Goal: Information Seeking & Learning: Learn about a topic

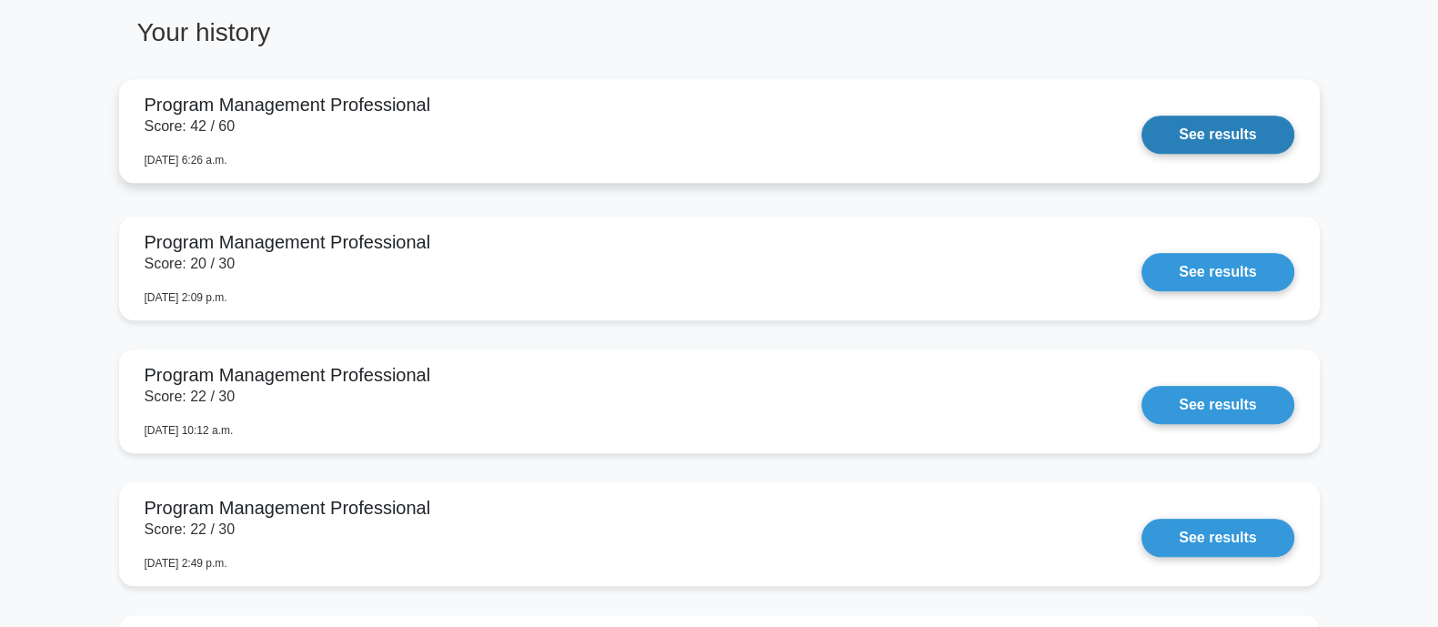
scroll to position [1591, 0]
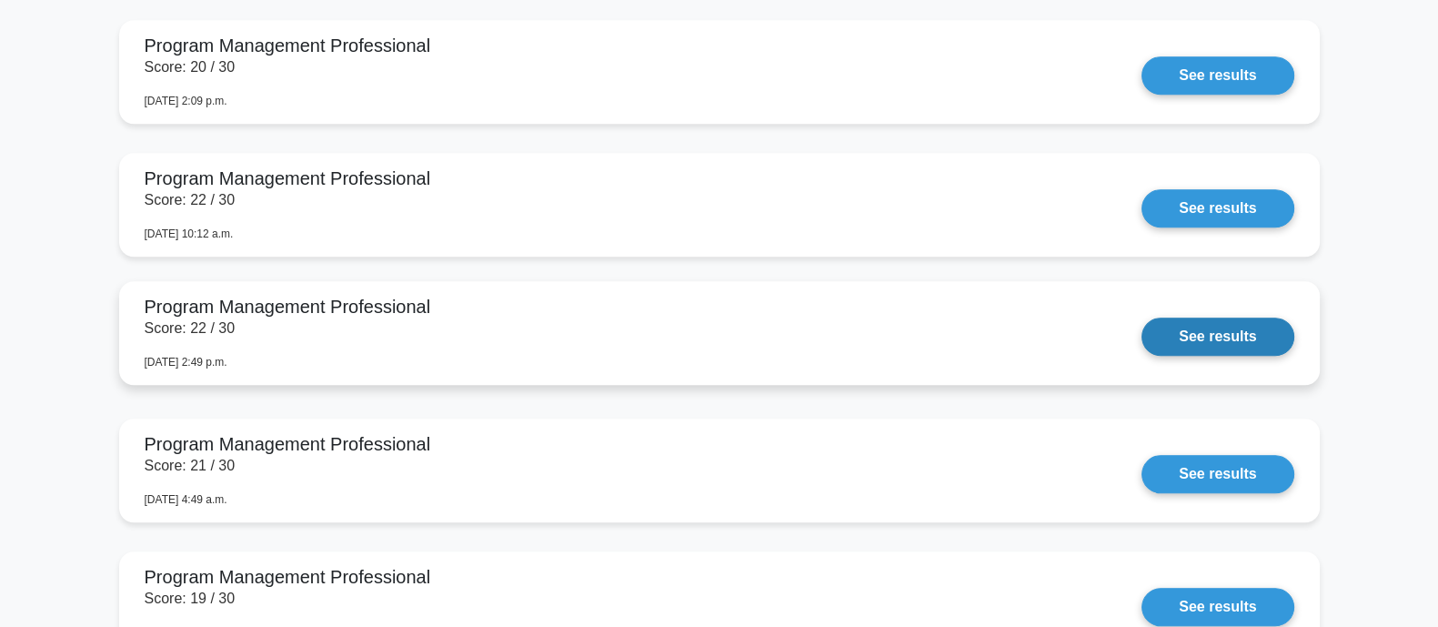
click at [1234, 337] on link "See results" at bounding box center [1218, 336] width 152 height 38
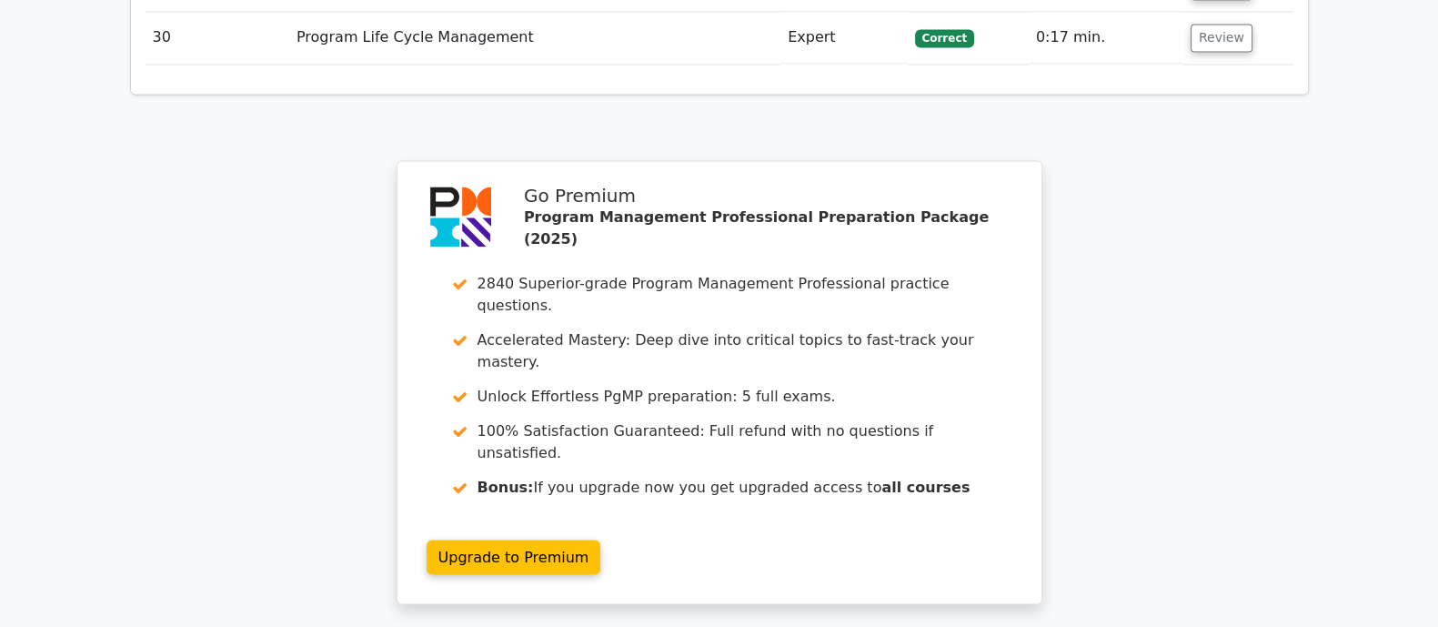
scroll to position [4148, 0]
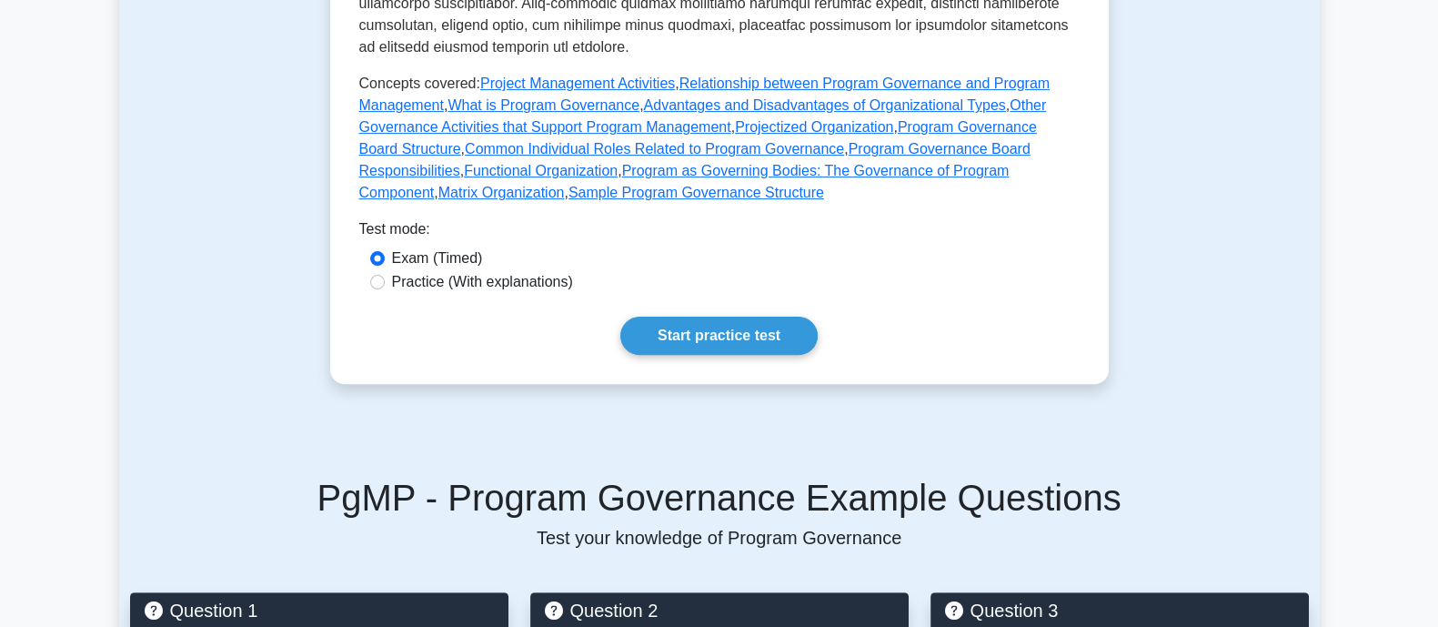
scroll to position [795, 0]
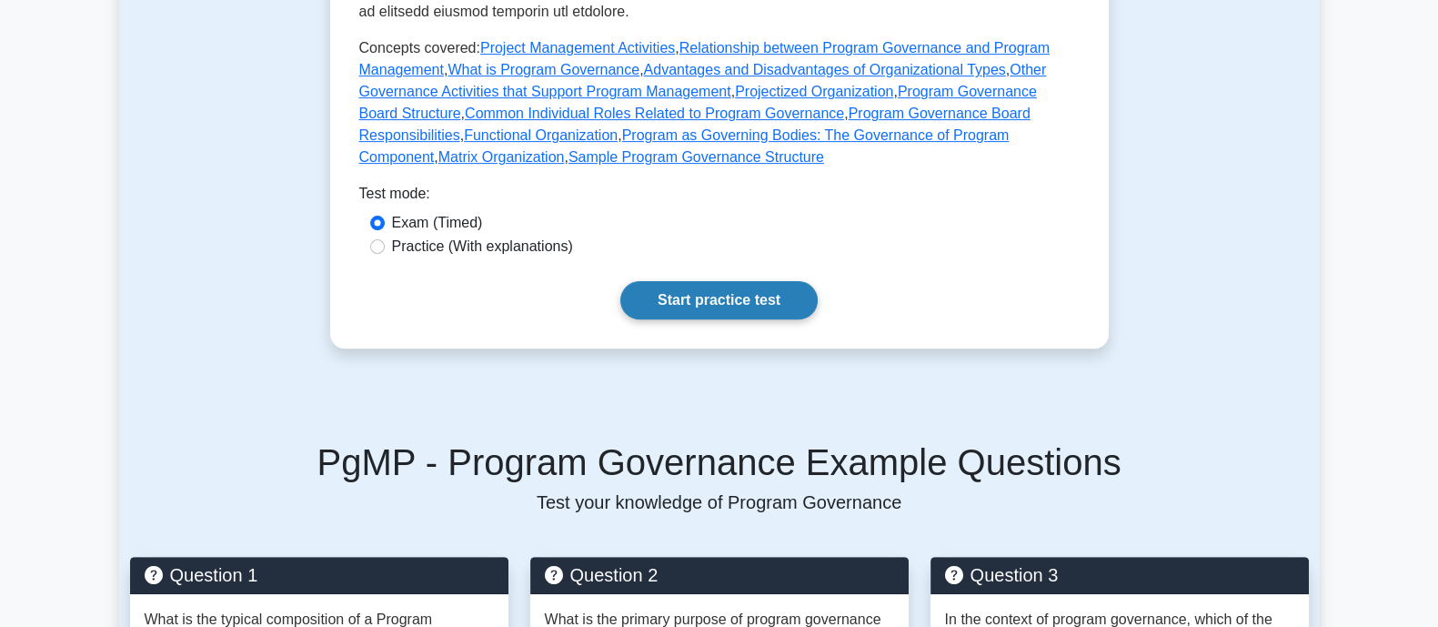
click at [761, 281] on link "Start practice test" at bounding box center [718, 300] width 197 height 38
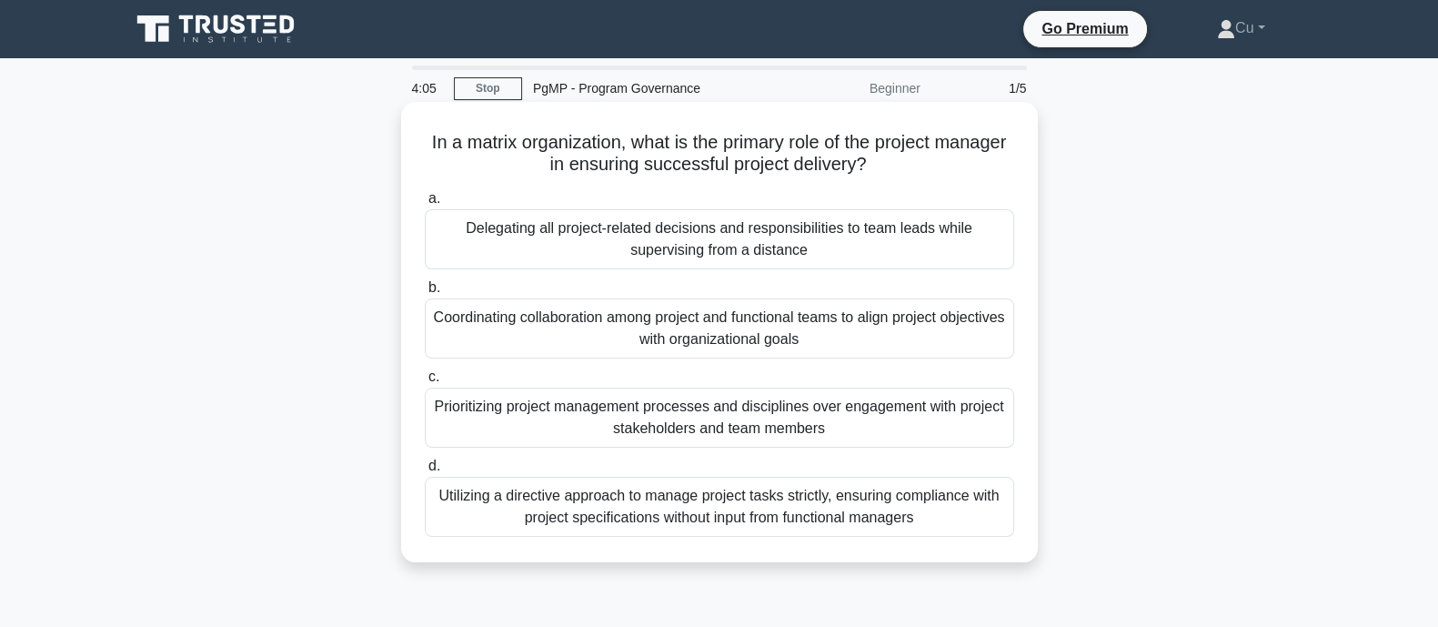
click at [803, 347] on div "Coordinating collaboration among project and functional teams to align project …" at bounding box center [719, 328] width 589 height 60
click at [425, 294] on input "b. Coordinating collaboration among project and functional teams to align proje…" at bounding box center [425, 288] width 0 height 12
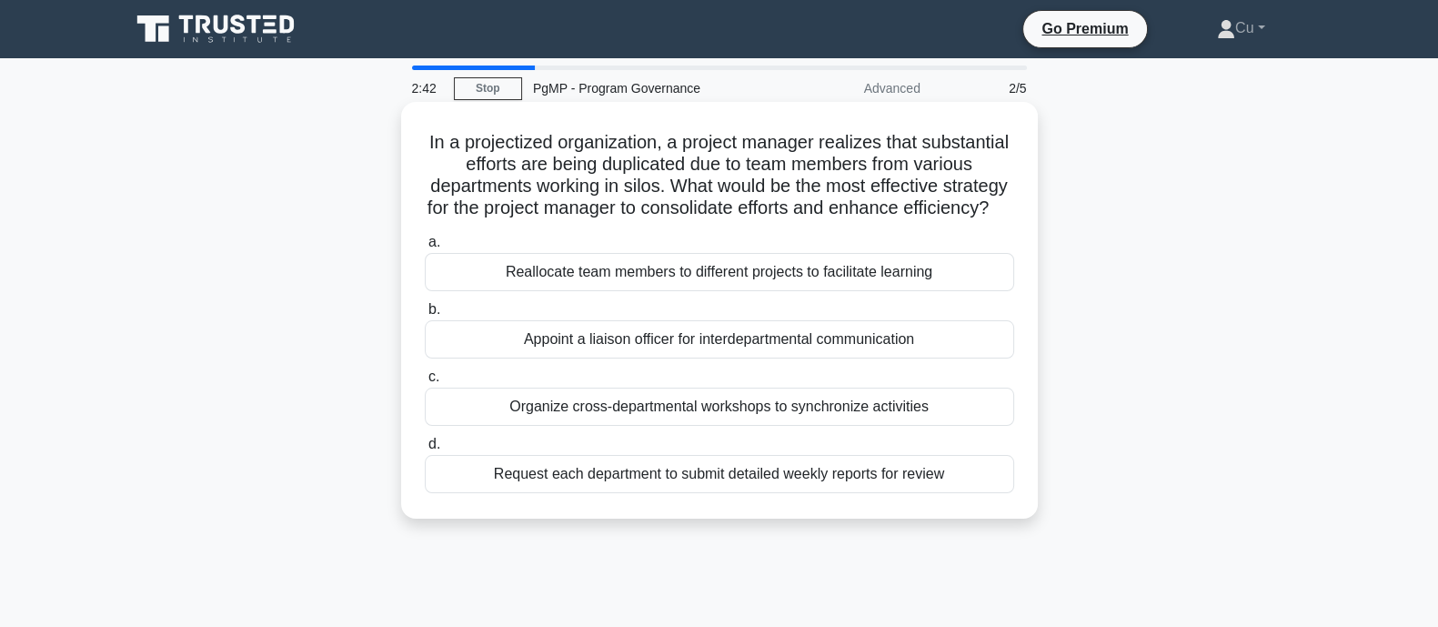
click at [810, 358] on div "Appoint a liaison officer for interdepartmental communication" at bounding box center [719, 339] width 589 height 38
click at [425, 316] on input "b. Appoint a liaison officer for interdepartmental communication" at bounding box center [425, 310] width 0 height 12
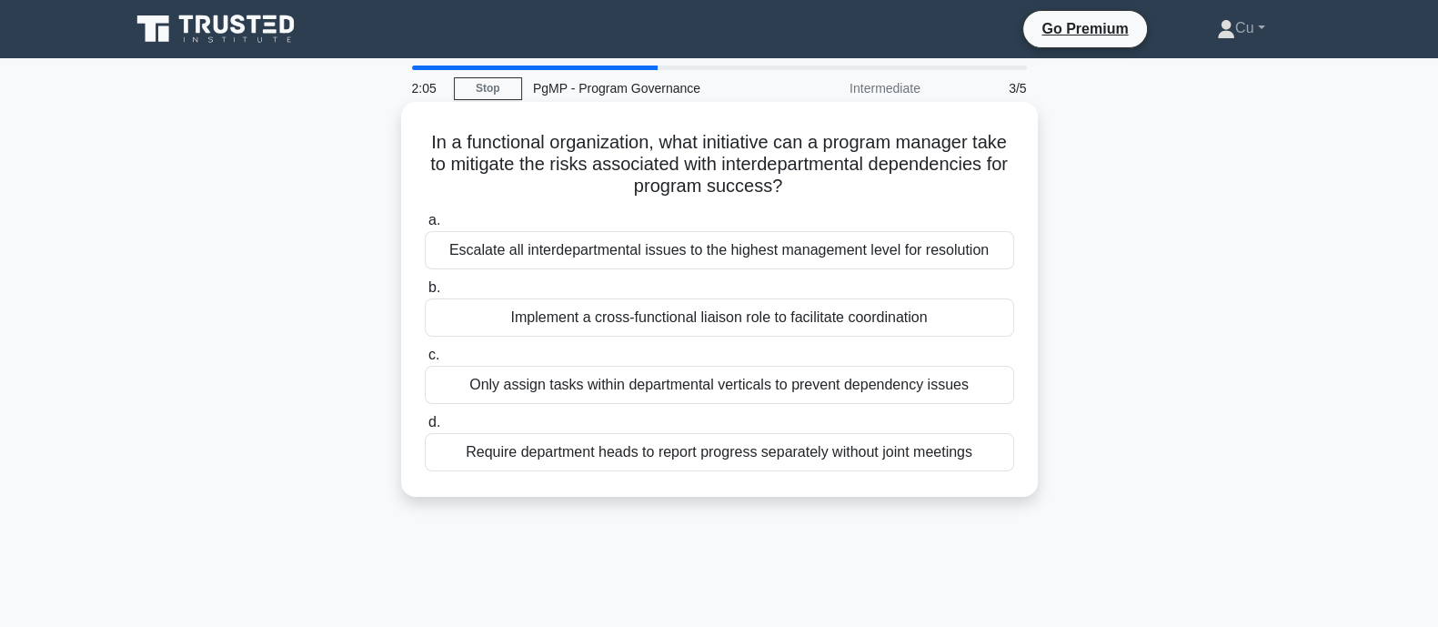
click at [906, 316] on div "Implement a cross-functional liaison role to facilitate coordination" at bounding box center [719, 317] width 589 height 38
click at [425, 294] on input "b. Implement a cross-functional liaison role to facilitate coordination" at bounding box center [425, 288] width 0 height 12
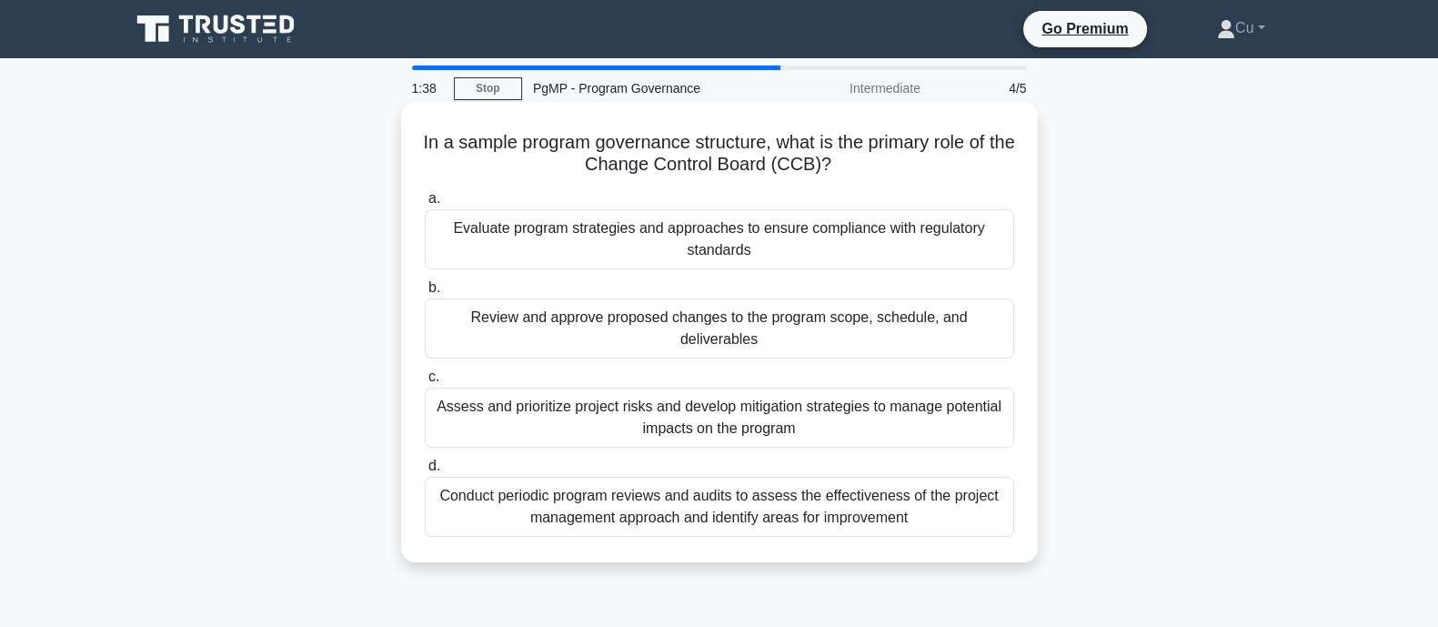
click at [989, 327] on div "Review and approve proposed changes to the program scope, schedule, and deliver…" at bounding box center [719, 328] width 589 height 60
click at [425, 294] on input "b. Review and approve proposed changes to the program scope, schedule, and deli…" at bounding box center [425, 288] width 0 height 12
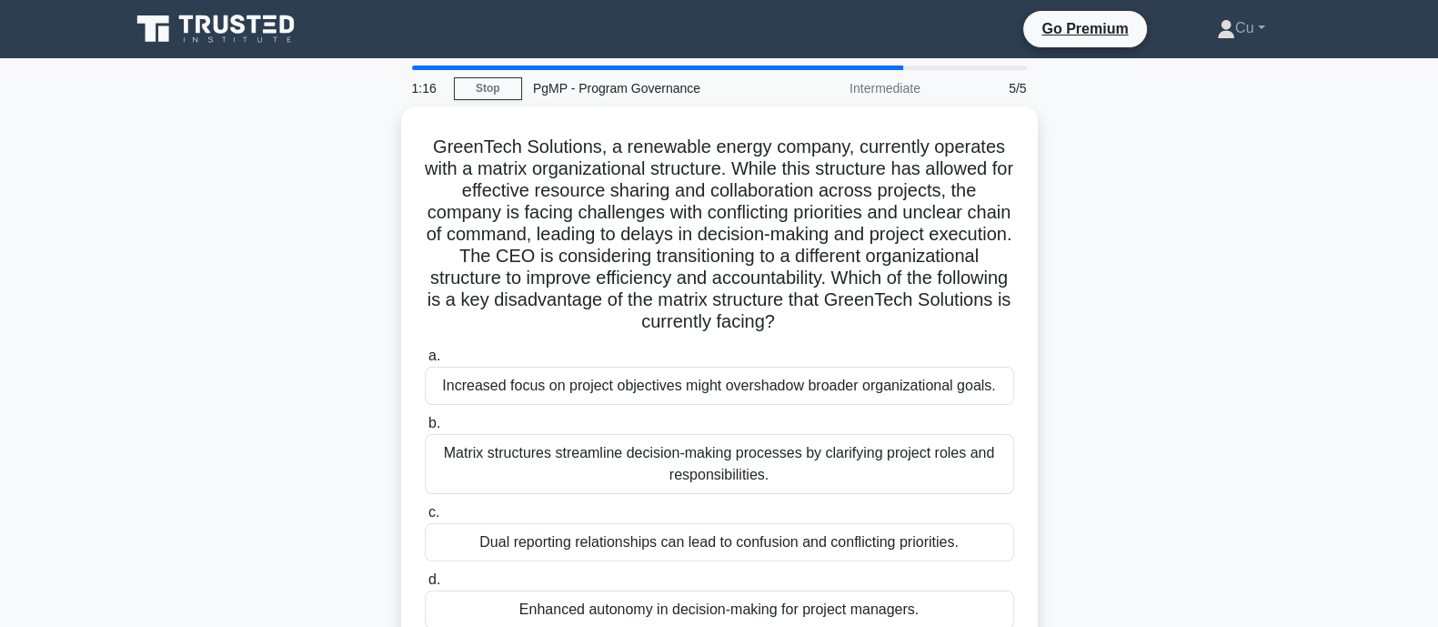
scroll to position [113, 0]
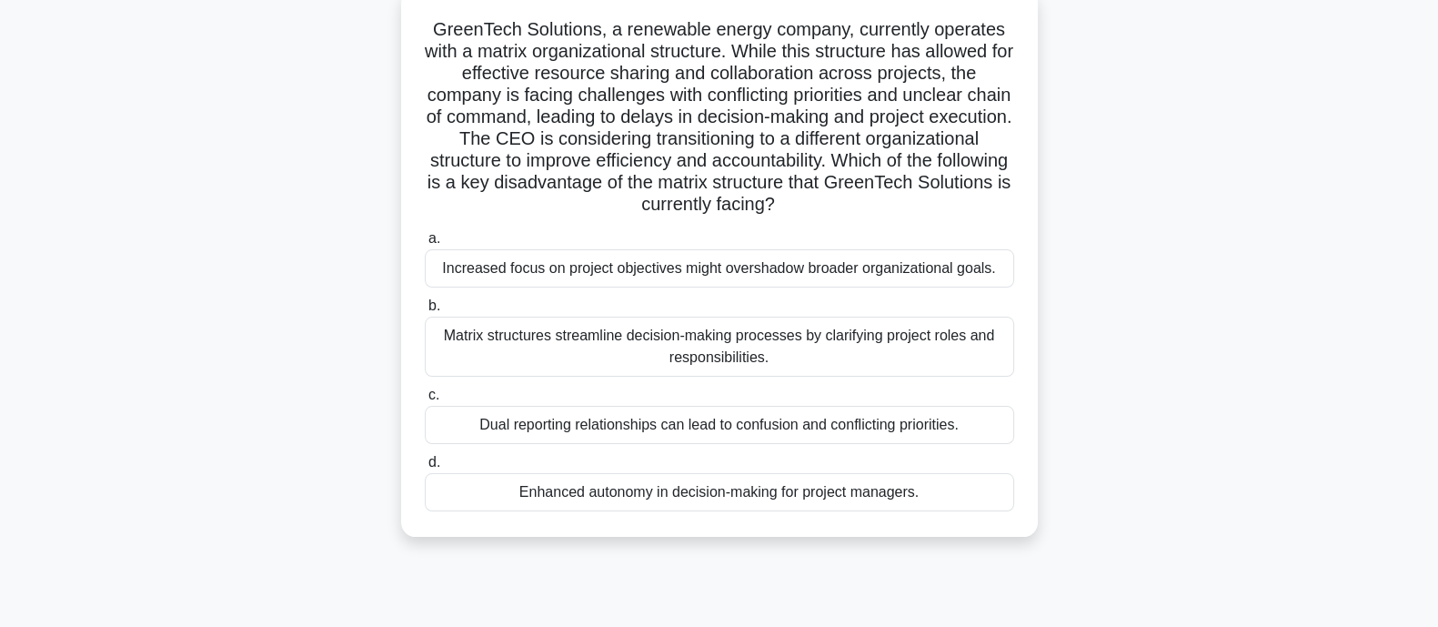
click at [626, 429] on div "Dual reporting relationships can lead to confusion and conflicting priorities." at bounding box center [719, 425] width 589 height 38
click at [425, 401] on input "c. Dual reporting relationships can lead to confusion and conflicting prioritie…" at bounding box center [425, 395] width 0 height 12
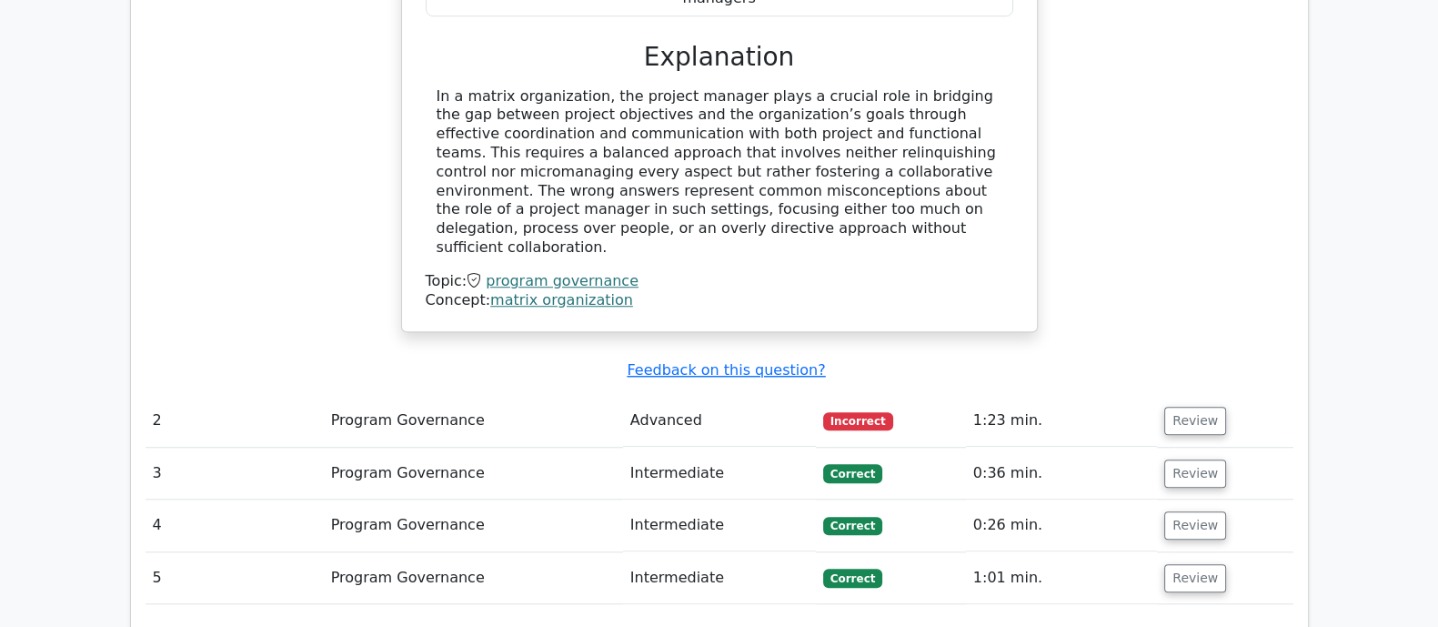
scroll to position [2047, 0]
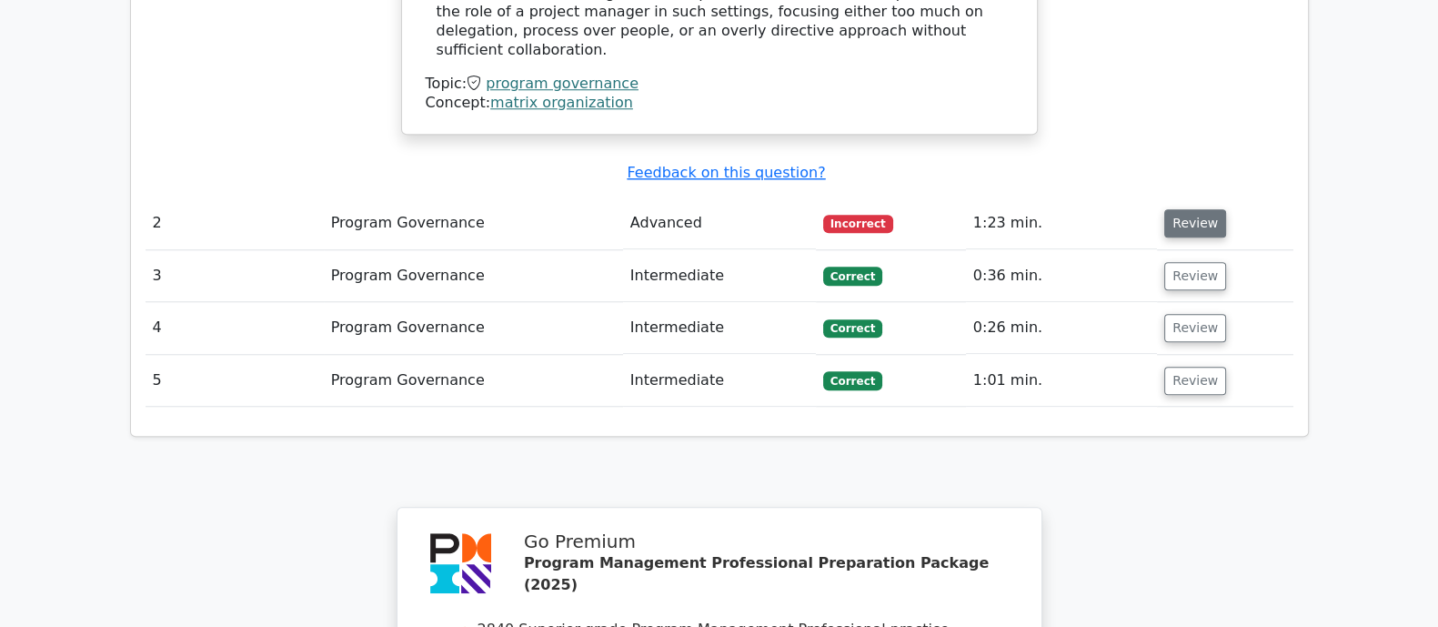
click at [1203, 209] on button "Review" at bounding box center [1195, 223] width 62 height 28
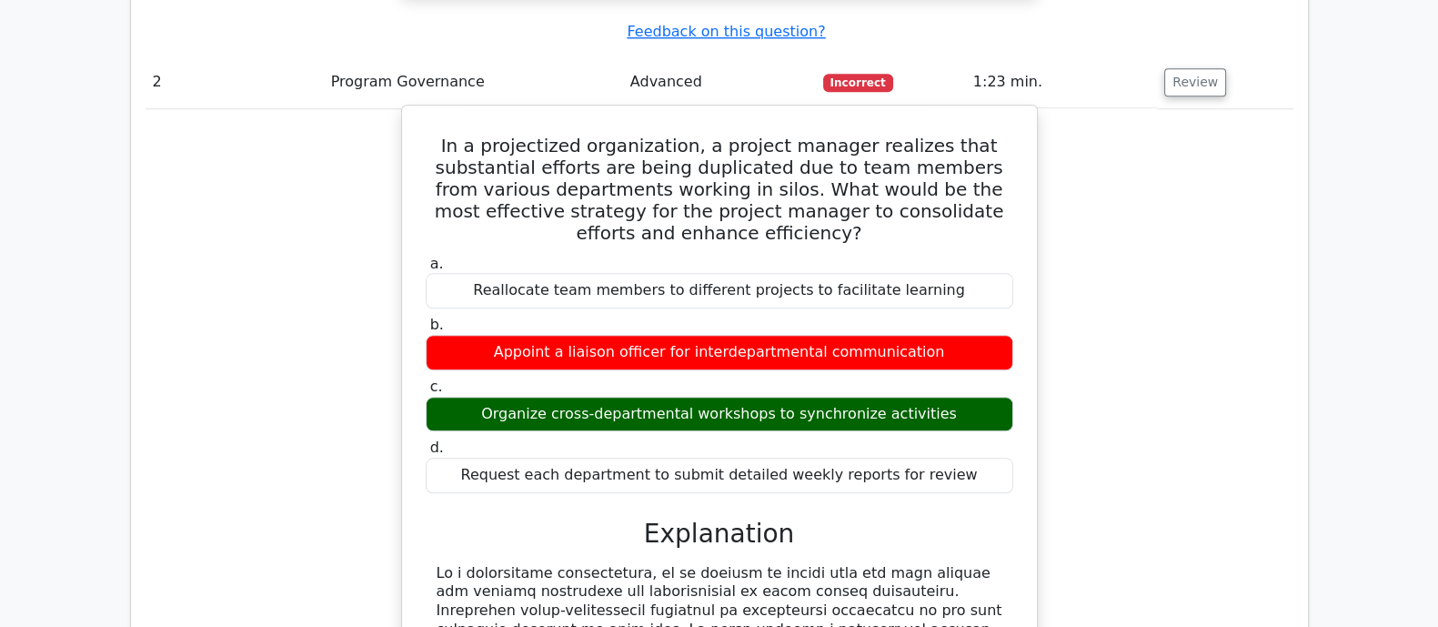
scroll to position [2160, 0]
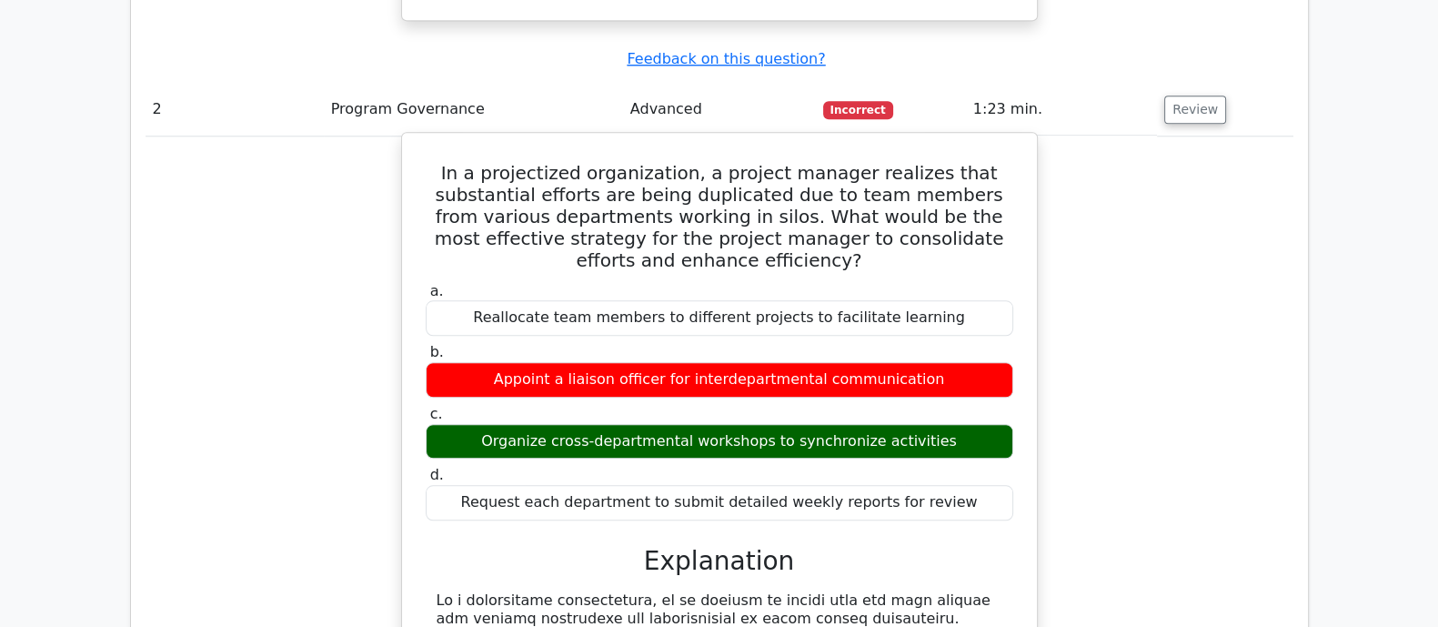
drag, startPoint x: 464, startPoint y: 65, endPoint x: 958, endPoint y: 380, distance: 585.6
click at [958, 380] on div "In a projectized organization, a project manager realizes that substantial effo…" at bounding box center [719, 579] width 620 height 878
copy div "In a projectized organization, a project manager realizes that substantial effo…"
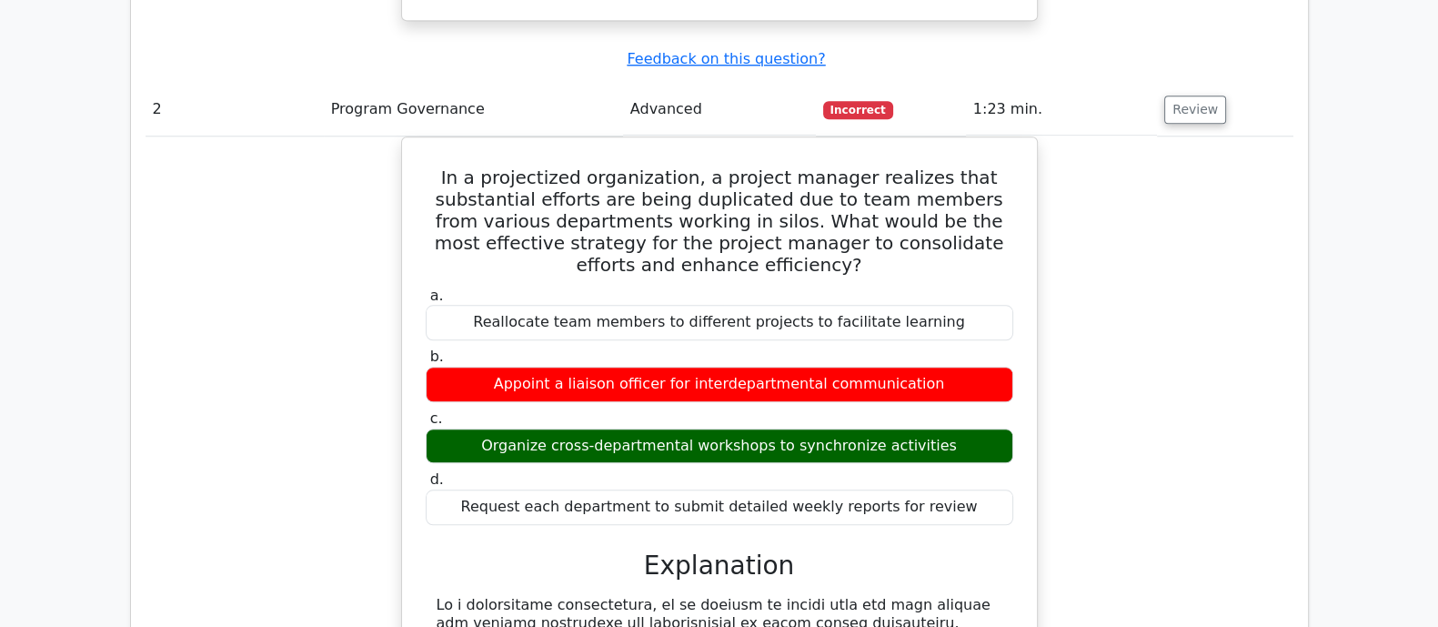
click at [1170, 346] on div "In a projectized organization, a project manager realizes that substantial effo…" at bounding box center [720, 594] width 1148 height 916
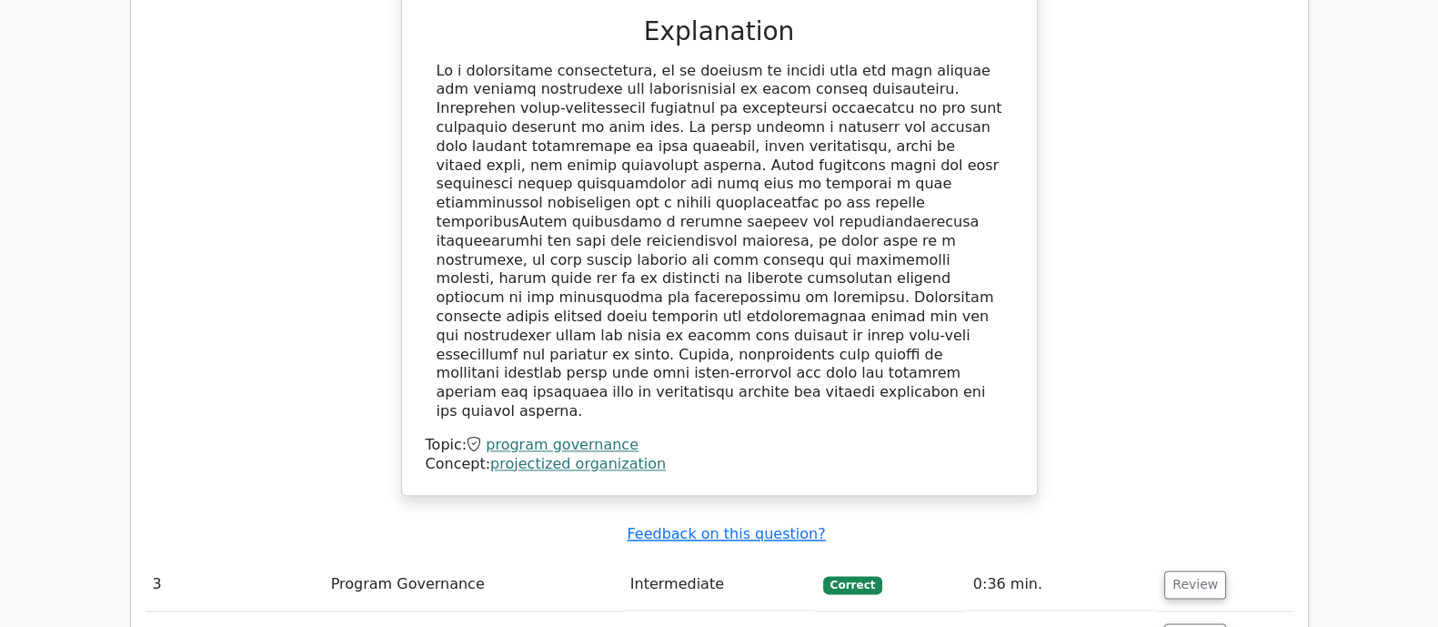
scroll to position [2842, 0]
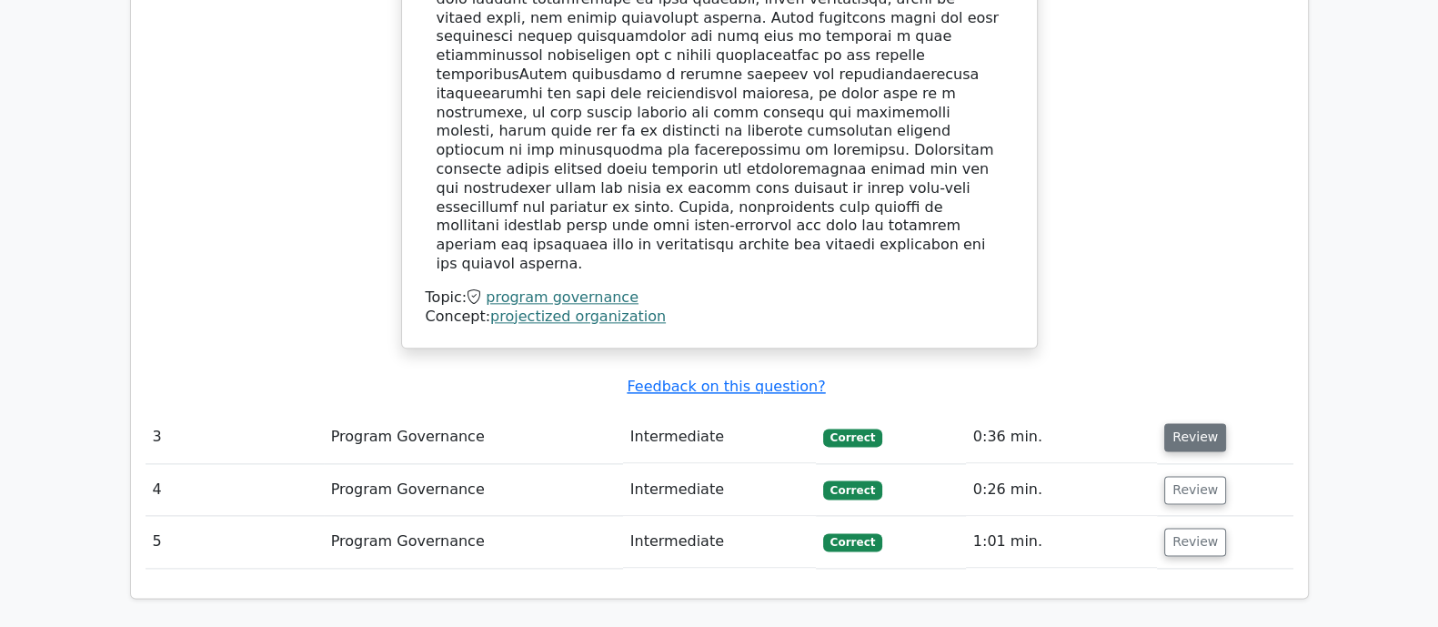
click at [1174, 423] on button "Review" at bounding box center [1195, 437] width 62 height 28
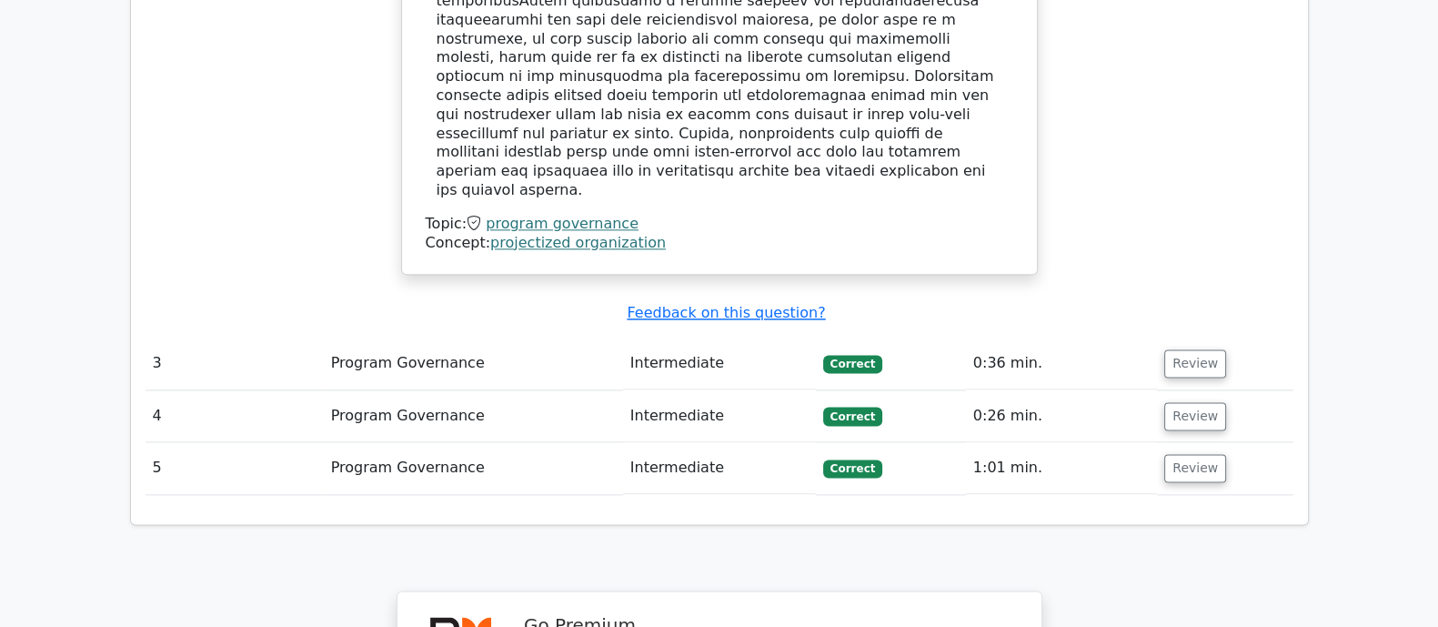
scroll to position [2955, 0]
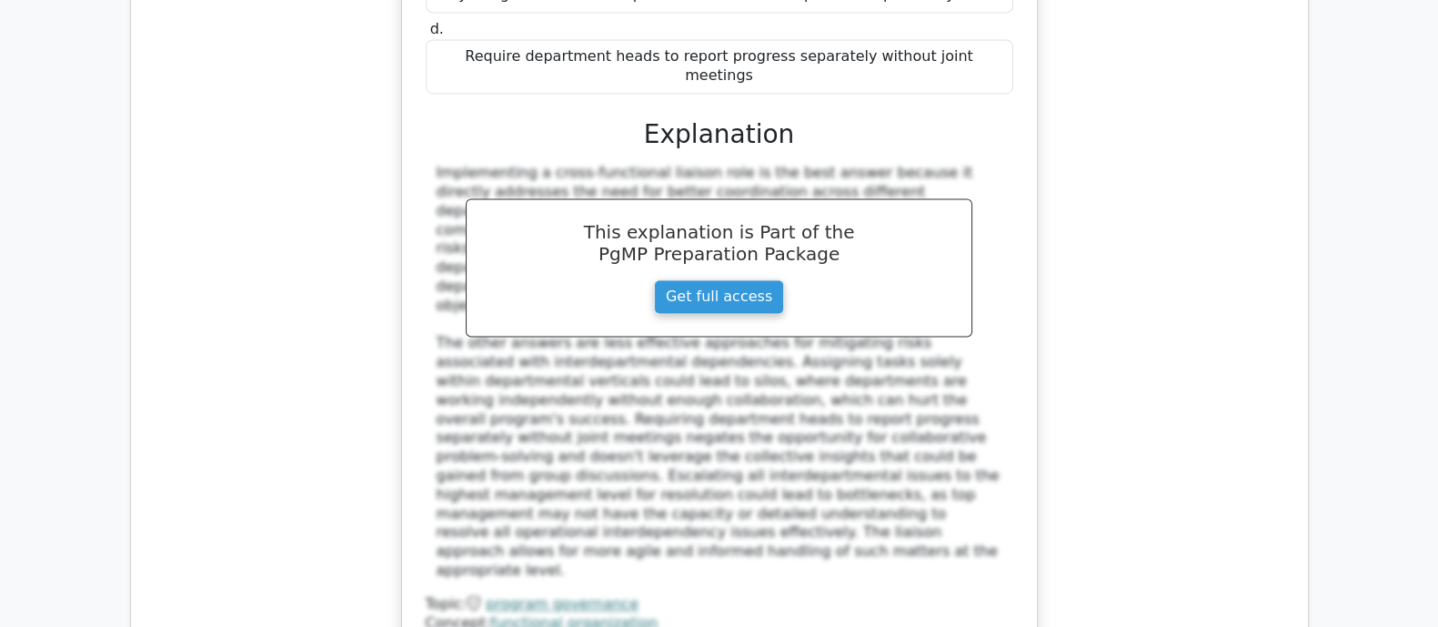
scroll to position [3752, 0]
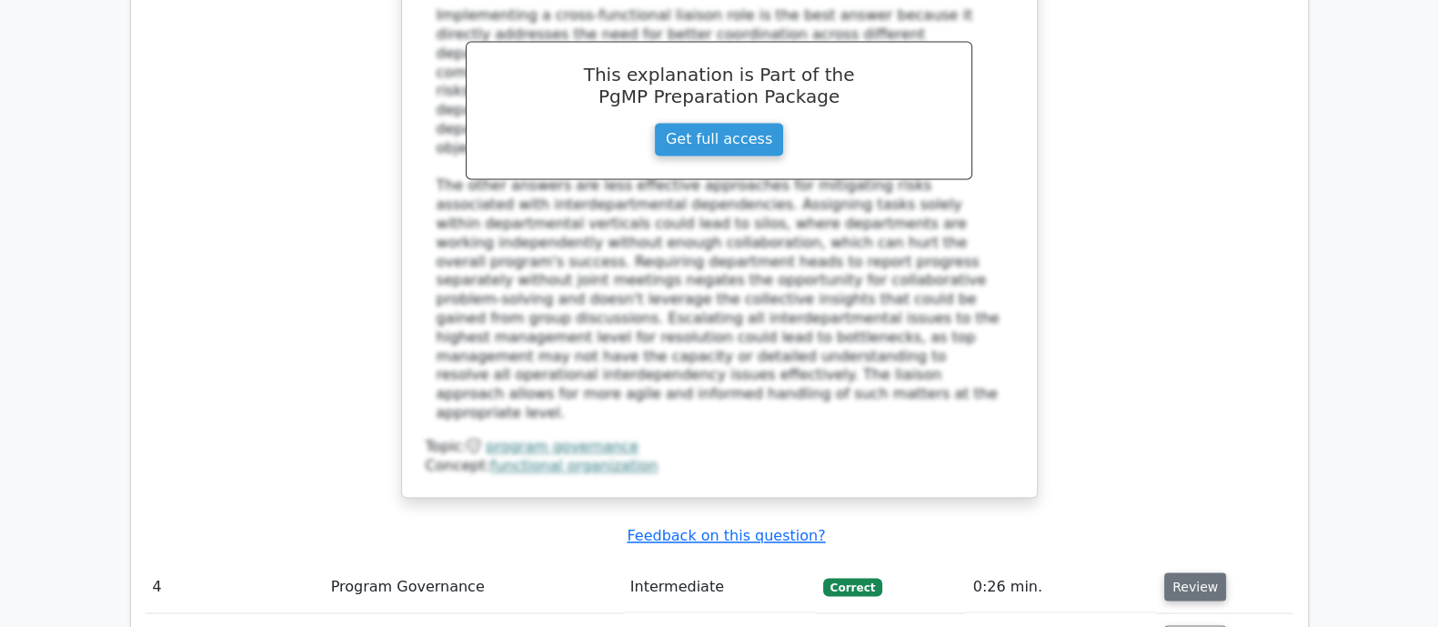
click at [1175, 572] on button "Review" at bounding box center [1195, 586] width 62 height 28
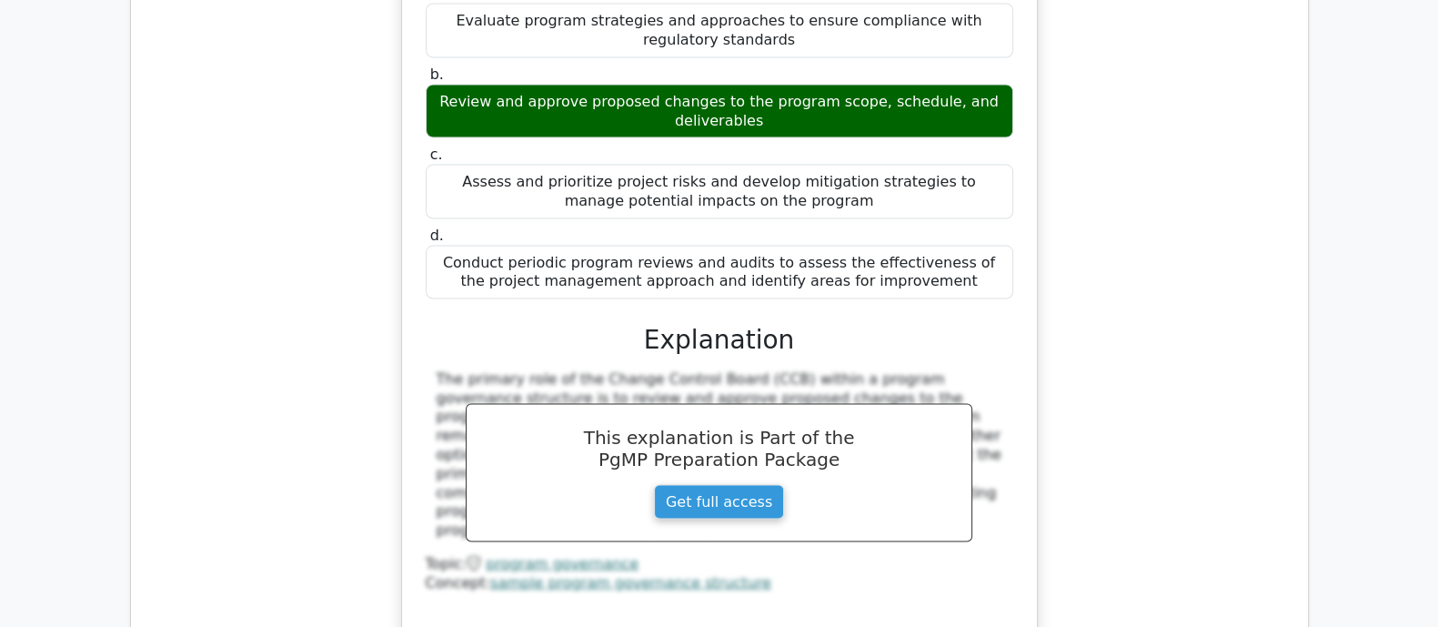
scroll to position [4548, 0]
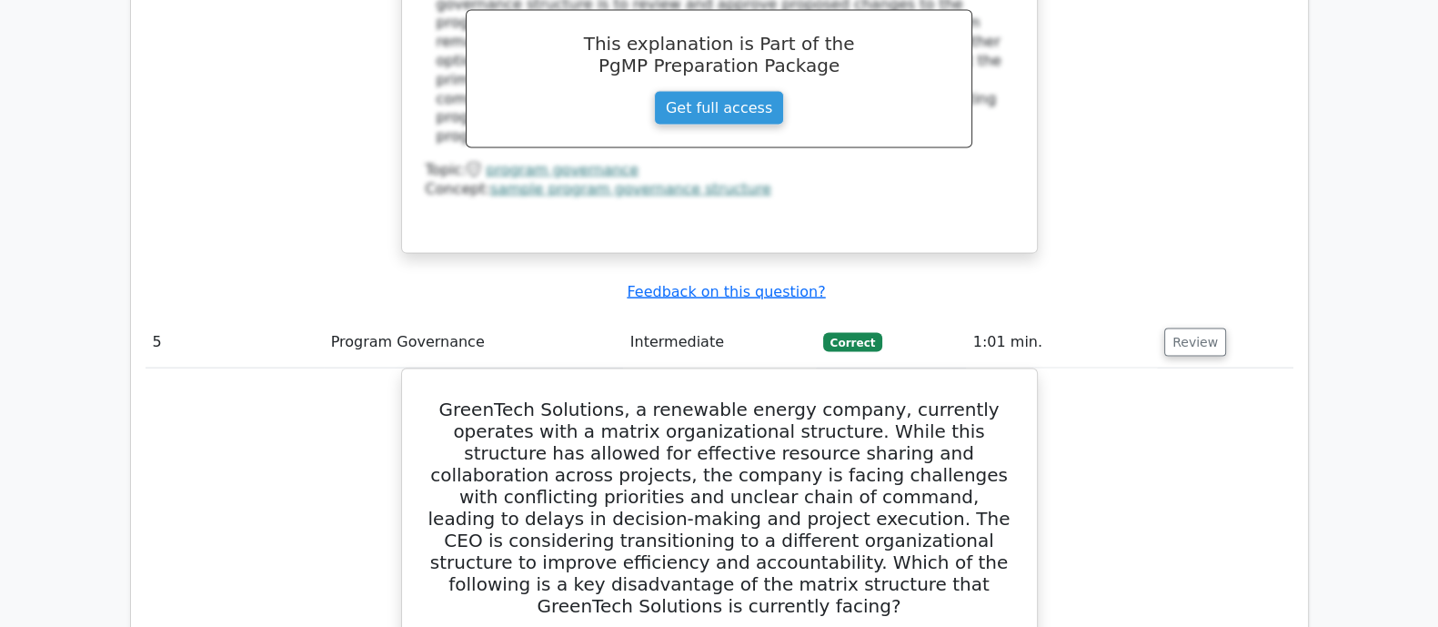
scroll to position [4889, 0]
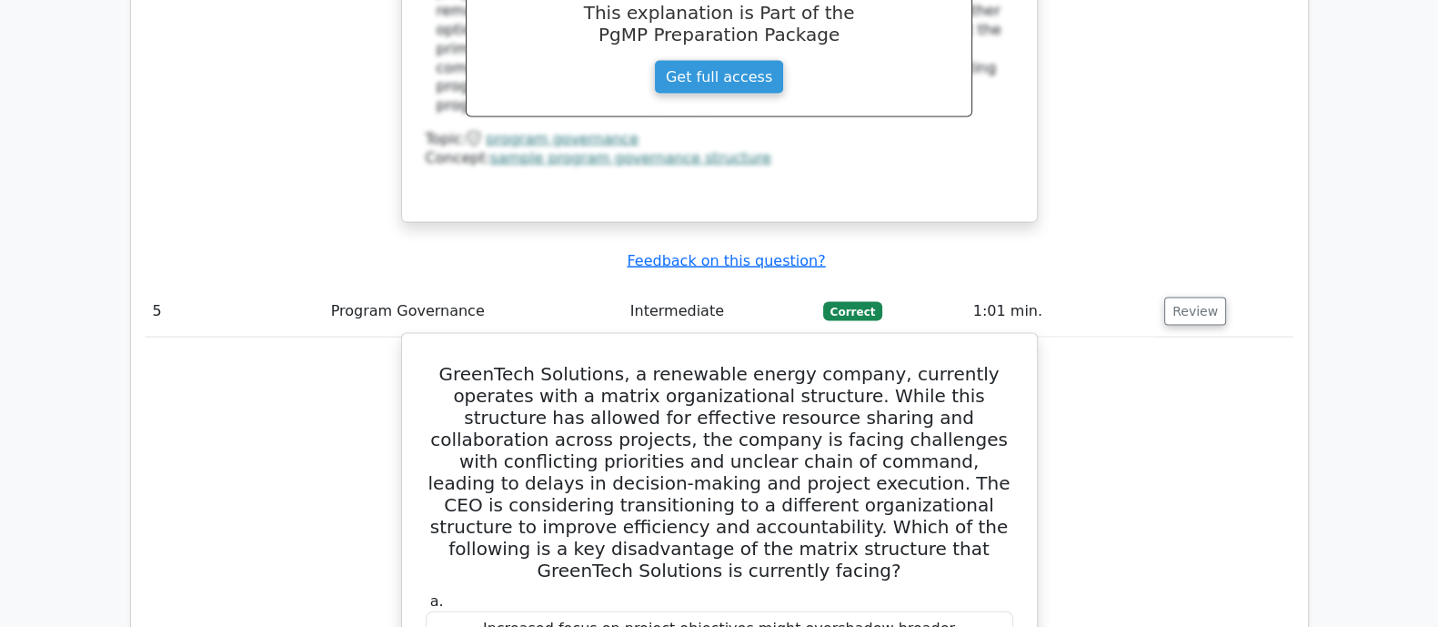
drag, startPoint x: 424, startPoint y: 94, endPoint x: 976, endPoint y: 517, distance: 695.5
copy div "GreenTech Solutions, a renewable energy company, currently operates with a matr…"
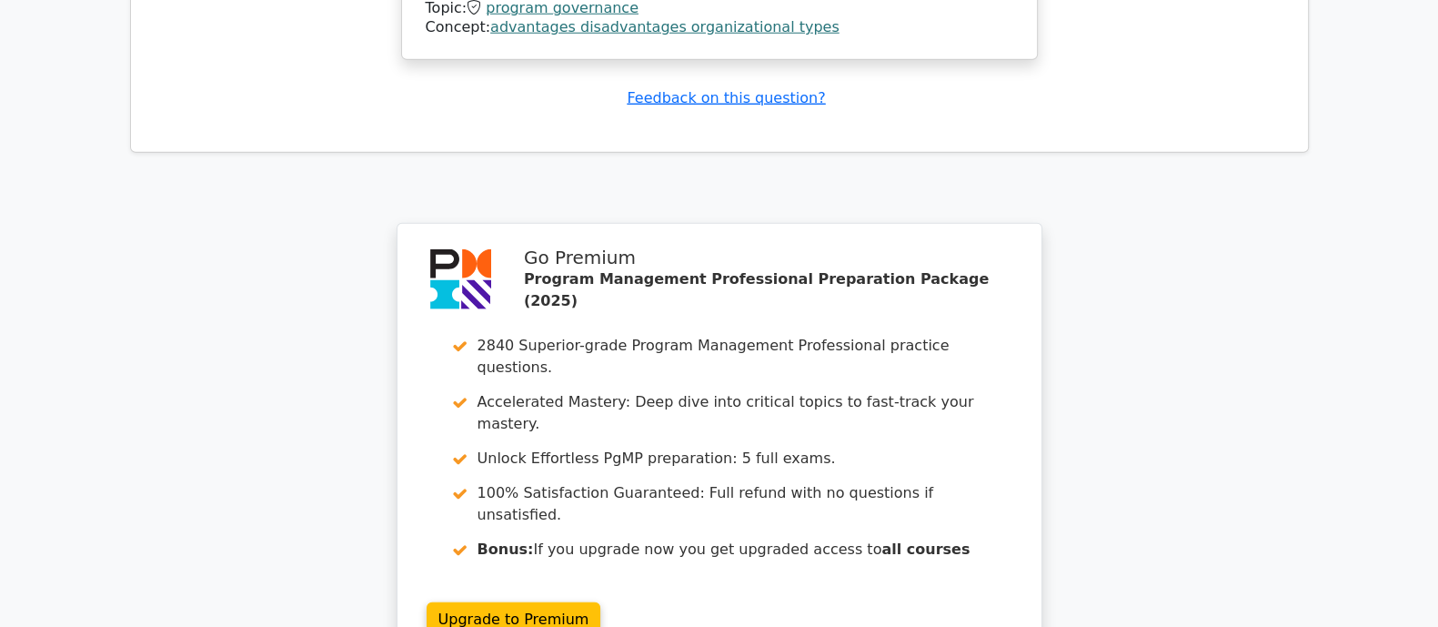
scroll to position [6060, 0]
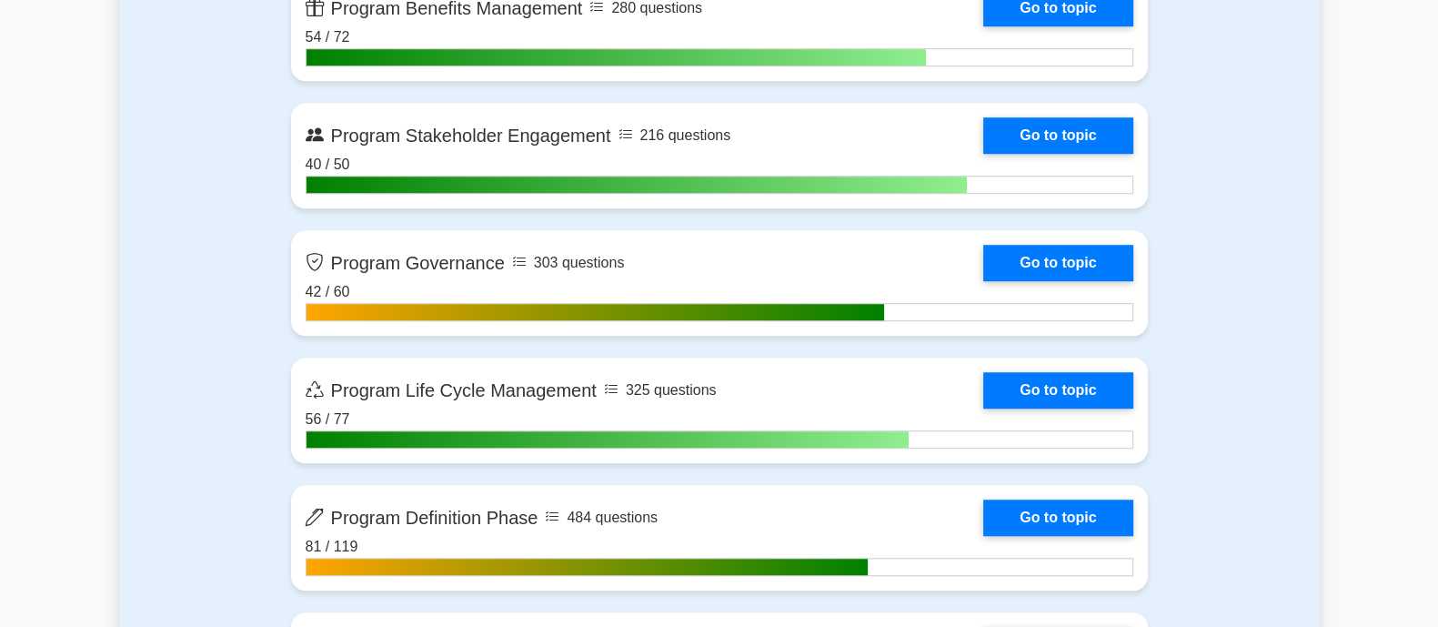
scroll to position [1818, 0]
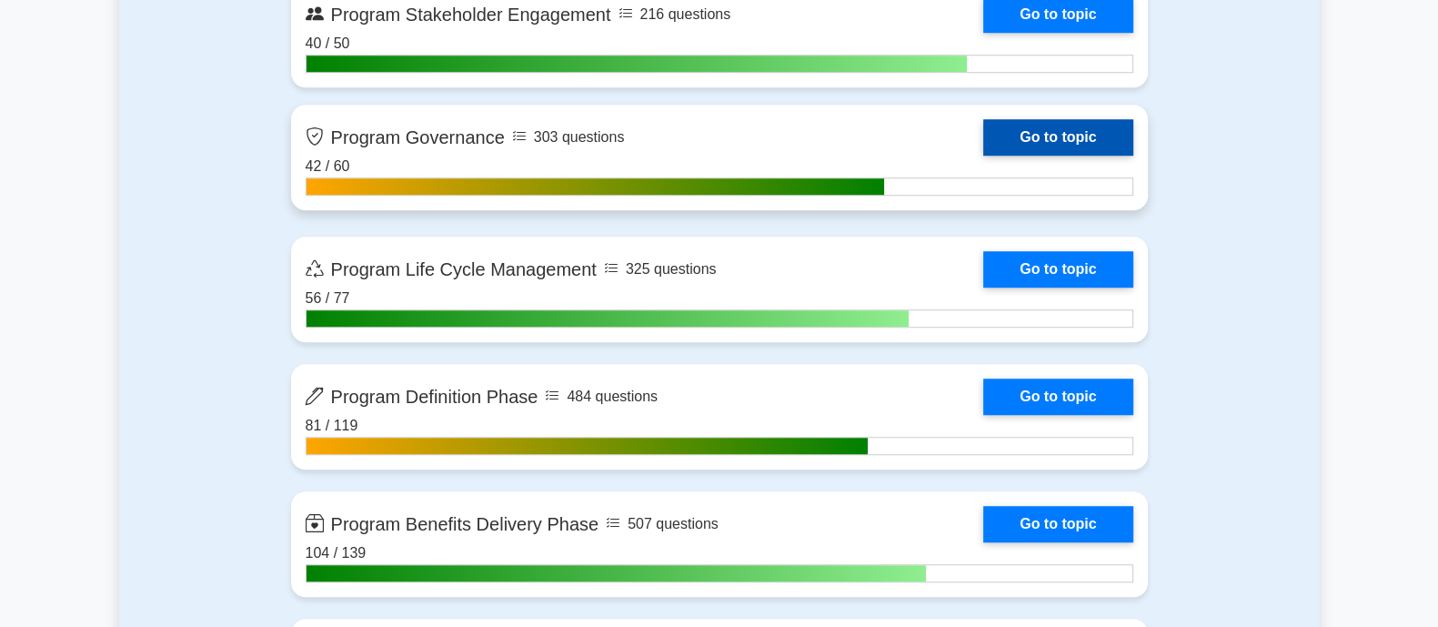
click at [1051, 138] on link "Go to topic" at bounding box center [1057, 137] width 149 height 36
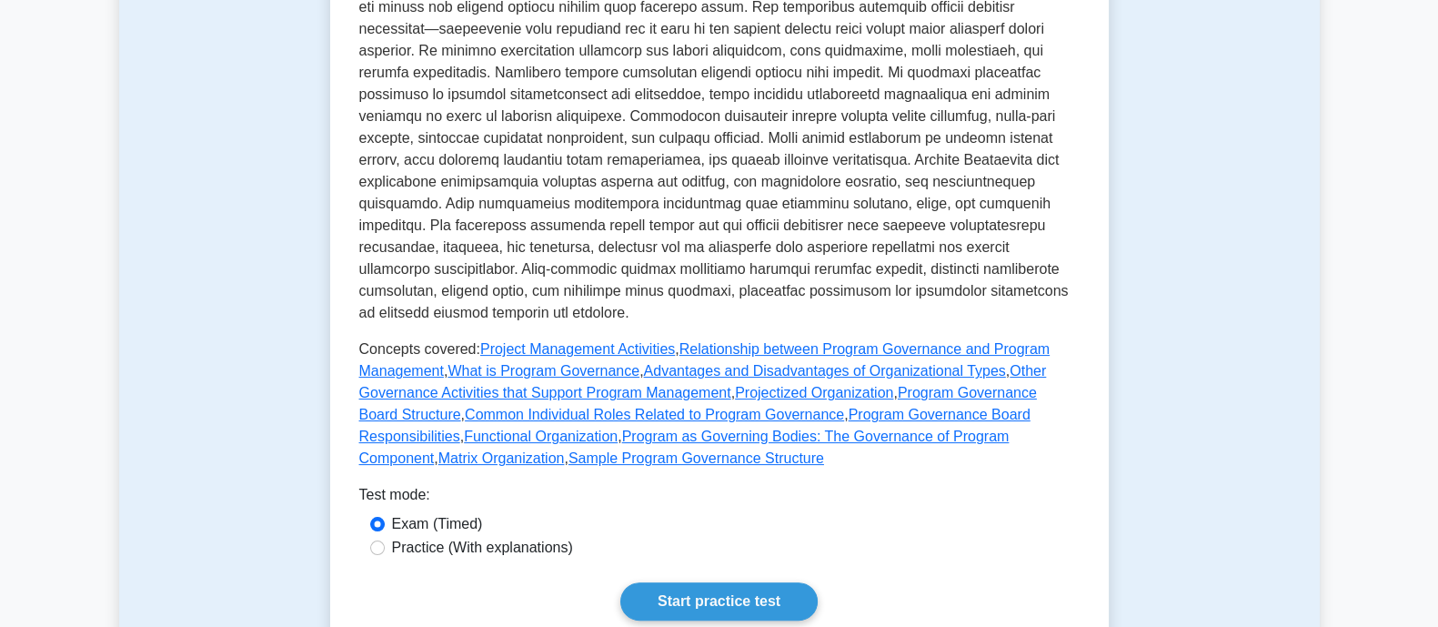
scroll to position [726, 0]
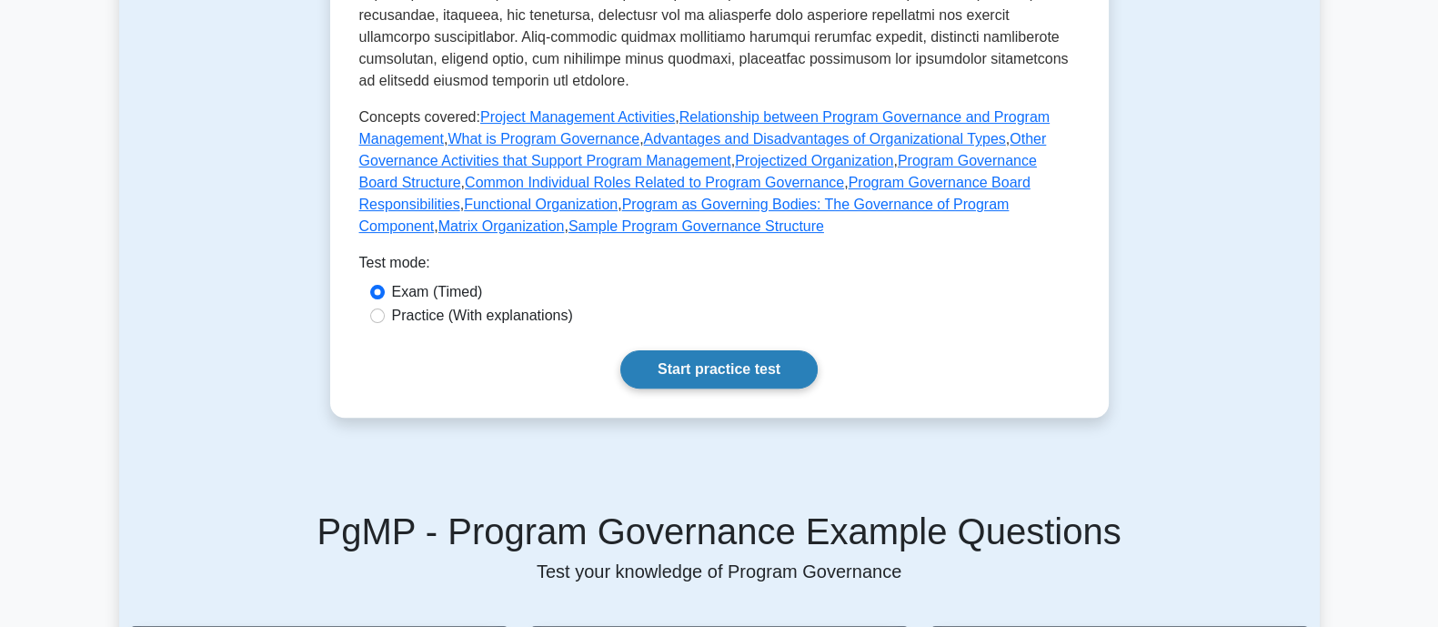
click at [719, 350] on link "Start practice test" at bounding box center [718, 369] width 197 height 38
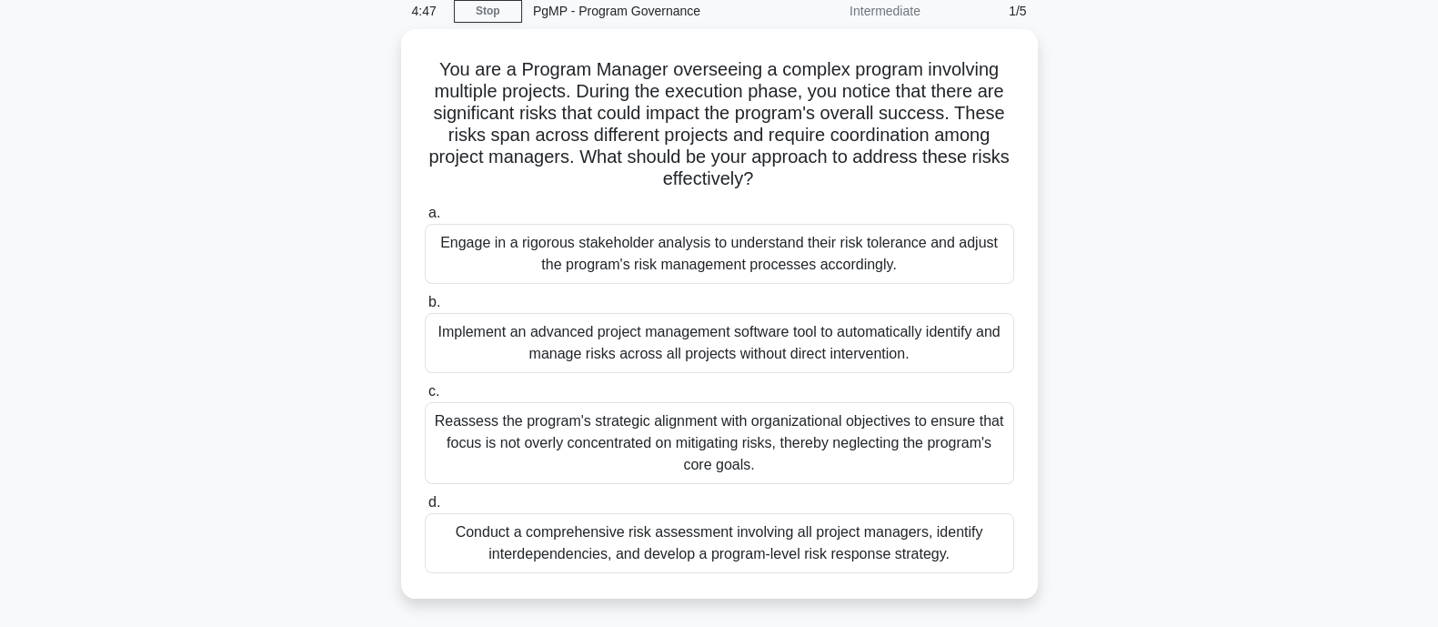
scroll to position [113, 0]
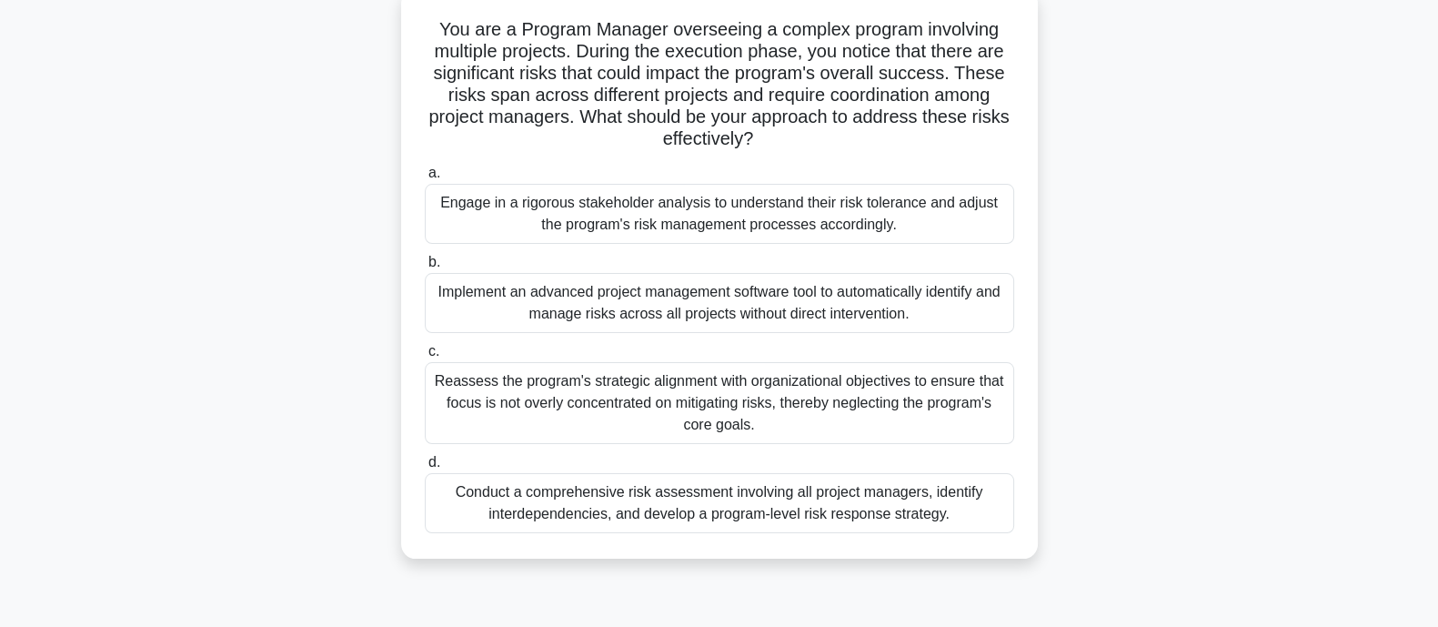
click at [651, 509] on div "Conduct a comprehensive risk assessment involving all project managers, identif…" at bounding box center [719, 503] width 589 height 60
click at [425, 468] on input "d. Conduct a comprehensive risk assessment involving all project managers, iden…" at bounding box center [425, 463] width 0 height 12
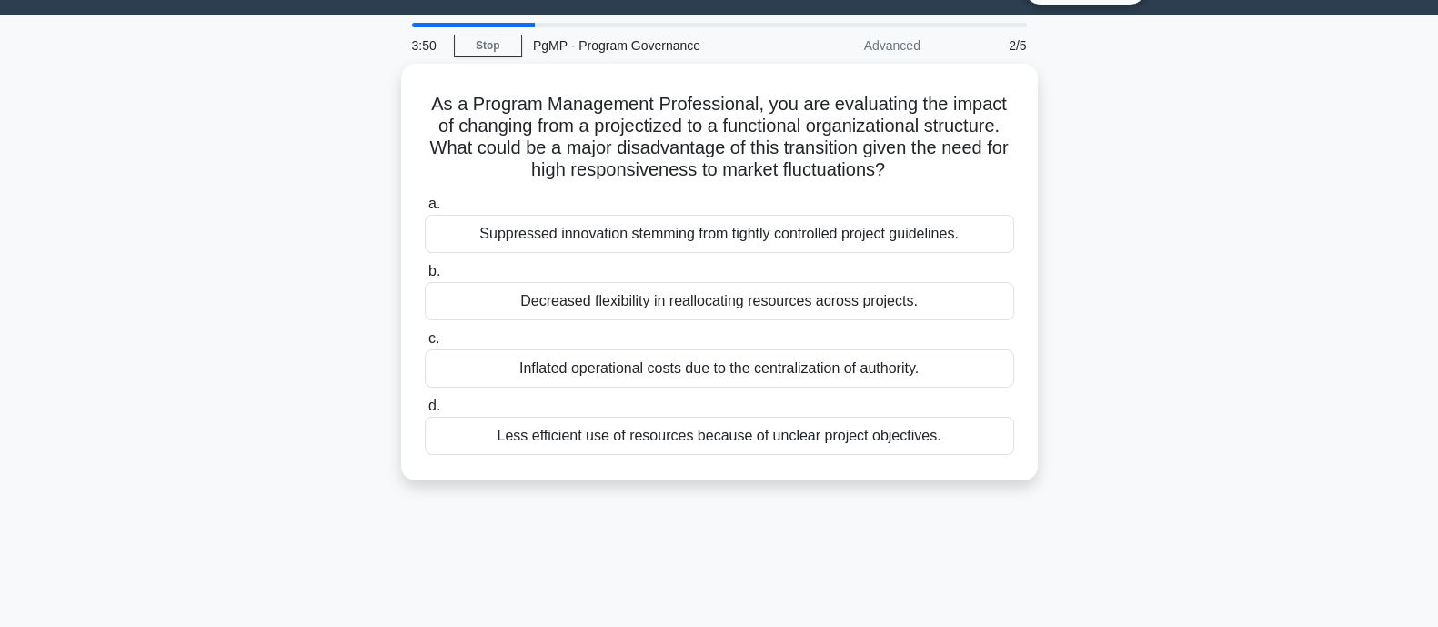
scroll to position [0, 0]
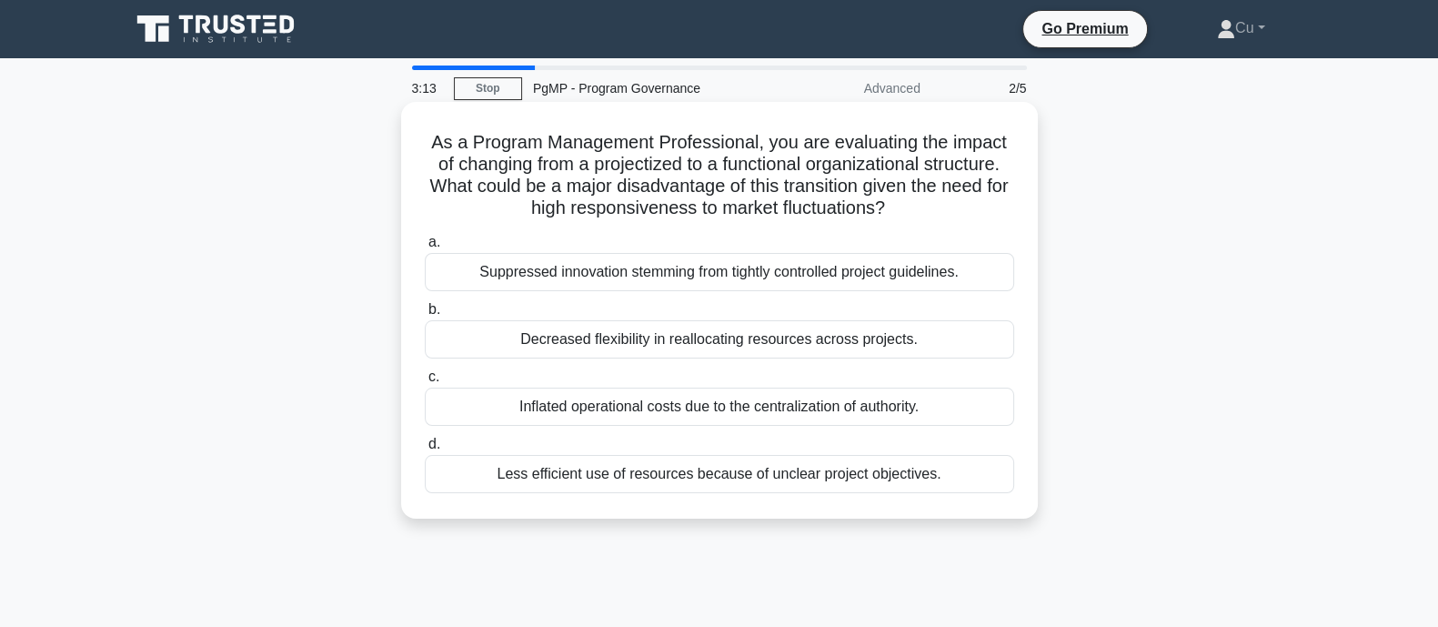
click at [880, 346] on div "Decreased flexibility in reallocating resources across projects." at bounding box center [719, 339] width 589 height 38
click at [425, 316] on input "b. Decreased flexibility in reallocating resources across projects." at bounding box center [425, 310] width 0 height 12
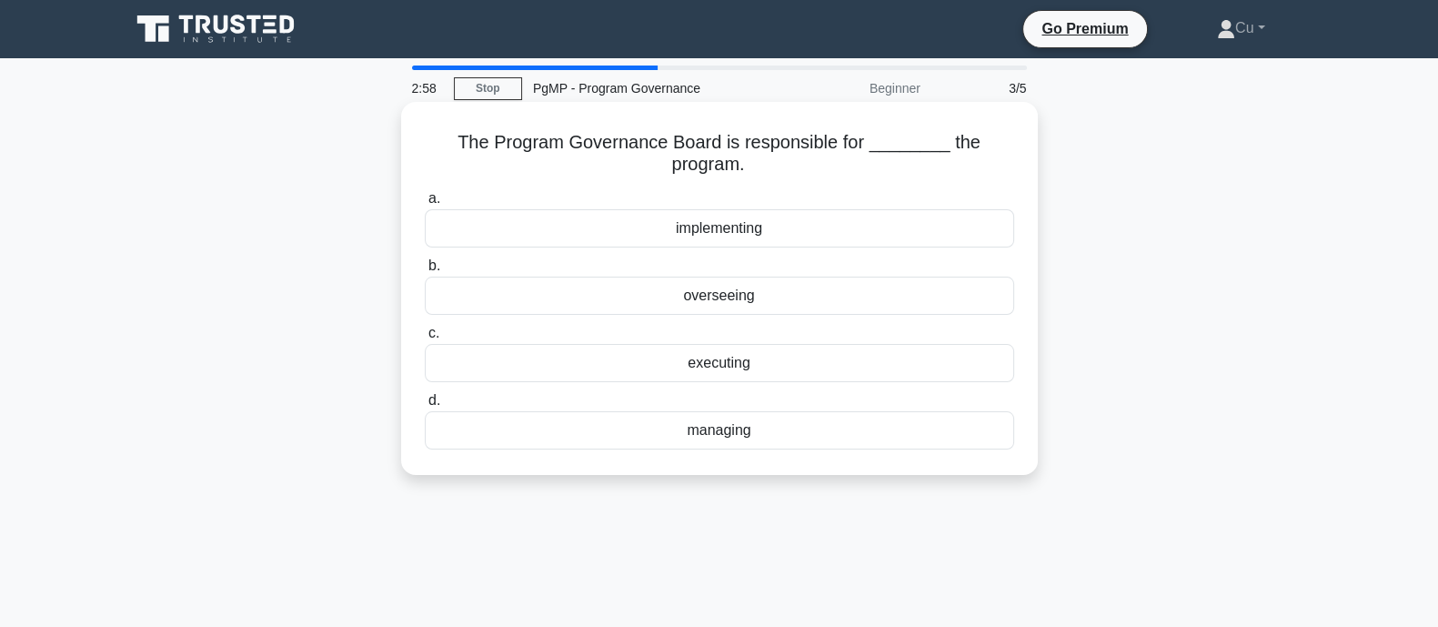
click at [717, 297] on div "overseeing" at bounding box center [719, 296] width 589 height 38
click at [425, 272] on input "b. overseeing" at bounding box center [425, 266] width 0 height 12
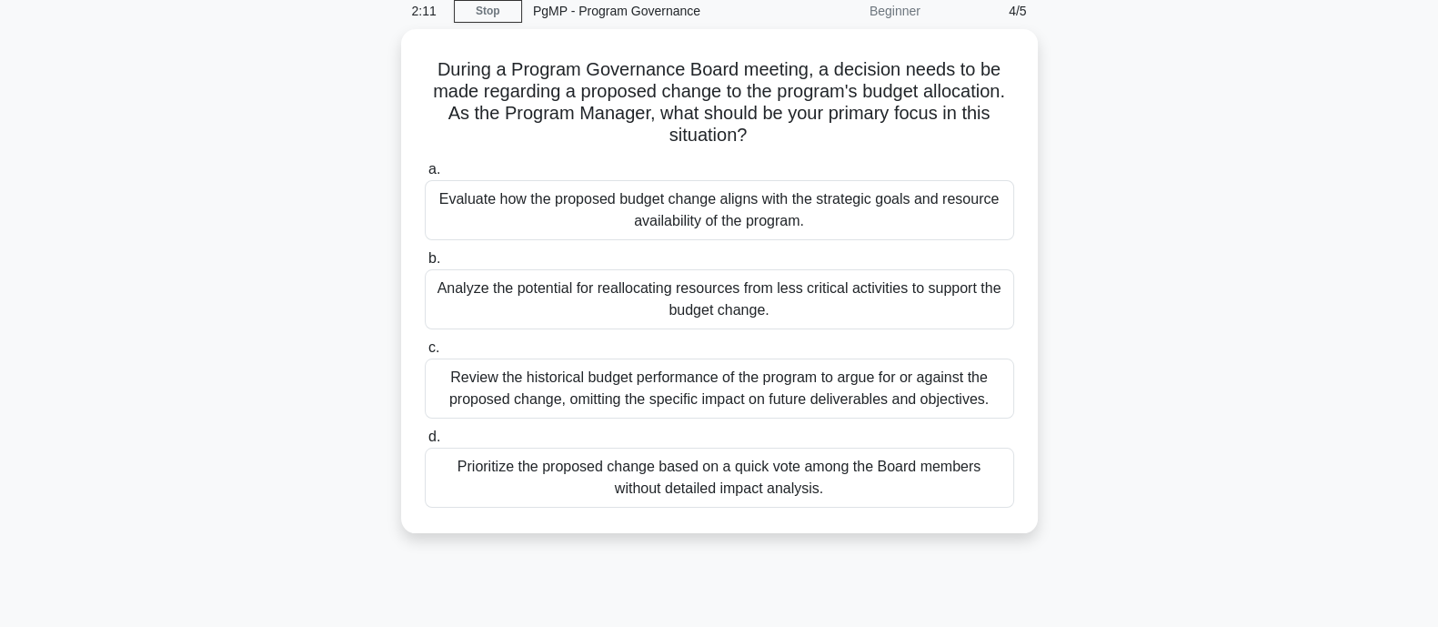
scroll to position [113, 0]
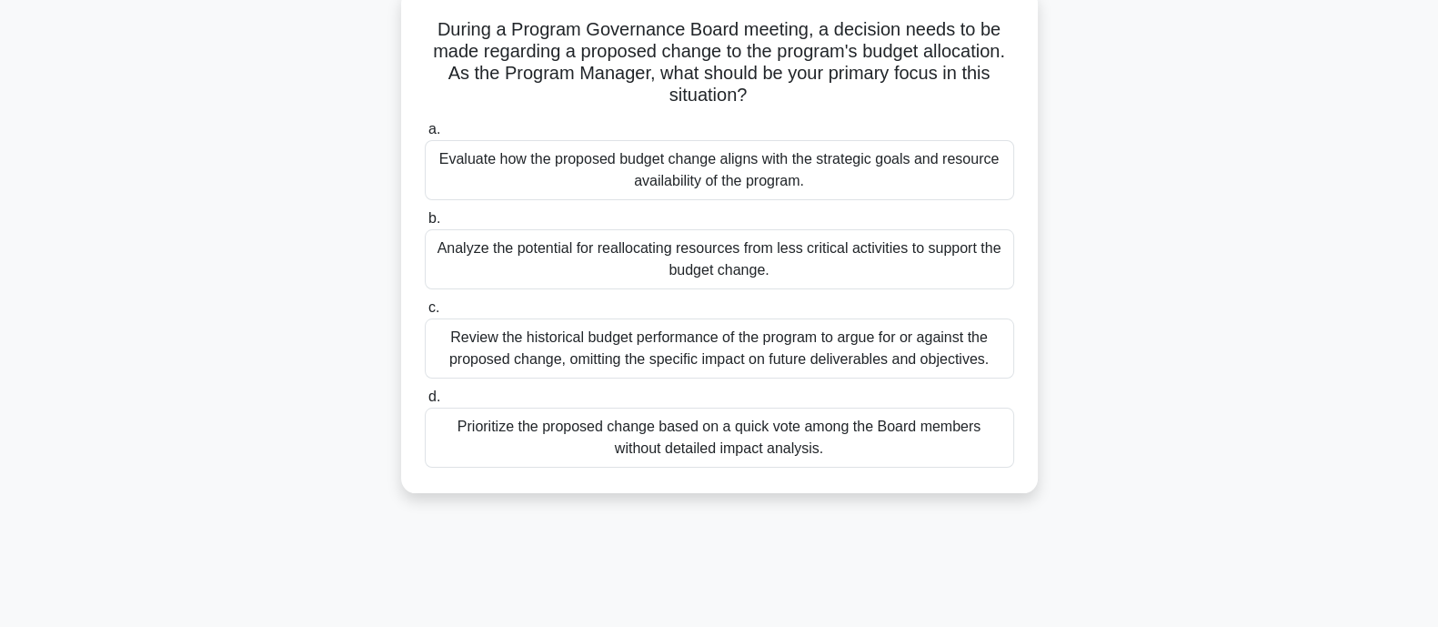
click at [650, 170] on div "Evaluate how the proposed budget change aligns with the strategic goals and res…" at bounding box center [719, 170] width 589 height 60
click at [425, 136] on input "a. Evaluate how the proposed budget change aligns with the strategic goals and …" at bounding box center [425, 130] width 0 height 12
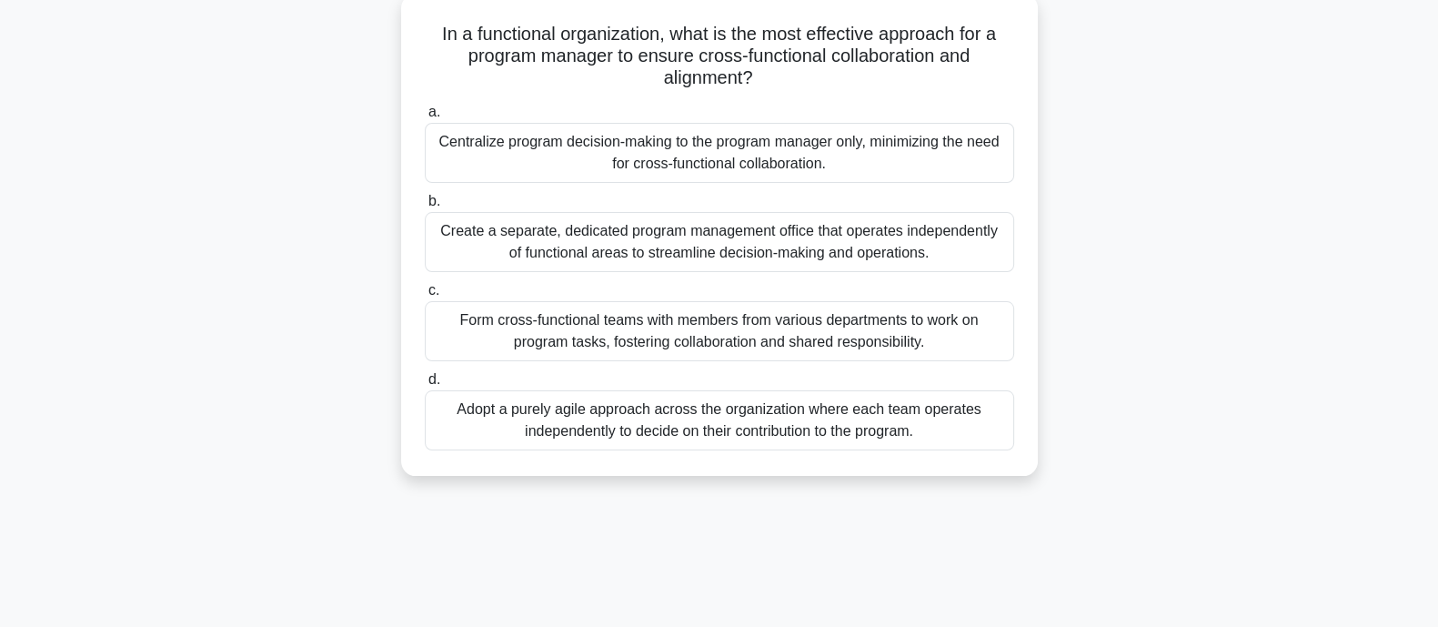
scroll to position [0, 0]
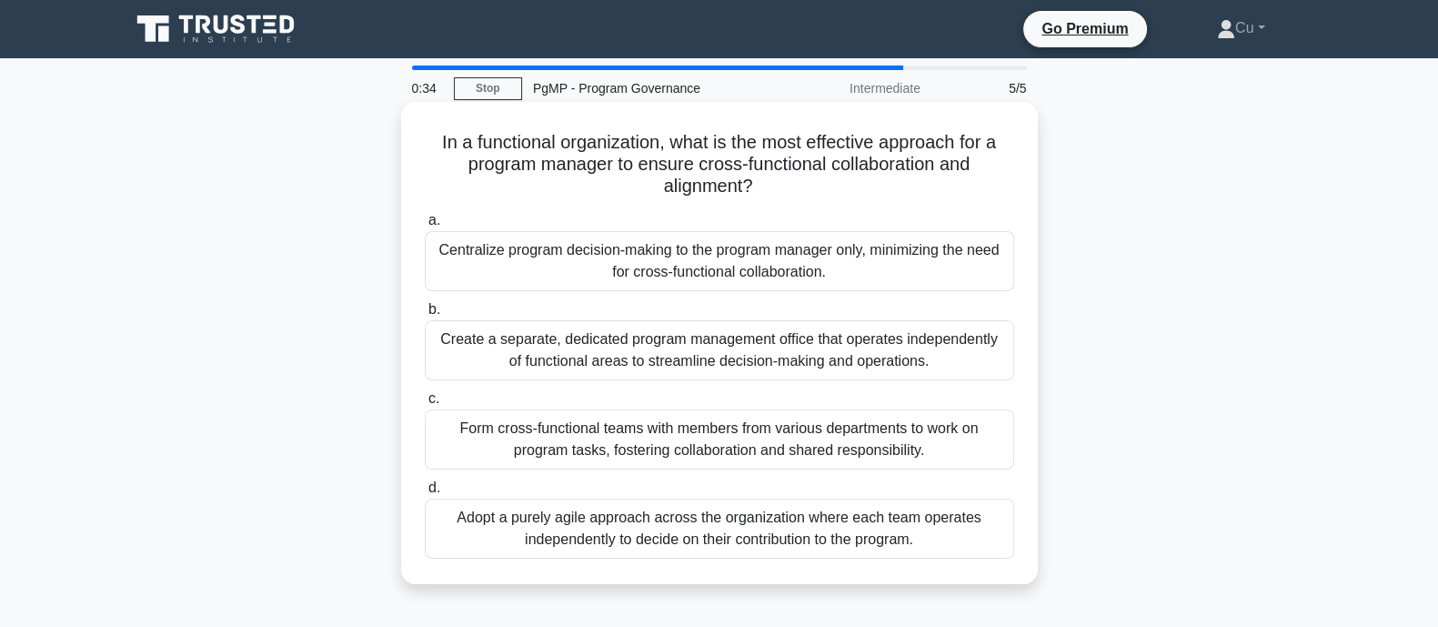
click at [796, 455] on div "Form cross-functional teams with members from various departments to work on pr…" at bounding box center [719, 439] width 589 height 60
click at [425, 405] on input "c. Form cross-functional teams with members from various departments to work on…" at bounding box center [425, 399] width 0 height 12
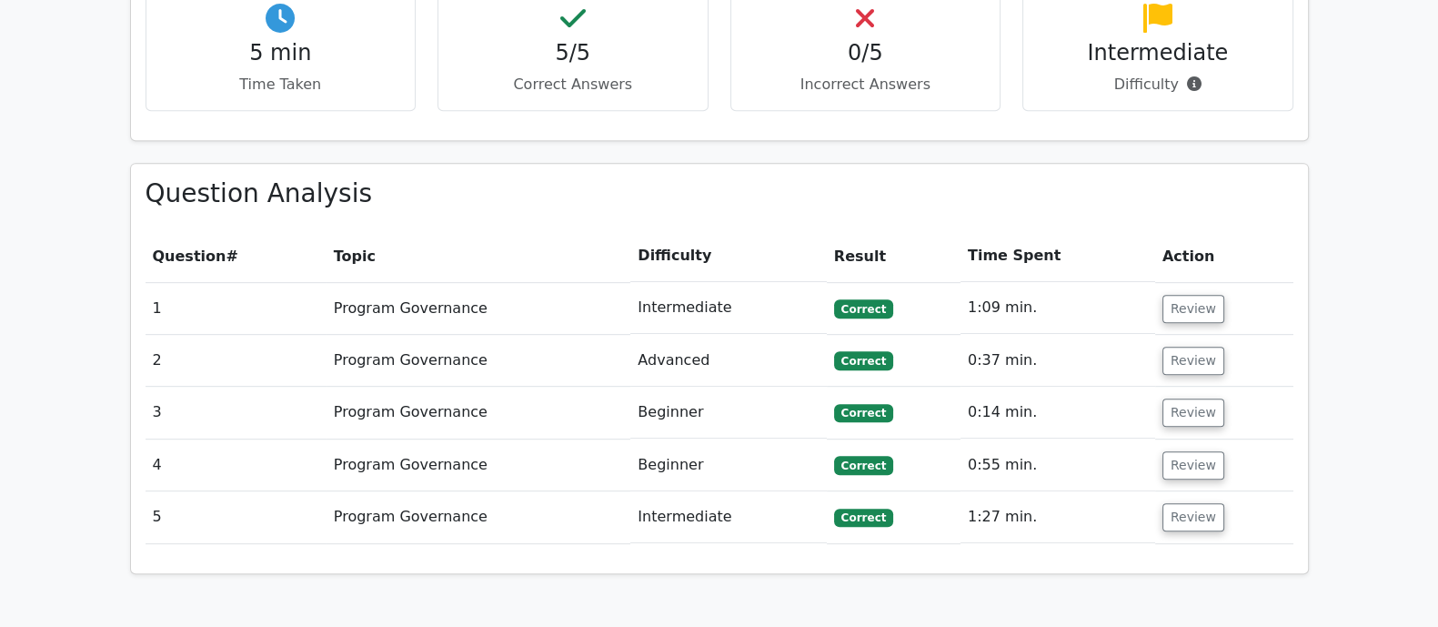
scroll to position [1137, 0]
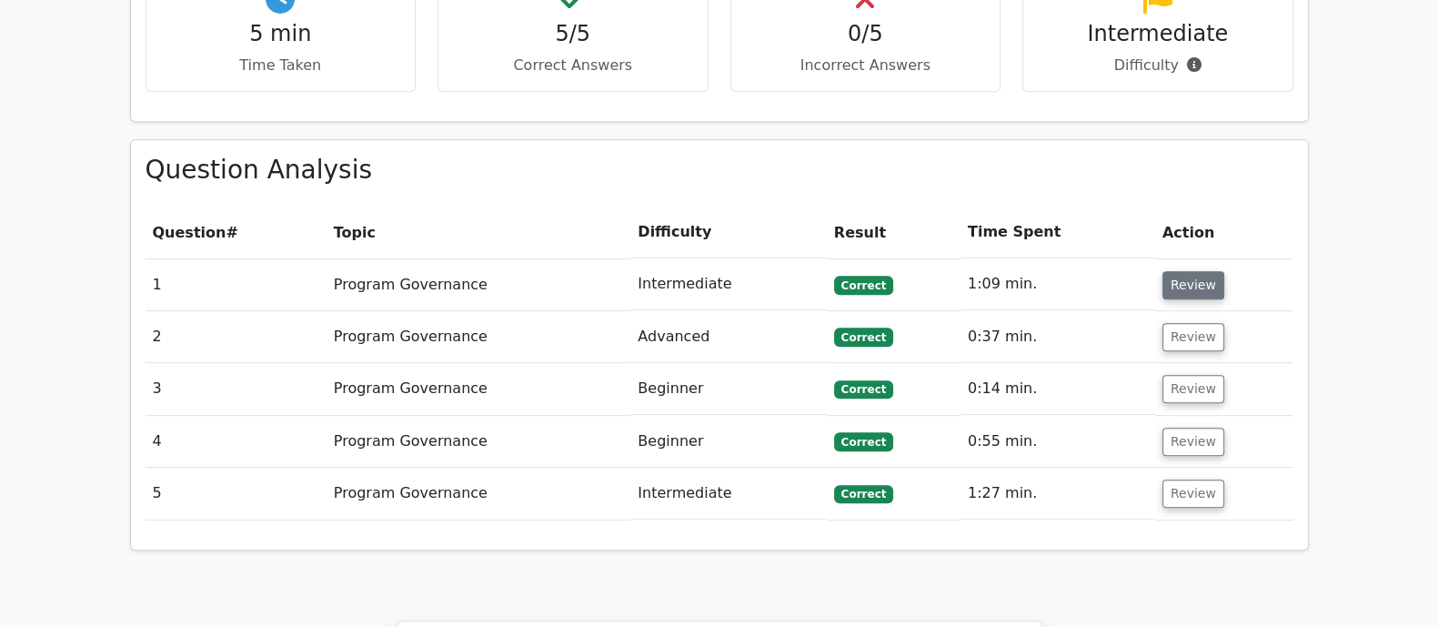
click at [1200, 271] on button "Review" at bounding box center [1193, 285] width 62 height 28
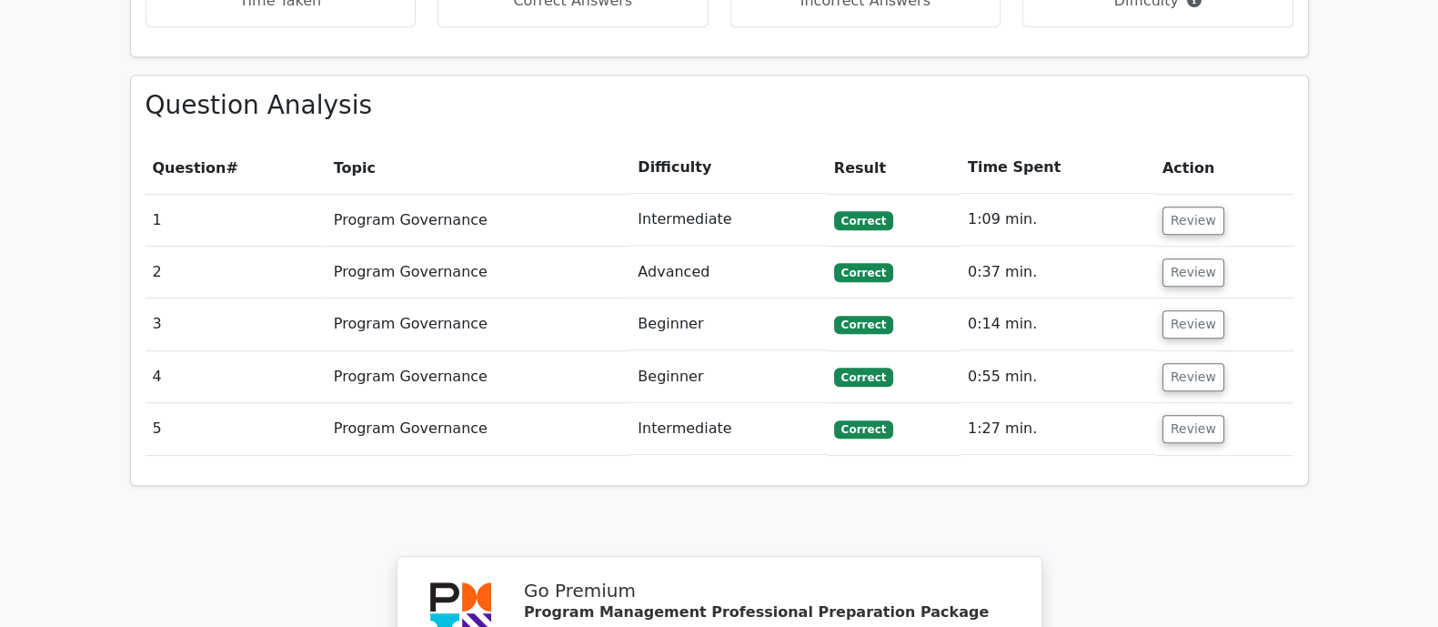
scroll to position [1251, 0]
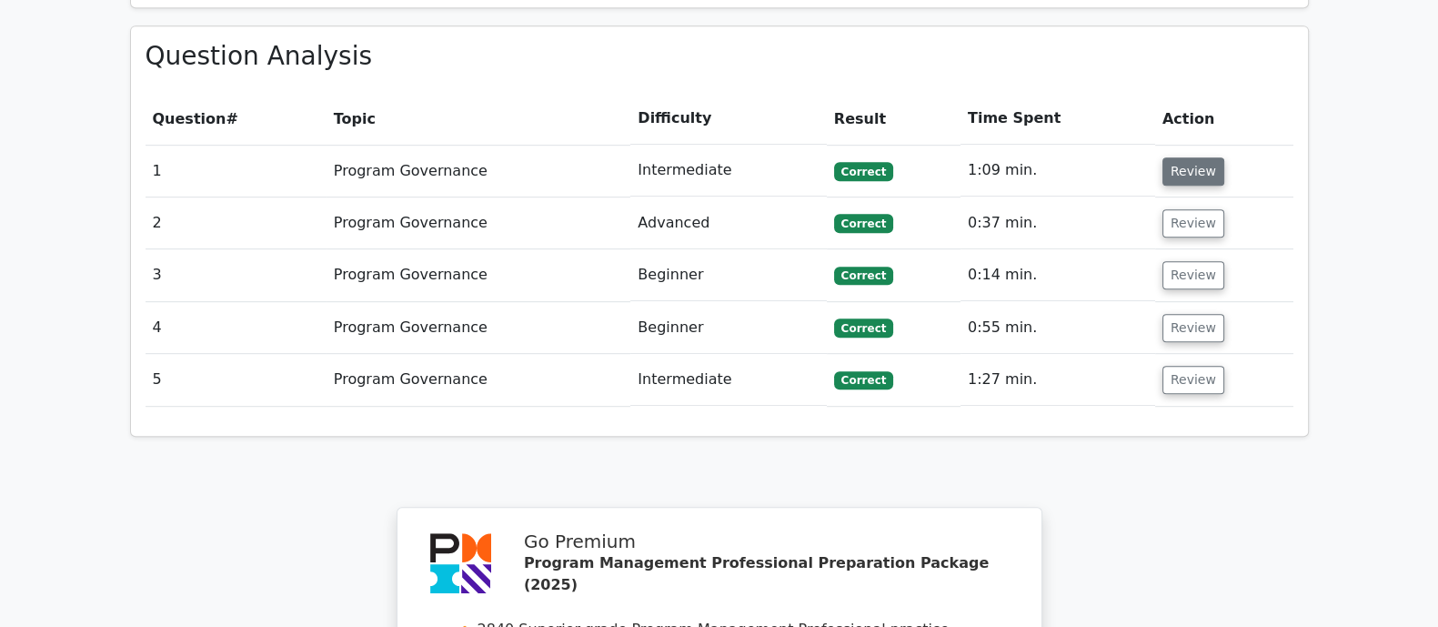
click at [1182, 157] on button "Review" at bounding box center [1193, 171] width 62 height 28
click at [1172, 209] on button "Review" at bounding box center [1193, 223] width 62 height 28
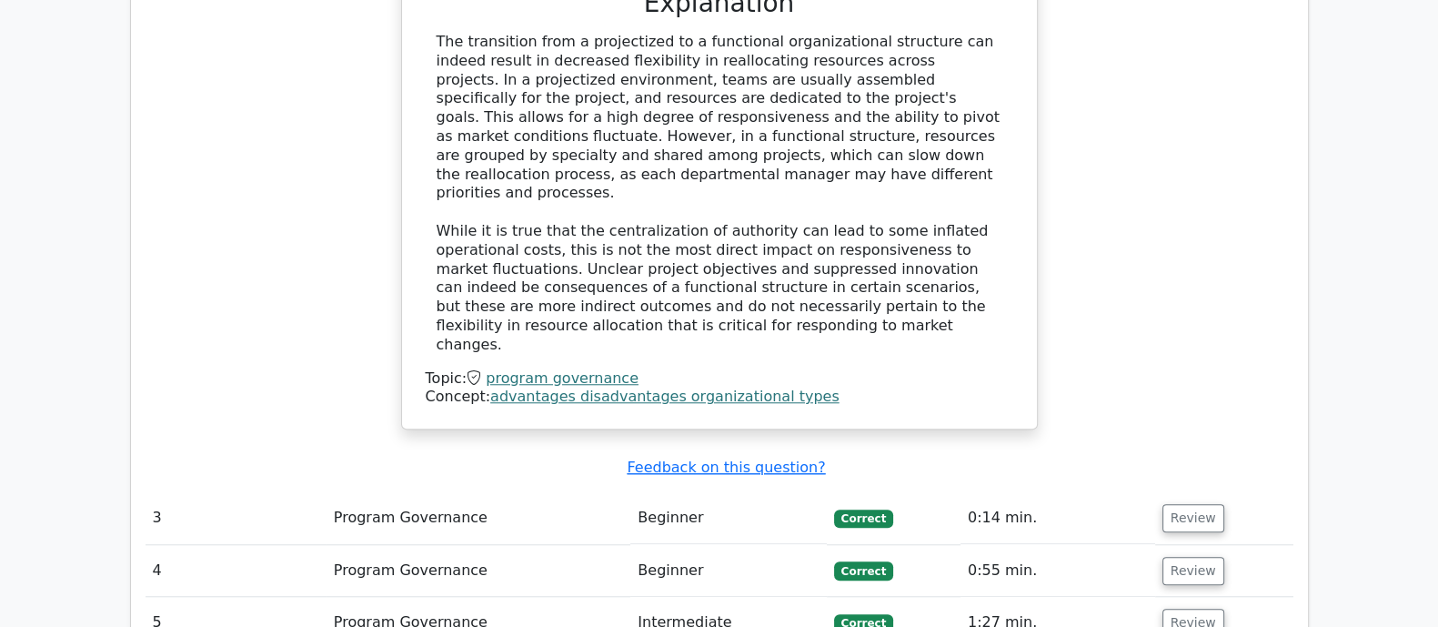
scroll to position [1933, 0]
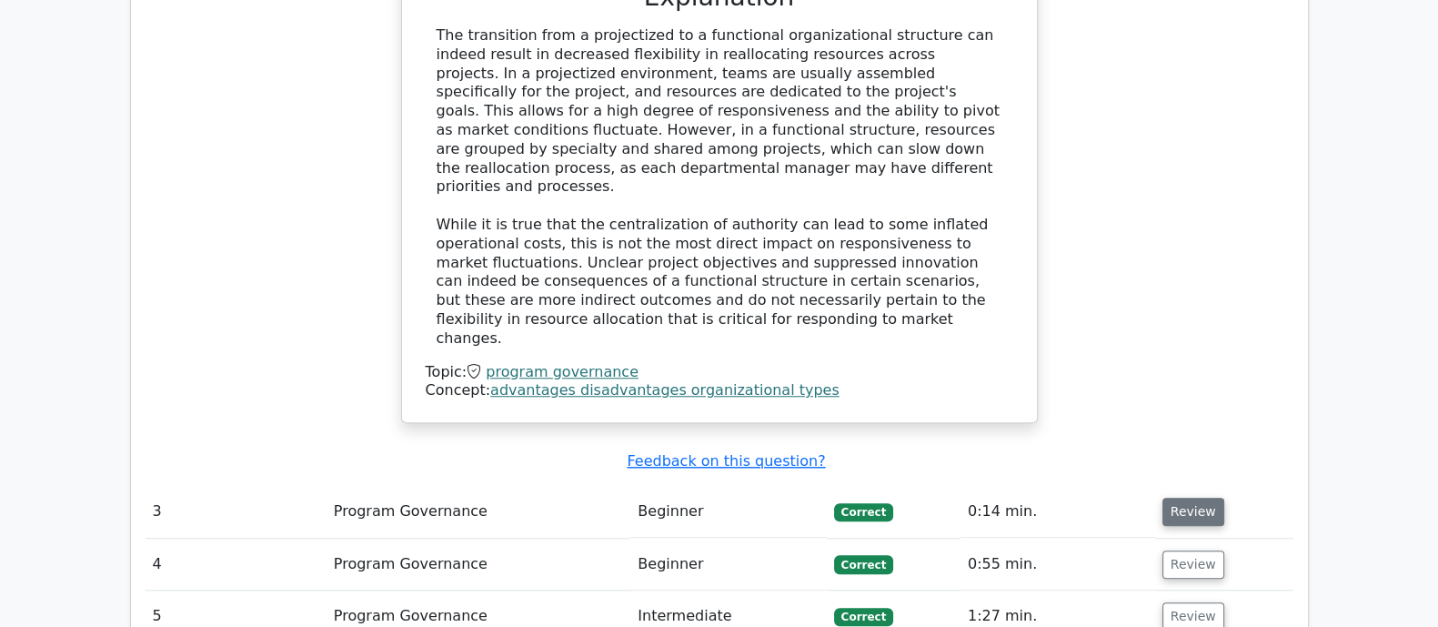
click at [1178, 498] on button "Review" at bounding box center [1193, 512] width 62 height 28
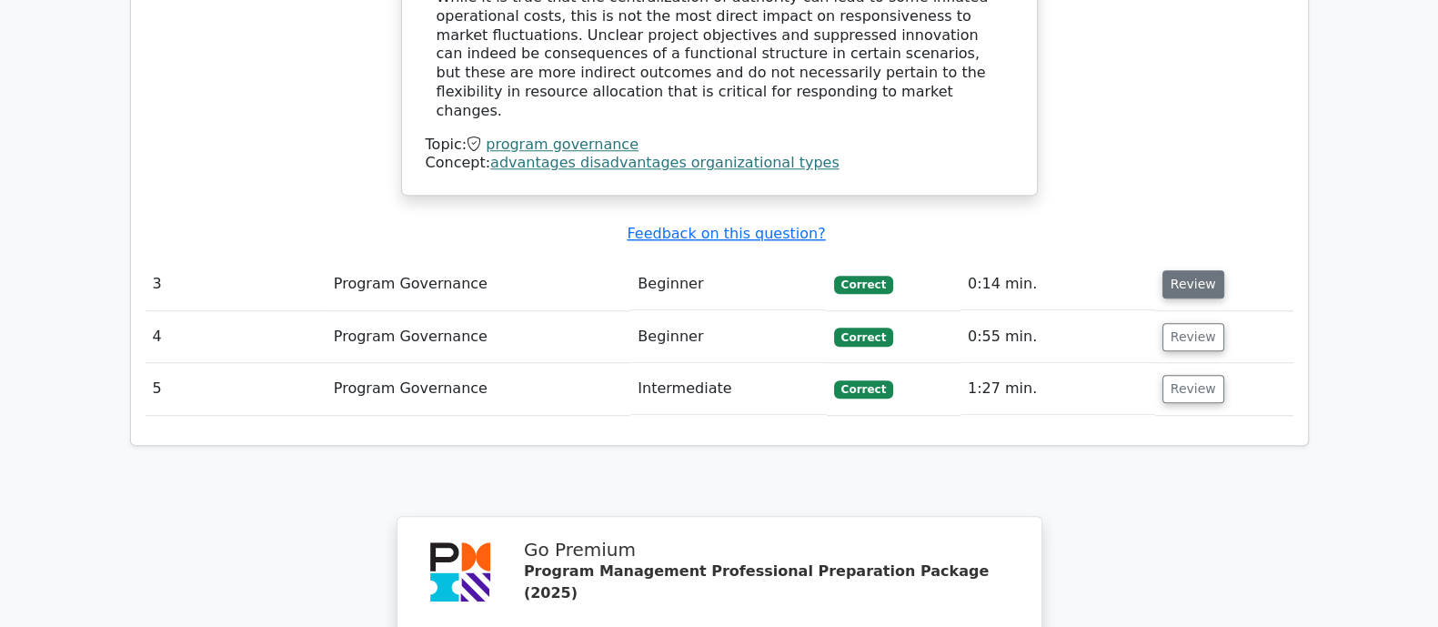
click at [1209, 270] on button "Review" at bounding box center [1193, 284] width 62 height 28
click at [1155, 258] on td "Review" at bounding box center [1224, 284] width 138 height 52
click at [1178, 270] on button "Review" at bounding box center [1193, 284] width 62 height 28
click at [1177, 323] on button "Review" at bounding box center [1193, 337] width 62 height 28
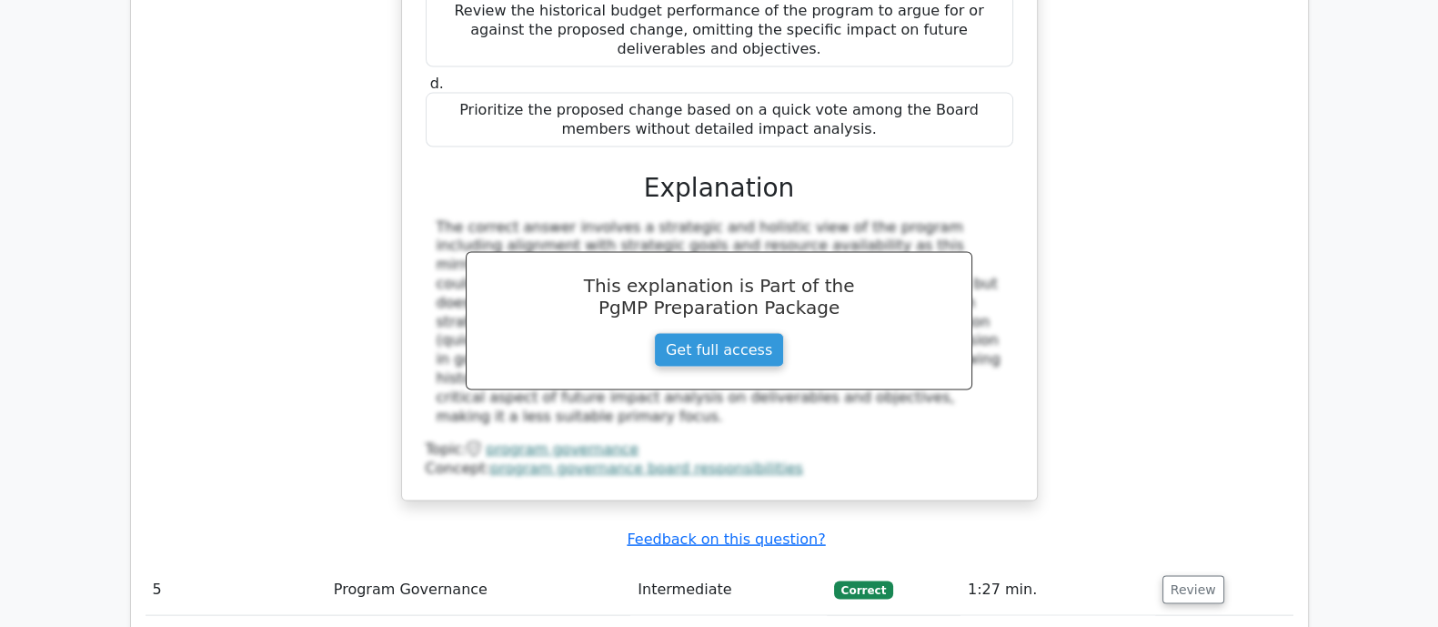
scroll to position [4785, 0]
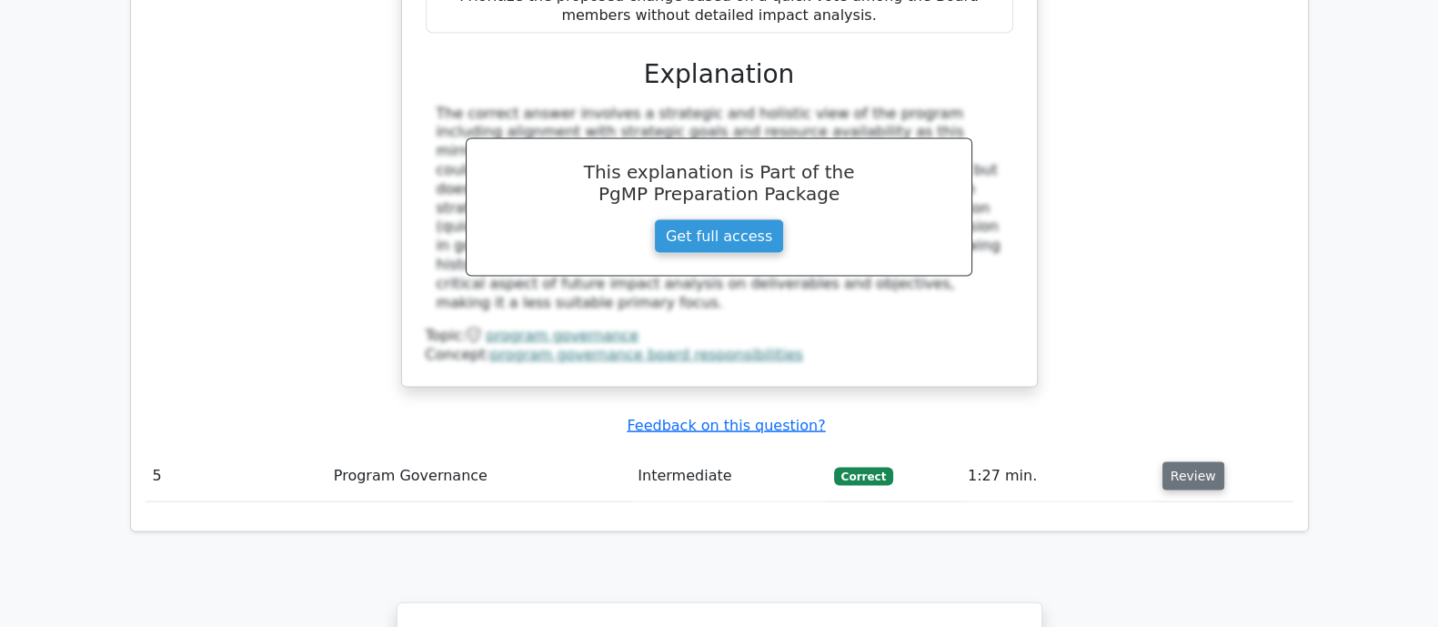
drag, startPoint x: 1182, startPoint y: 207, endPoint x: 1230, endPoint y: 215, distance: 47.9
click at [1183, 462] on button "Review" at bounding box center [1193, 476] width 62 height 28
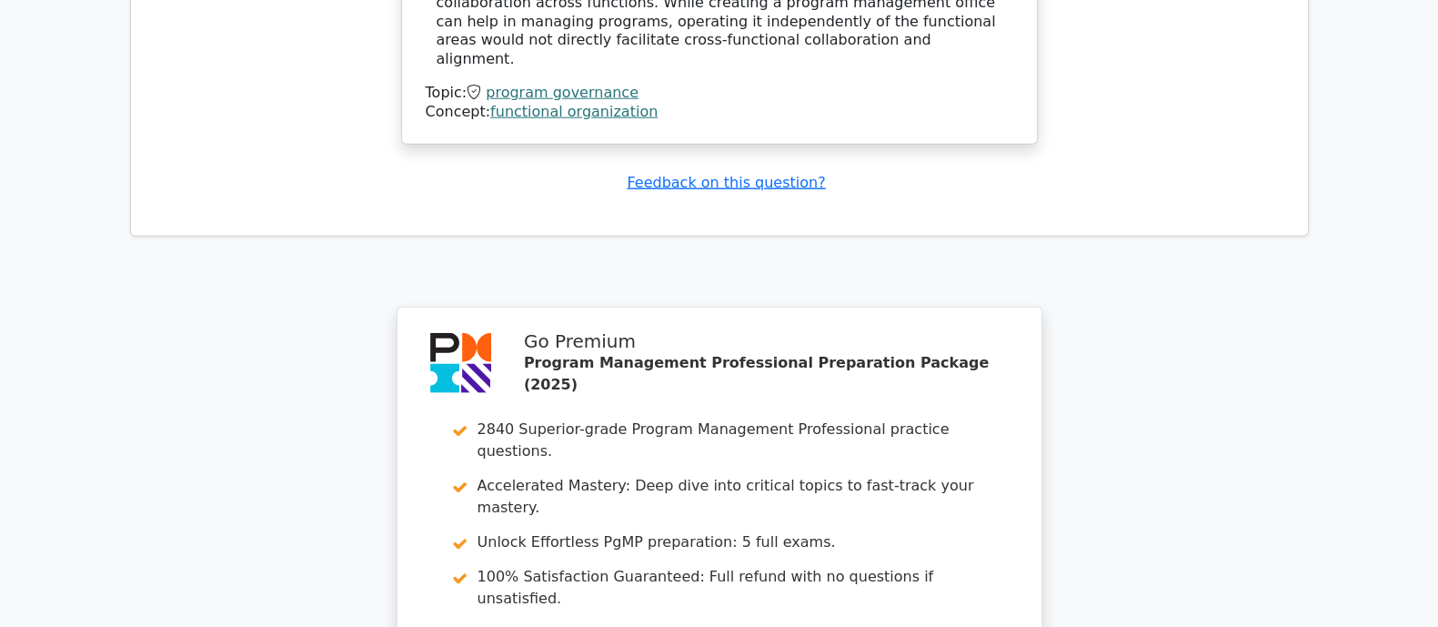
scroll to position [6031, 0]
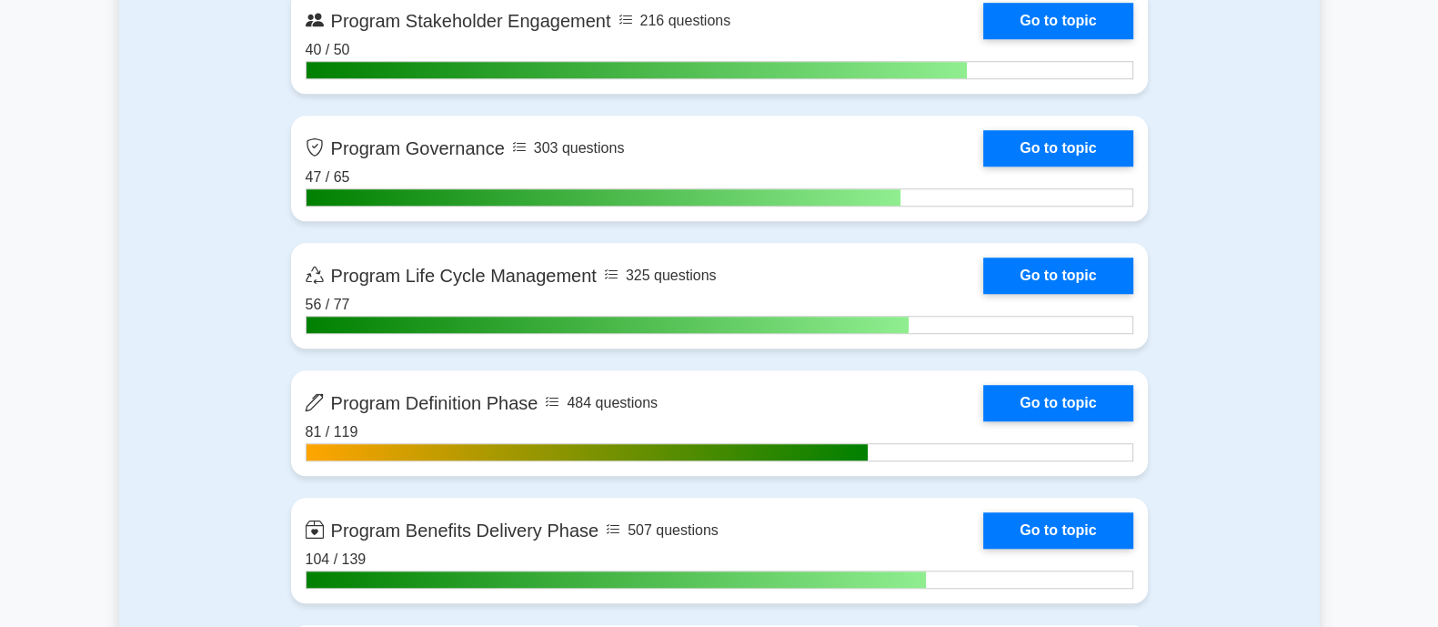
scroll to position [1818, 0]
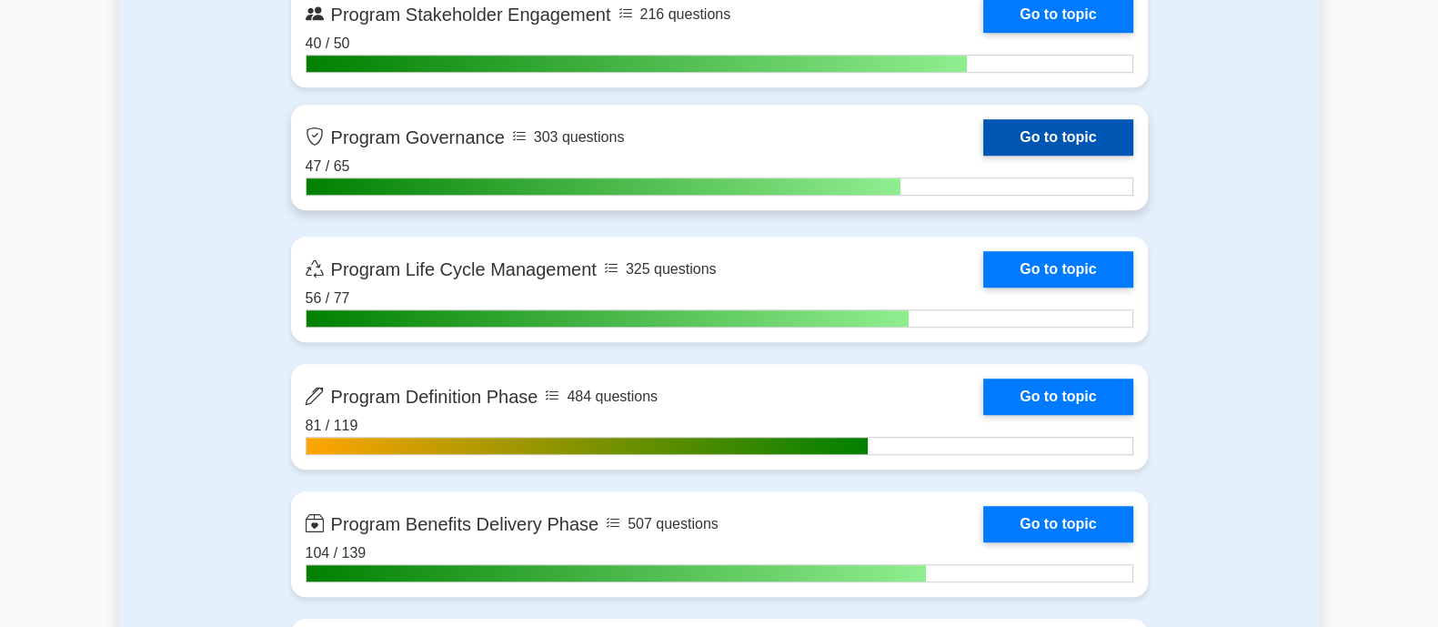
click at [1065, 129] on link "Go to topic" at bounding box center [1057, 137] width 149 height 36
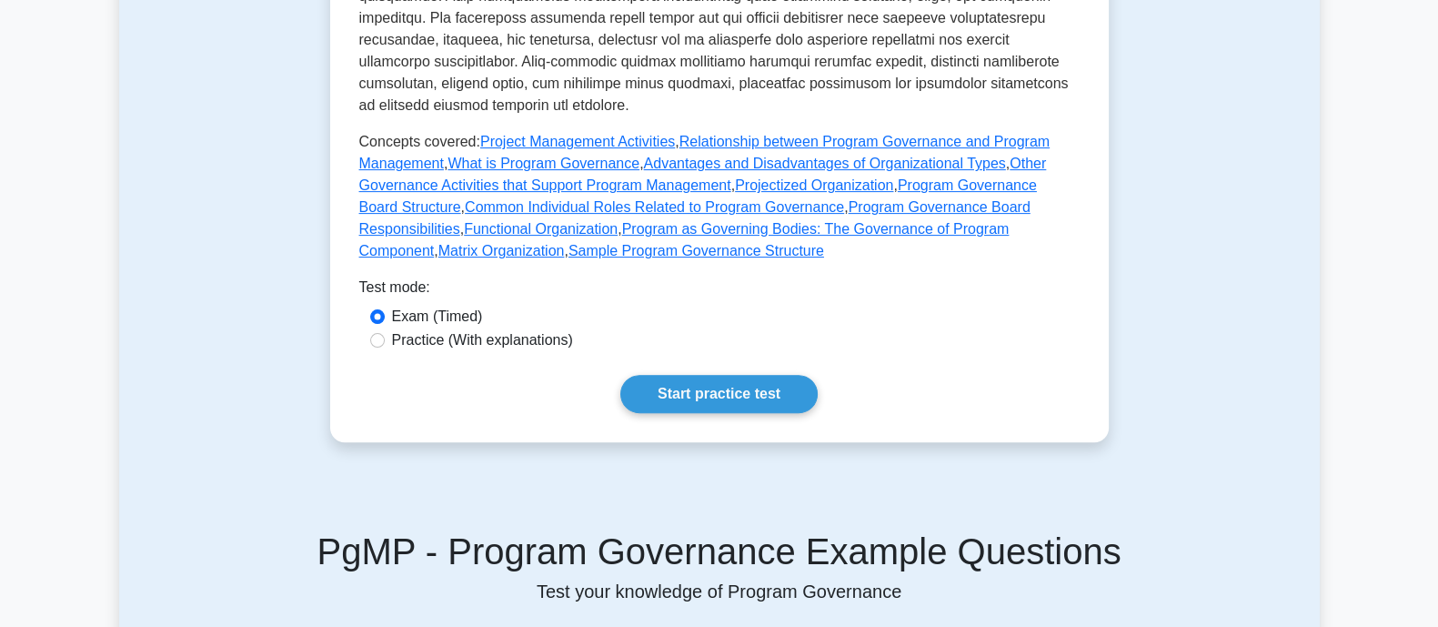
scroll to position [795, 0]
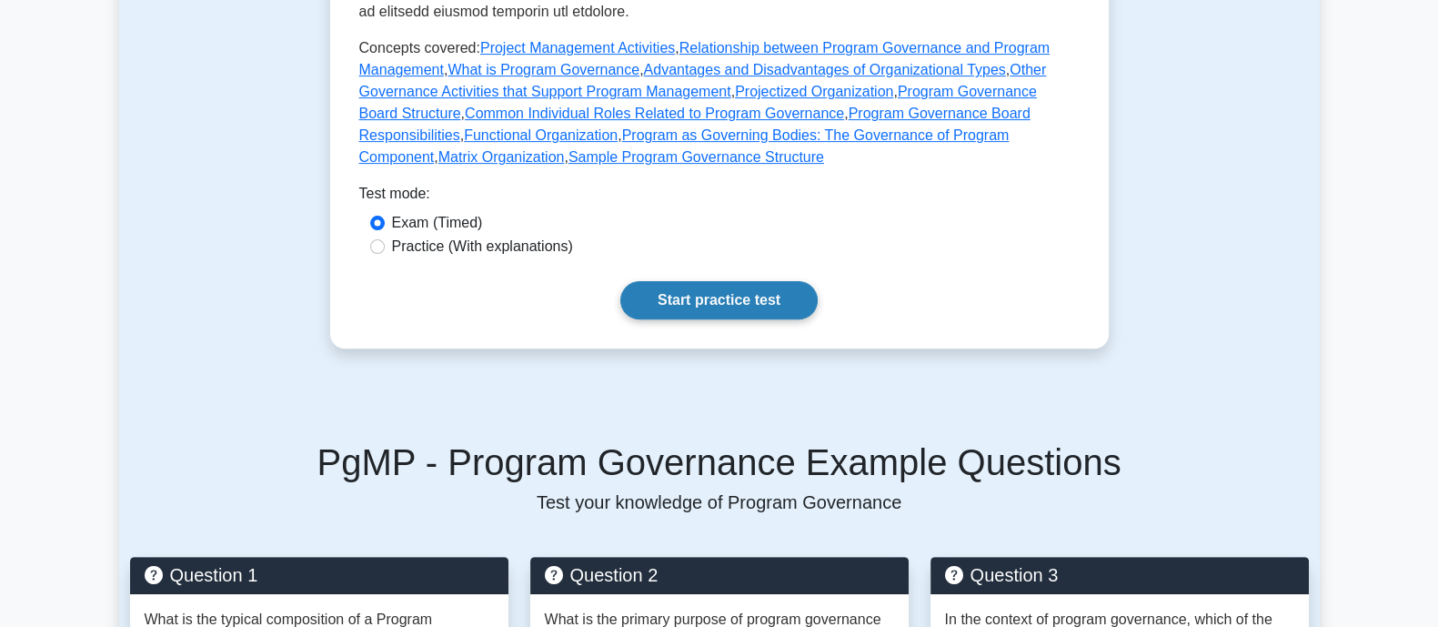
click at [719, 281] on link "Start practice test" at bounding box center [718, 300] width 197 height 38
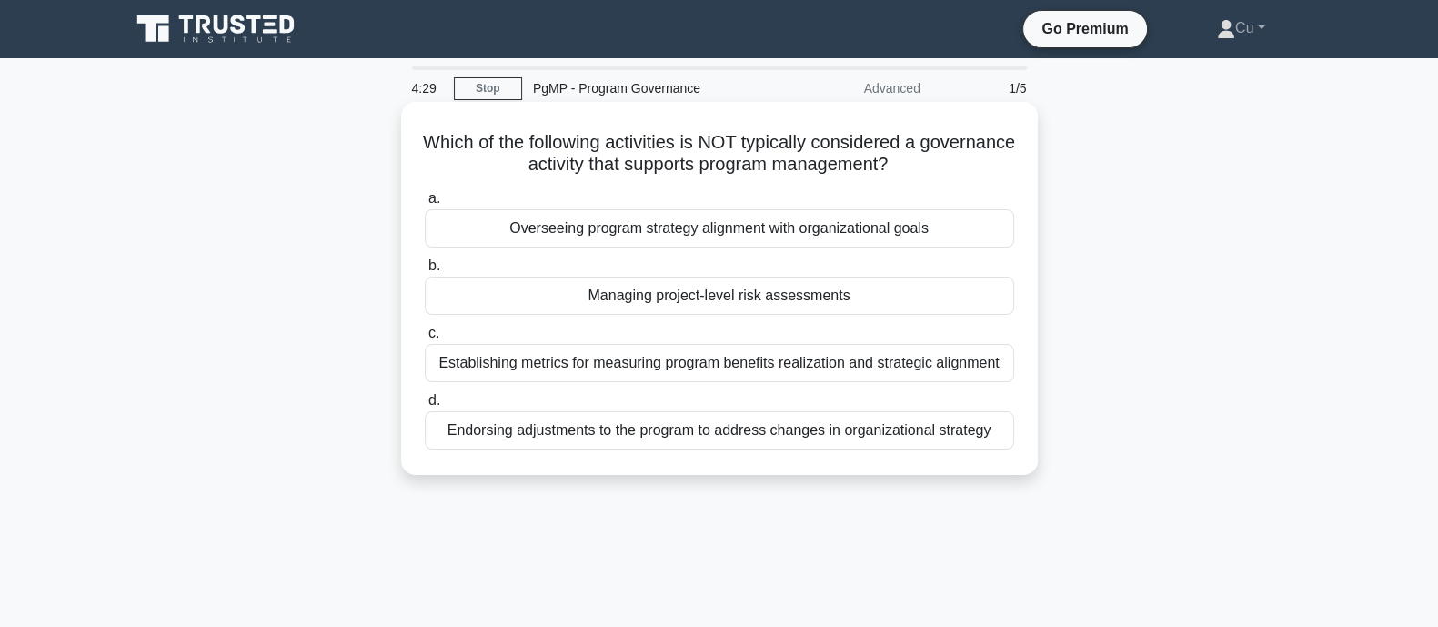
click at [756, 303] on div "Managing project-level risk assessments" at bounding box center [719, 296] width 589 height 38
click at [425, 272] on input "b. Managing project-level risk assessments" at bounding box center [425, 266] width 0 height 12
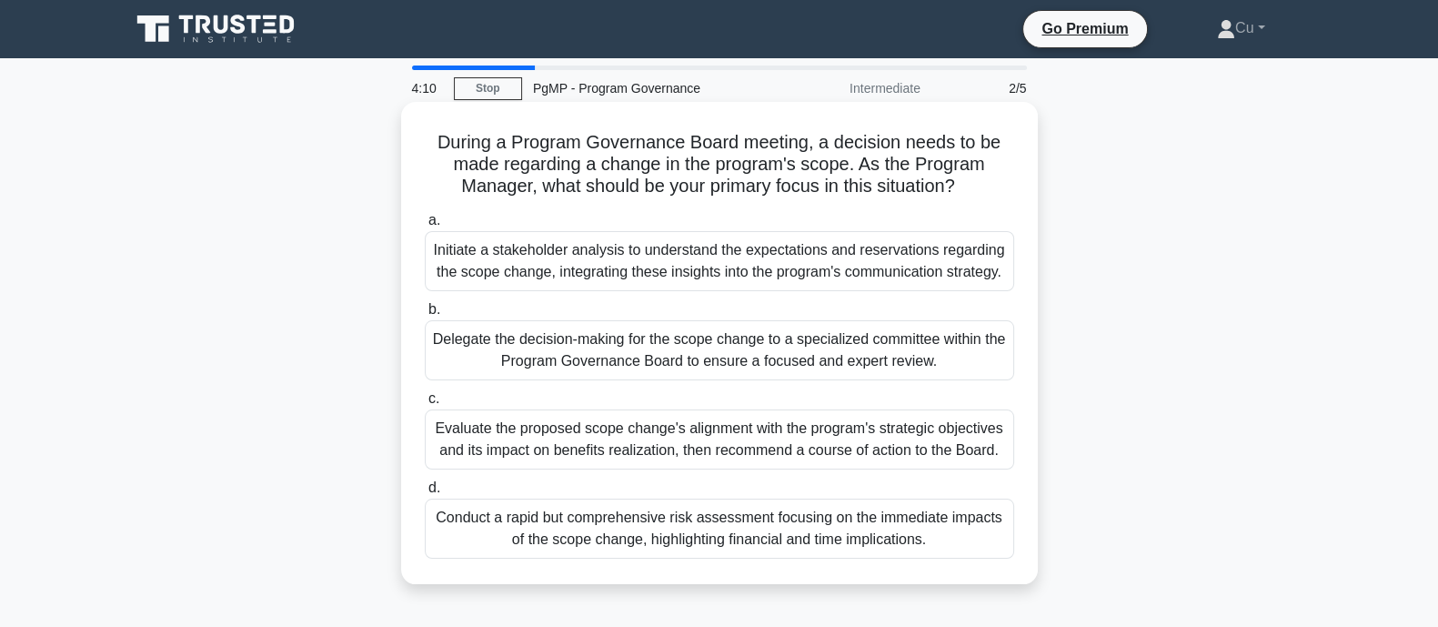
click at [741, 443] on div "Evaluate the proposed scope change's alignment with the program's strategic obj…" at bounding box center [719, 439] width 589 height 60
click at [425, 405] on input "c. Evaluate the proposed scope change's alignment with the program's strategic …" at bounding box center [425, 399] width 0 height 12
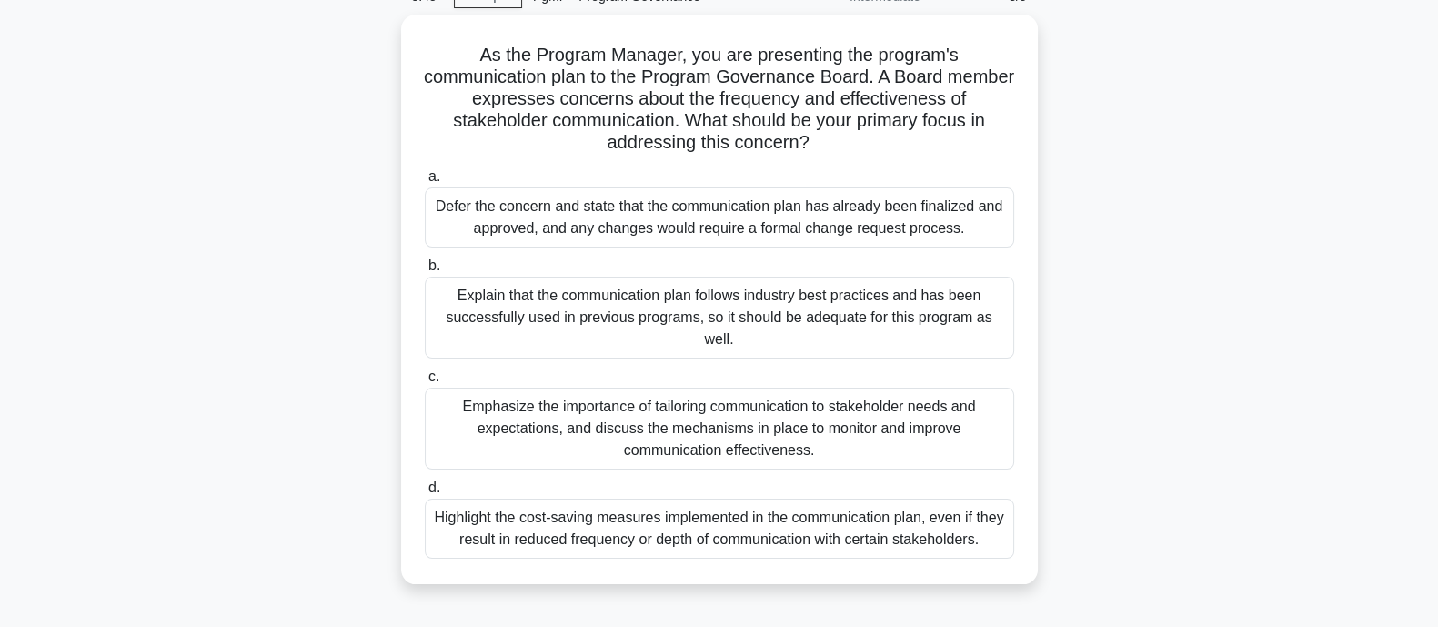
scroll to position [113, 0]
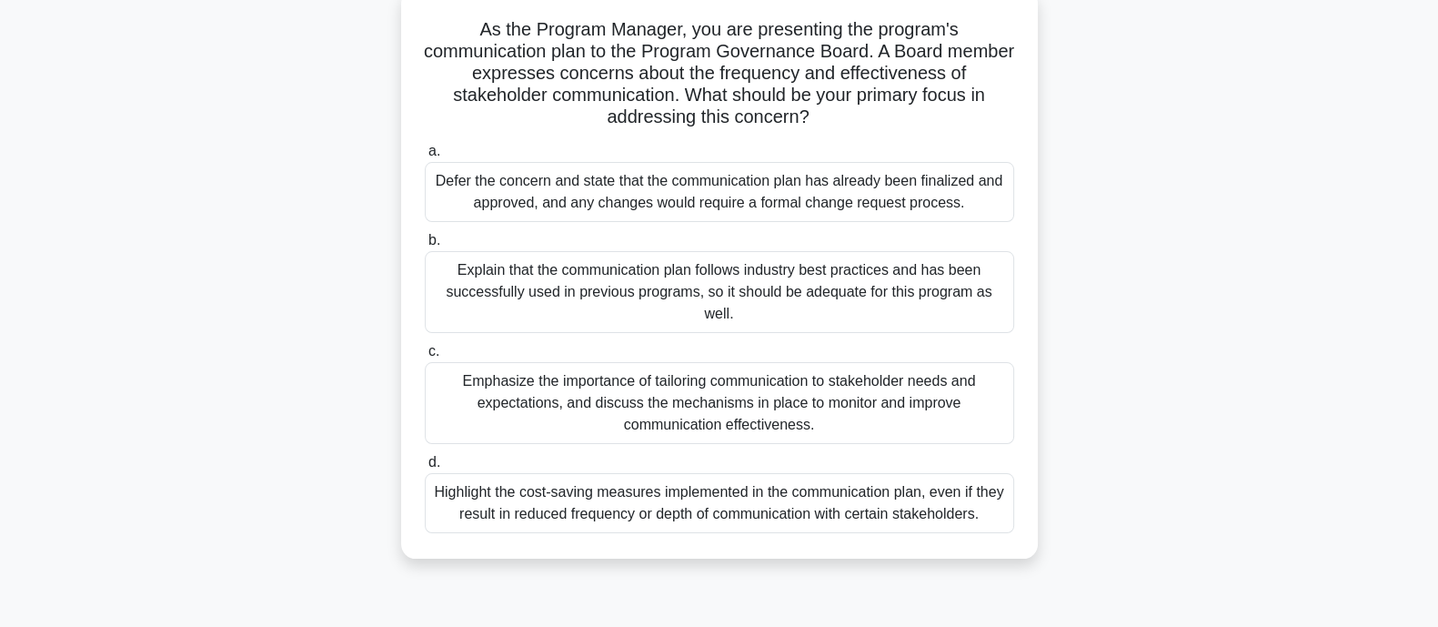
click at [854, 404] on div "Emphasize the importance of tailoring communication to stakeholder needs and ex…" at bounding box center [719, 403] width 589 height 82
click at [425, 357] on input "c. Emphasize the importance of tailoring communication to stakeholder needs and…" at bounding box center [425, 352] width 0 height 12
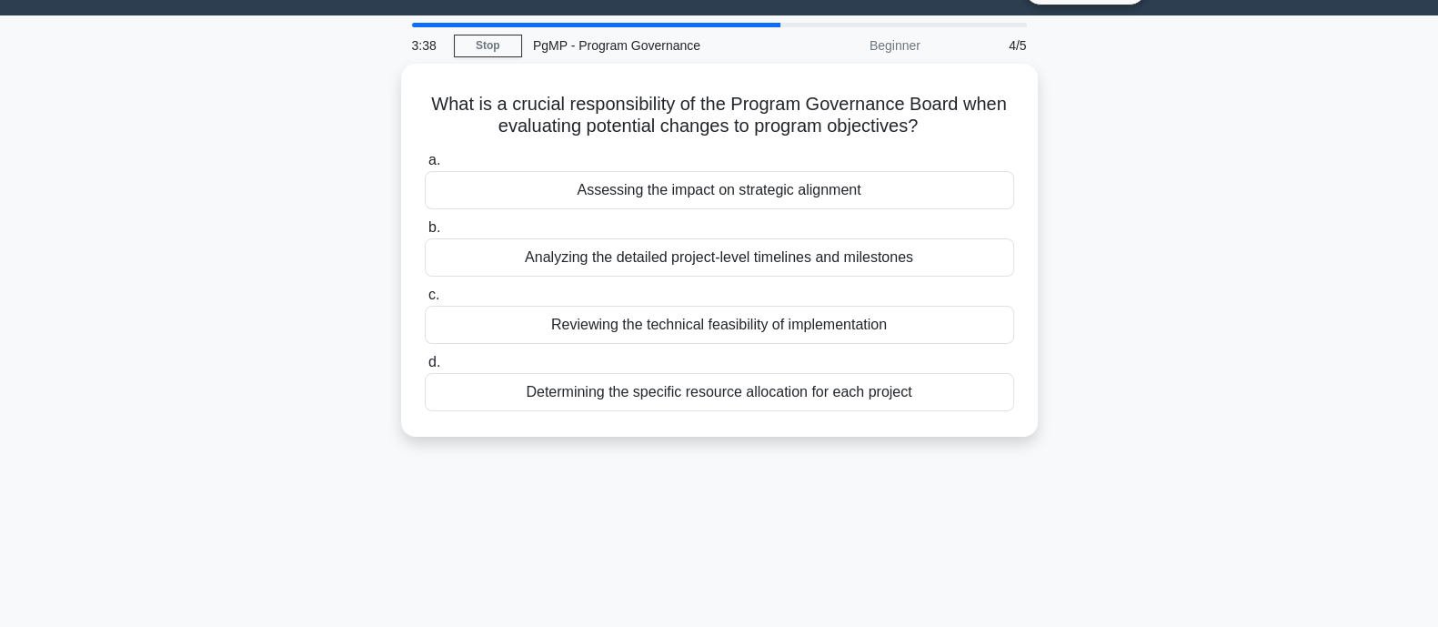
scroll to position [0, 0]
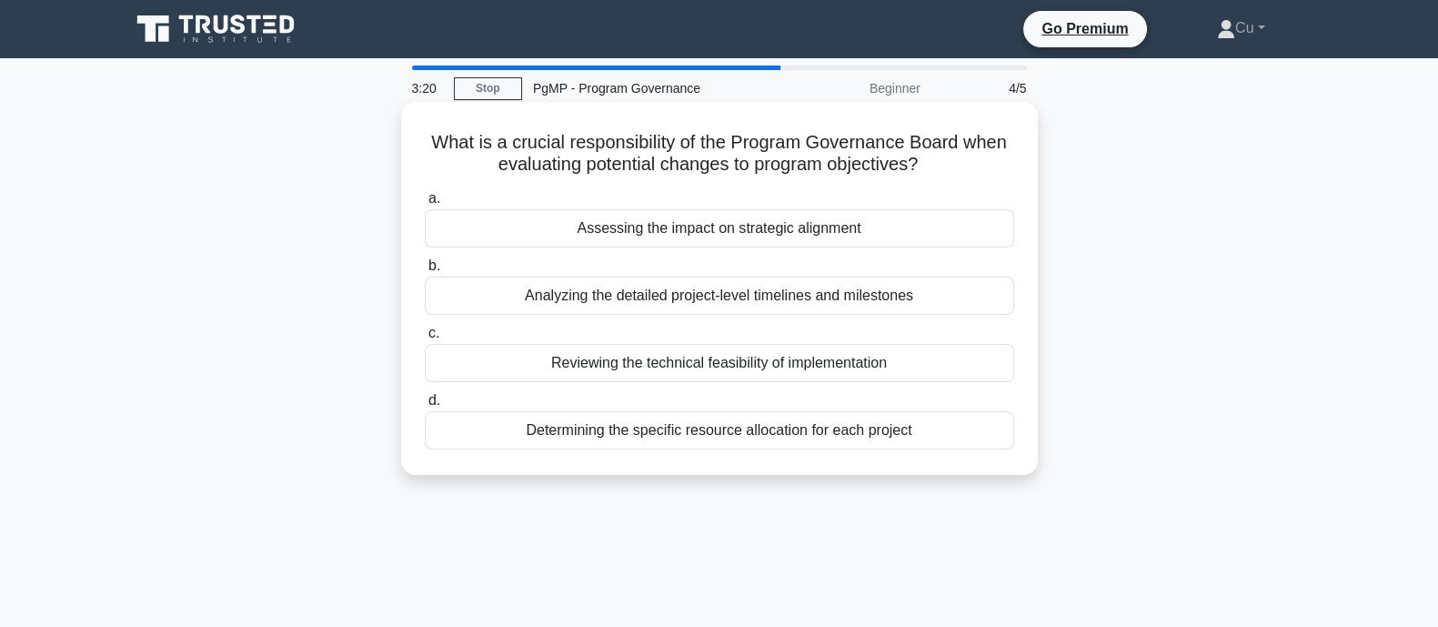
click at [934, 227] on div "Assessing the impact on strategic alignment" at bounding box center [719, 228] width 589 height 38
click at [425, 205] on input "a. Assessing the impact on strategic alignment" at bounding box center [425, 199] width 0 height 12
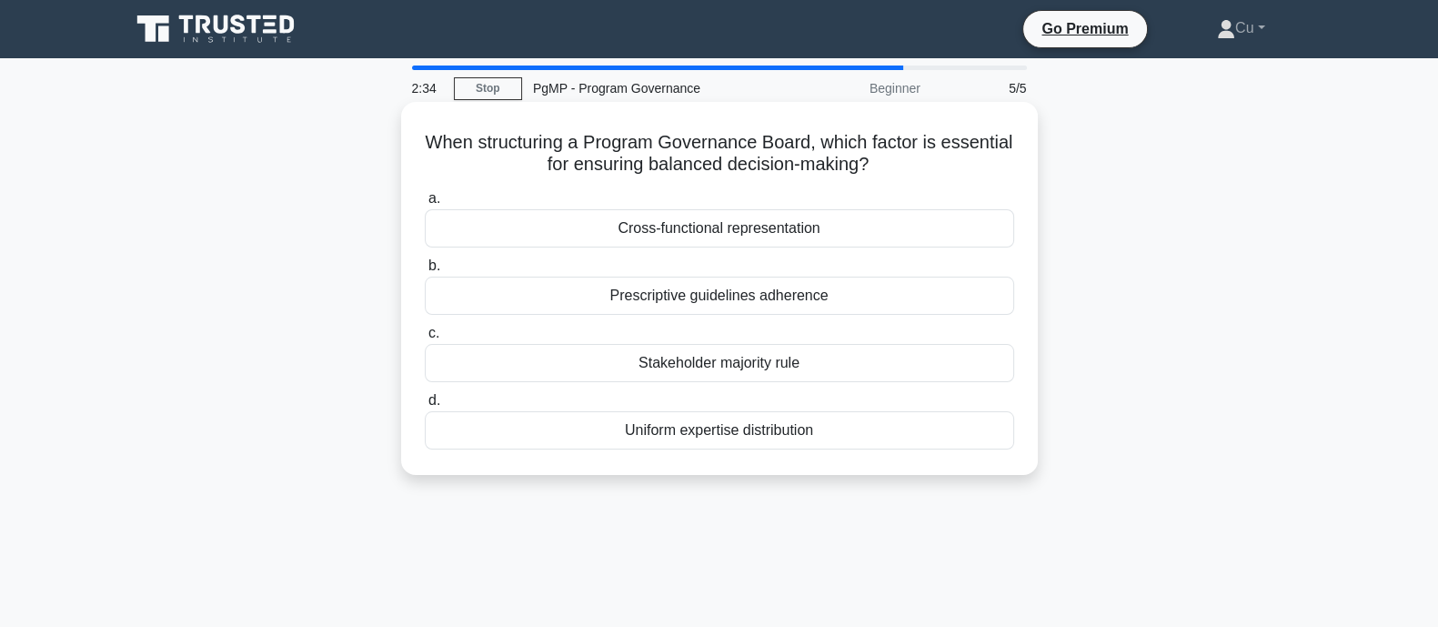
click at [719, 226] on div "Cross-functional representation" at bounding box center [719, 228] width 589 height 38
click at [425, 205] on input "a. Cross-functional representation" at bounding box center [425, 199] width 0 height 12
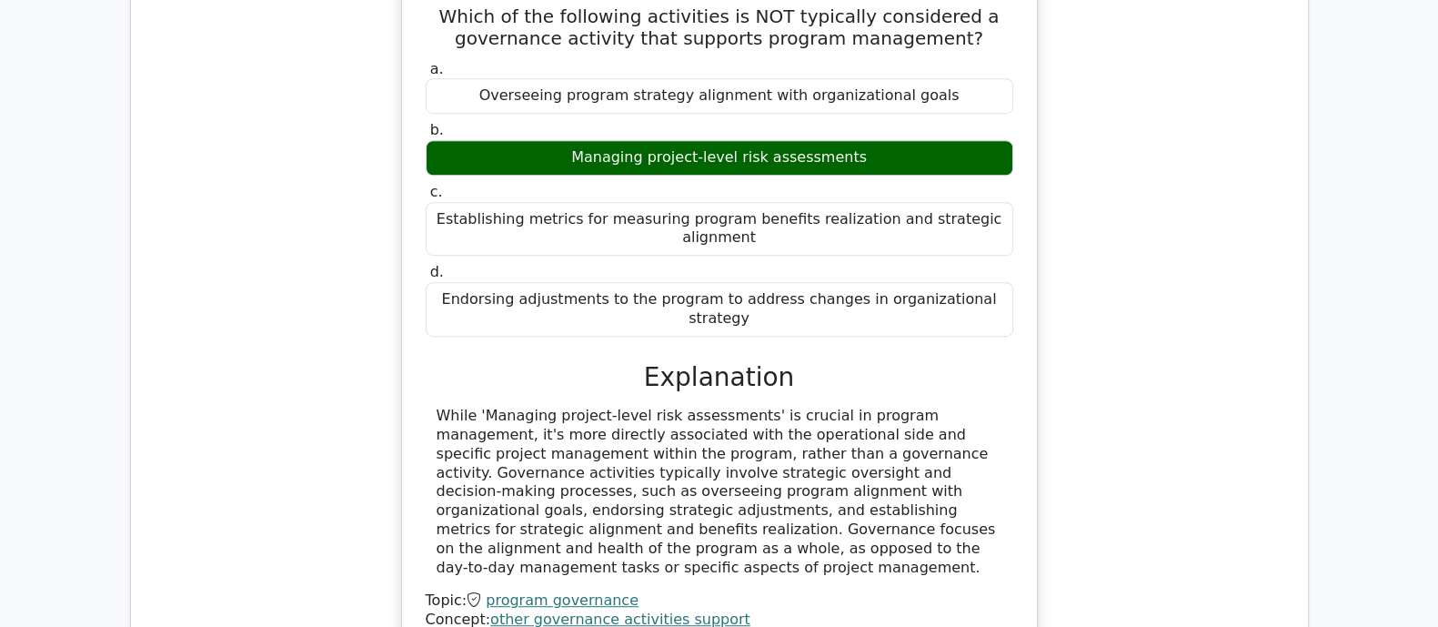
scroll to position [1933, 0]
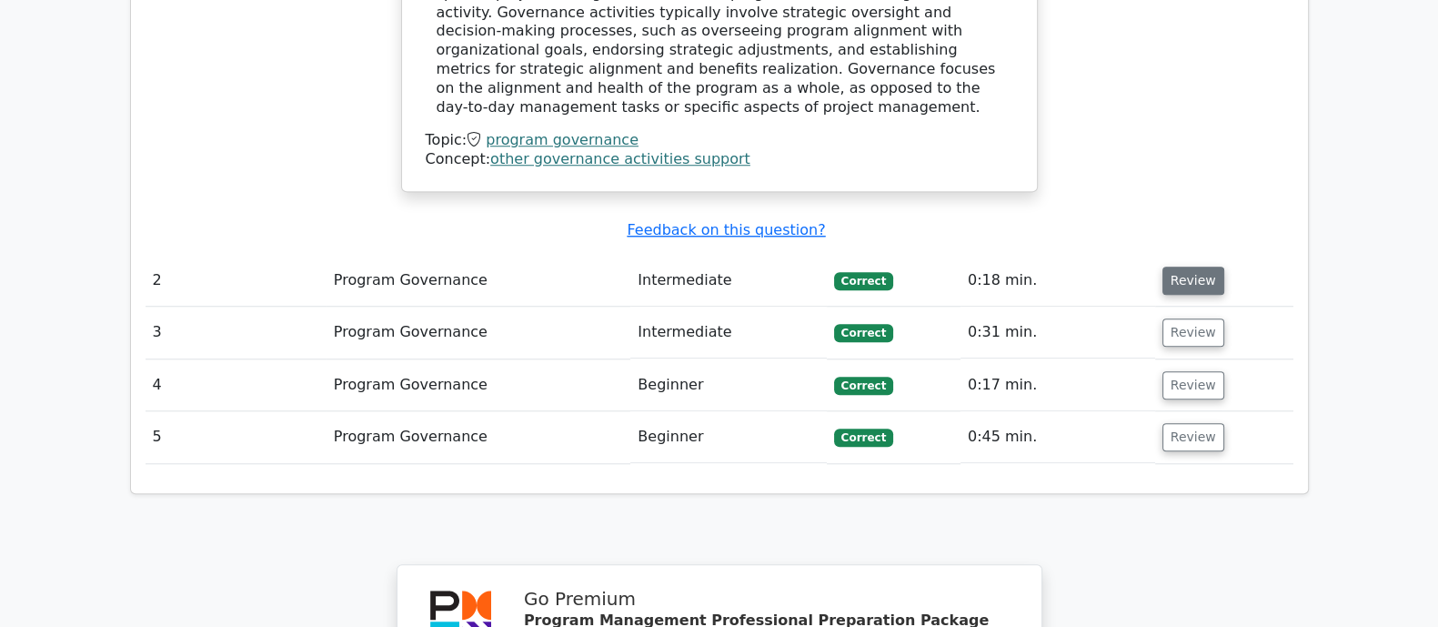
click at [1201, 267] on button "Review" at bounding box center [1193, 281] width 62 height 28
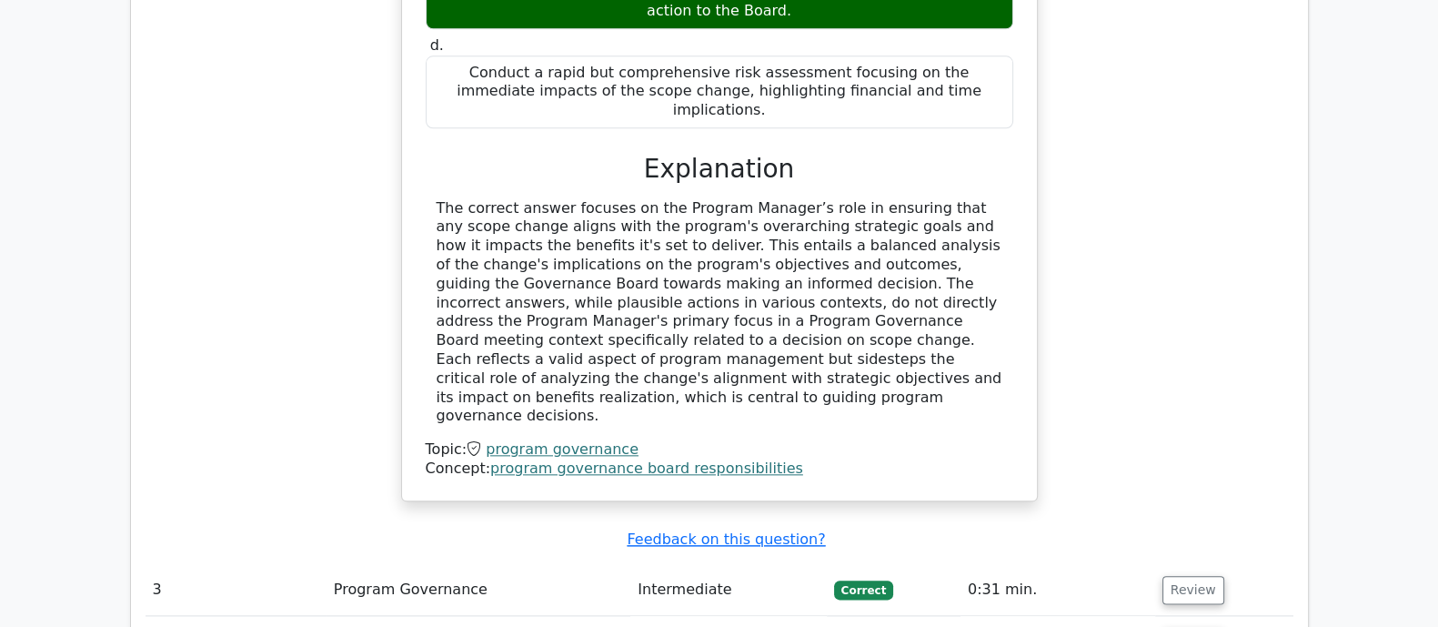
scroll to position [2842, 0]
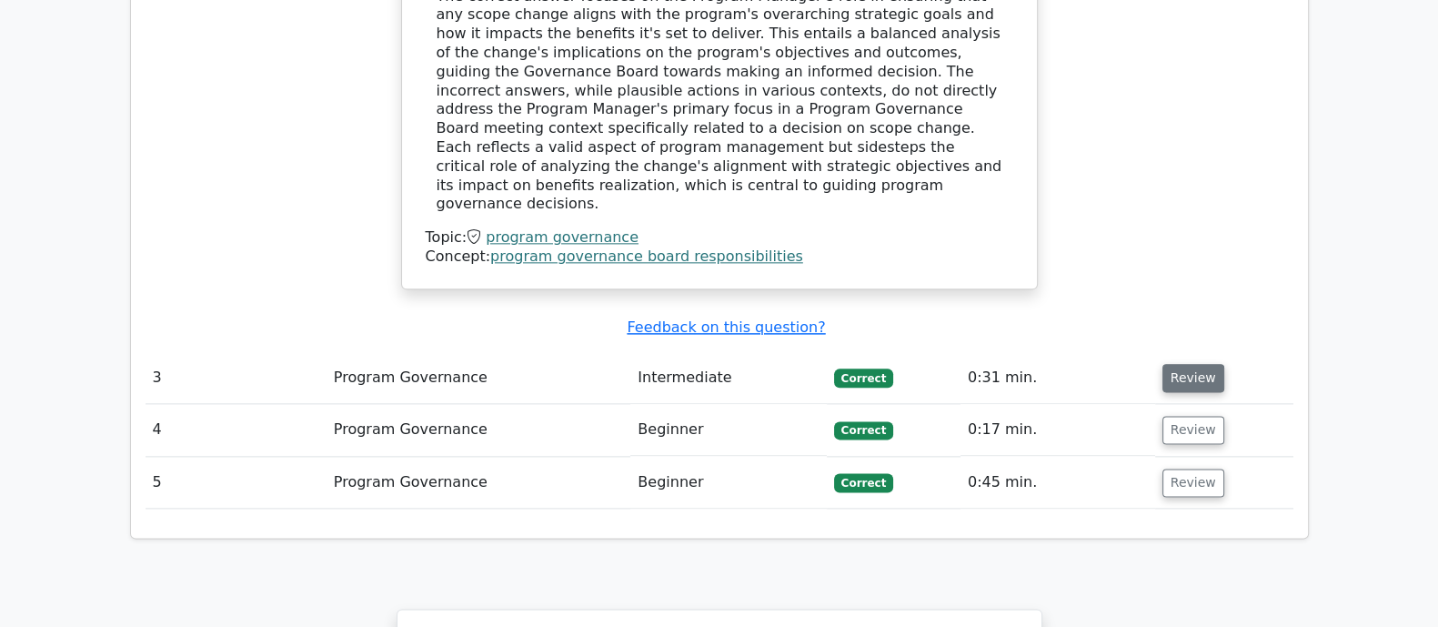
click at [1173, 364] on button "Review" at bounding box center [1193, 378] width 62 height 28
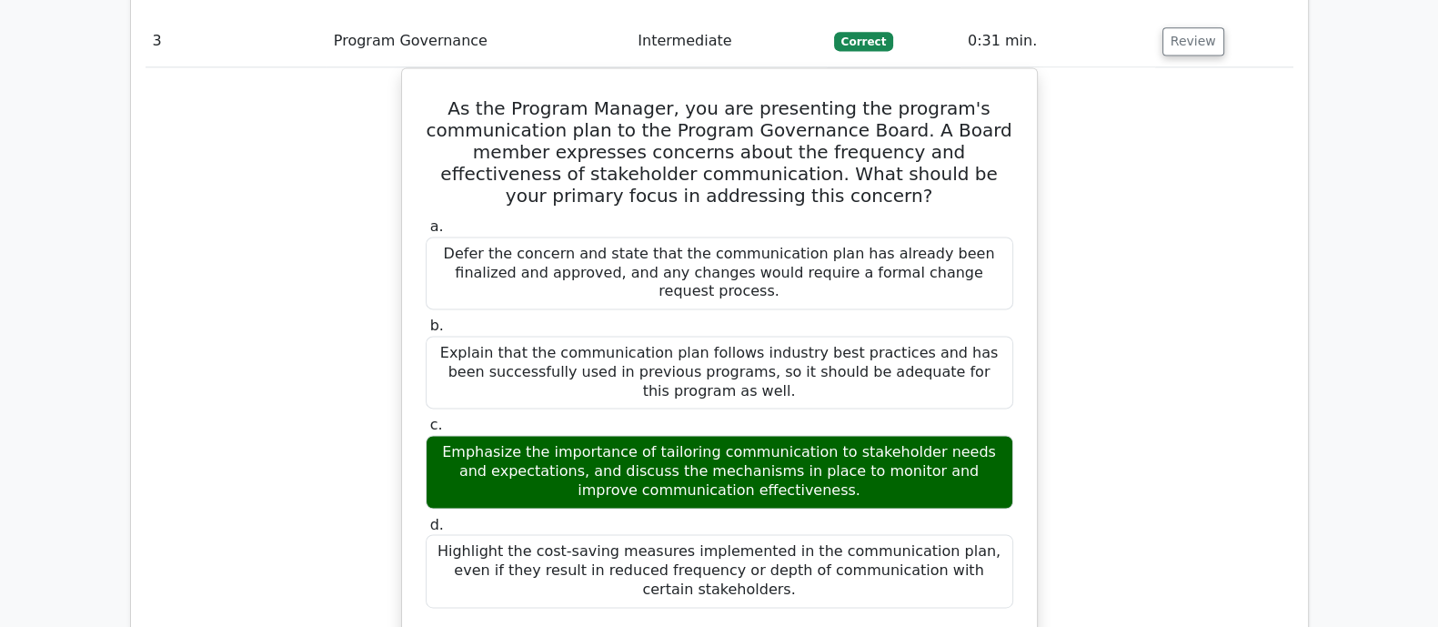
scroll to position [3524, 0]
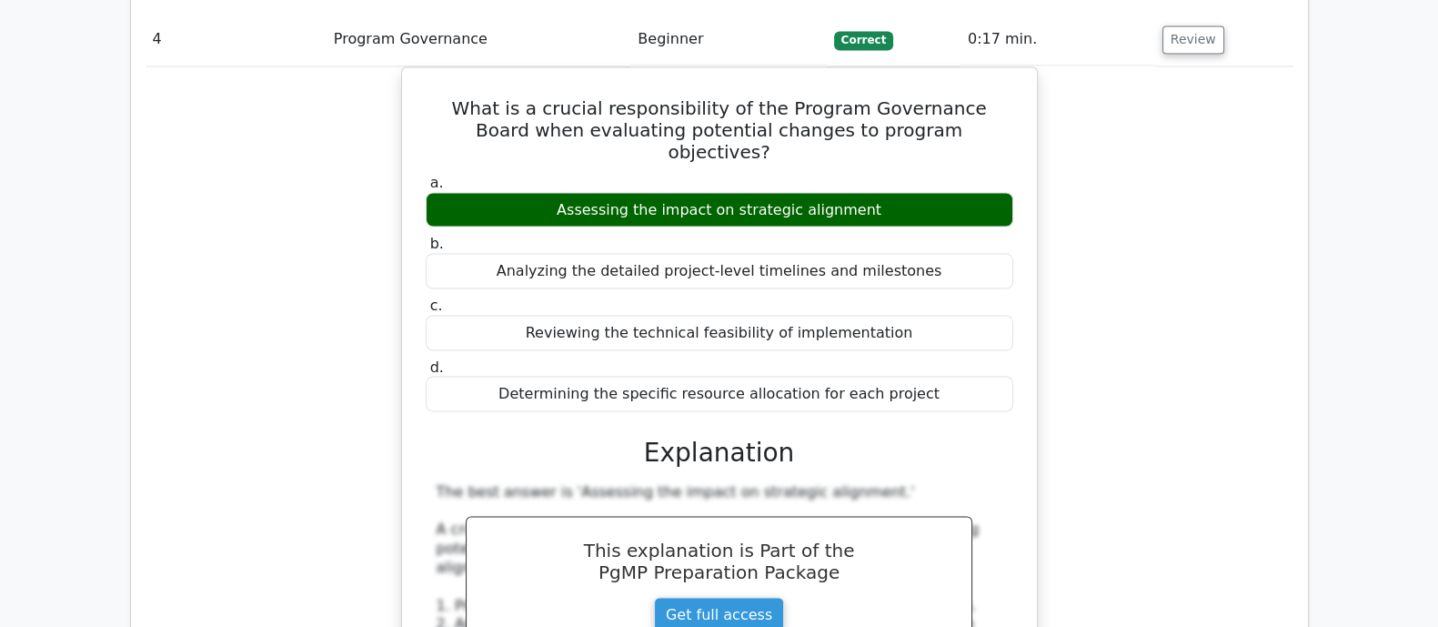
scroll to position [4662, 0]
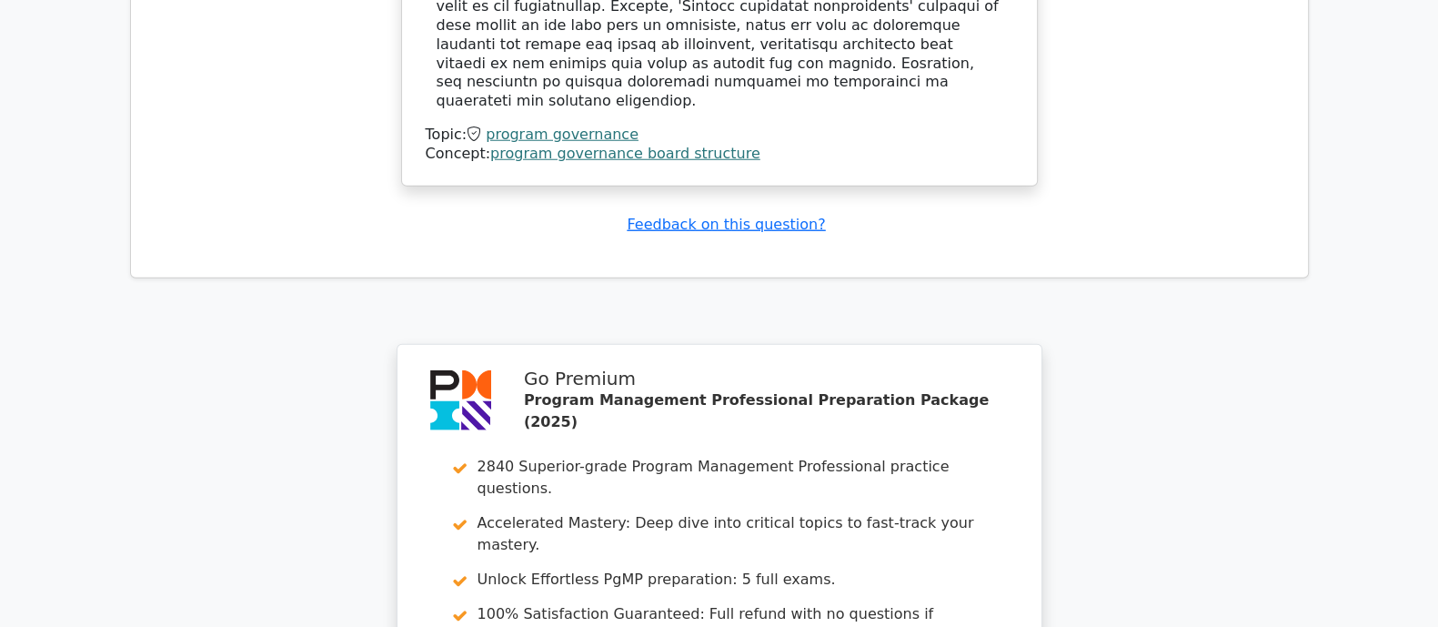
scroll to position [6171, 0]
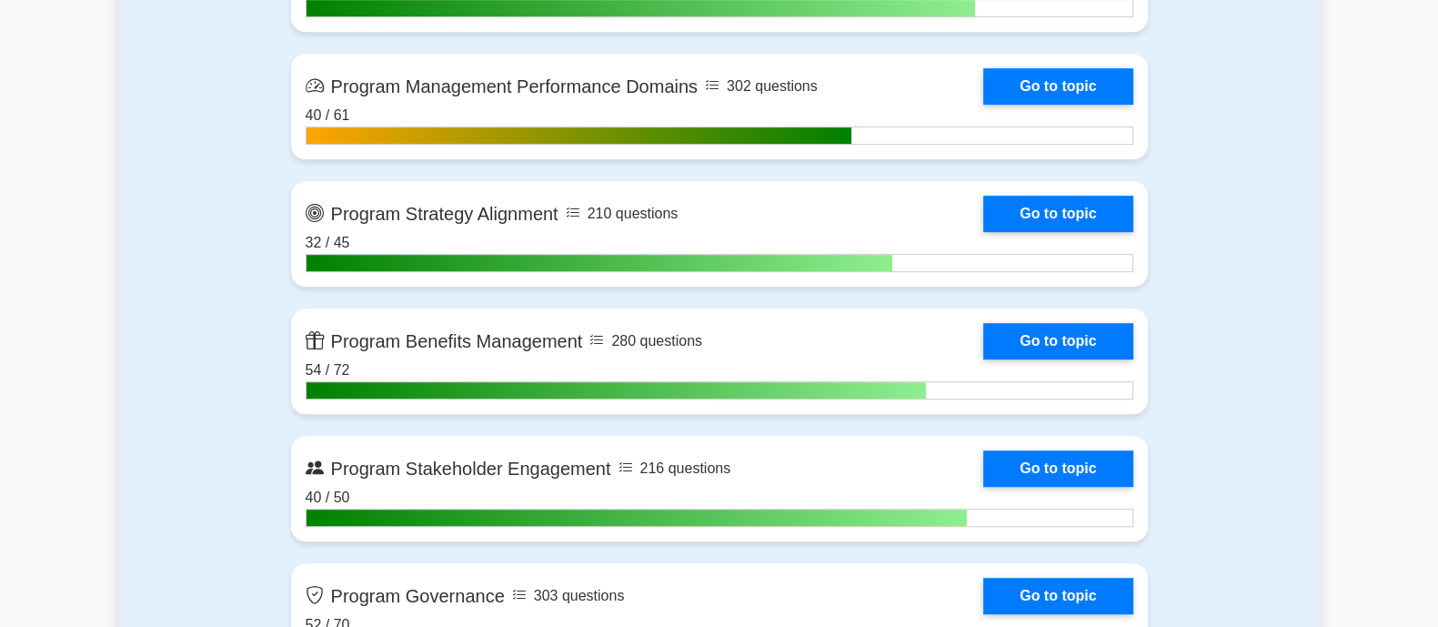
scroll to position [1705, 0]
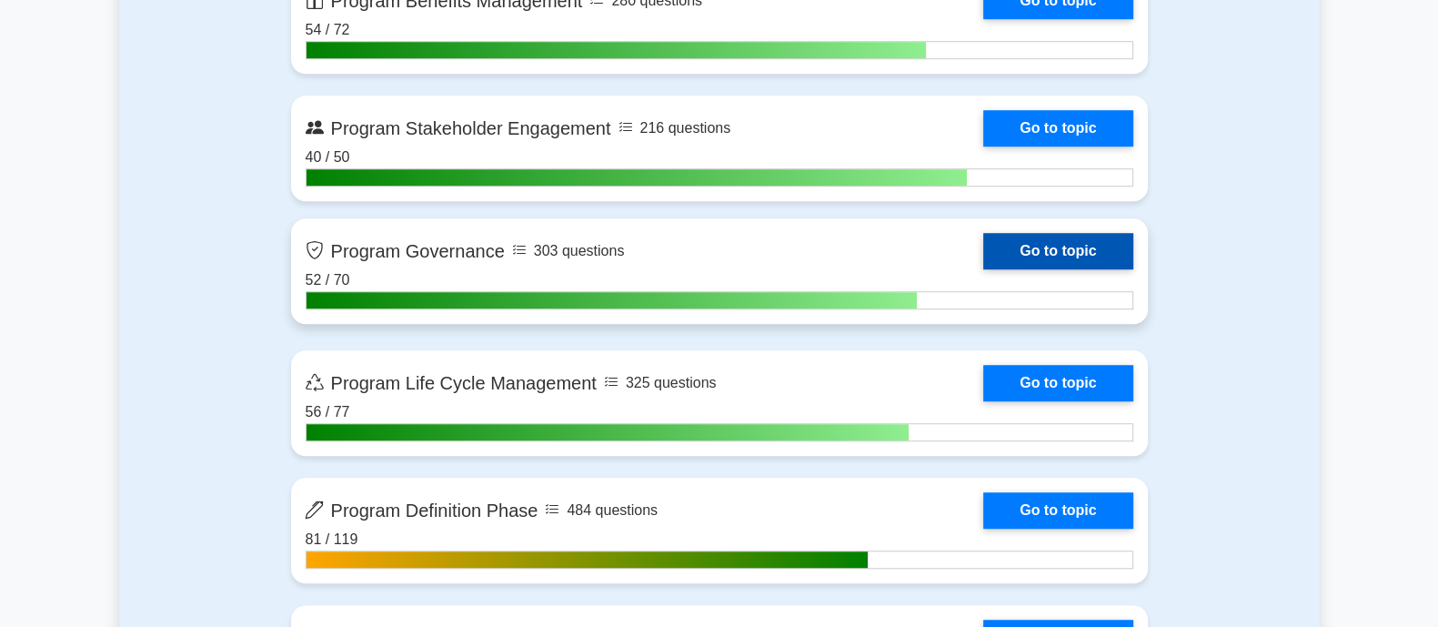
click at [1015, 242] on link "Go to topic" at bounding box center [1057, 251] width 149 height 36
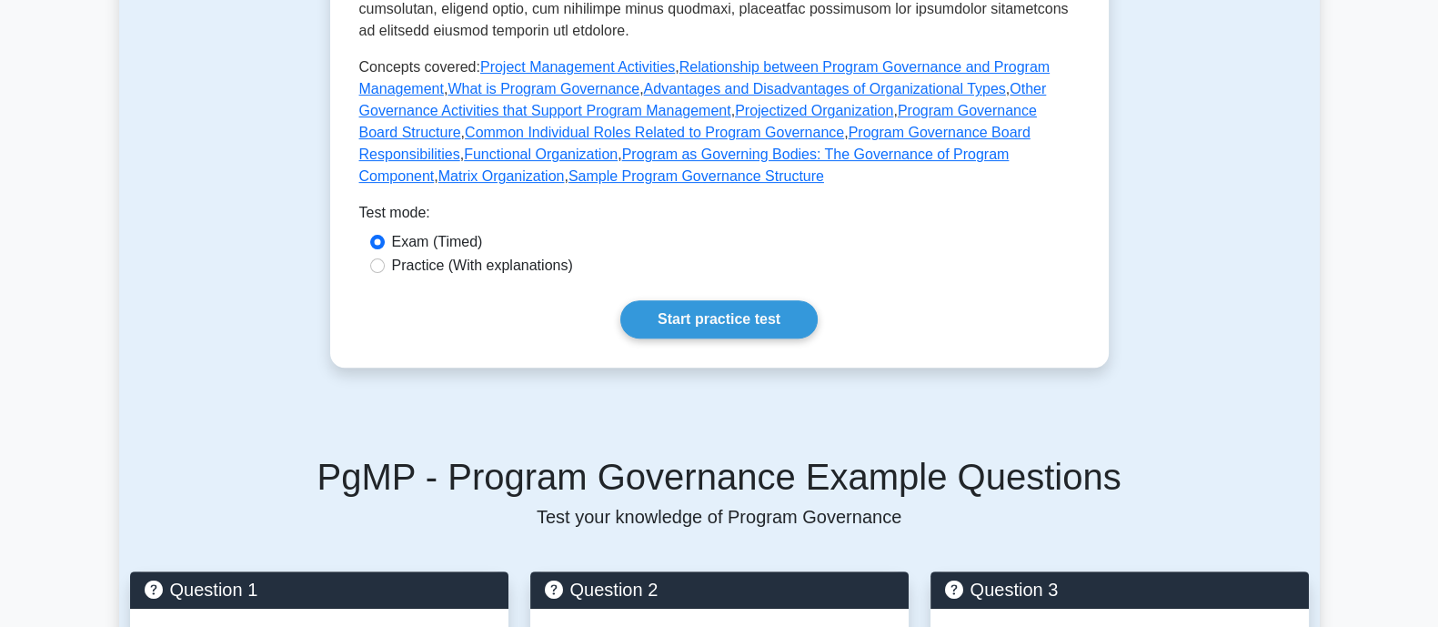
scroll to position [795, 0]
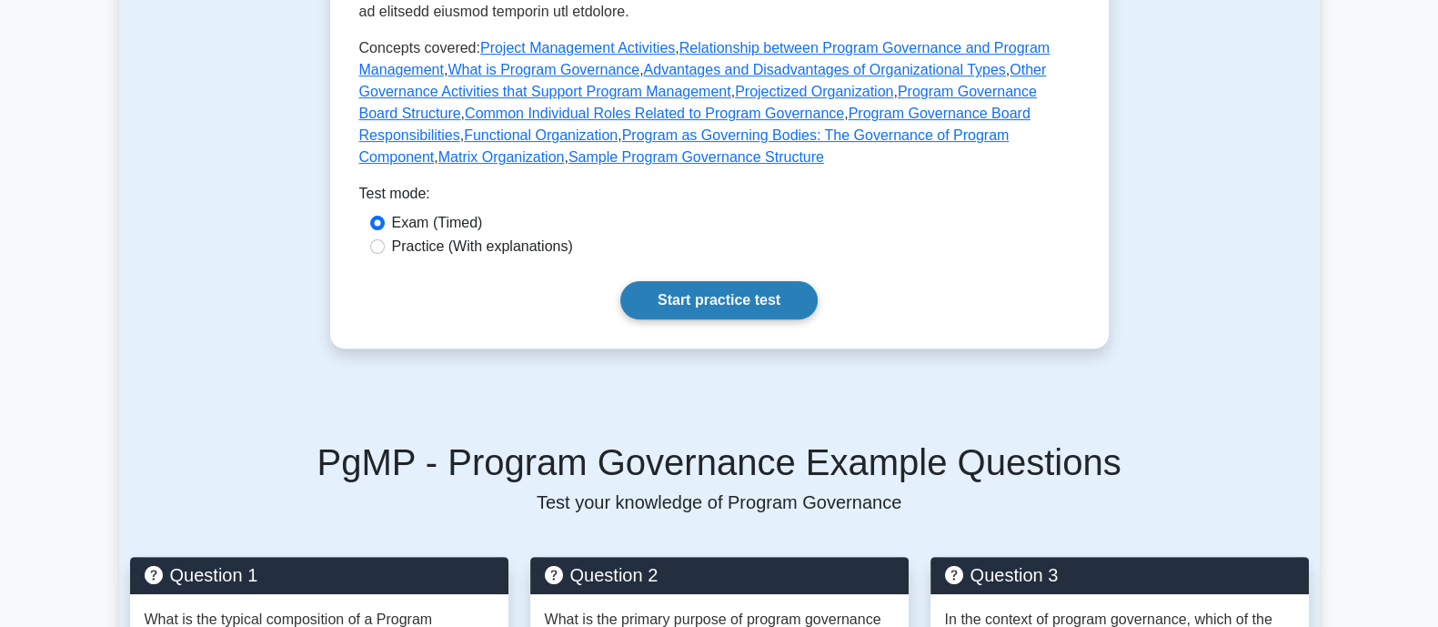
drag, startPoint x: 747, startPoint y: 270, endPoint x: 1090, endPoint y: 297, distance: 344.0
click at [749, 281] on link "Start practice test" at bounding box center [718, 300] width 197 height 38
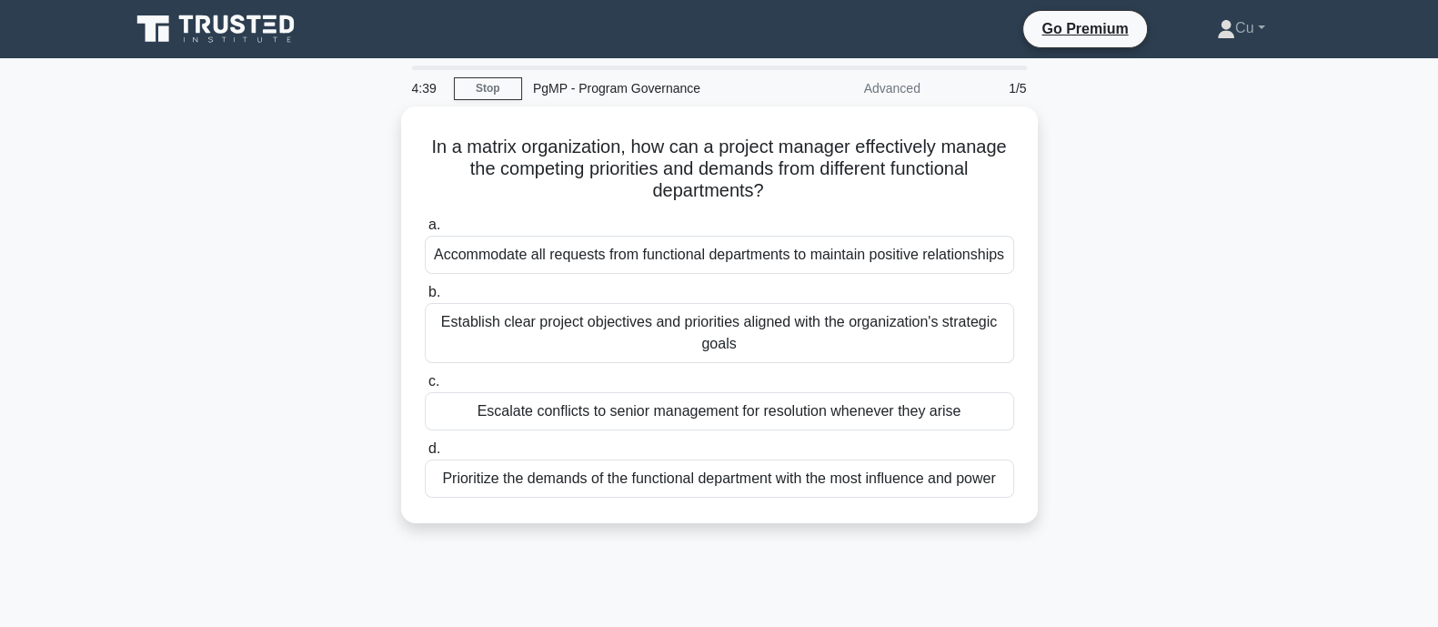
scroll to position [113, 0]
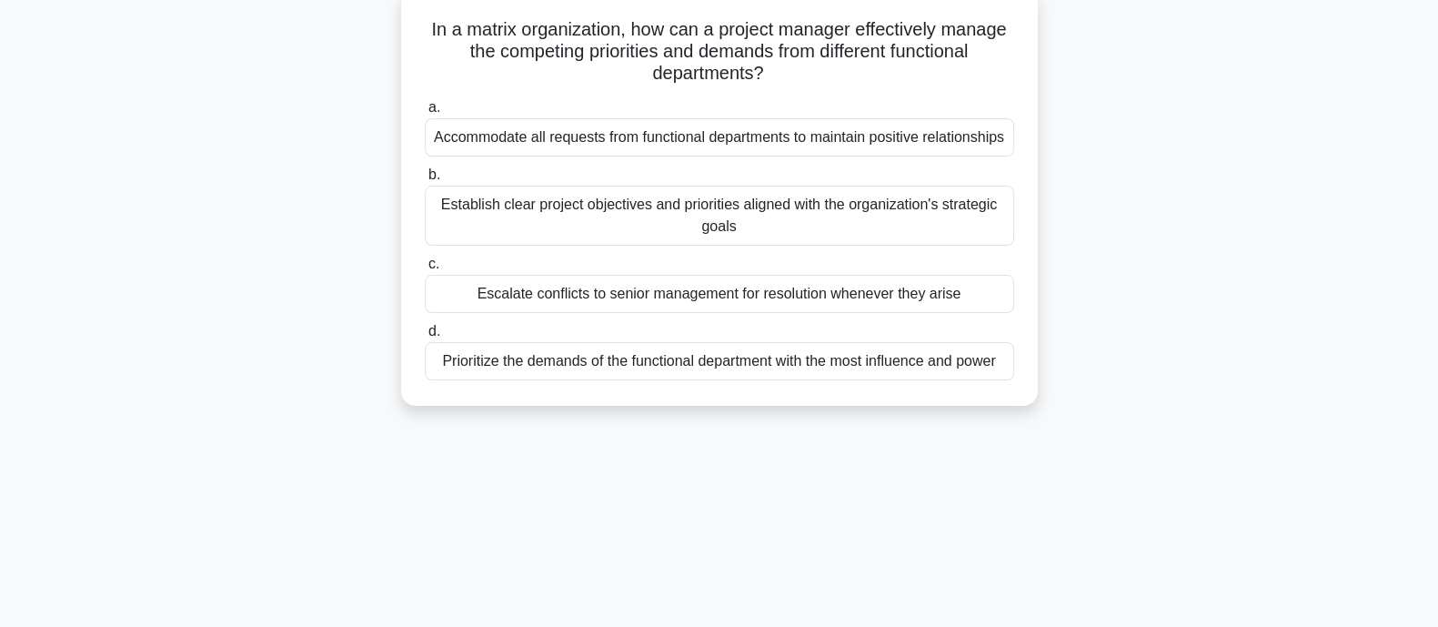
click at [724, 246] on div "Establish clear project objectives and priorities aligned with the organization…" at bounding box center [719, 216] width 589 height 60
click at [425, 181] on input "b. Establish clear project objectives and priorities aligned with the organizat…" at bounding box center [425, 175] width 0 height 12
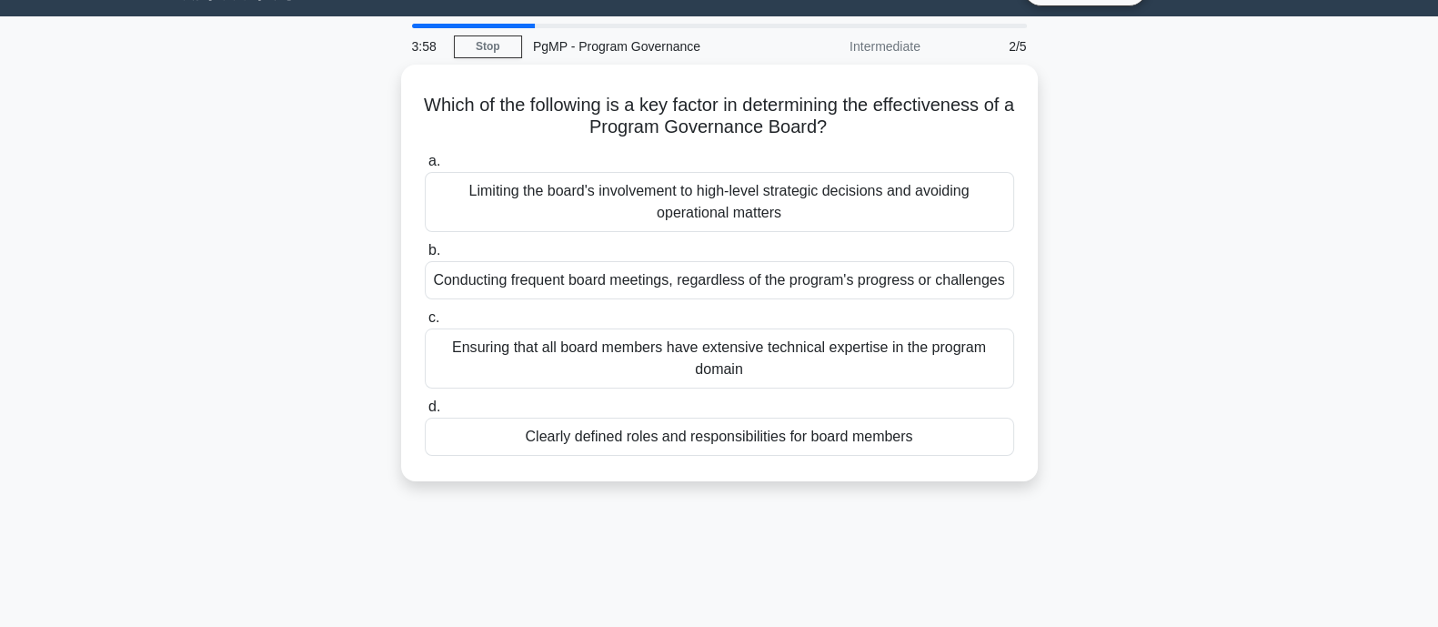
scroll to position [0, 0]
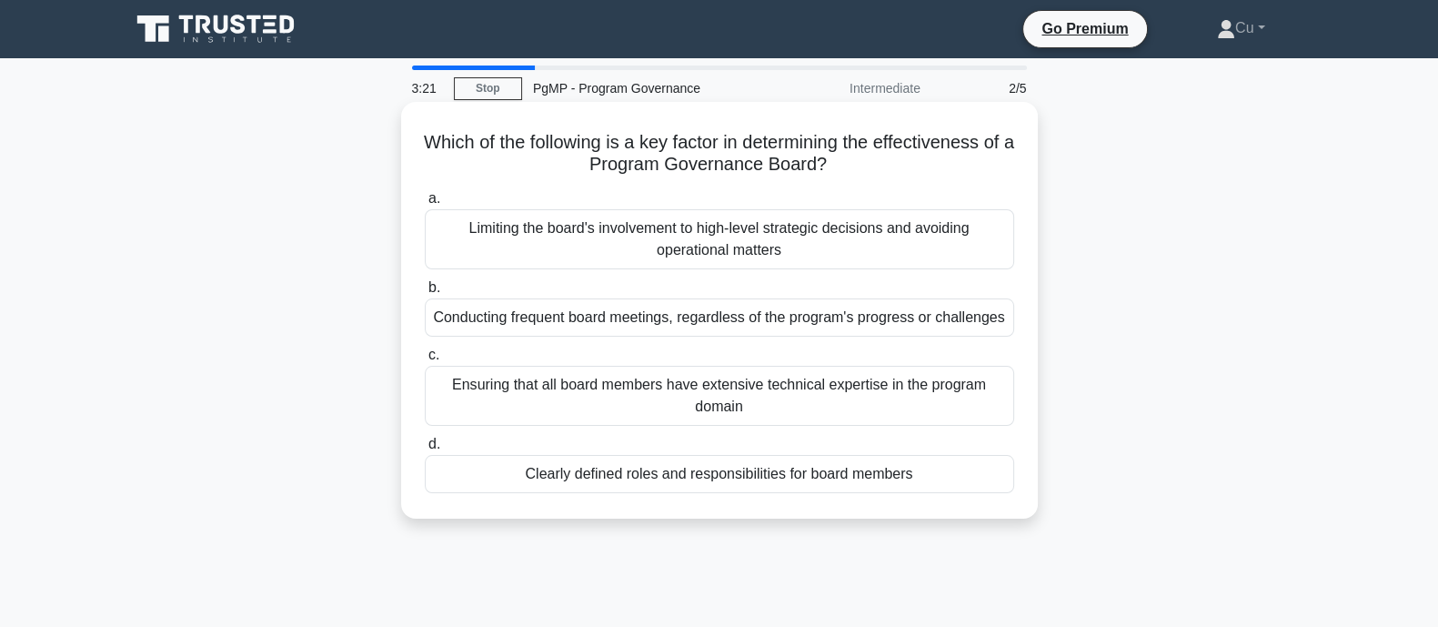
click at [803, 467] on div "Clearly defined roles and responsibilities for board members" at bounding box center [719, 474] width 589 height 38
click at [425, 450] on input "d. Clearly defined roles and responsibilities for board members" at bounding box center [425, 444] width 0 height 12
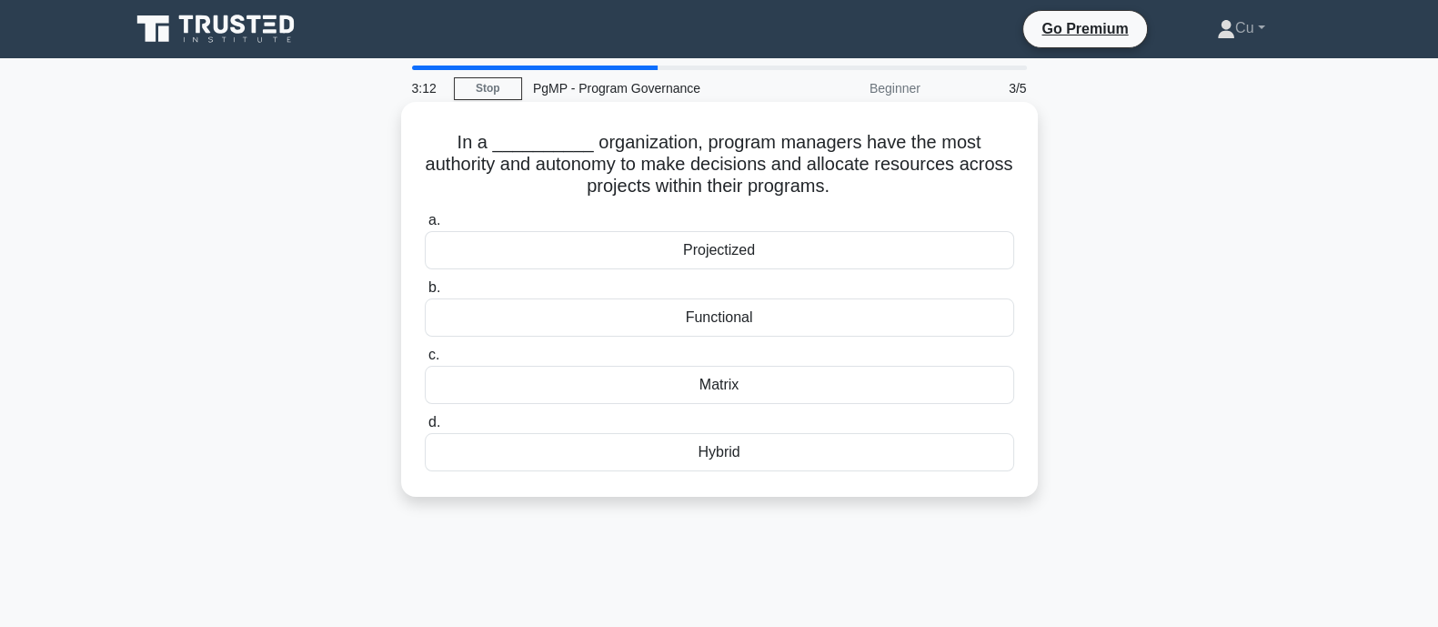
click at [676, 252] on div "Projectized" at bounding box center [719, 250] width 589 height 38
click at [425, 226] on input "a. Projectized" at bounding box center [425, 221] width 0 height 12
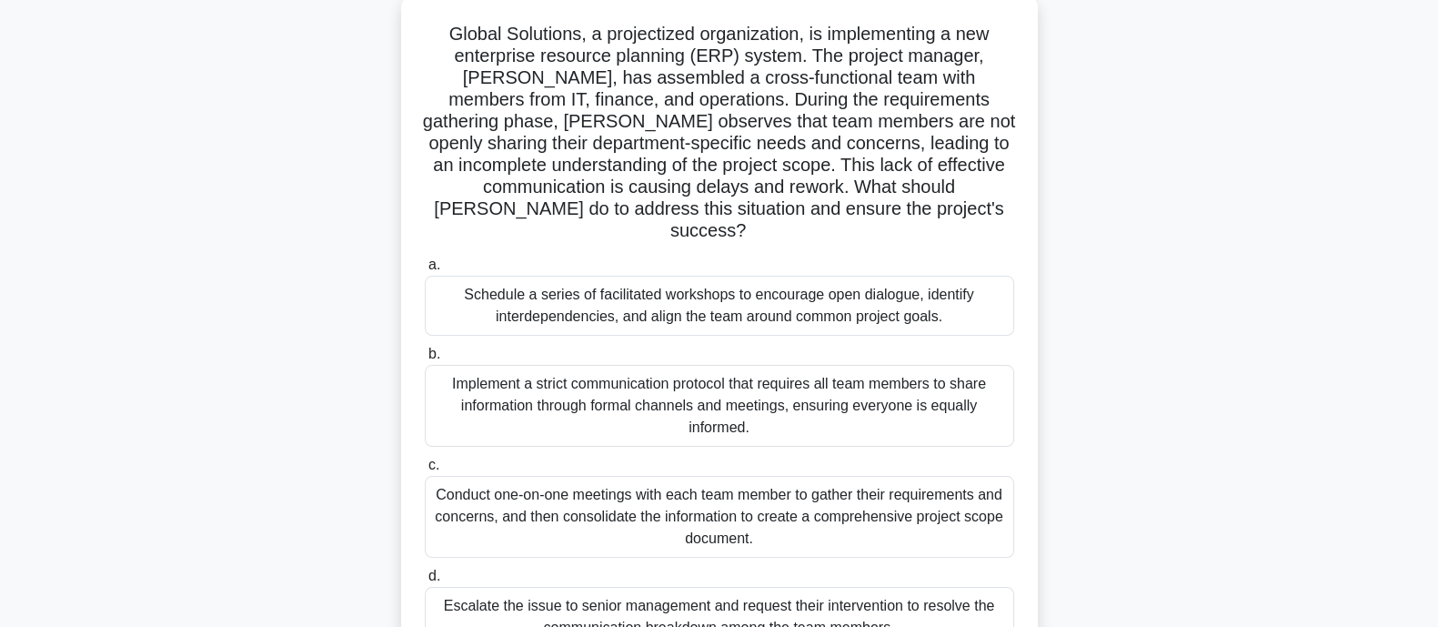
scroll to position [226, 0]
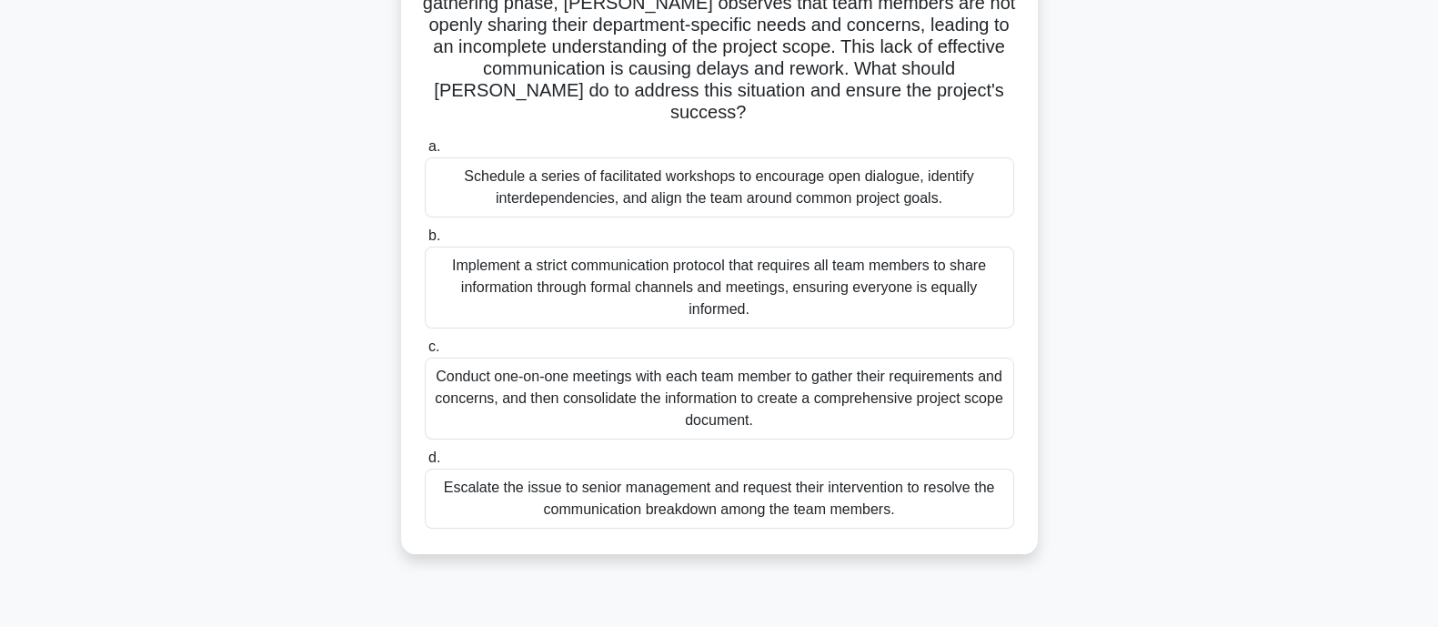
click at [856, 177] on div "Schedule a series of facilitated workshops to encourage open dialogue, identify…" at bounding box center [719, 187] width 589 height 60
click at [425, 153] on input "a. Schedule a series of facilitated workshops to encourage open dialogue, ident…" at bounding box center [425, 147] width 0 height 12
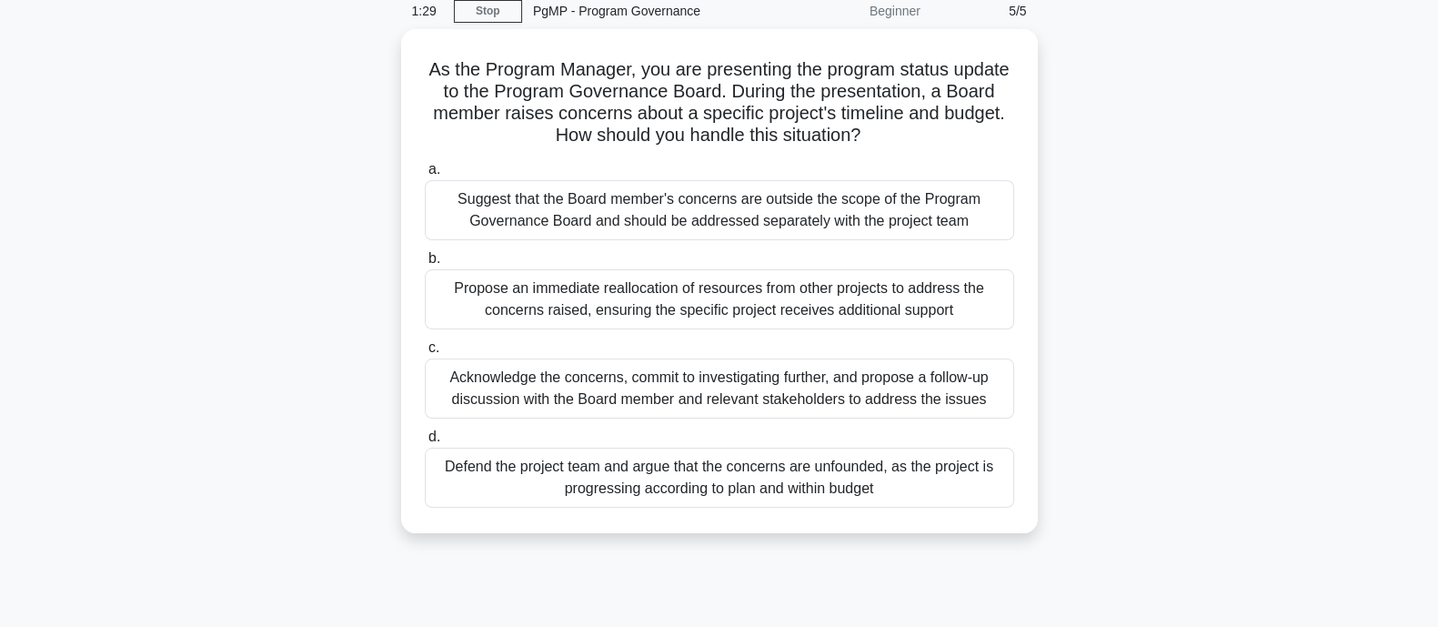
scroll to position [113, 0]
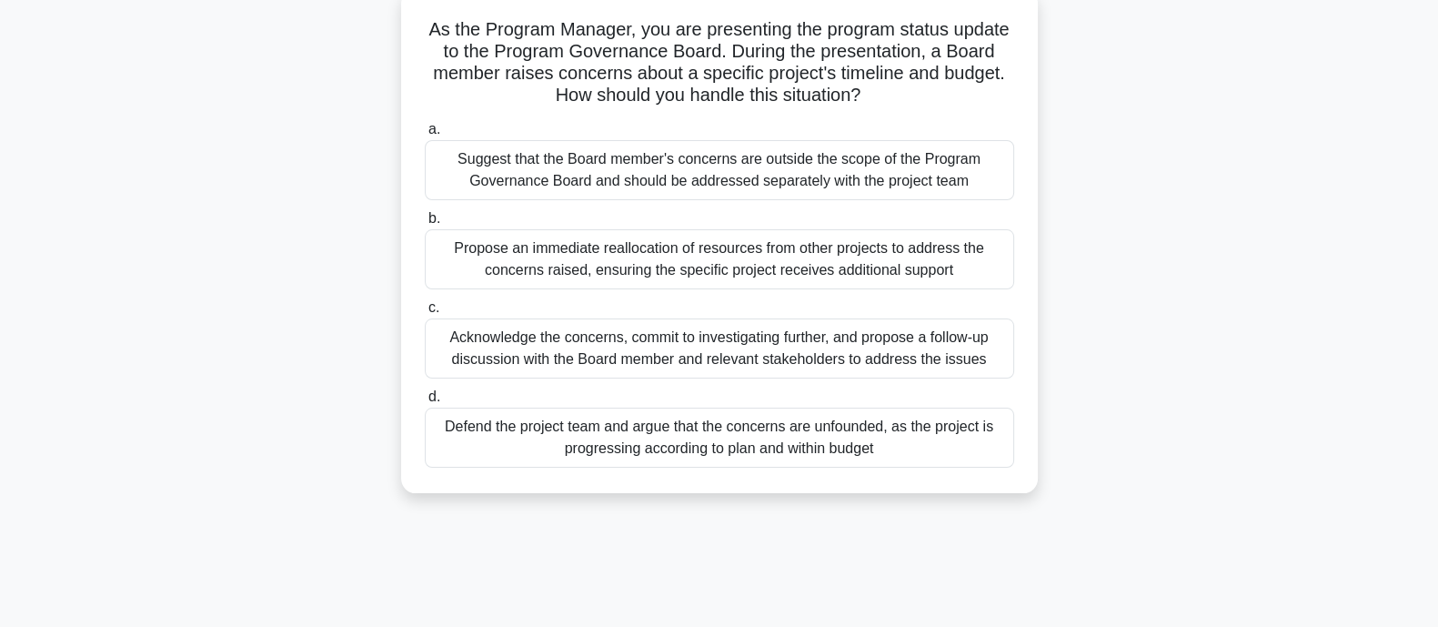
click at [759, 344] on div "Acknowledge the concerns, commit to investigating further, and propose a follow…" at bounding box center [719, 348] width 589 height 60
click at [425, 314] on input "c. Acknowledge the concerns, commit to investigating further, and propose a fol…" at bounding box center [425, 308] width 0 height 12
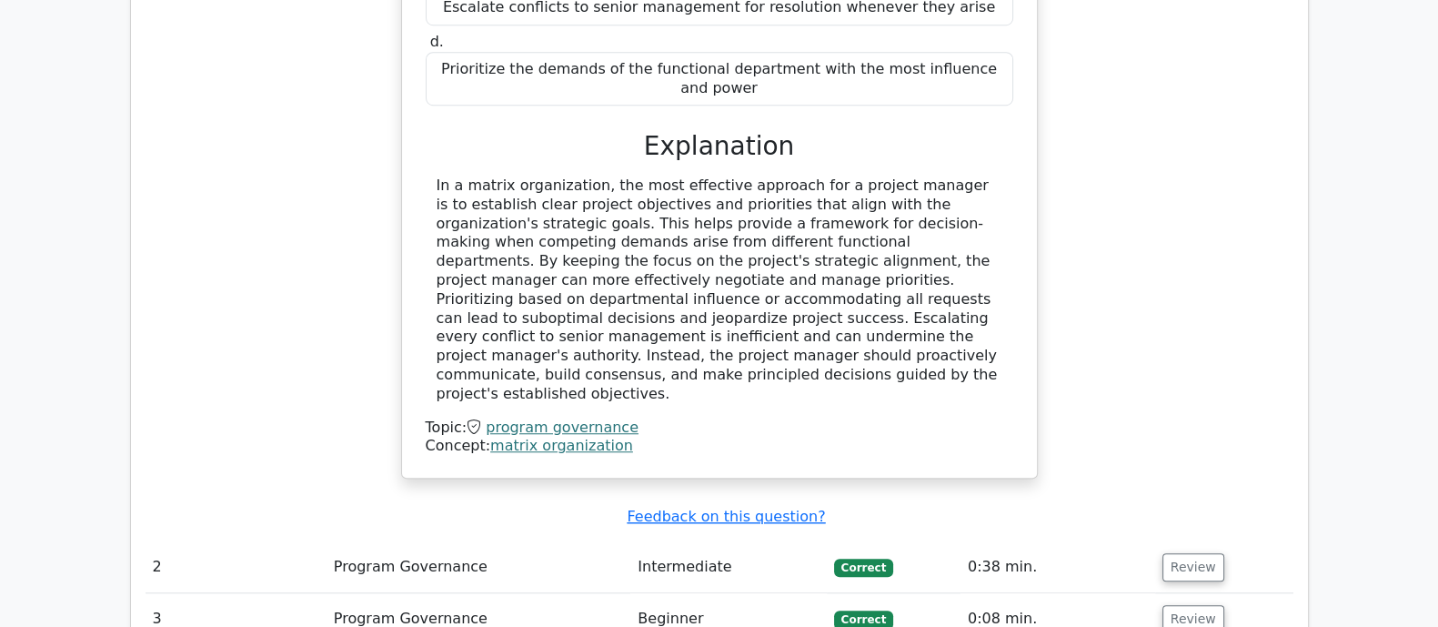
scroll to position [1933, 0]
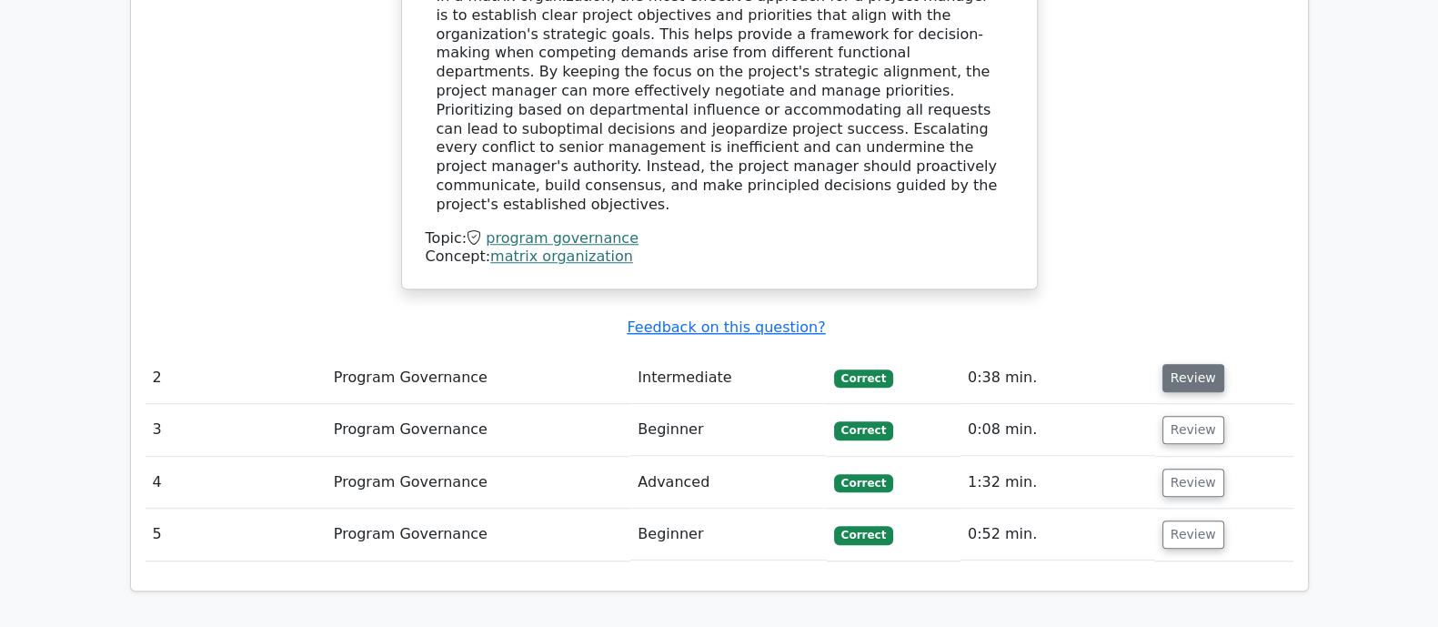
click at [1187, 364] on button "Review" at bounding box center [1193, 378] width 62 height 28
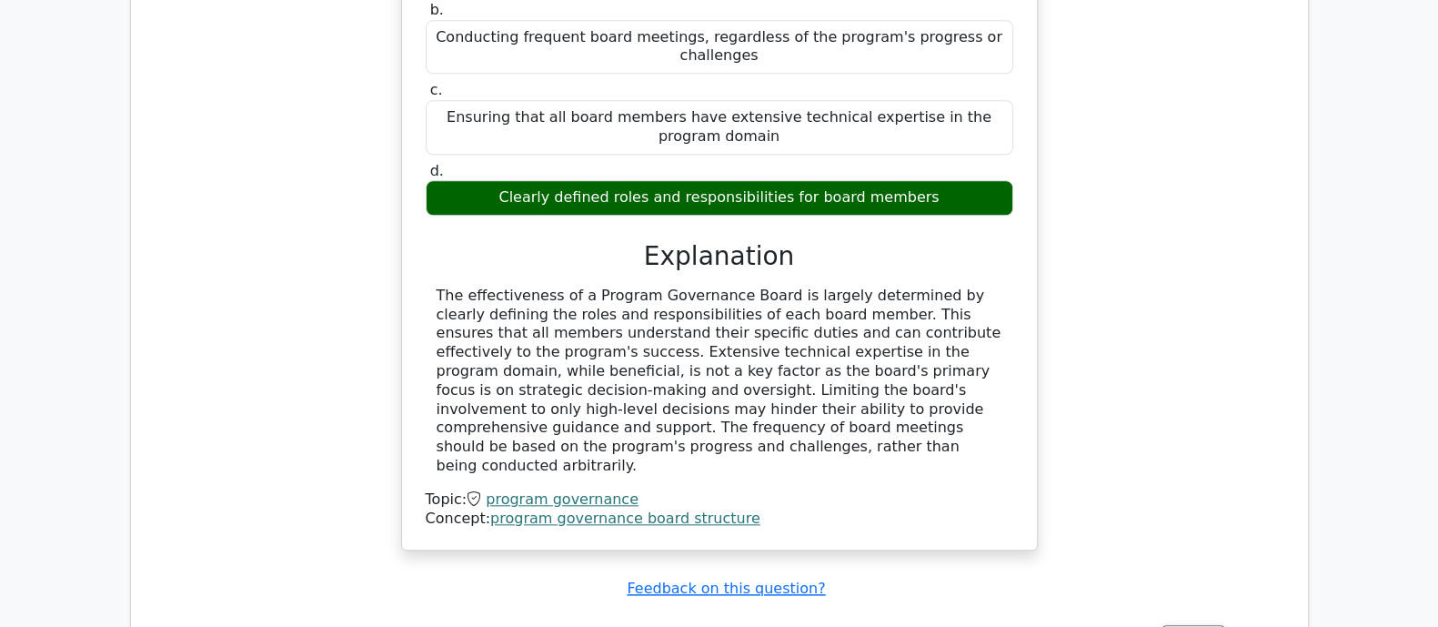
scroll to position [2729, 0]
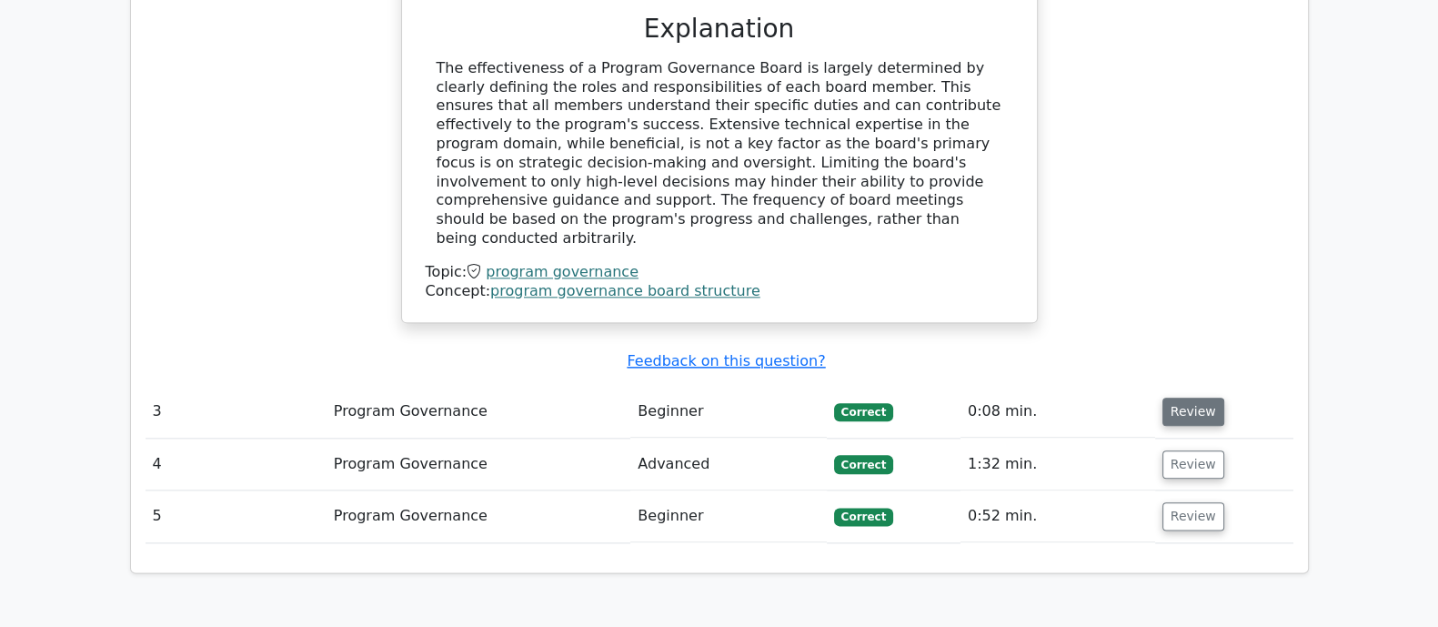
click at [1168, 397] on button "Review" at bounding box center [1193, 411] width 62 height 28
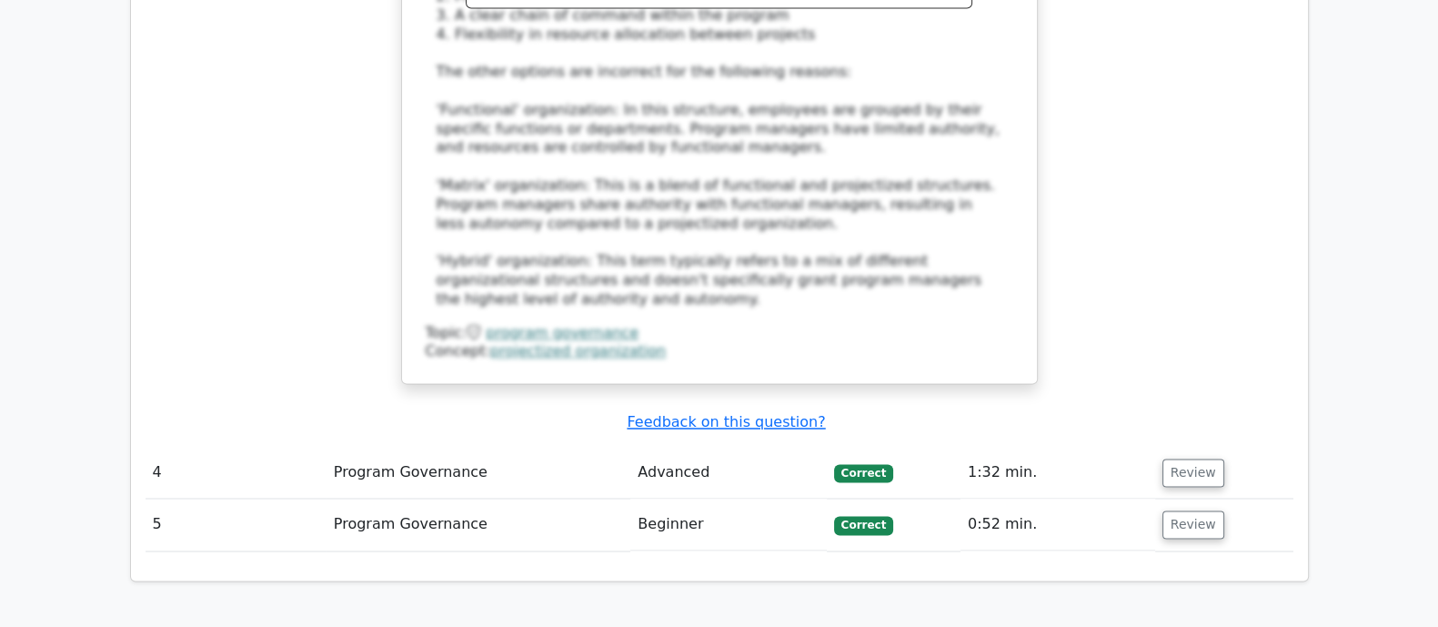
scroll to position [3752, 0]
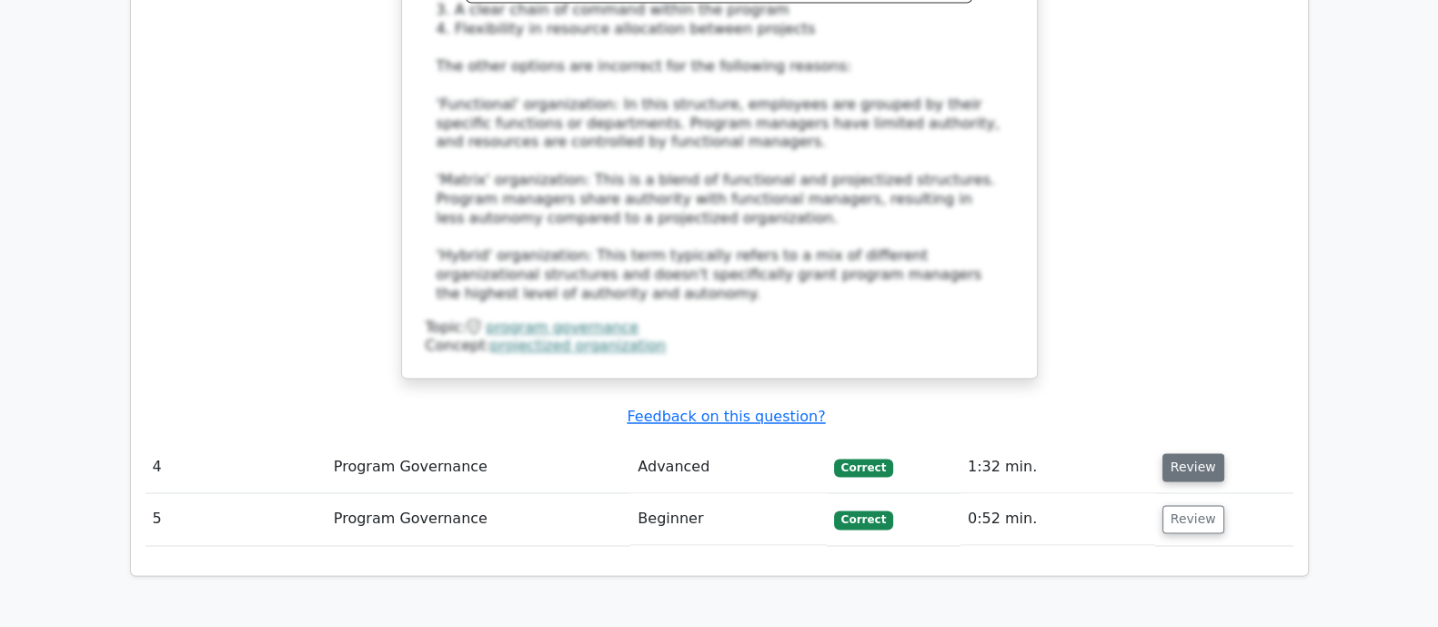
click at [1187, 453] on button "Review" at bounding box center [1193, 467] width 62 height 28
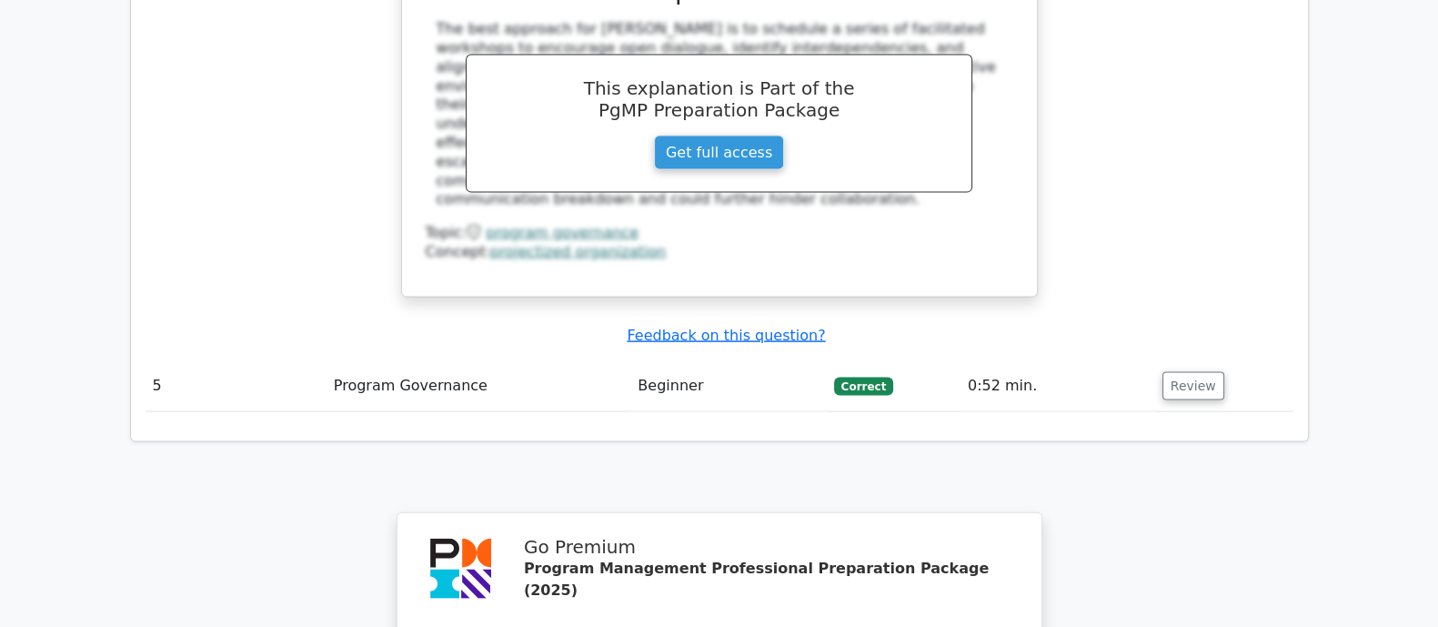
scroll to position [5003, 0]
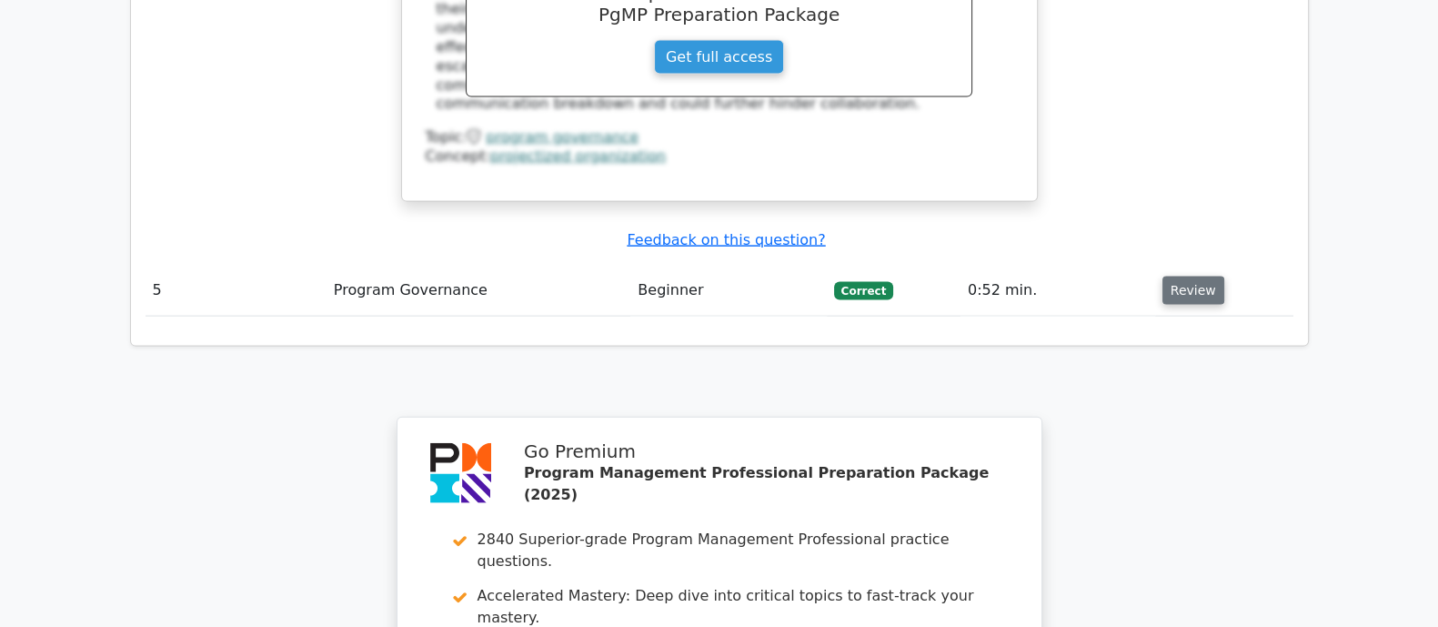
click at [1184, 277] on button "Review" at bounding box center [1193, 291] width 62 height 28
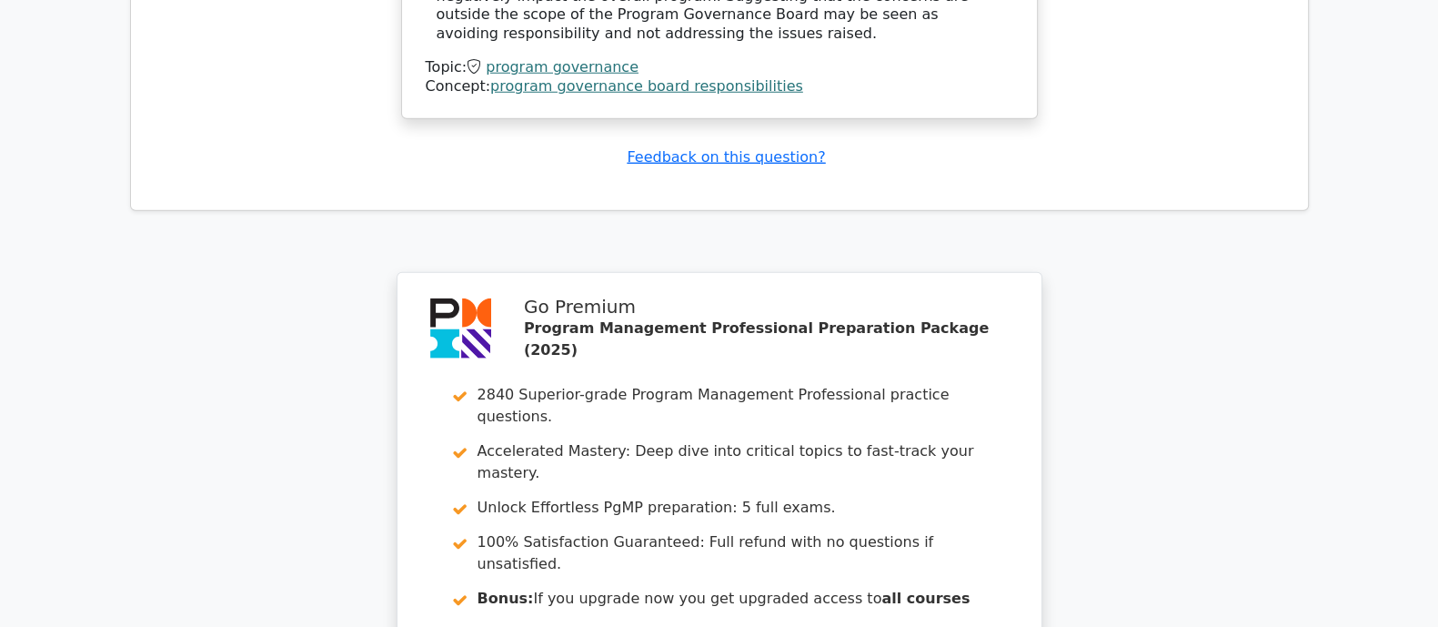
scroll to position [6060, 0]
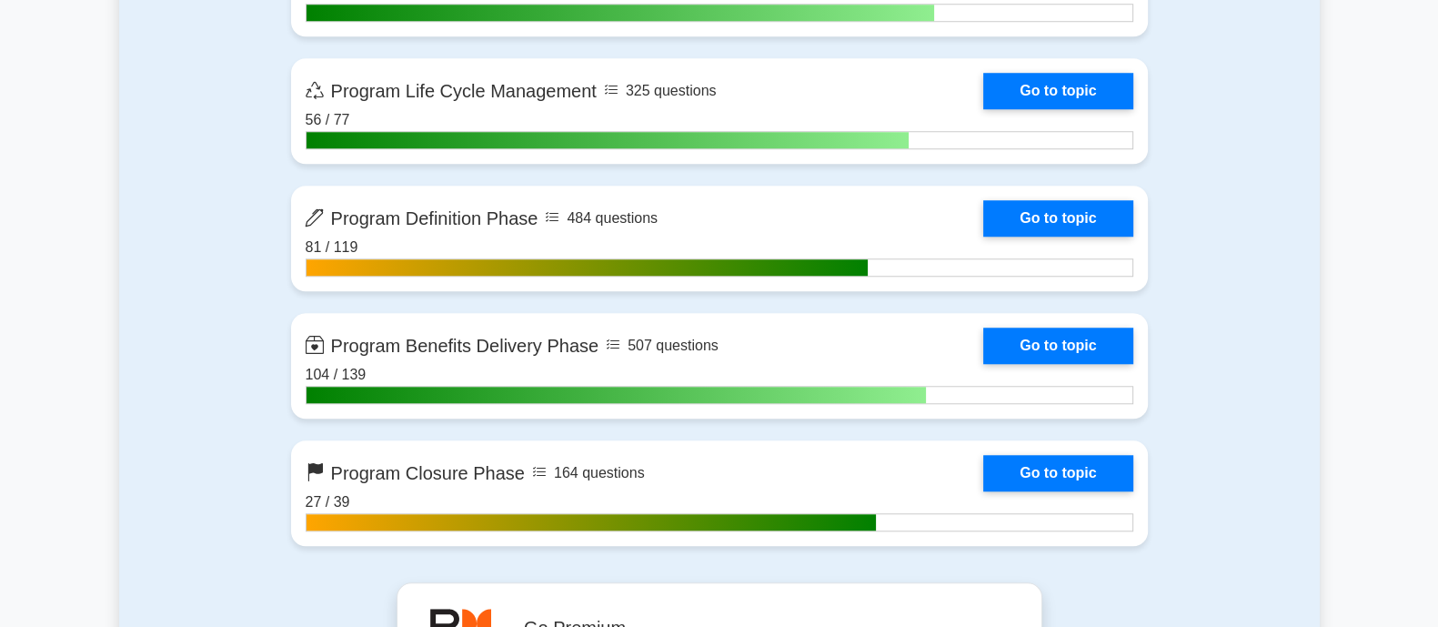
scroll to position [2110, 0]
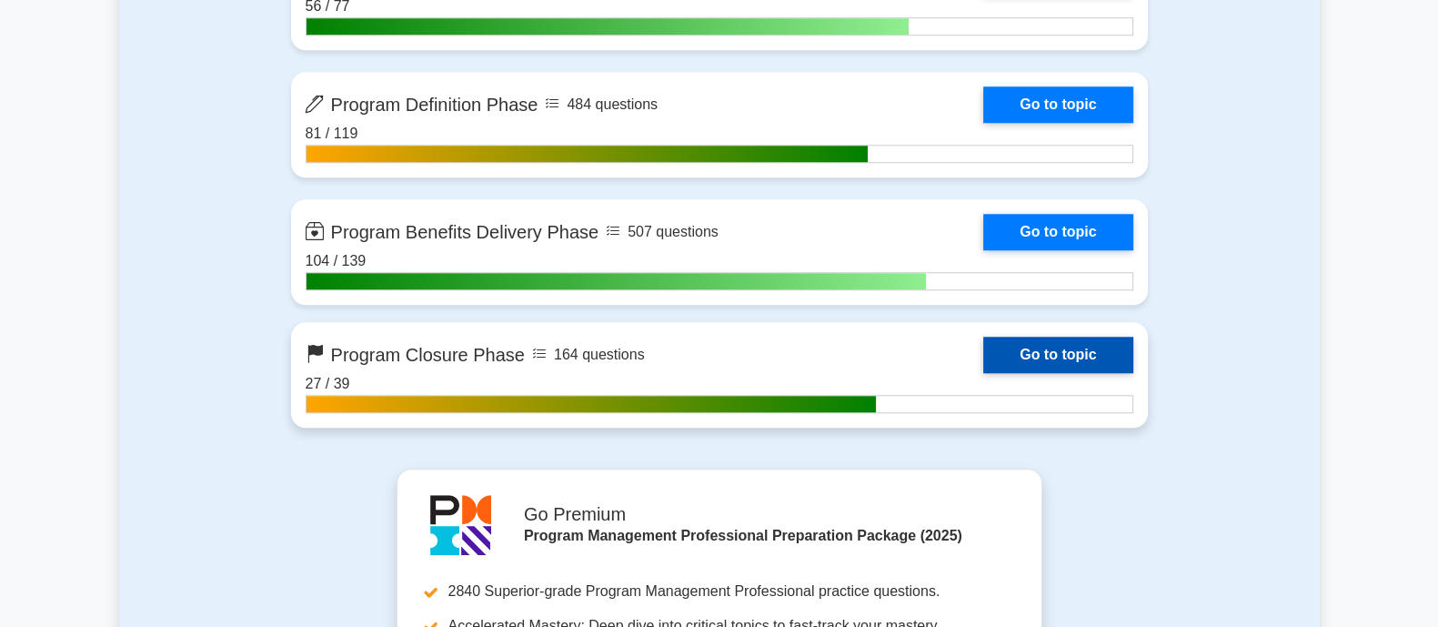
click at [1071, 351] on link "Go to topic" at bounding box center [1057, 355] width 149 height 36
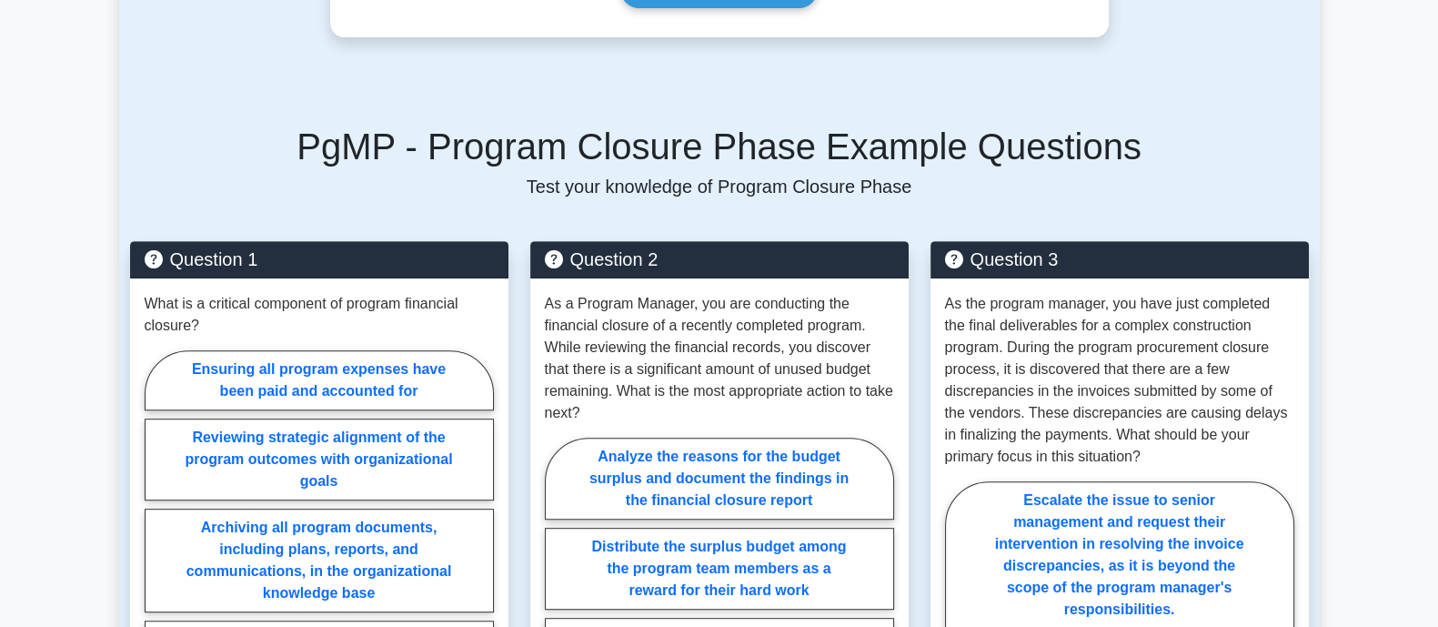
scroll to position [682, 0]
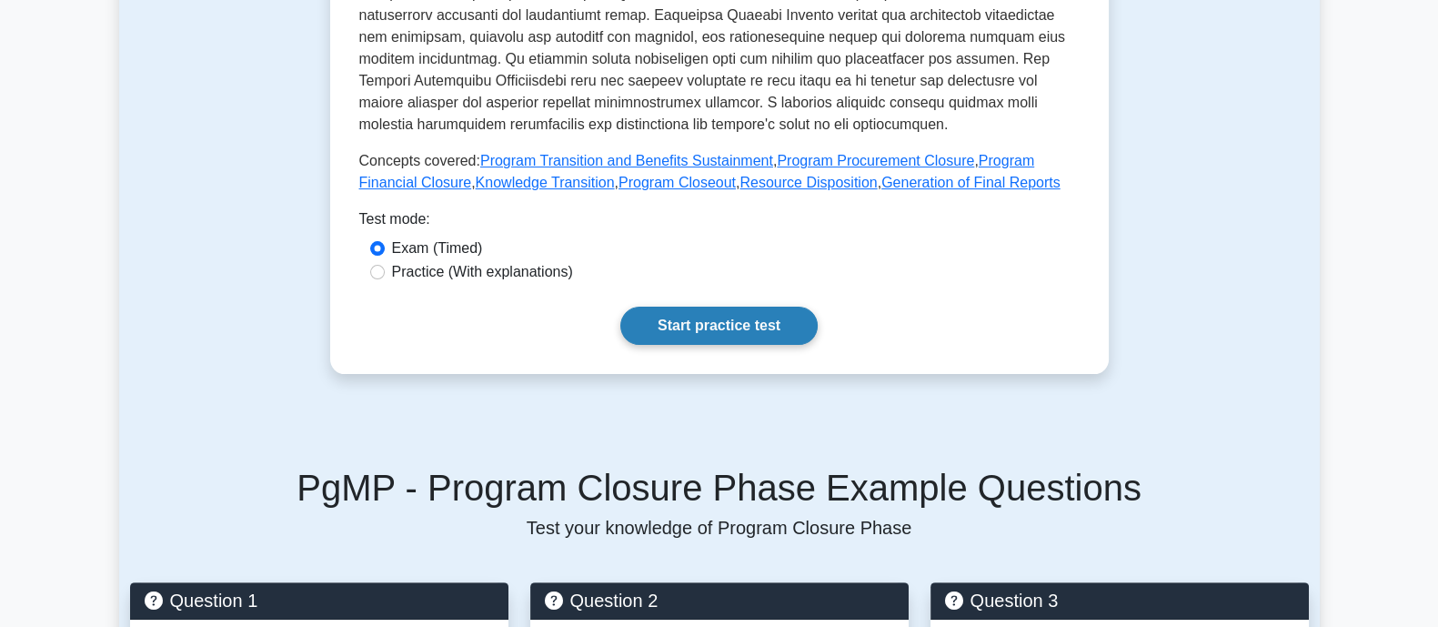
click at [717, 311] on link "Start practice test" at bounding box center [718, 326] width 197 height 38
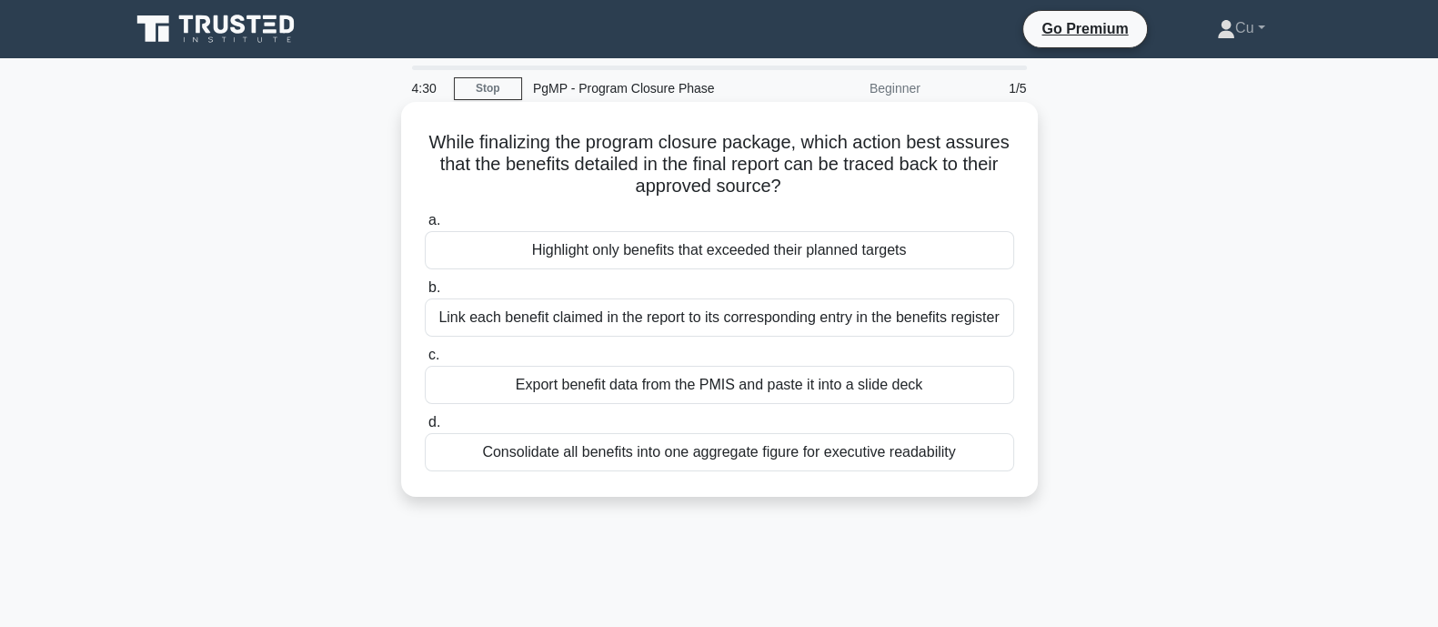
click at [905, 324] on div "Link each benefit claimed in the report to its corresponding entry in the benef…" at bounding box center [719, 317] width 589 height 38
click at [425, 294] on input "b. Link each benefit claimed in the report to its corresponding entry in the be…" at bounding box center [425, 288] width 0 height 12
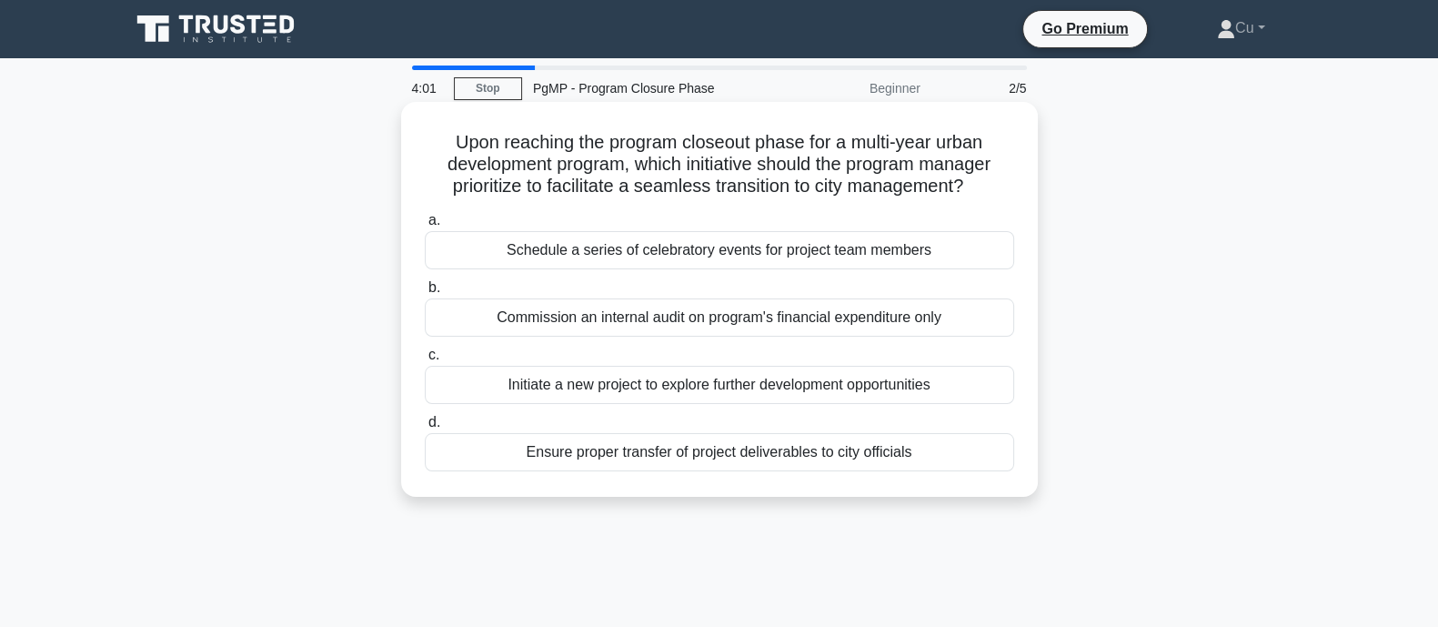
click at [780, 461] on div "Ensure proper transfer of project deliverables to city officials" at bounding box center [719, 452] width 589 height 38
click at [425, 428] on input "d. Ensure proper transfer of project deliverables to city officials" at bounding box center [425, 423] width 0 height 12
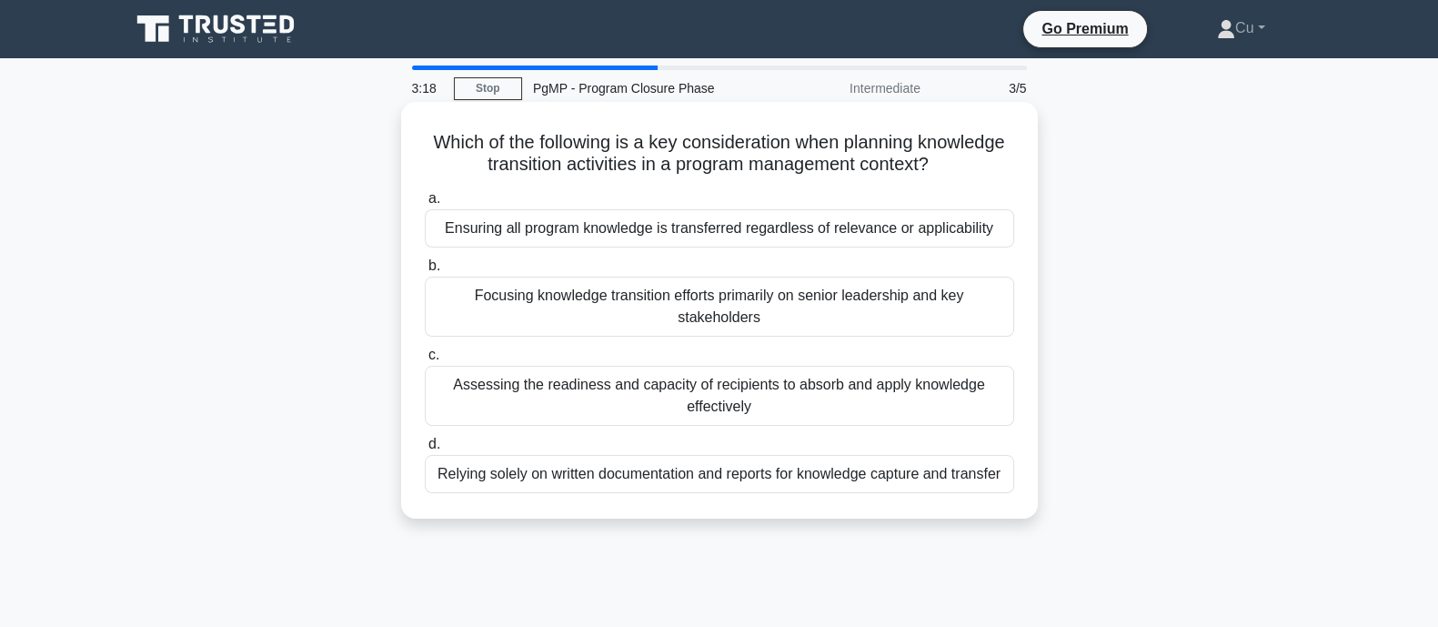
click at [761, 404] on div "Assessing the readiness and capacity of recipients to absorb and apply knowledg…" at bounding box center [719, 396] width 589 height 60
click at [425, 361] on input "c. Assessing the readiness and capacity of recipients to absorb and apply knowl…" at bounding box center [425, 355] width 0 height 12
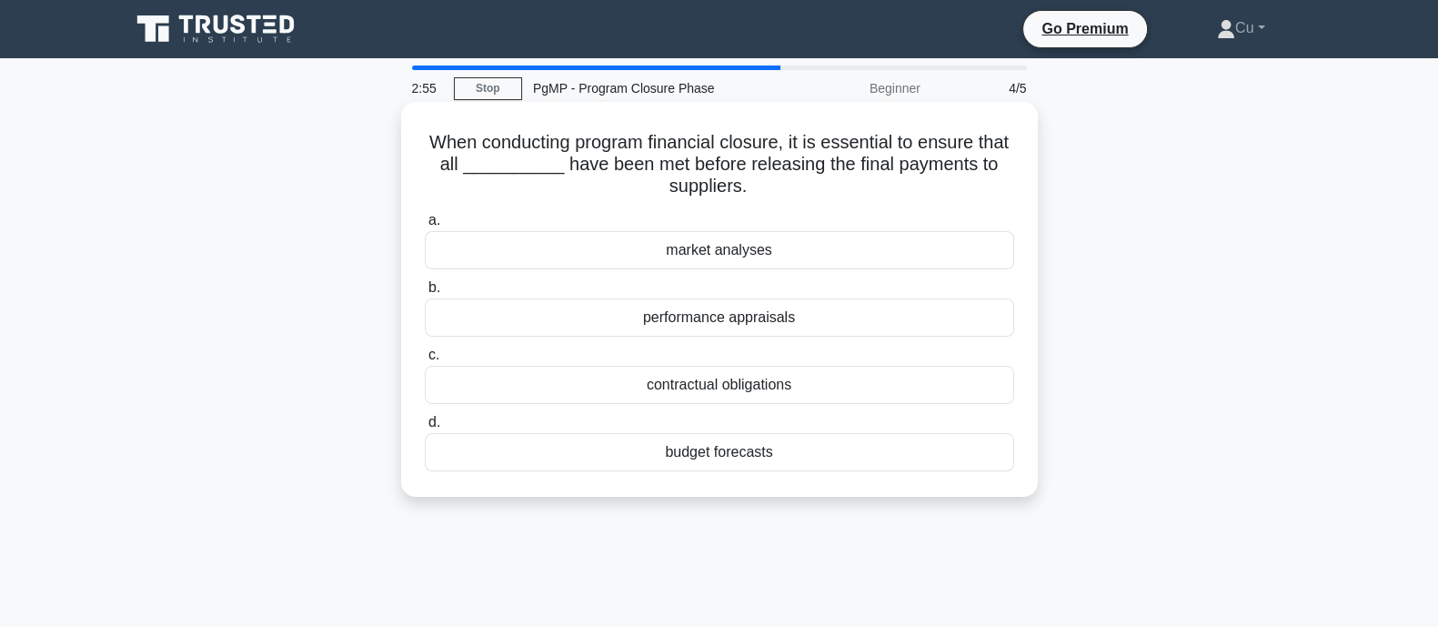
click at [800, 325] on div "performance appraisals" at bounding box center [719, 317] width 589 height 38
click at [425, 294] on input "b. performance appraisals" at bounding box center [425, 288] width 0 height 12
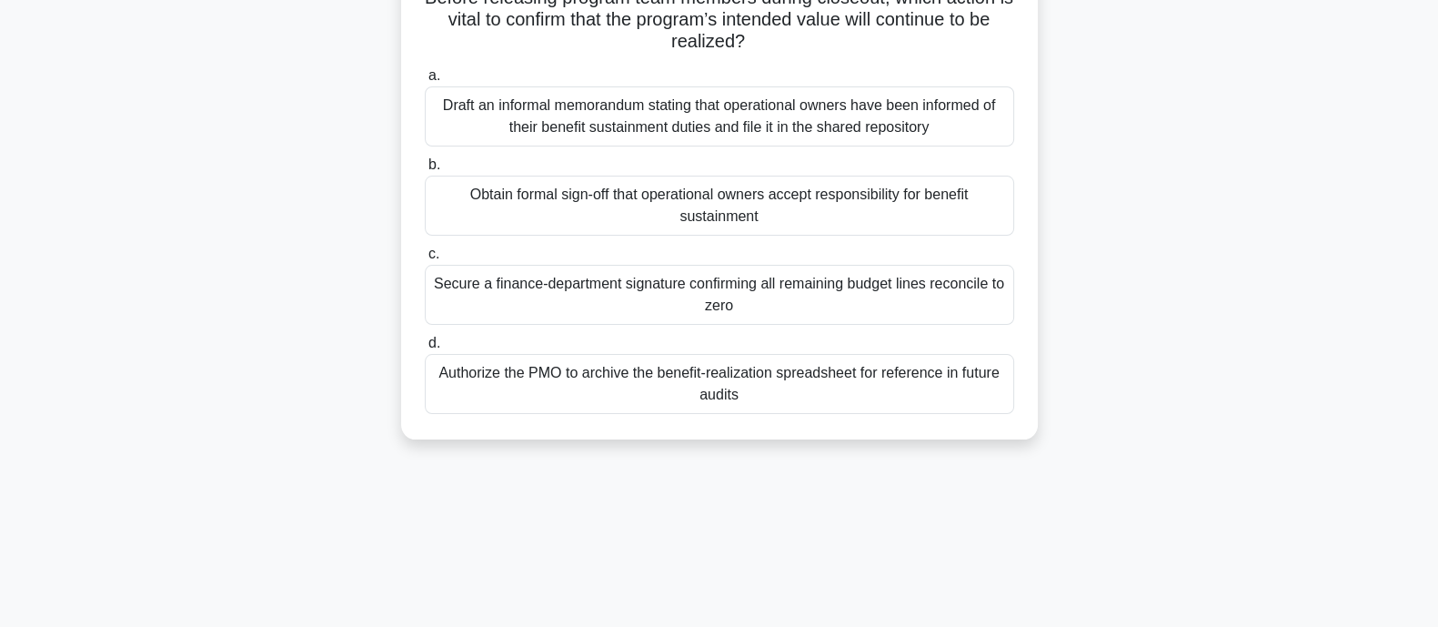
scroll to position [113, 0]
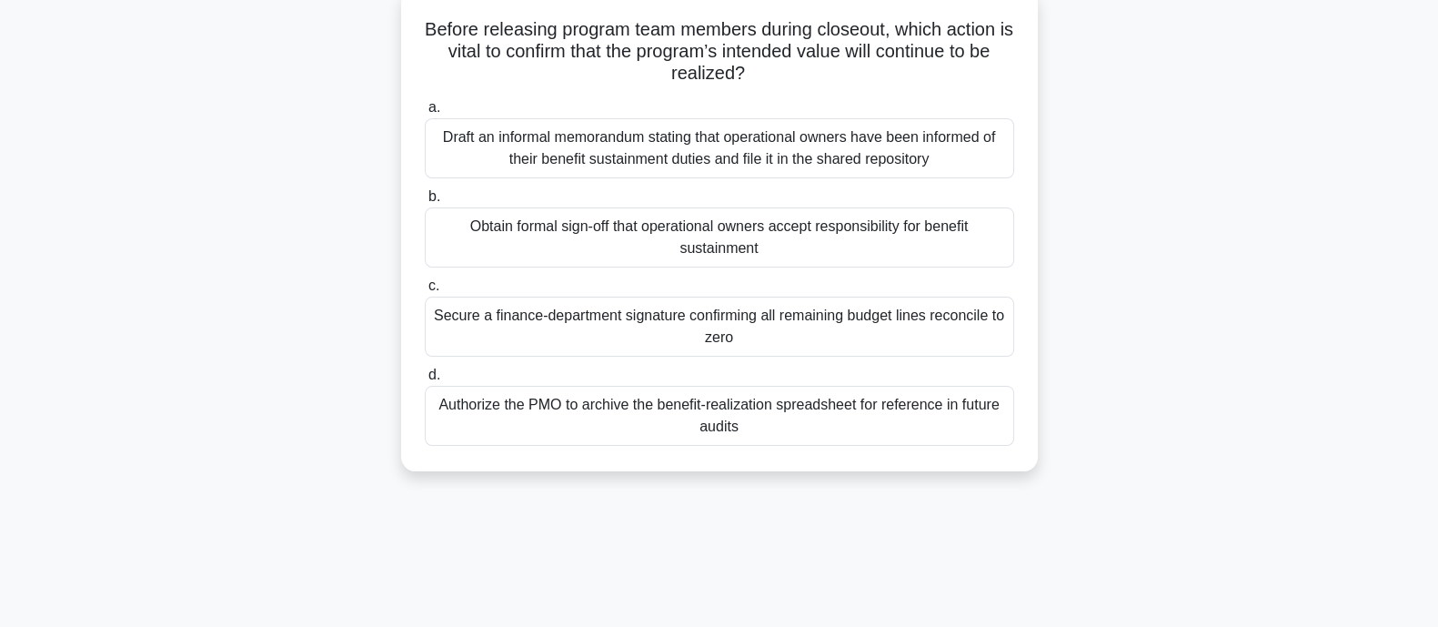
click at [864, 237] on div "Obtain formal sign-off that operational owners accept responsibility for benefi…" at bounding box center [719, 237] width 589 height 60
click at [425, 203] on input "b. Obtain formal sign-off that operational owners accept responsibility for ben…" at bounding box center [425, 197] width 0 height 12
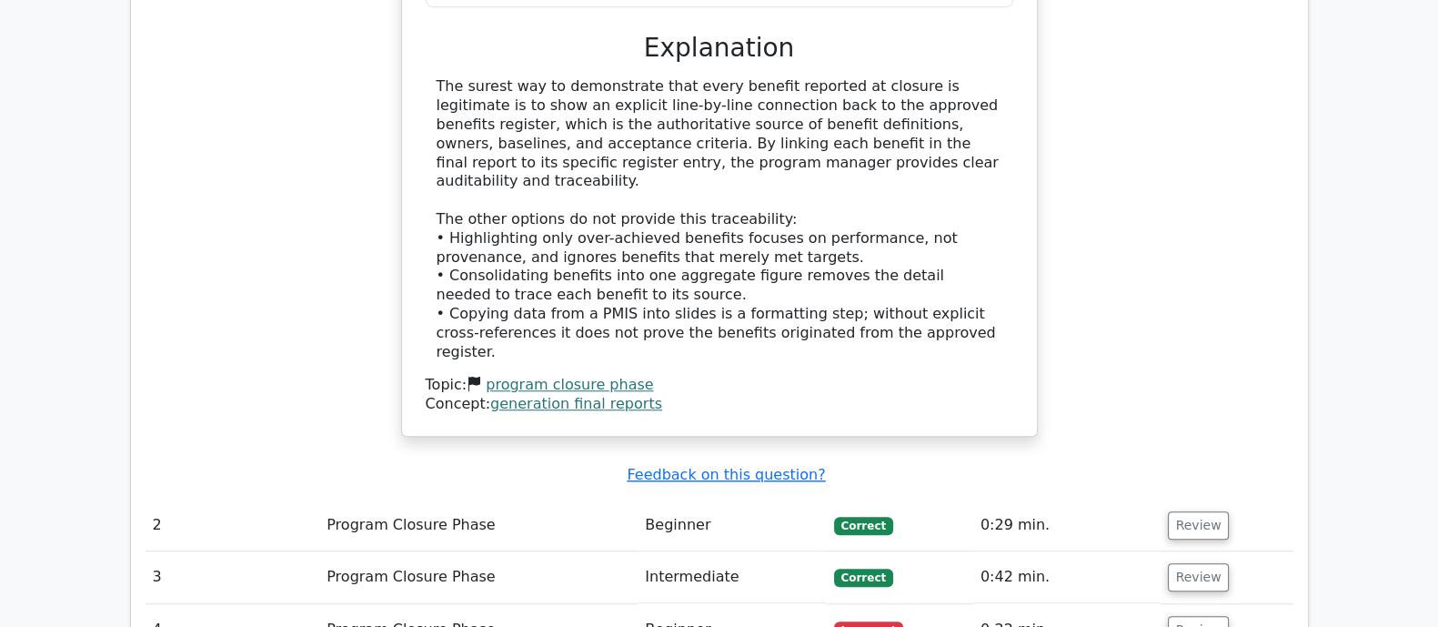
scroll to position [1933, 0]
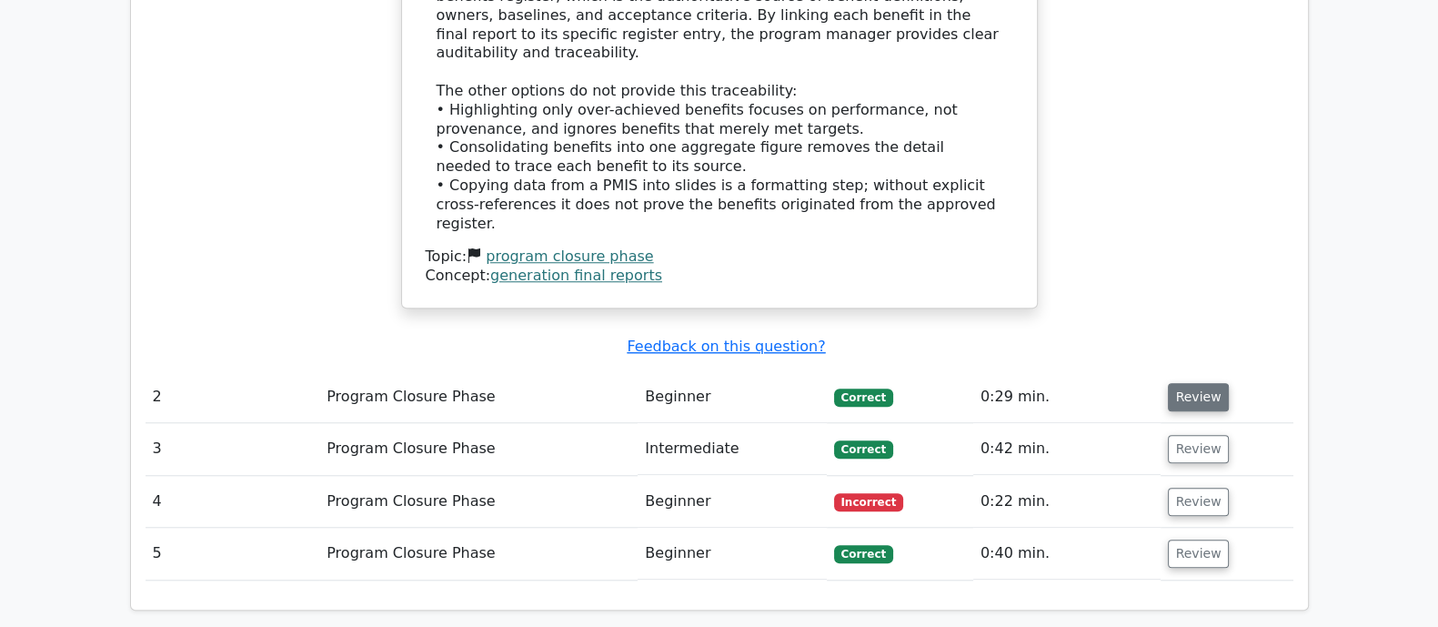
click at [1197, 383] on button "Review" at bounding box center [1199, 397] width 62 height 28
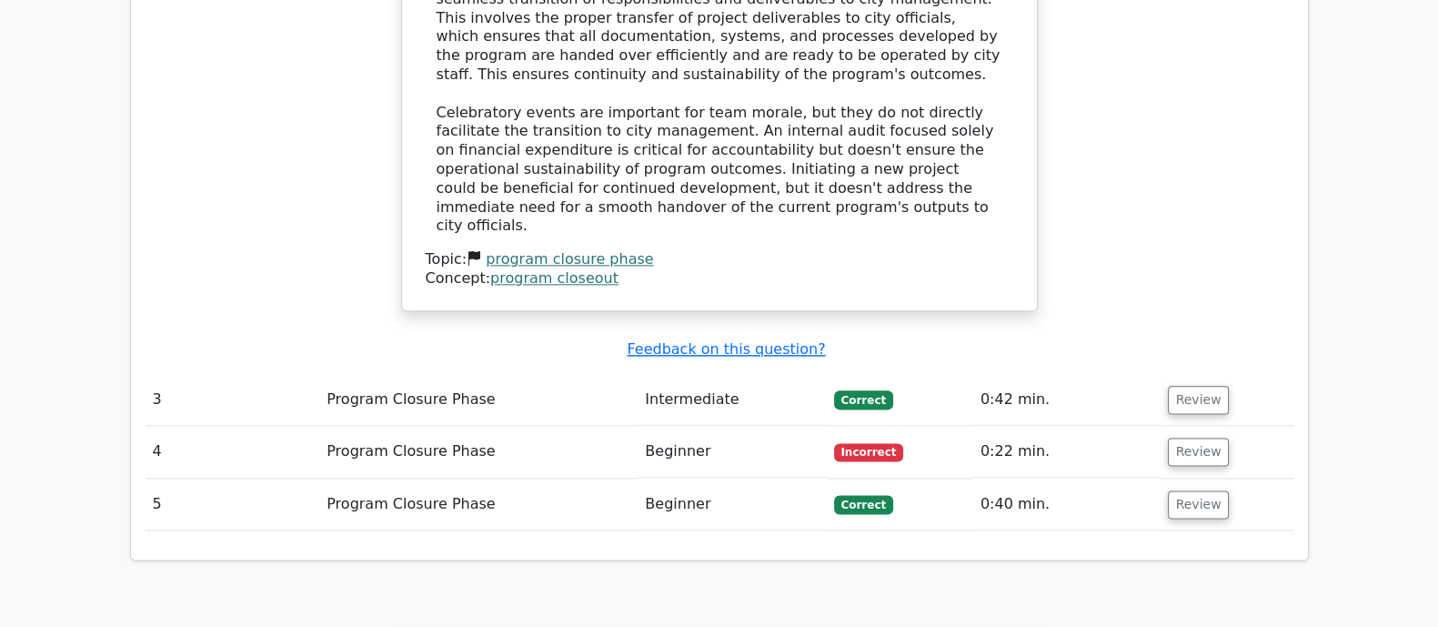
scroll to position [2842, 0]
click at [1205, 386] on button "Review" at bounding box center [1199, 400] width 62 height 28
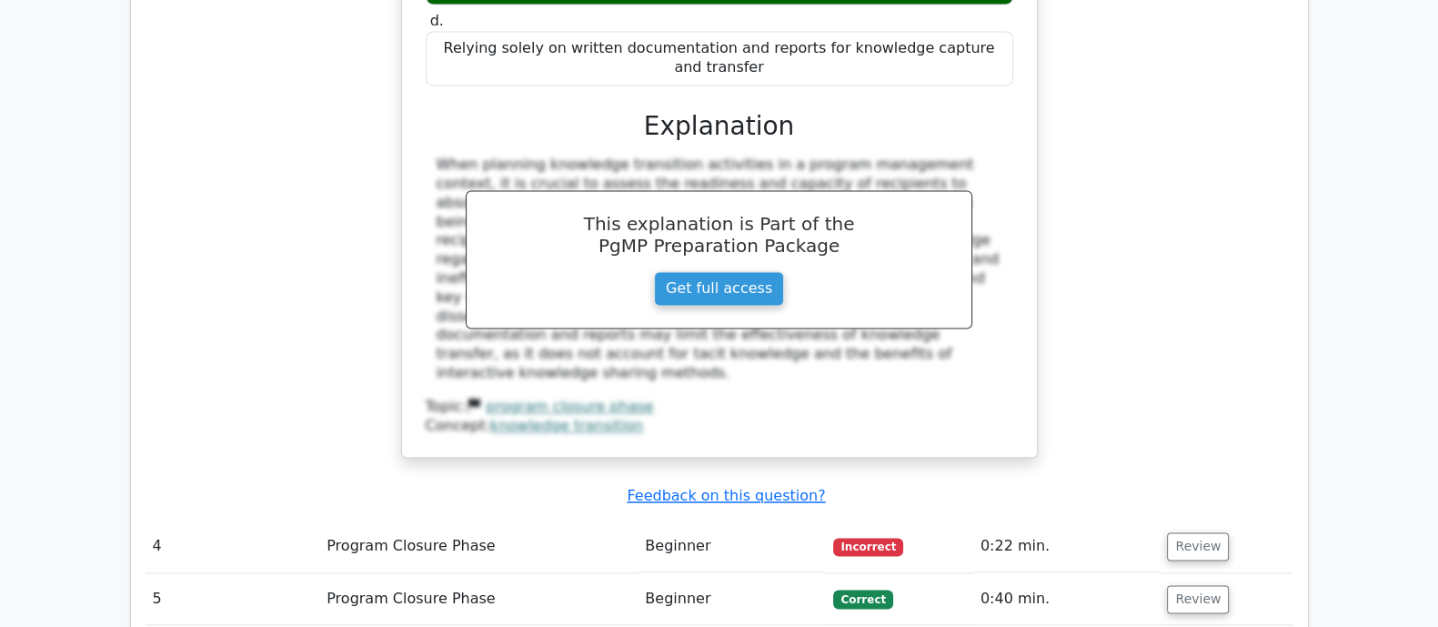
scroll to position [3637, 0]
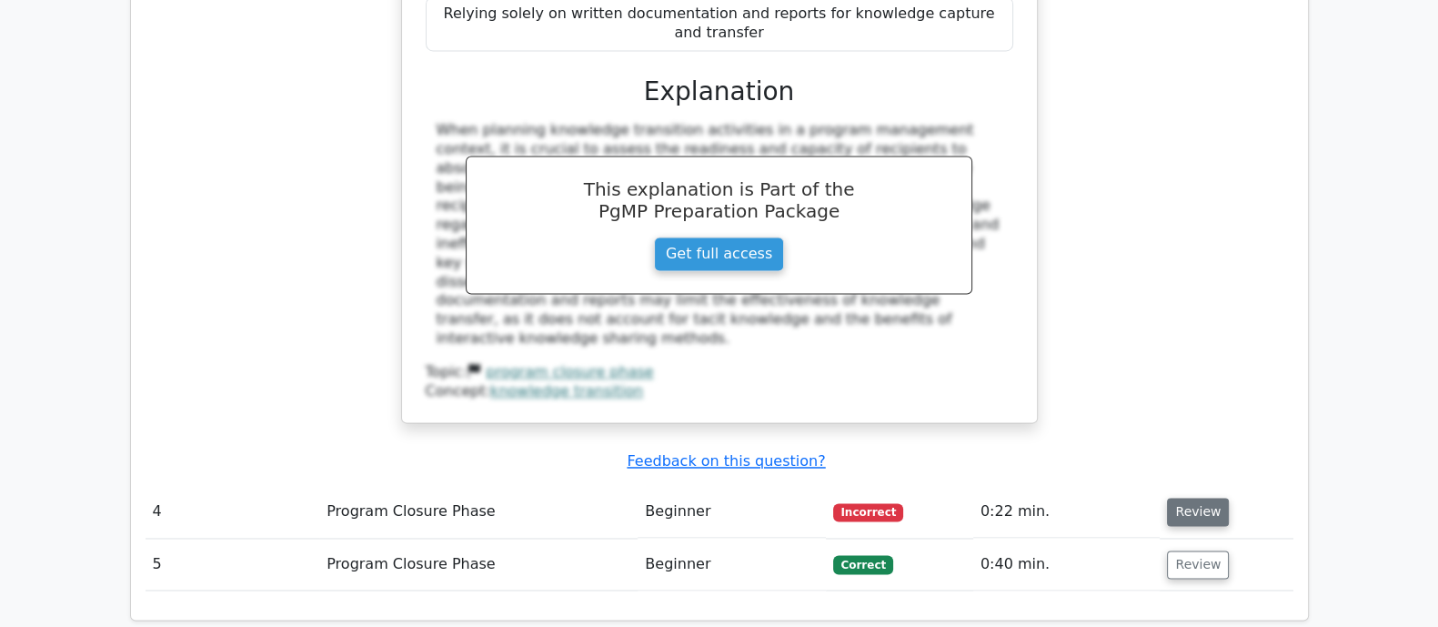
click at [1202, 498] on button "Review" at bounding box center [1198, 512] width 62 height 28
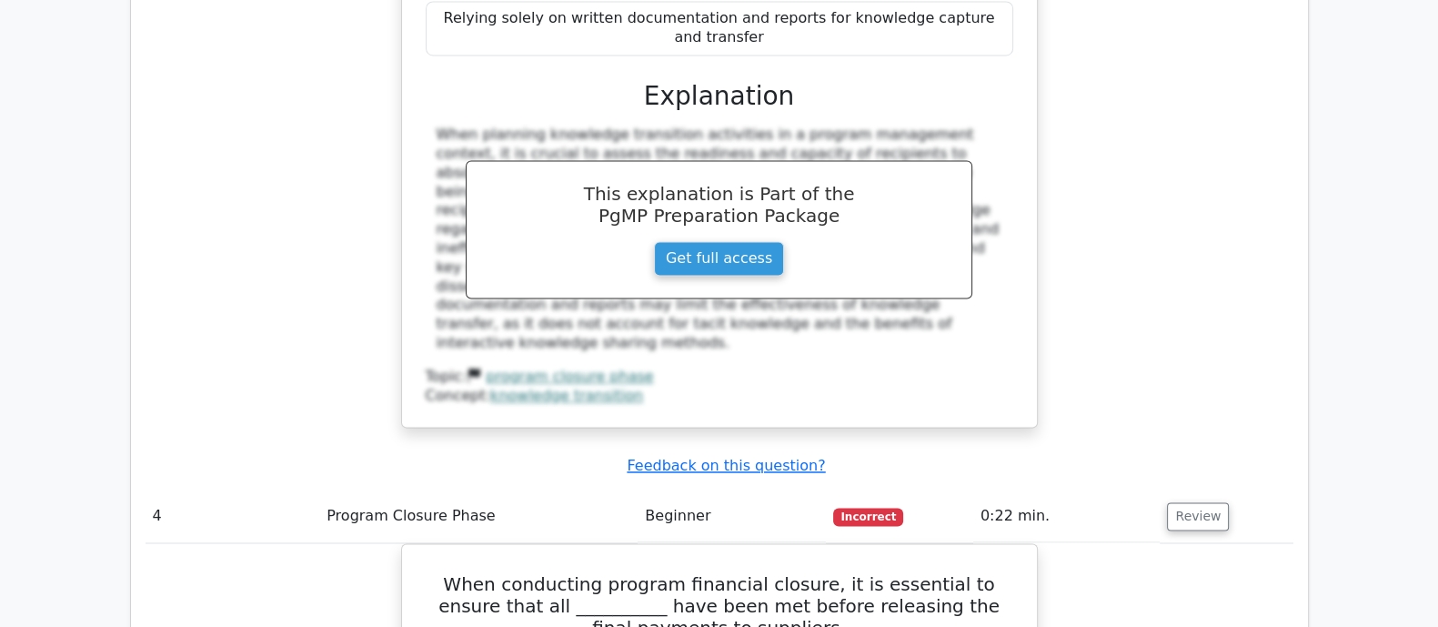
scroll to position [3752, 0]
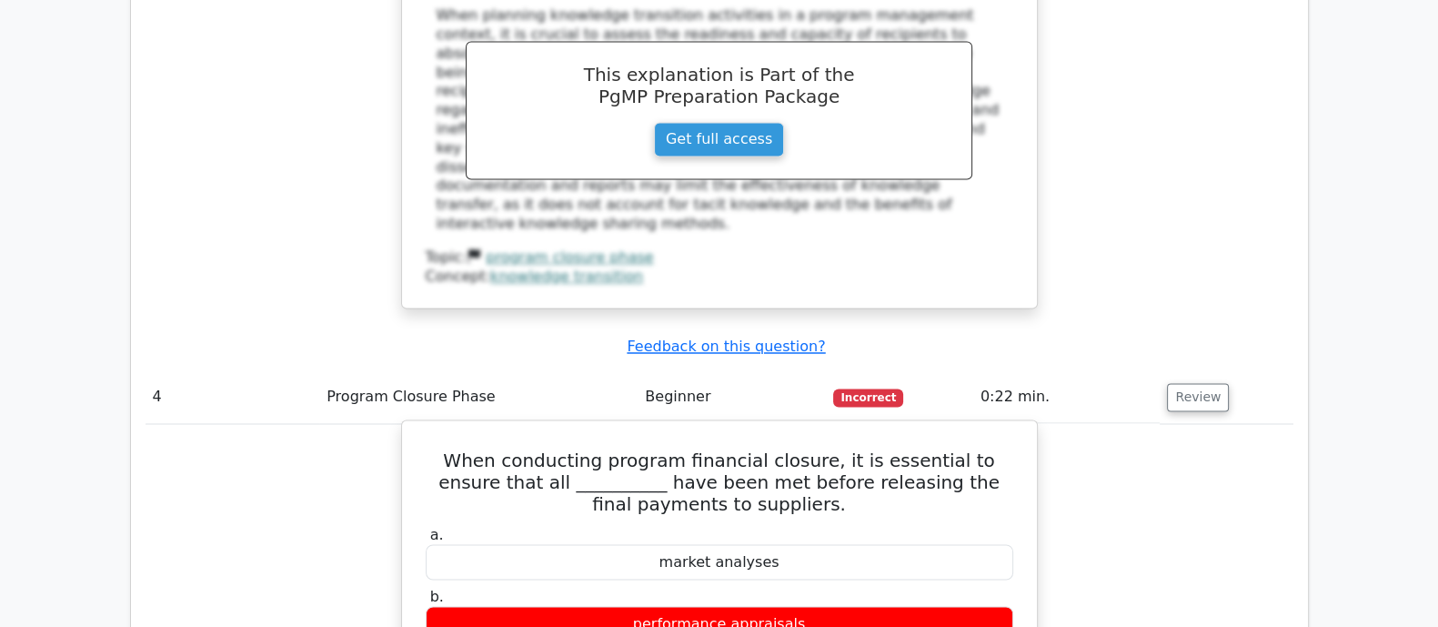
drag, startPoint x: 427, startPoint y: 215, endPoint x: 865, endPoint y: 500, distance: 523.2
copy div "When conducting program financial closure, it is essential to ensure that all _…"
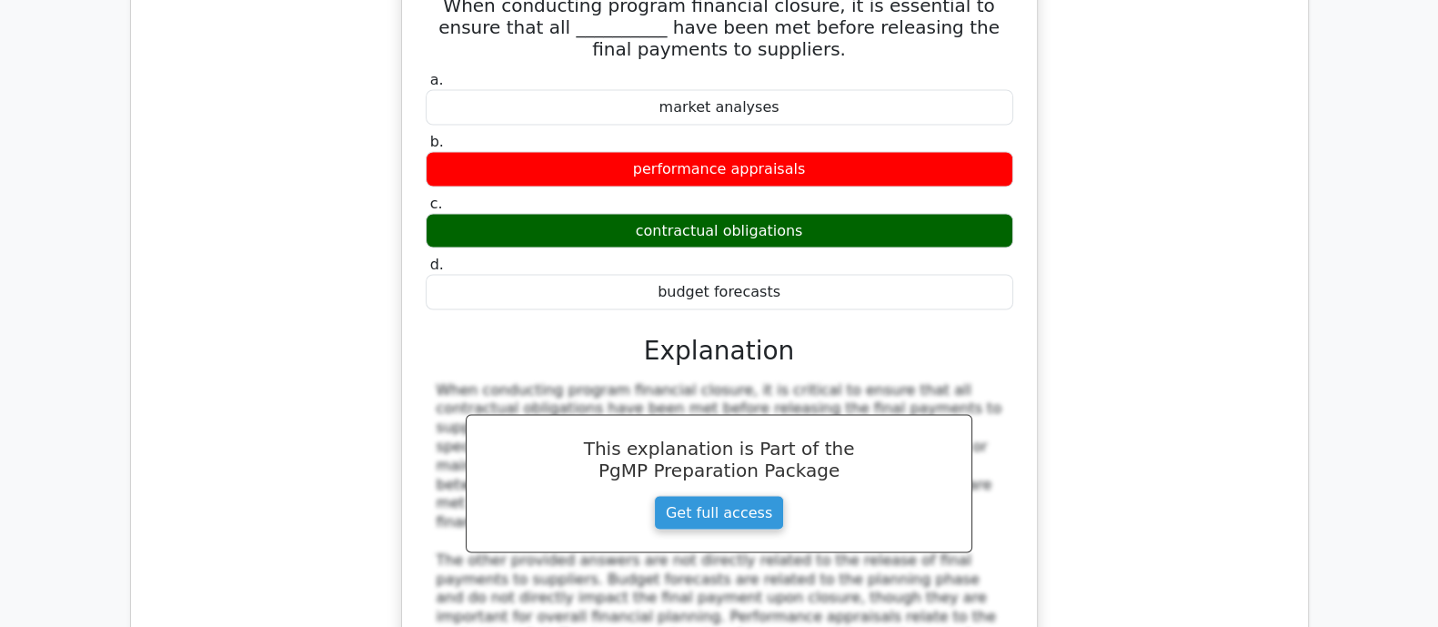
scroll to position [4434, 0]
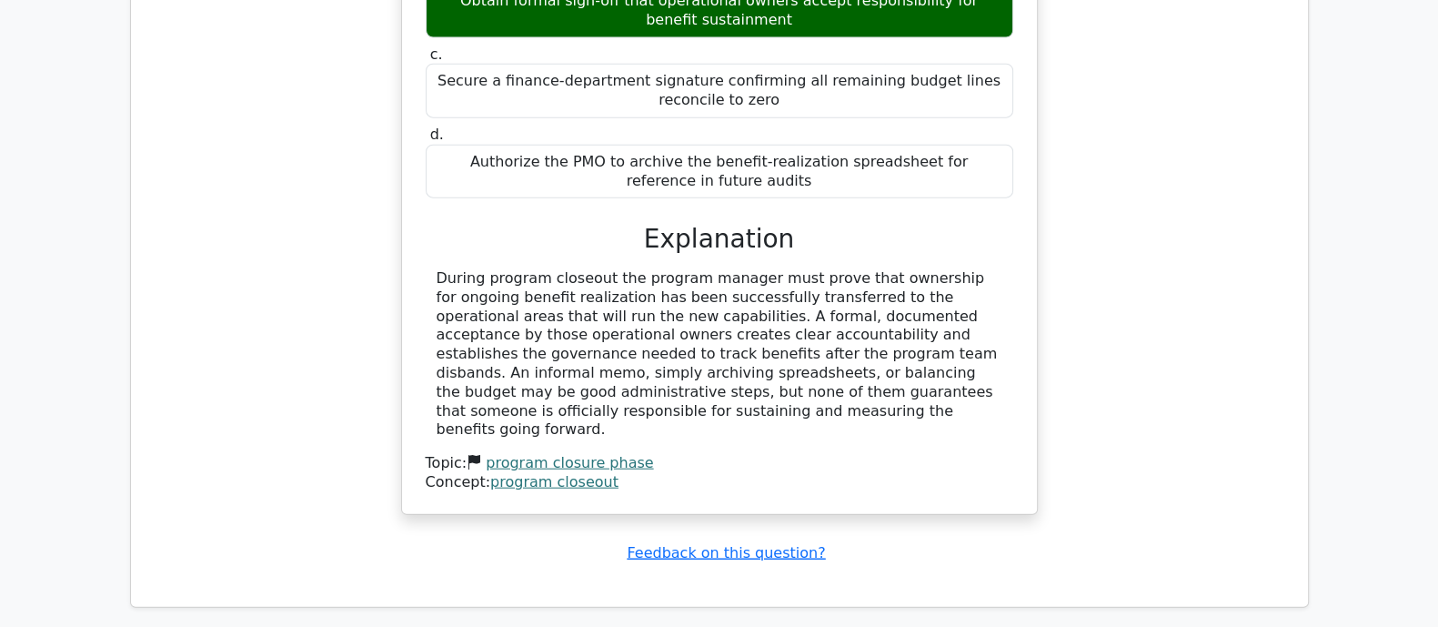
scroll to position [5830, 0]
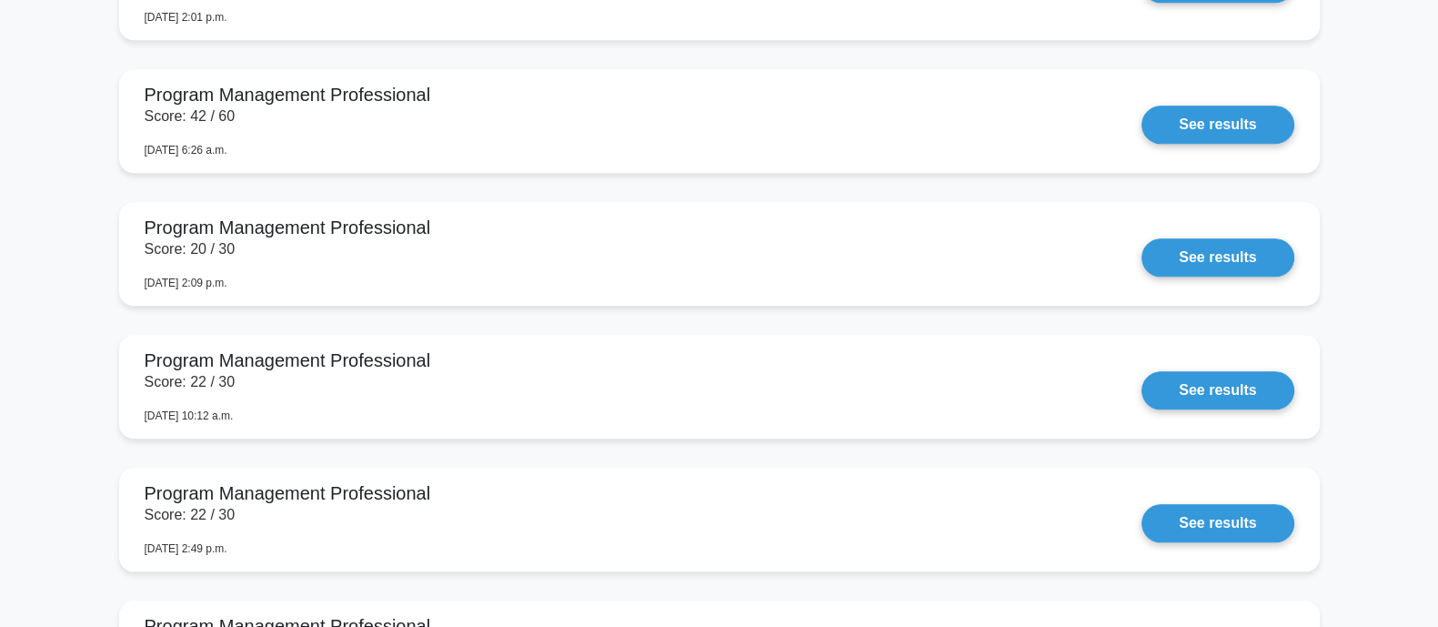
scroll to position [2047, 0]
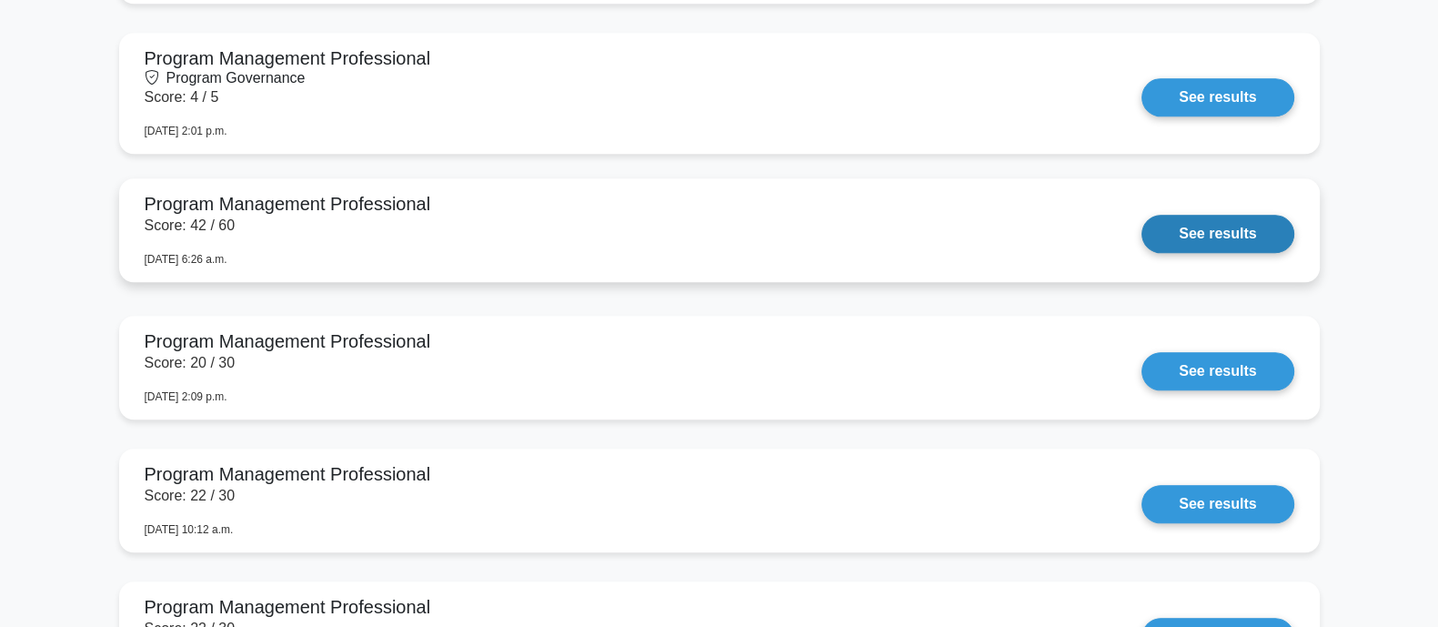
click at [1201, 228] on link "See results" at bounding box center [1218, 234] width 152 height 38
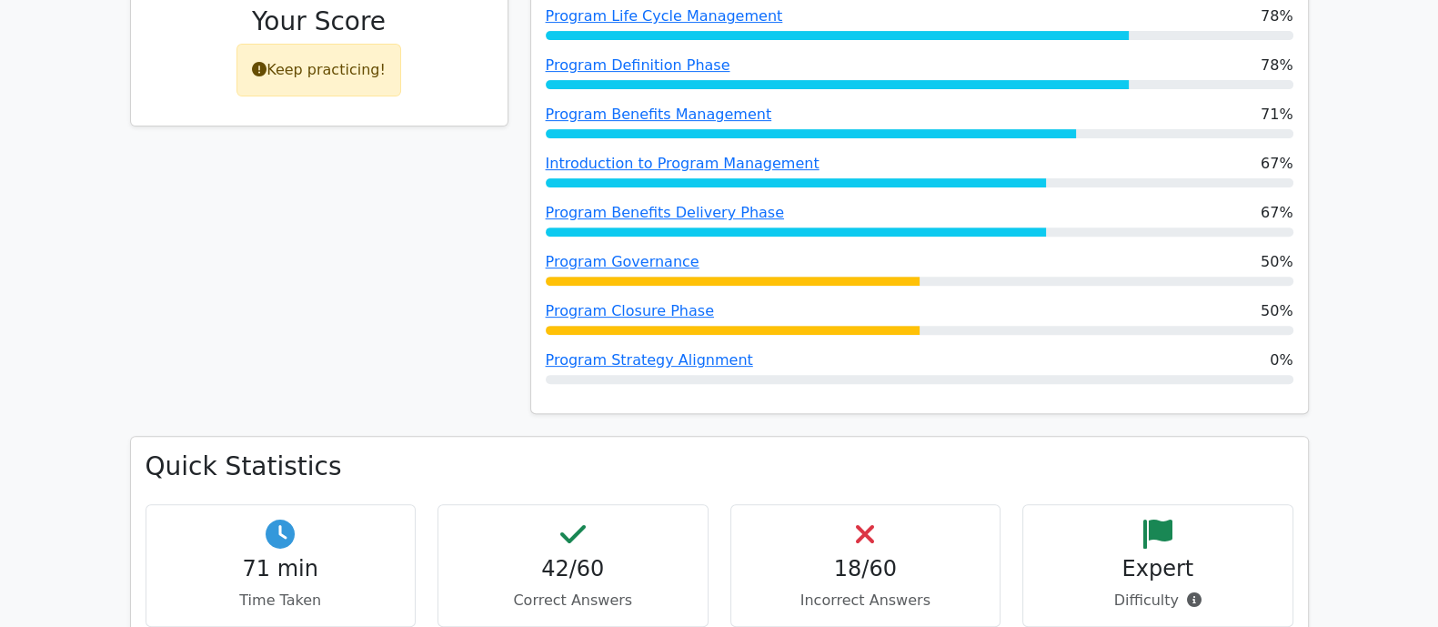
scroll to position [725, 0]
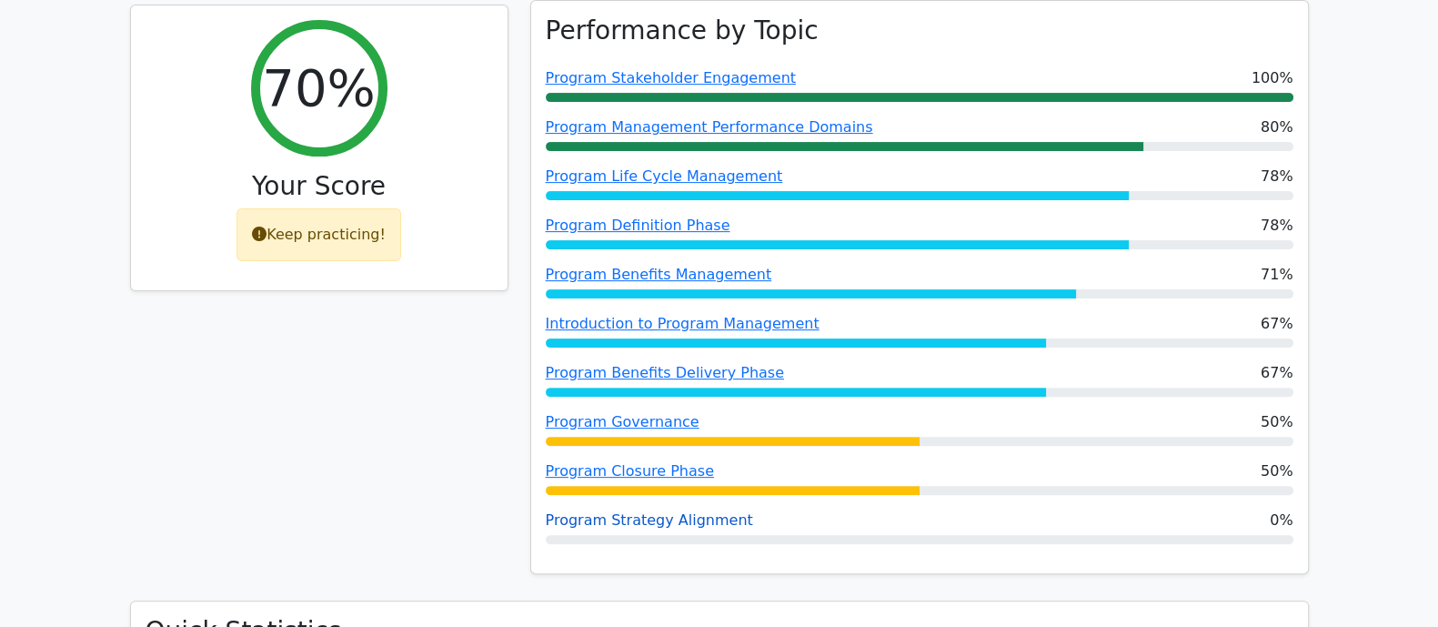
click at [650, 511] on link "Program Strategy Alignment" at bounding box center [649, 519] width 207 height 17
click at [637, 462] on link "Program Closure Phase" at bounding box center [630, 470] width 168 height 17
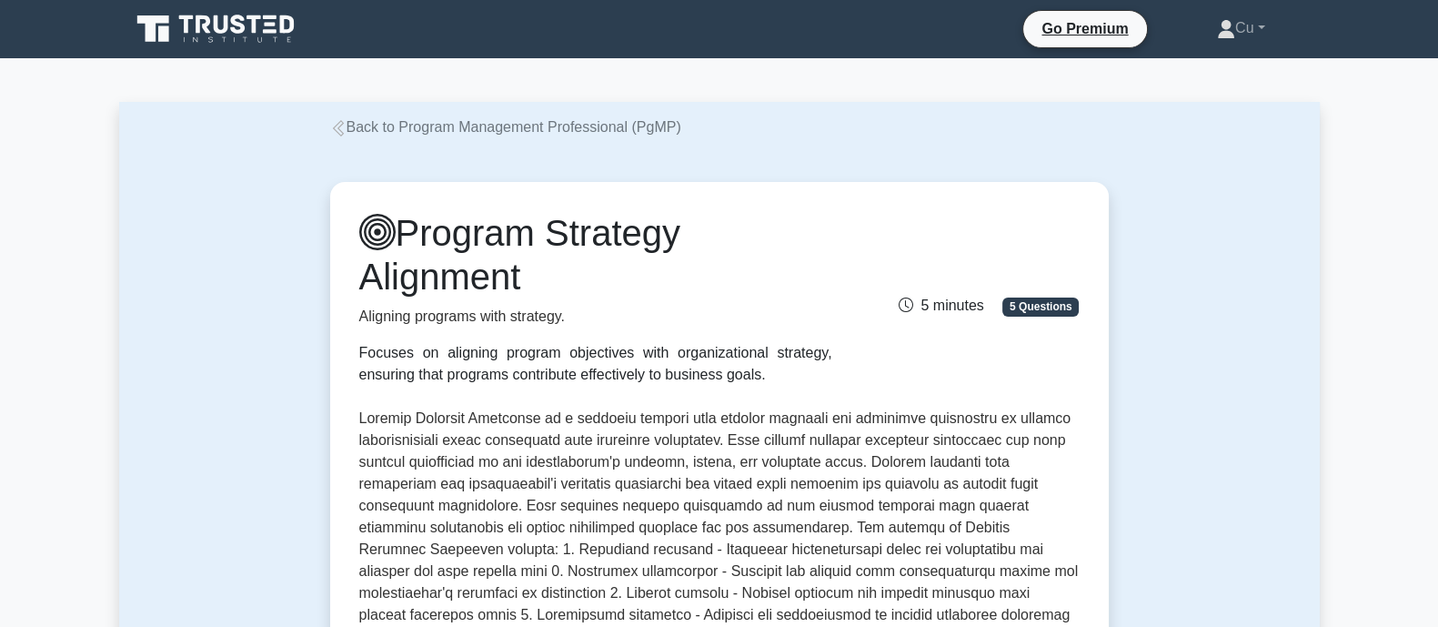
scroll to position [568, 0]
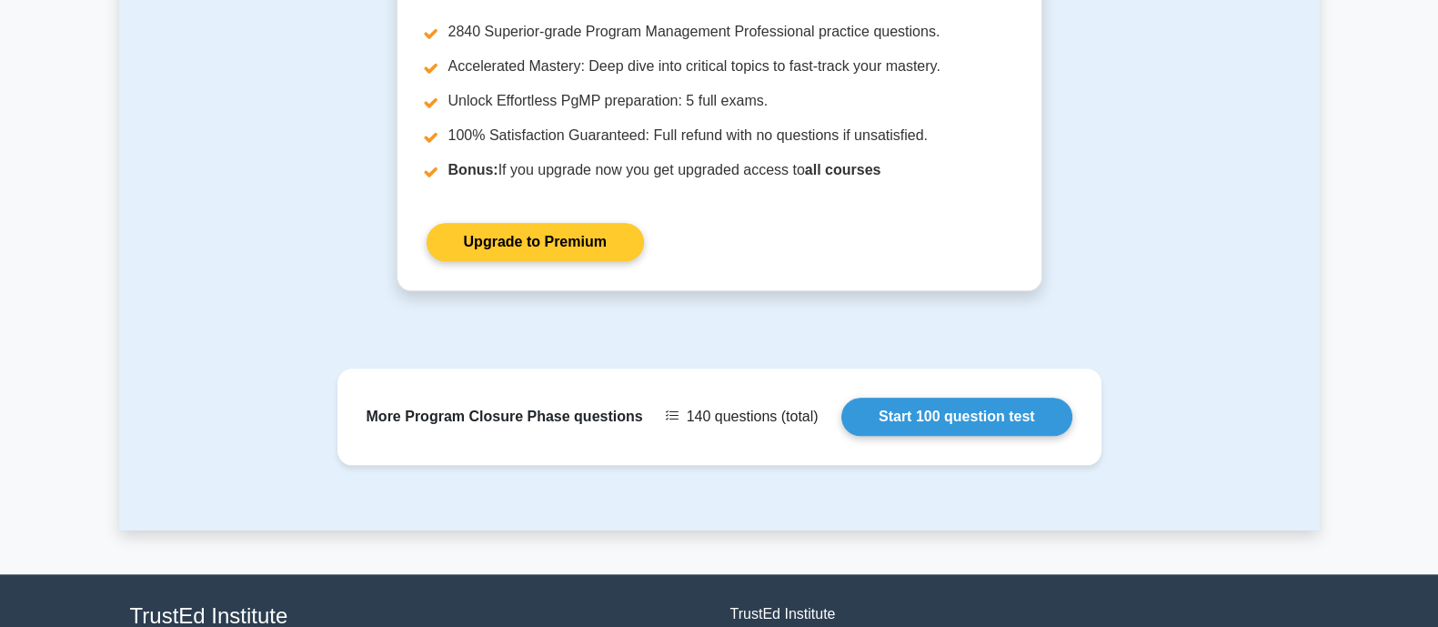
scroll to position [2448, 0]
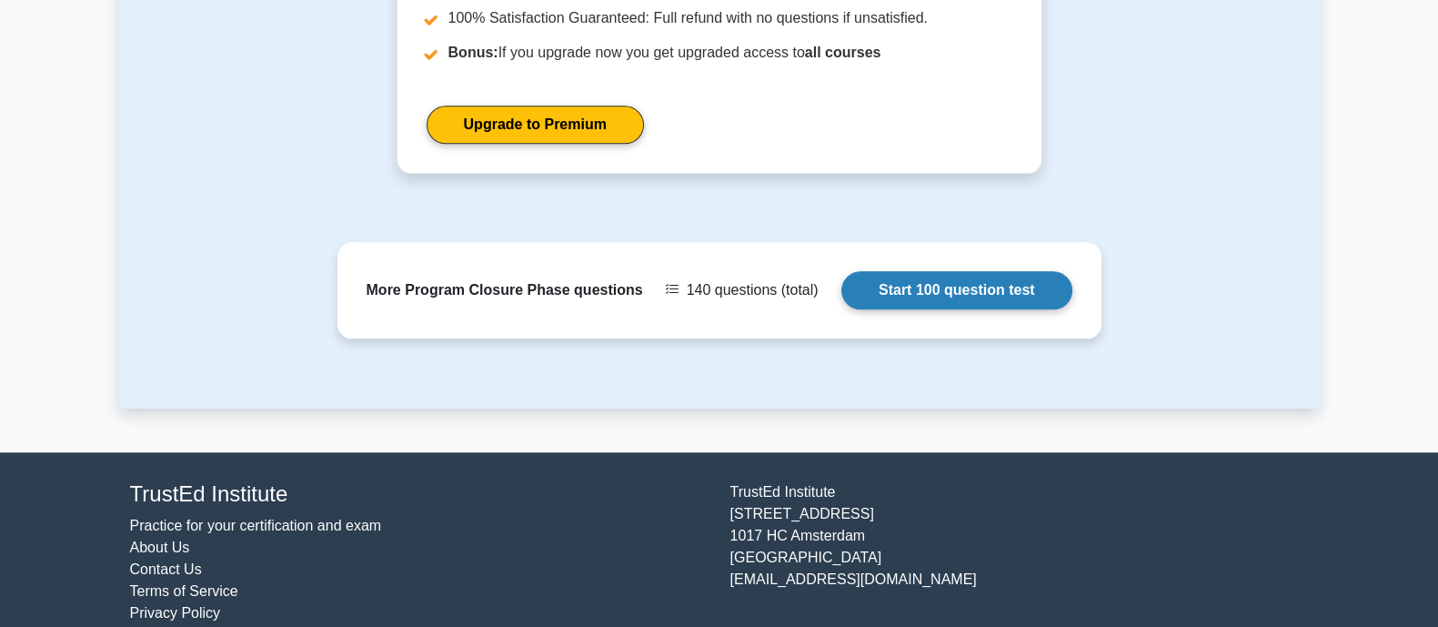
click at [1002, 271] on link "Start 100 question test" at bounding box center [956, 290] width 231 height 38
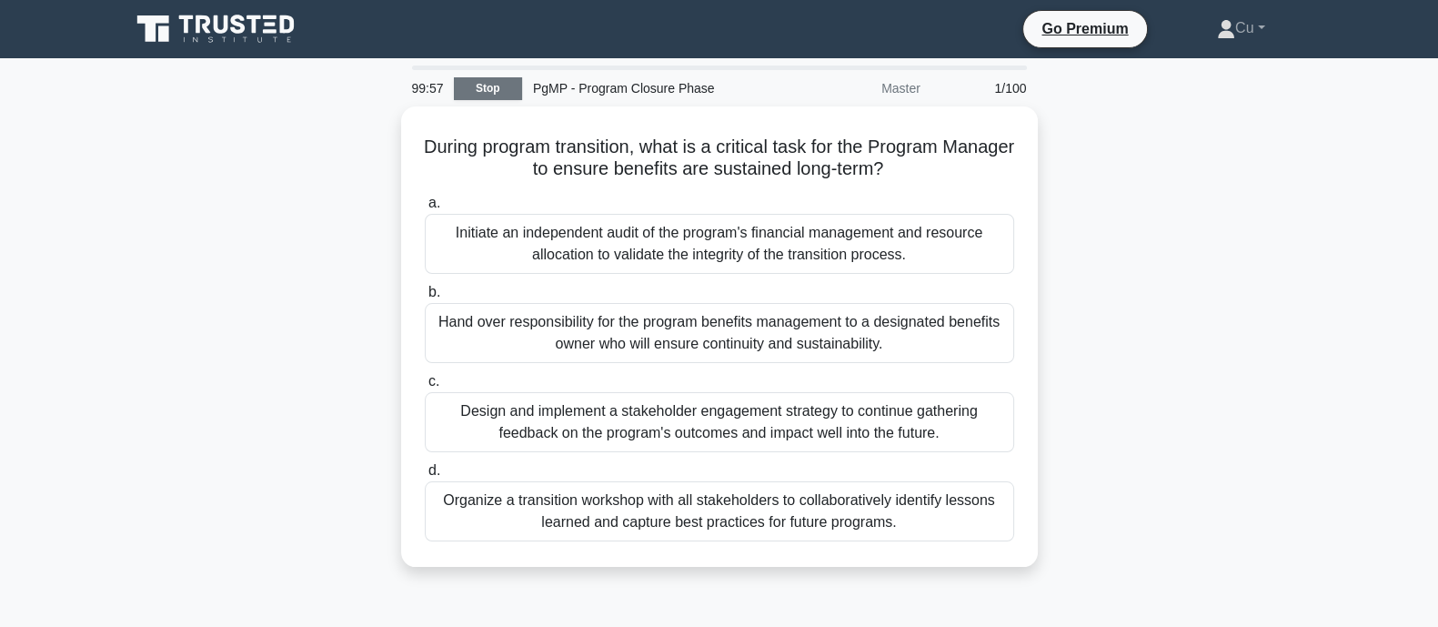
drag, startPoint x: 475, startPoint y: 82, endPoint x: 486, endPoint y: 85, distance: 11.3
click at [476, 84] on link "Stop" at bounding box center [488, 88] width 68 height 23
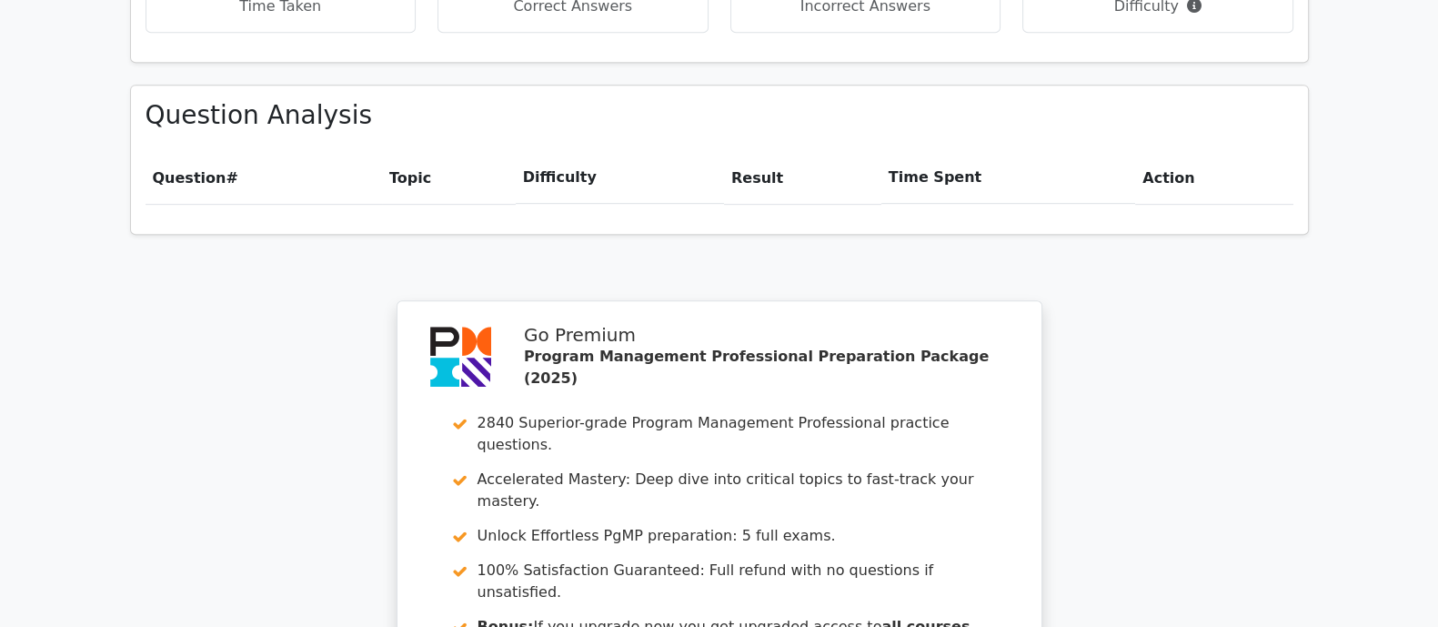
scroll to position [1536, 0]
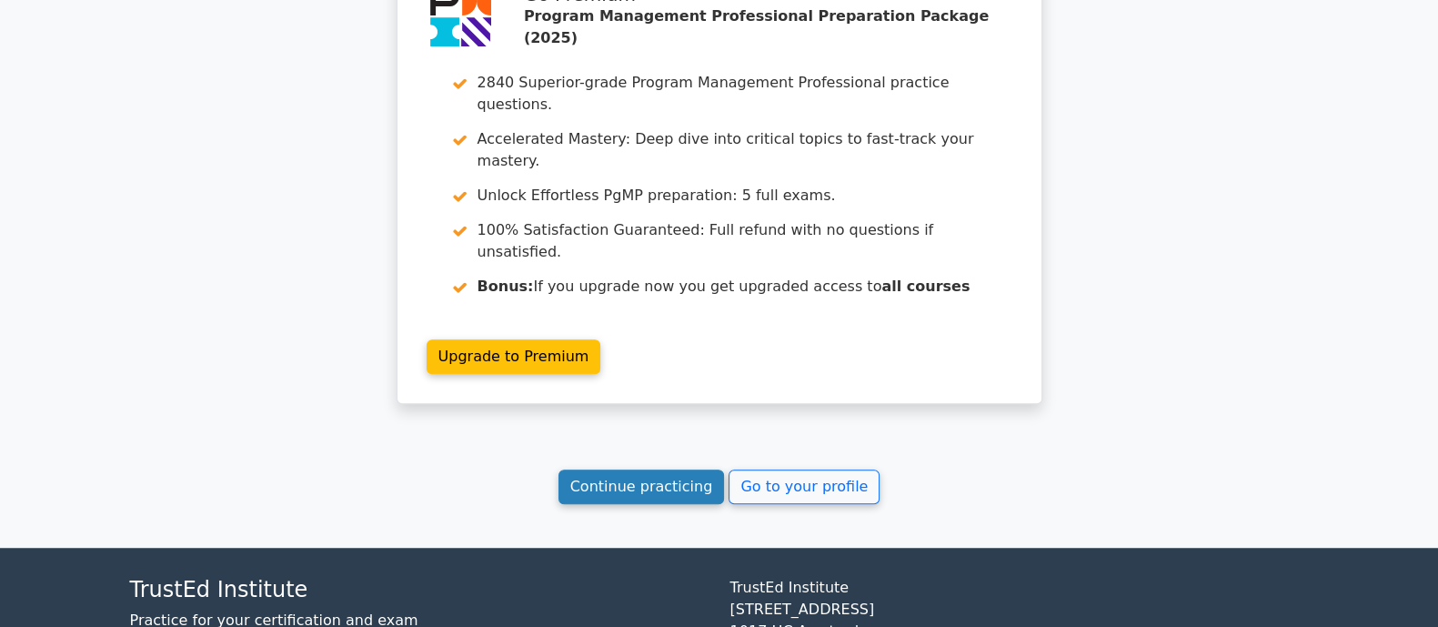
drag, startPoint x: 643, startPoint y: 343, endPoint x: 657, endPoint y: 343, distance: 13.6
click at [646, 469] on link "Continue practicing" at bounding box center [641, 486] width 166 height 35
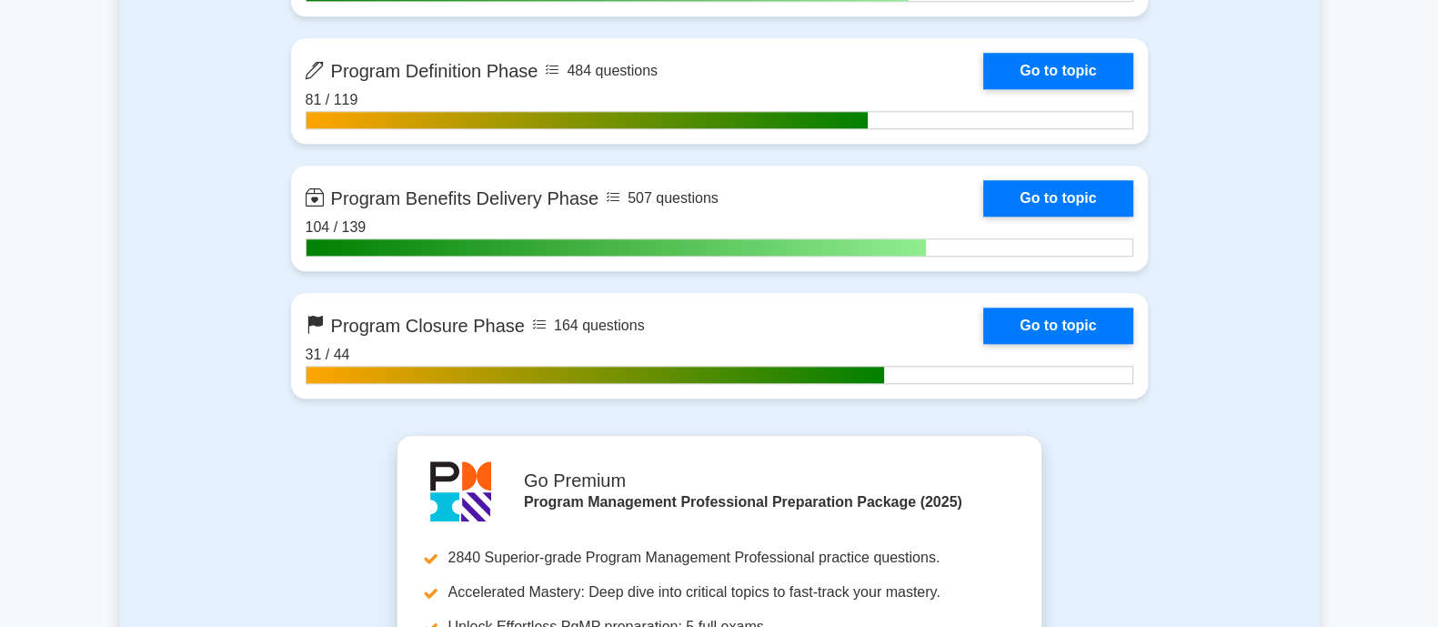
scroll to position [2160, 0]
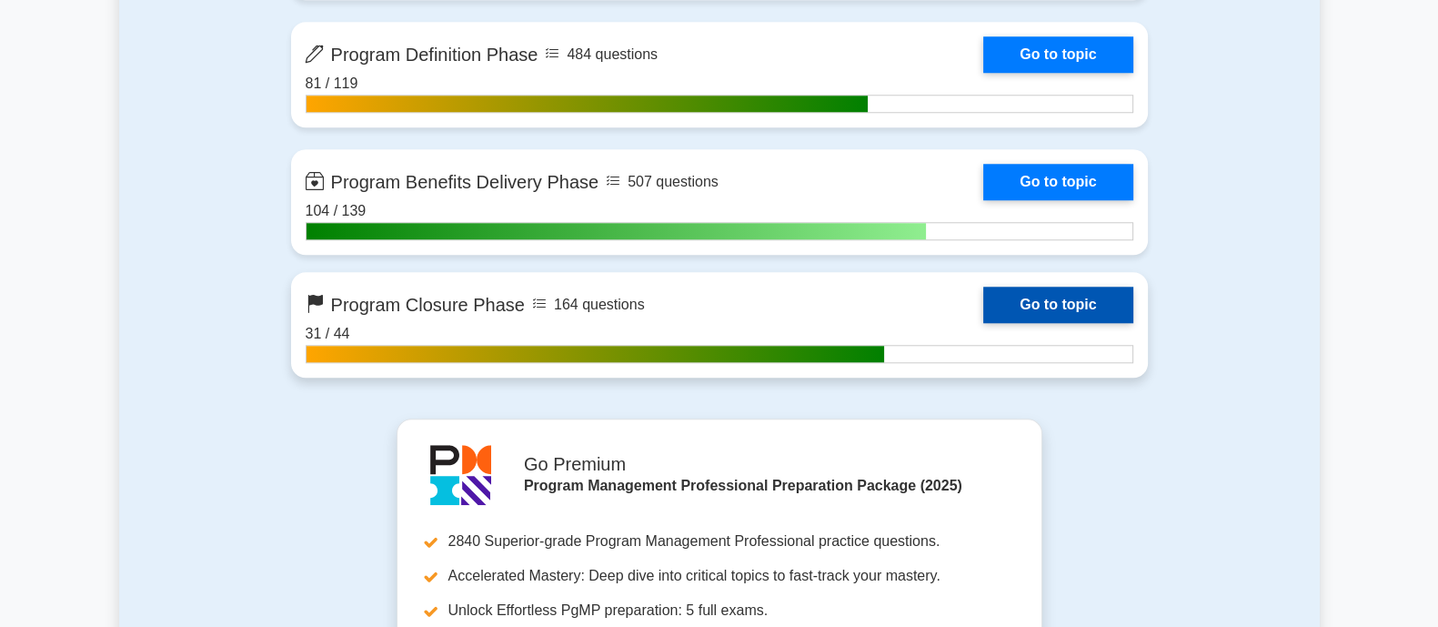
click at [1060, 298] on link "Go to topic" at bounding box center [1057, 305] width 149 height 36
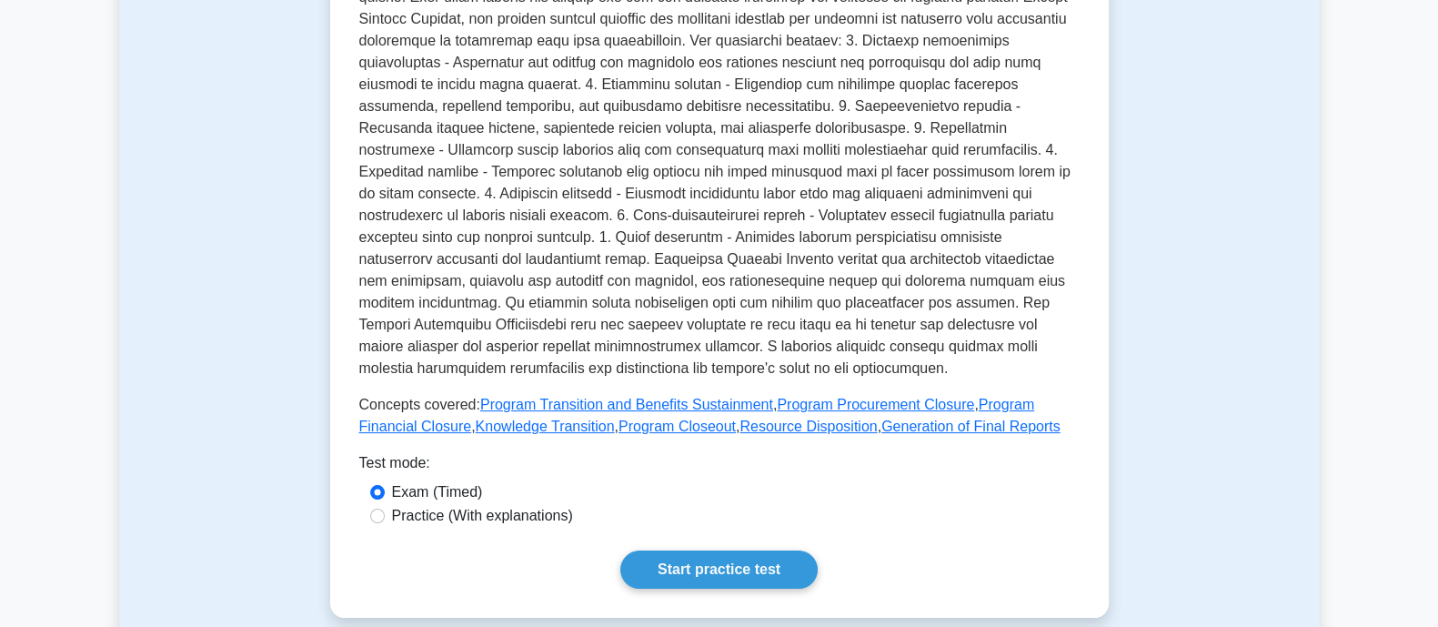
scroll to position [454, 0]
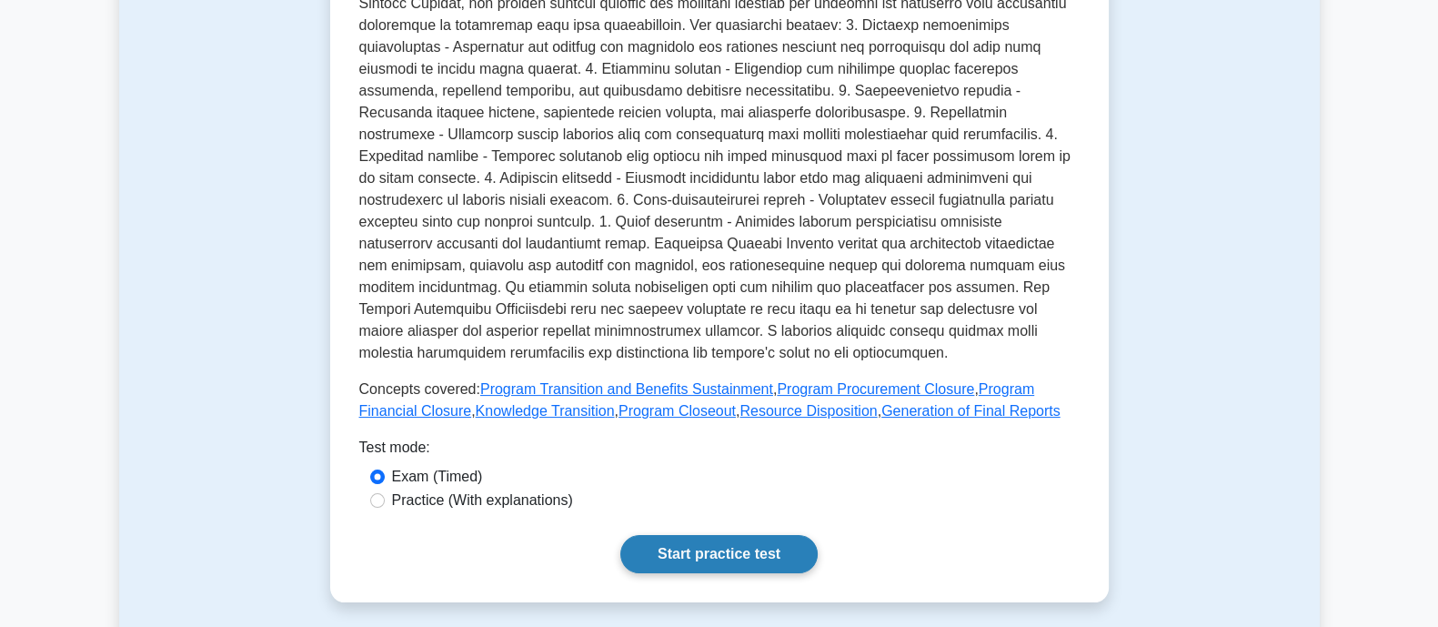
click at [709, 535] on link "Start practice test" at bounding box center [718, 554] width 197 height 38
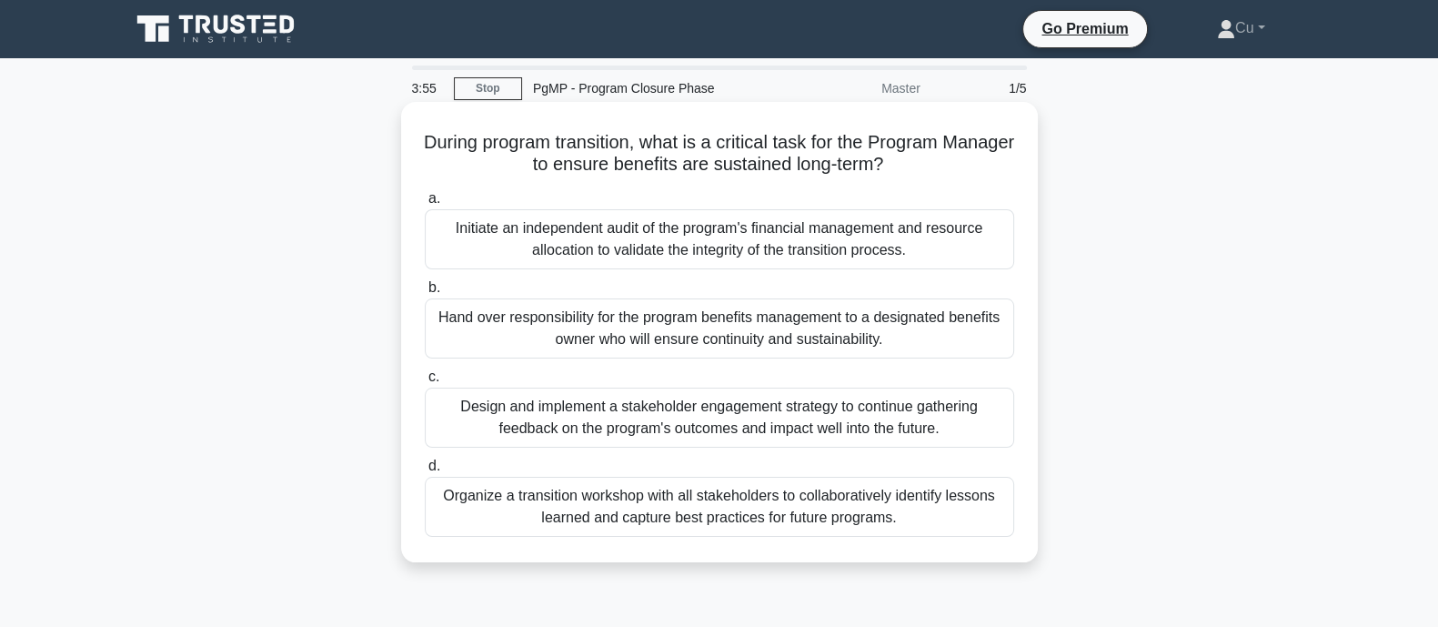
click at [568, 311] on div "Hand over responsibility for the program benefits management to a designated be…" at bounding box center [719, 328] width 589 height 60
click at [425, 294] on input "b. Hand over responsibility for the program benefits management to a designated…" at bounding box center [425, 288] width 0 height 12
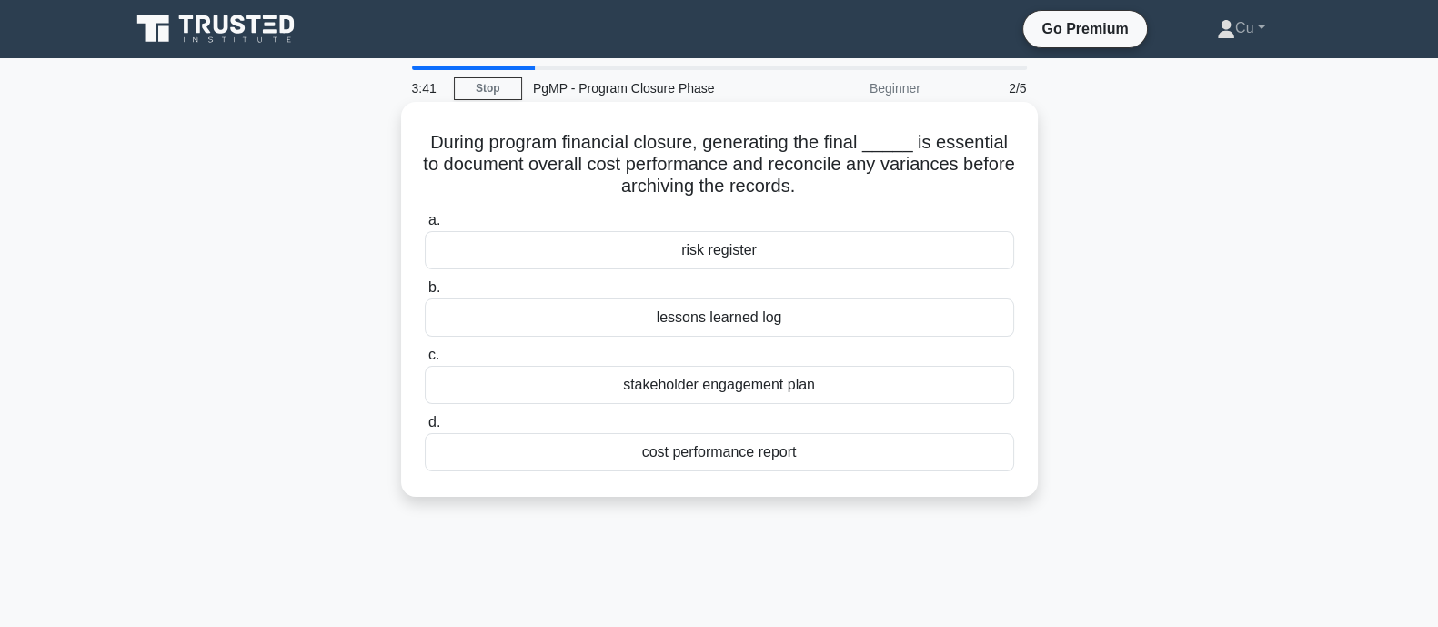
click at [689, 453] on div "cost performance report" at bounding box center [719, 452] width 589 height 38
click at [425, 428] on input "d. cost performance report" at bounding box center [425, 423] width 0 height 12
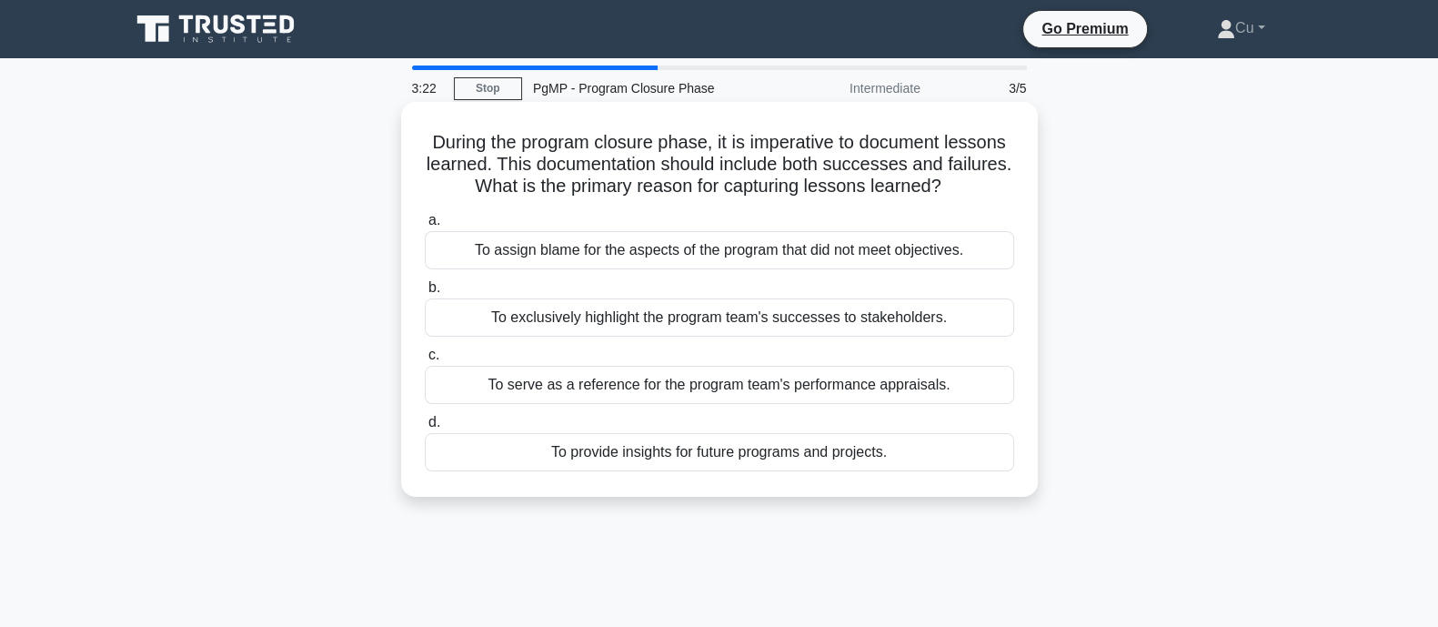
click at [673, 457] on div "To provide insights for future programs and projects." at bounding box center [719, 452] width 589 height 38
click at [425, 428] on input "d. To provide insights for future programs and projects." at bounding box center [425, 423] width 0 height 12
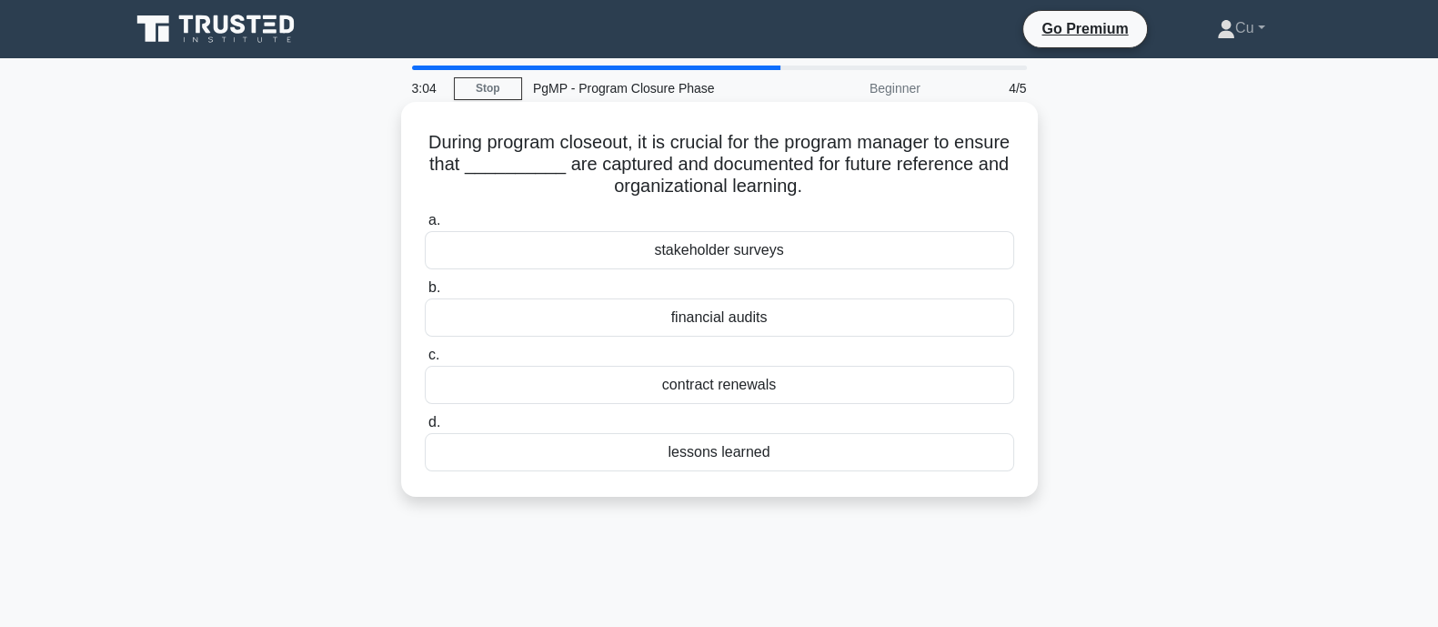
click at [686, 448] on div "lessons learned" at bounding box center [719, 452] width 589 height 38
click at [425, 428] on input "d. lessons learned" at bounding box center [425, 423] width 0 height 12
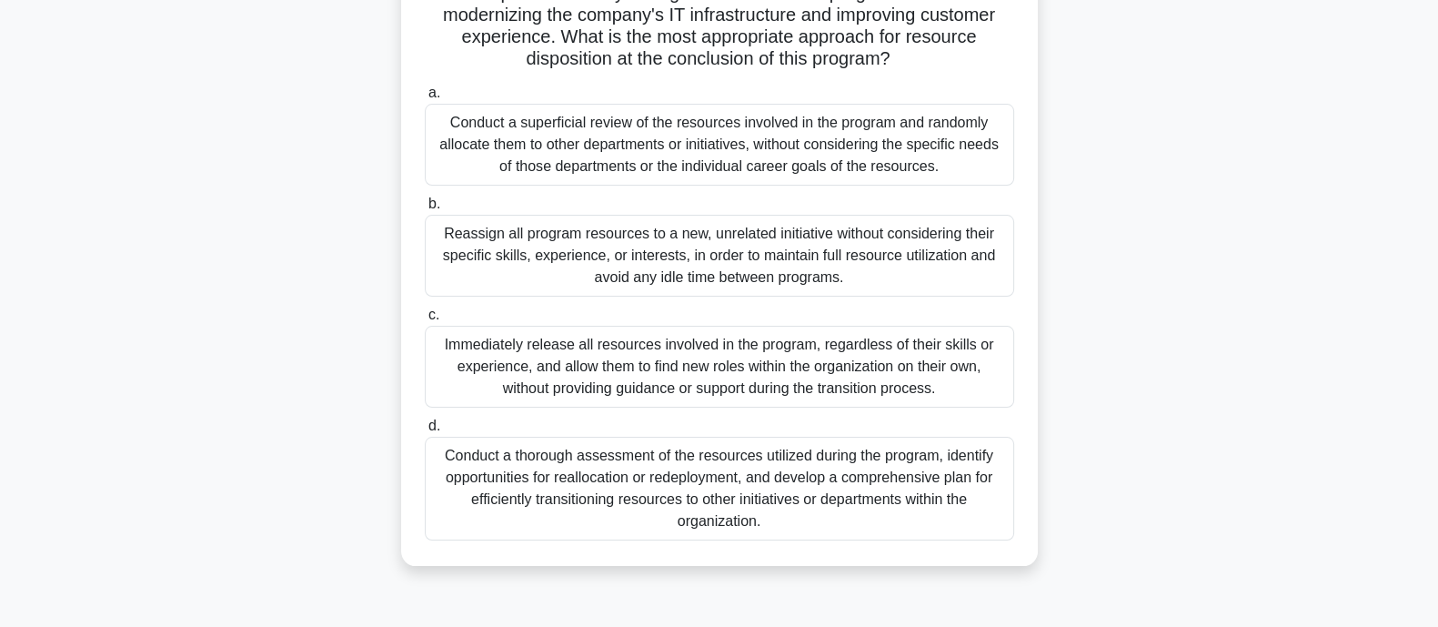
scroll to position [226, 0]
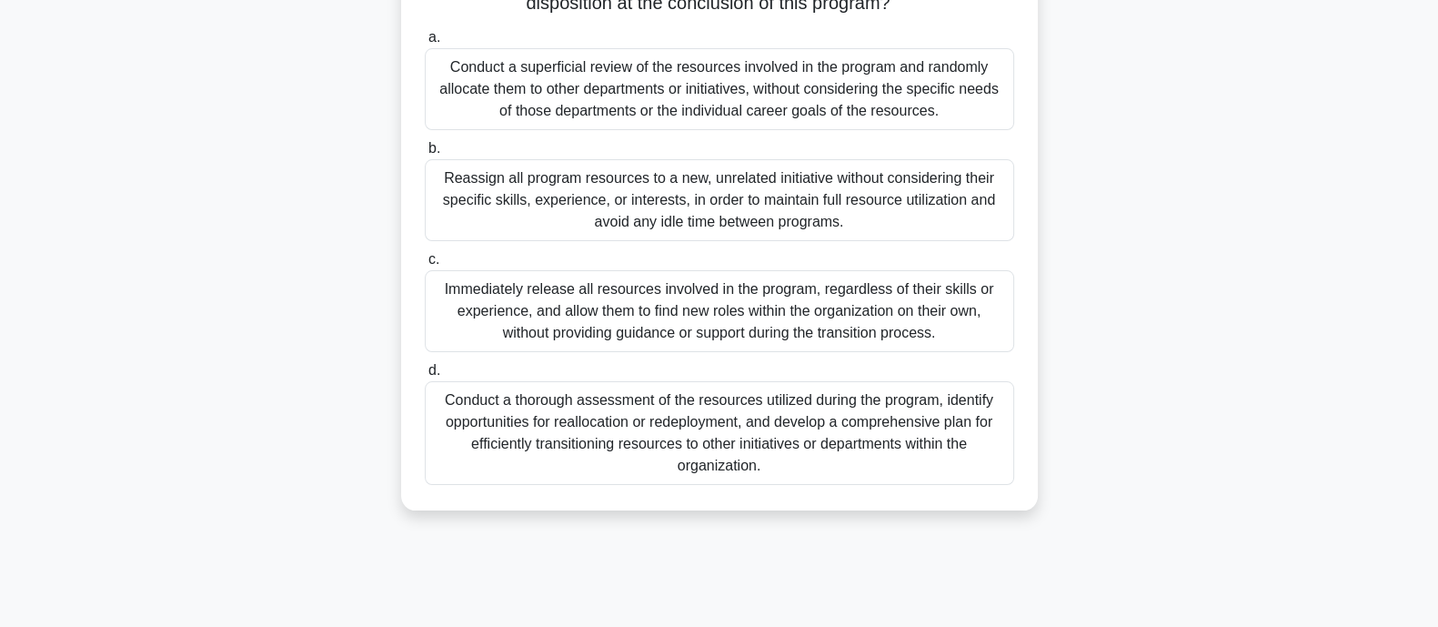
click at [728, 445] on div "Conduct a thorough assessment of the resources utilized during the program, ide…" at bounding box center [719, 433] width 589 height 104
click at [425, 377] on input "d. Conduct a thorough assessment of the resources utilized during the program, …" at bounding box center [425, 371] width 0 height 12
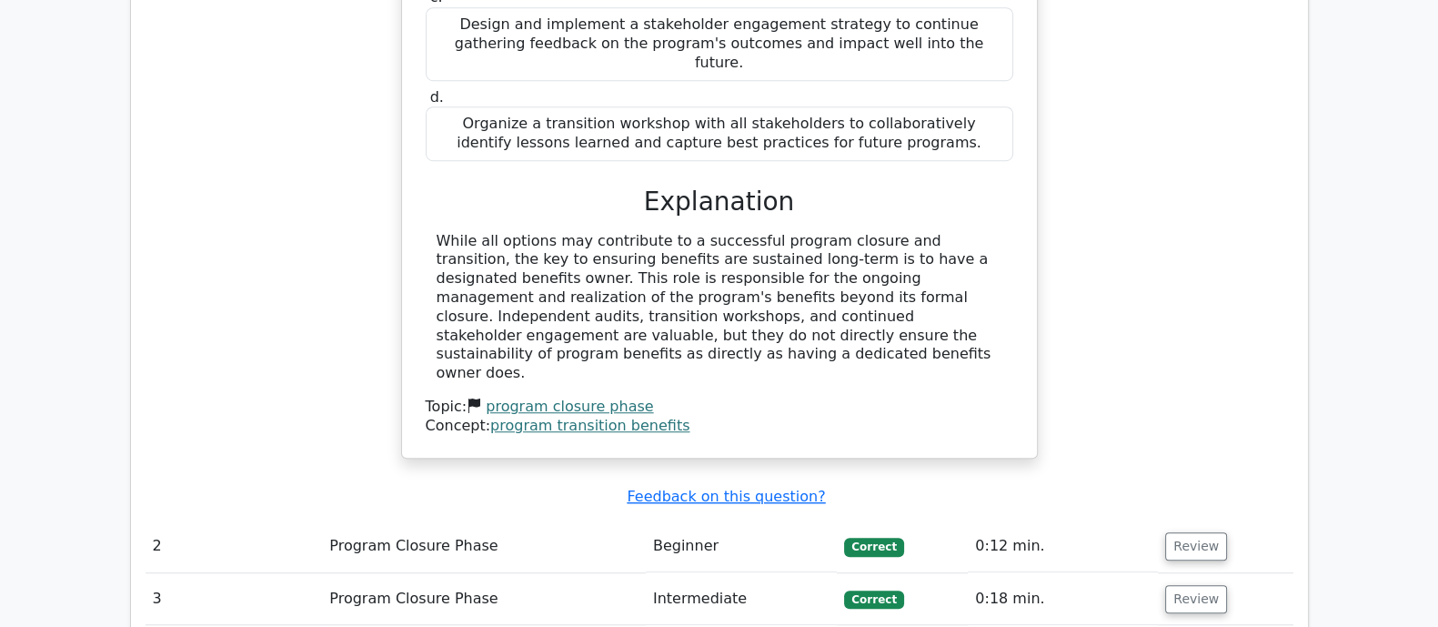
scroll to position [1818, 0]
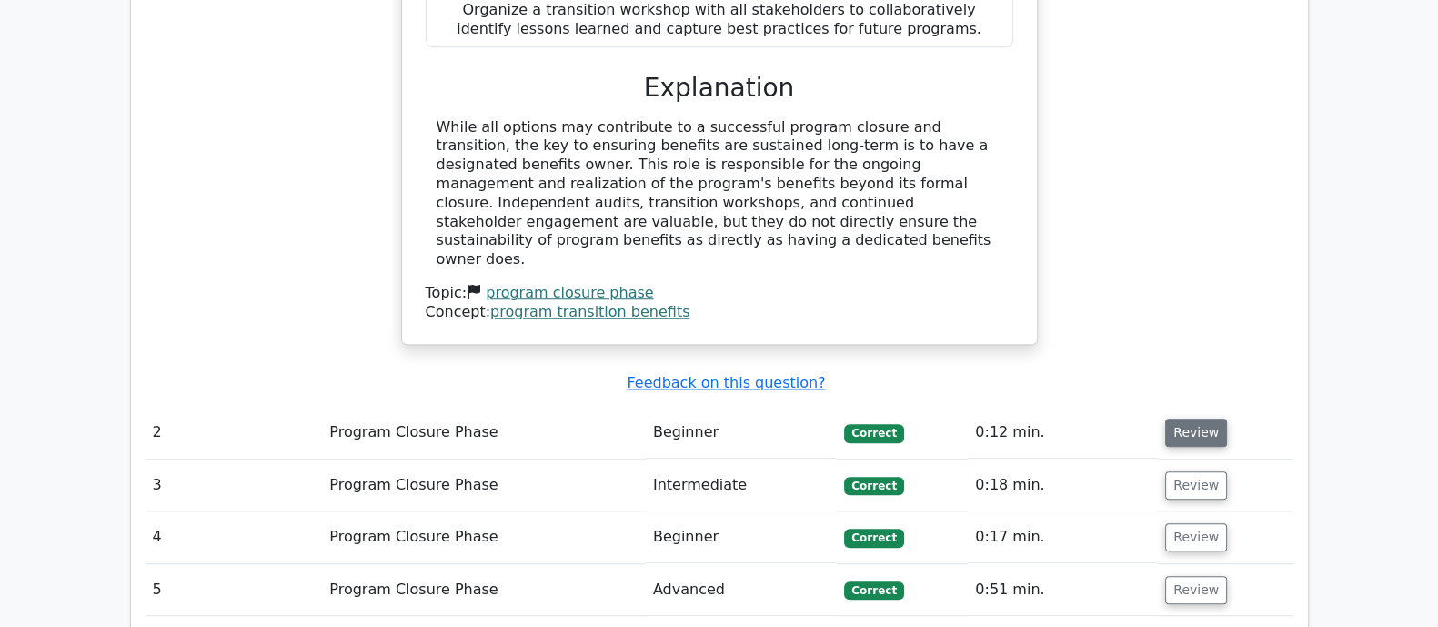
click at [1182, 418] on button "Review" at bounding box center [1196, 432] width 62 height 28
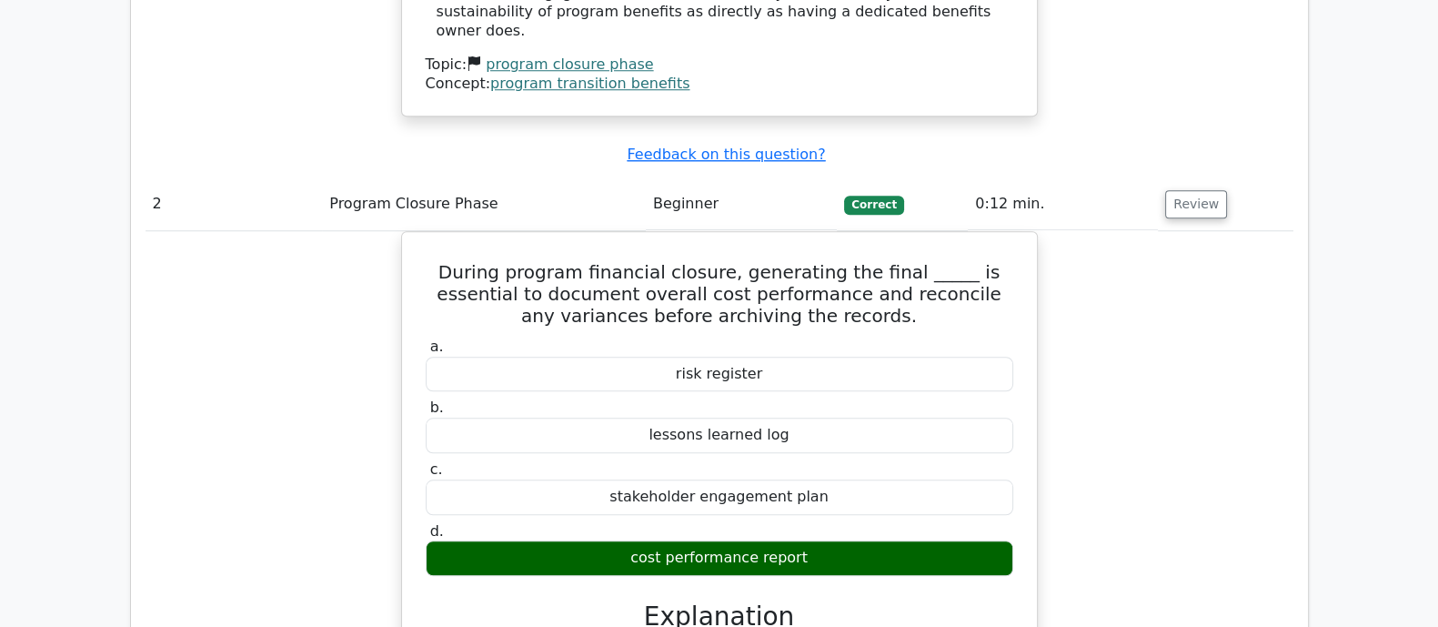
scroll to position [2501, 0]
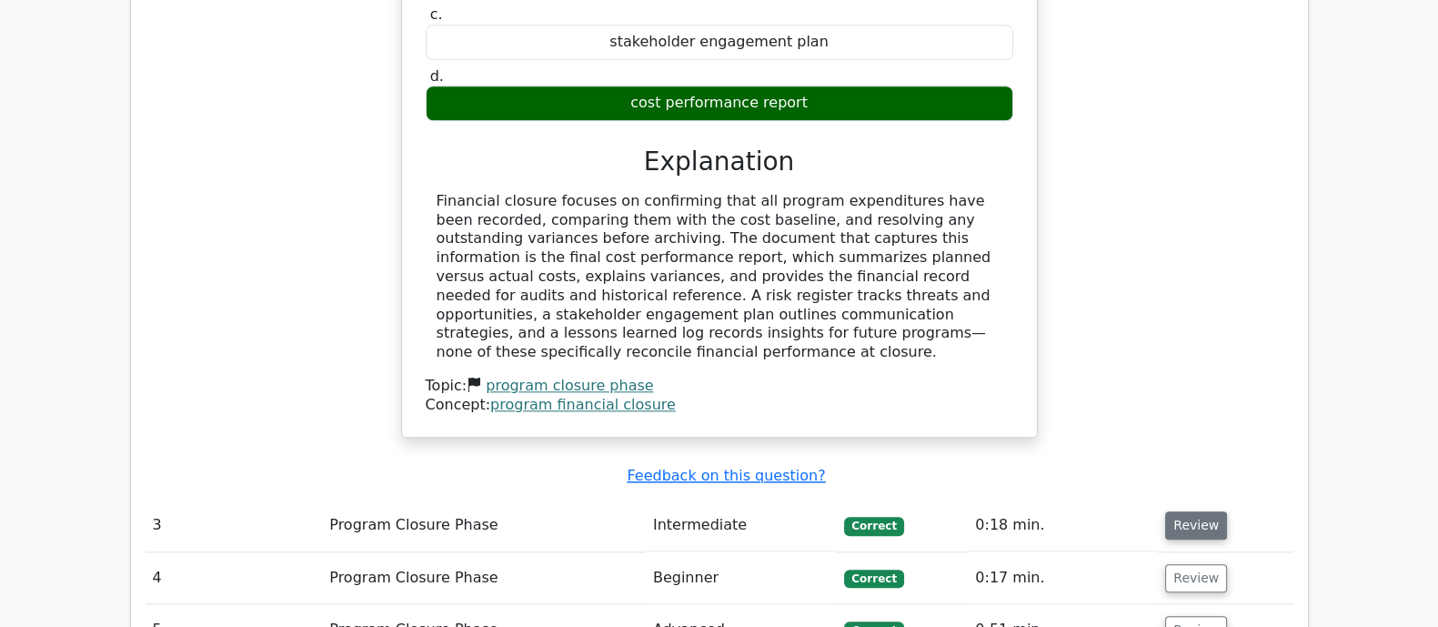
click at [1172, 511] on button "Review" at bounding box center [1196, 525] width 62 height 28
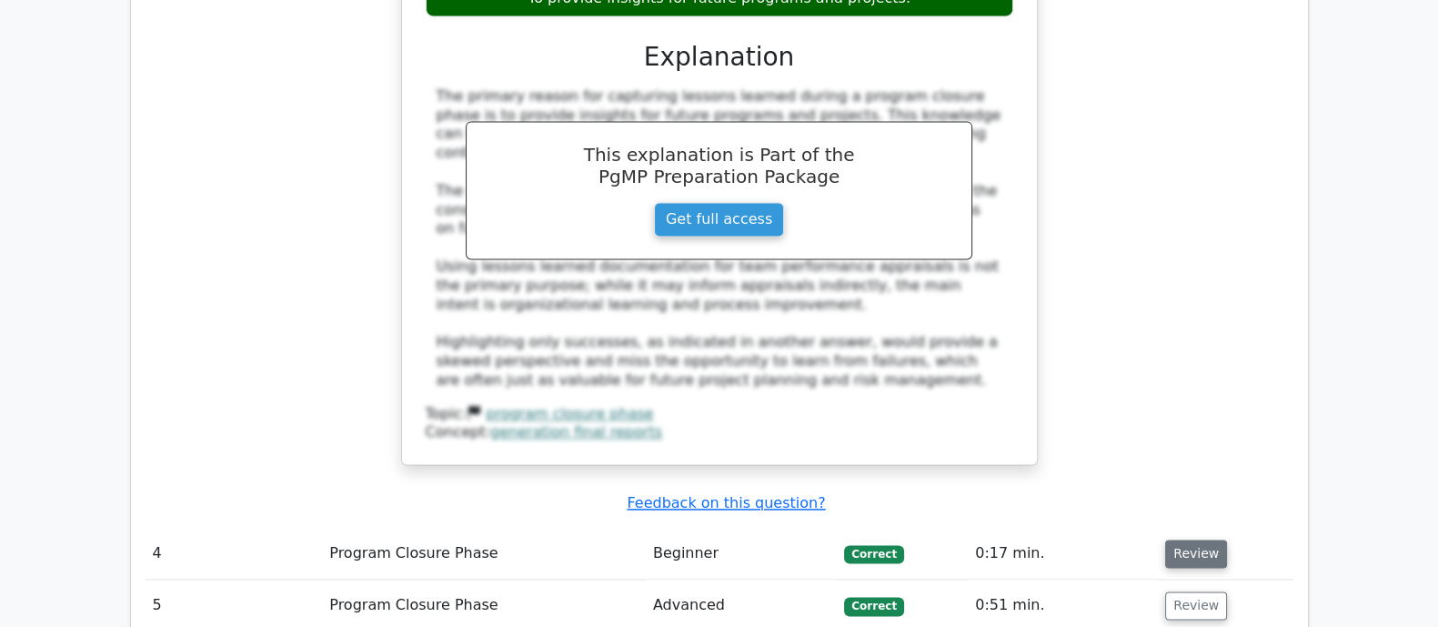
scroll to position [3410, 0]
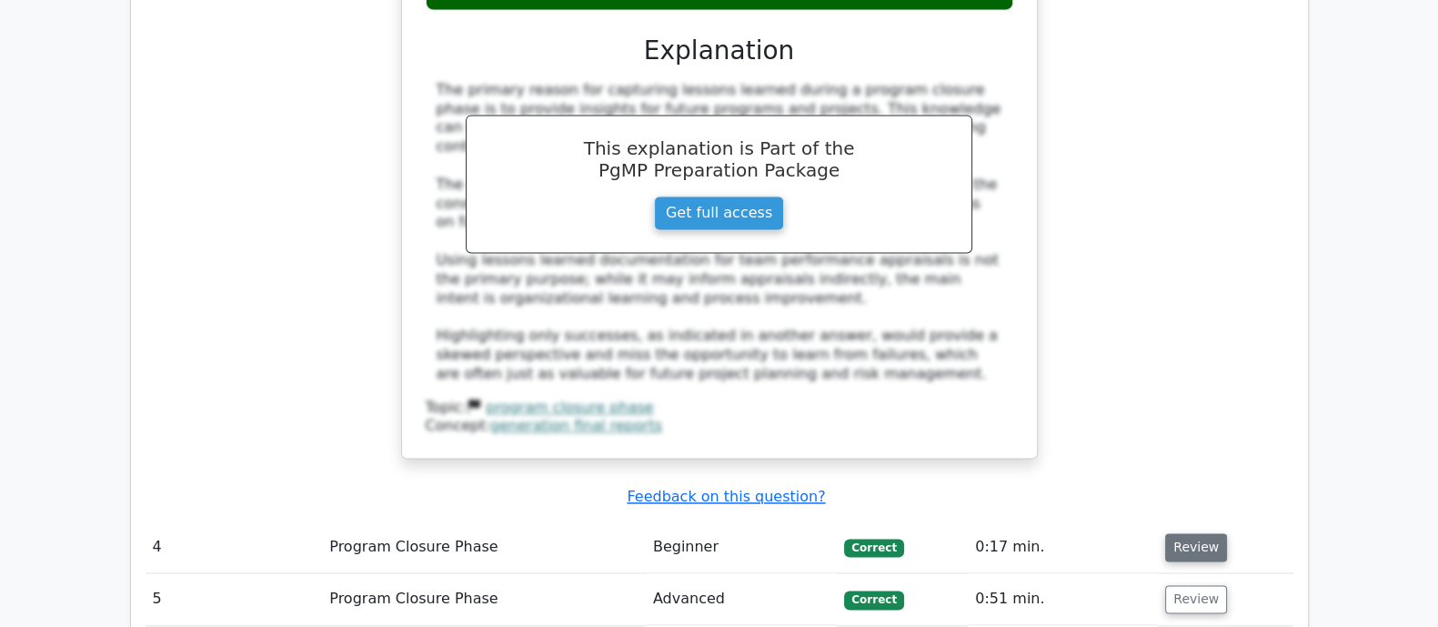
click at [1192, 533] on button "Review" at bounding box center [1196, 547] width 62 height 28
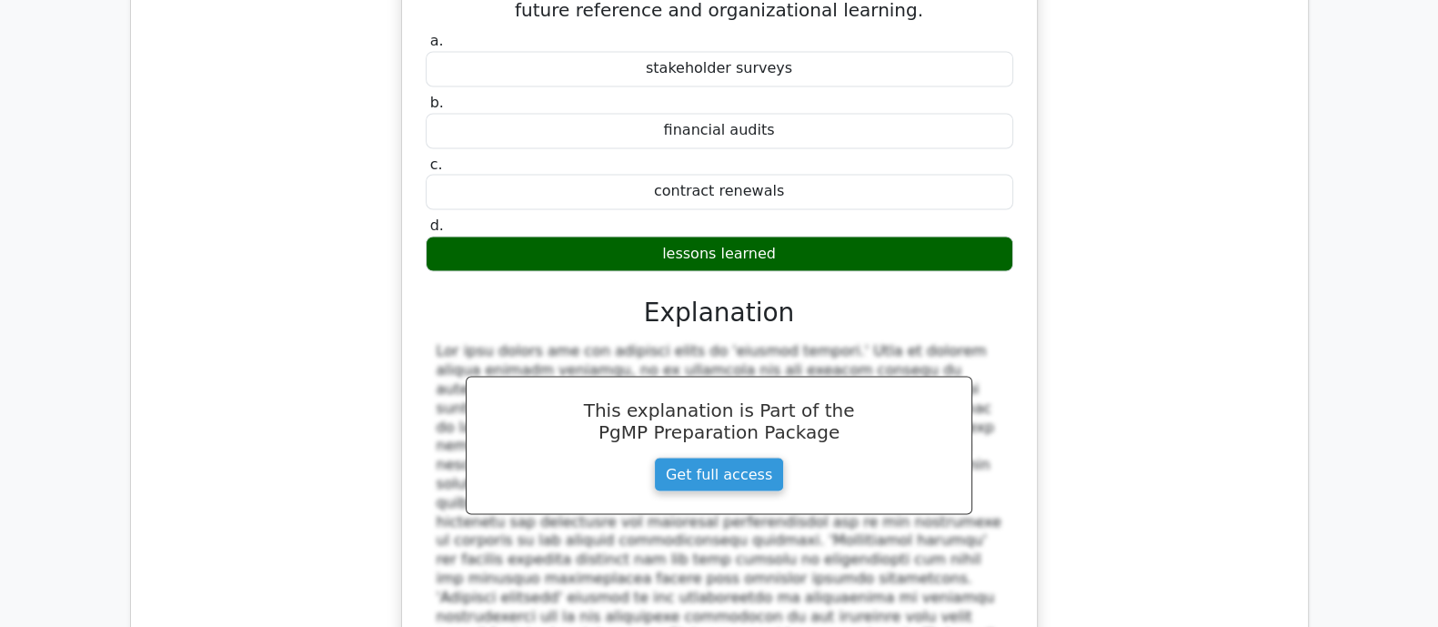
scroll to position [4321, 0]
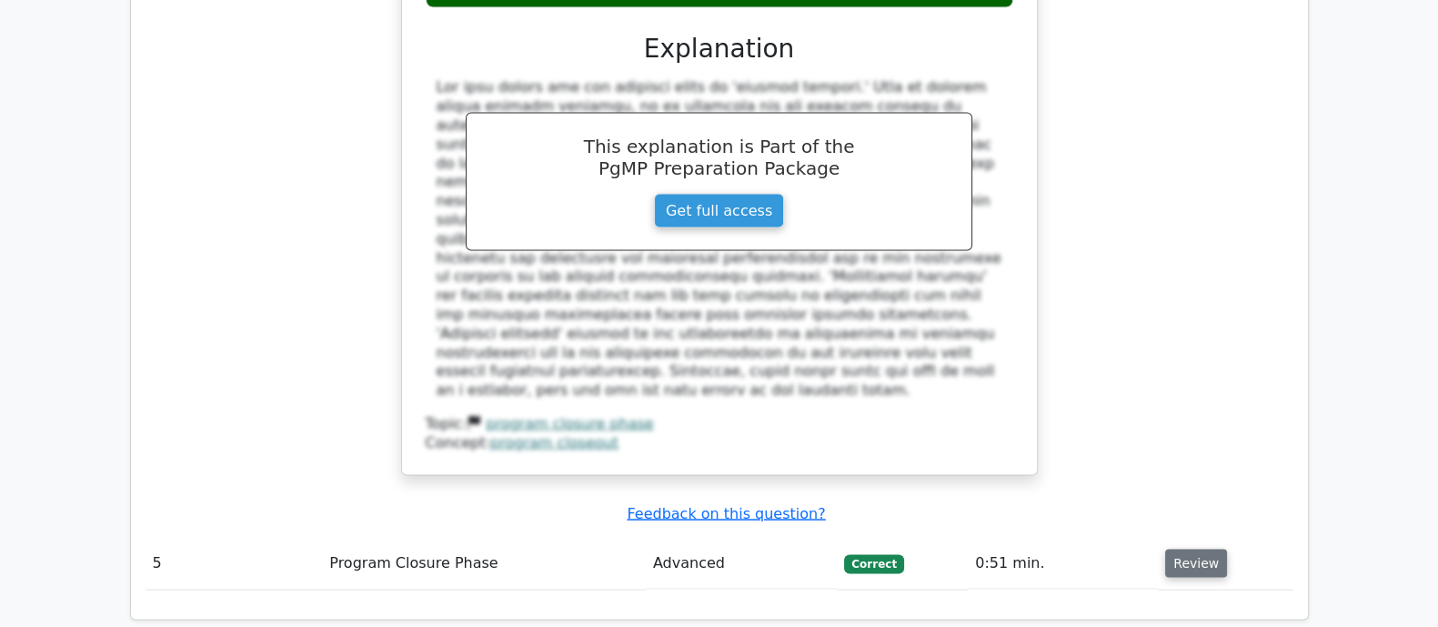
click at [1192, 549] on button "Review" at bounding box center [1196, 563] width 62 height 28
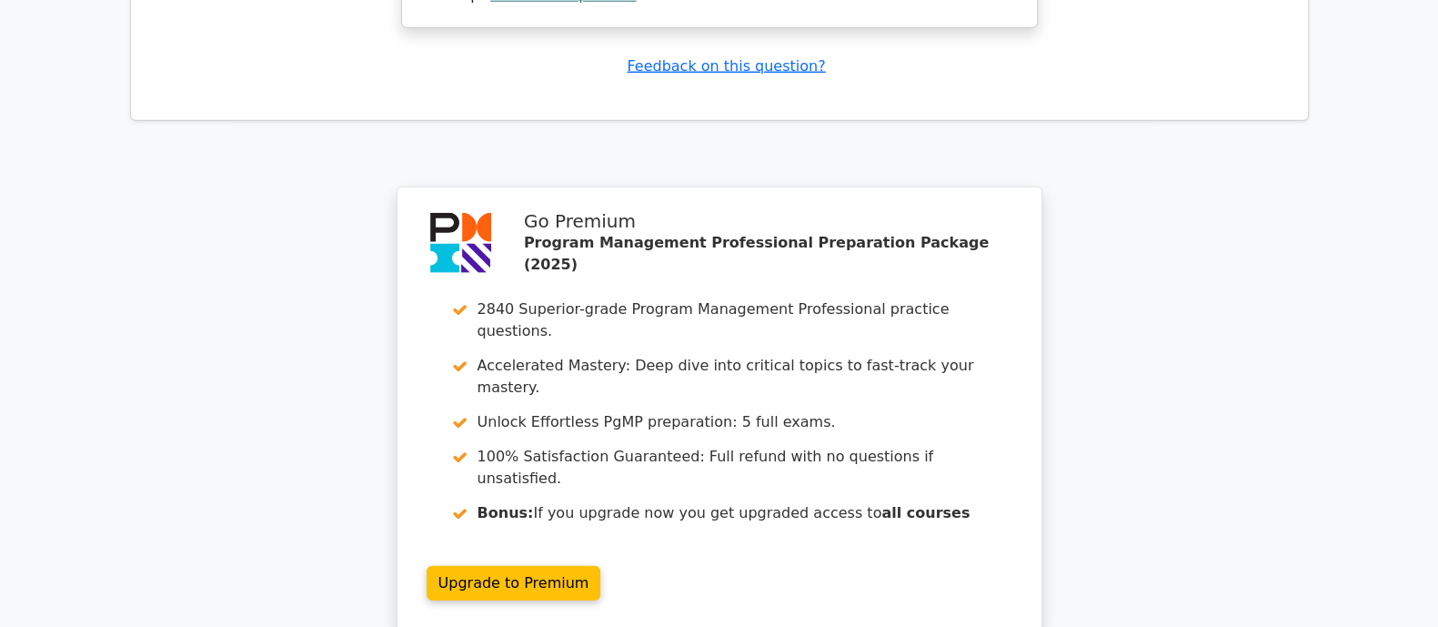
scroll to position [5937, 0]
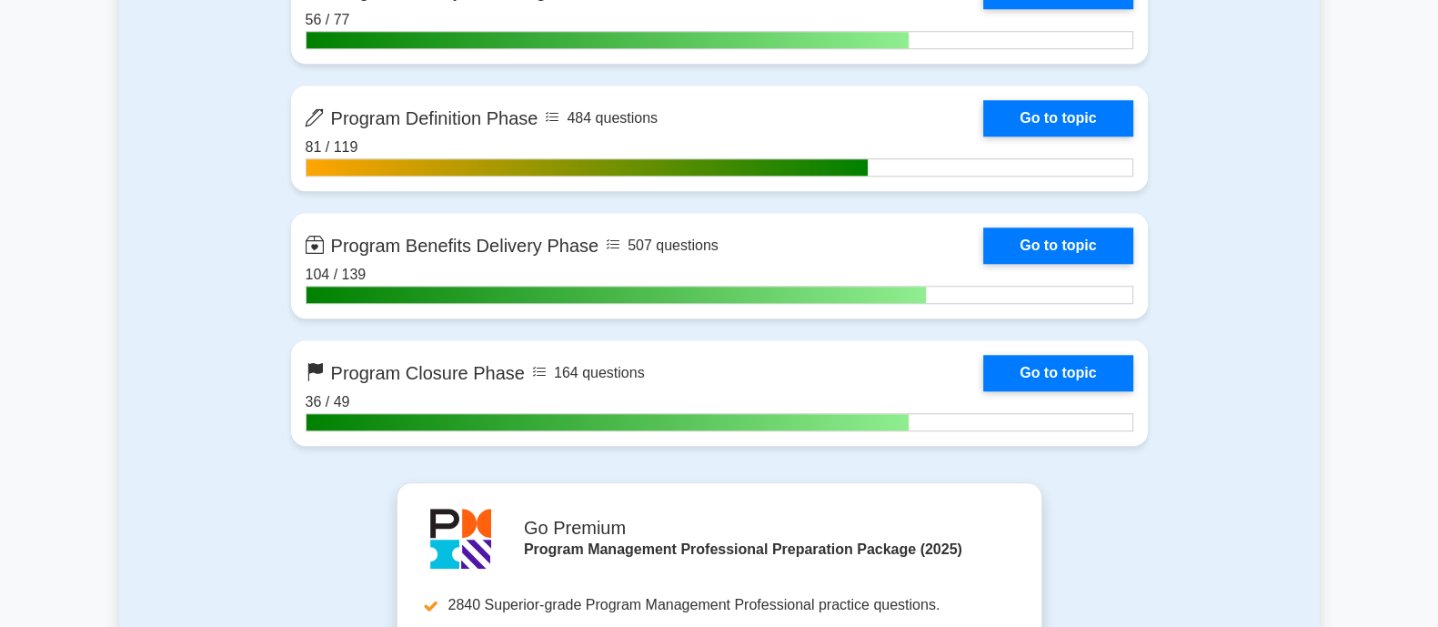
scroll to position [2274, 0]
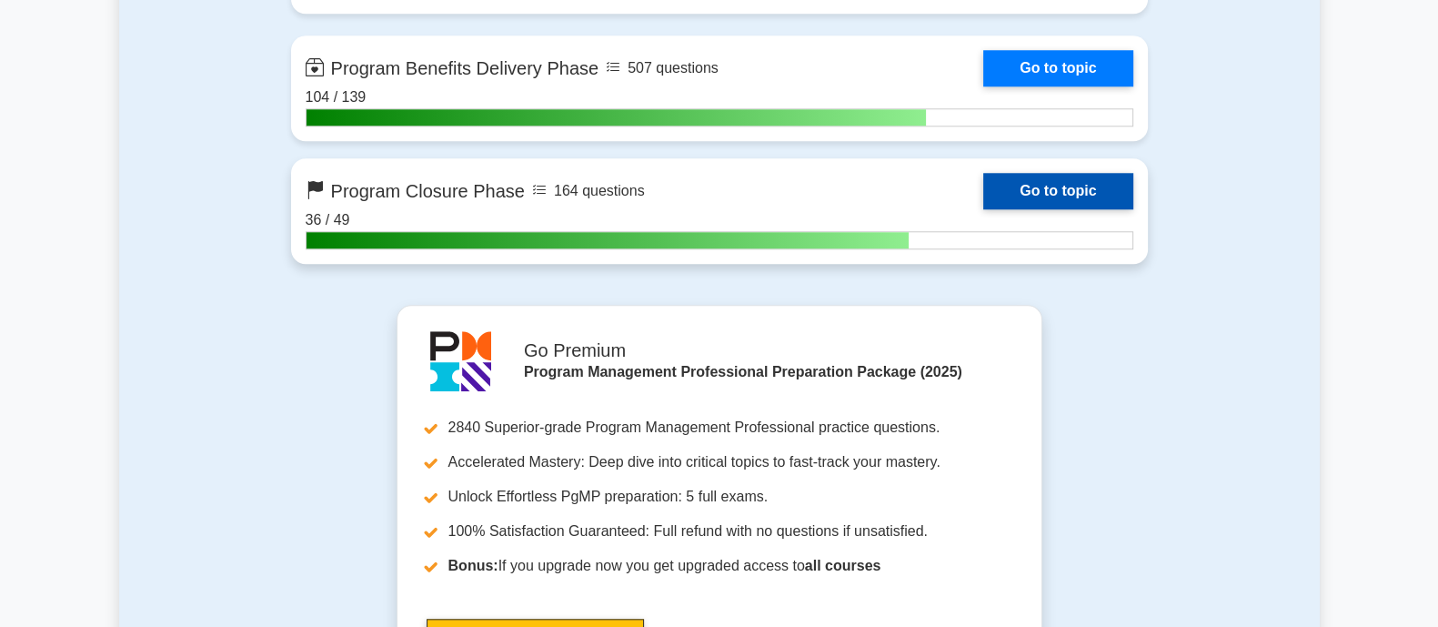
click at [1098, 186] on link "Go to topic" at bounding box center [1057, 191] width 149 height 36
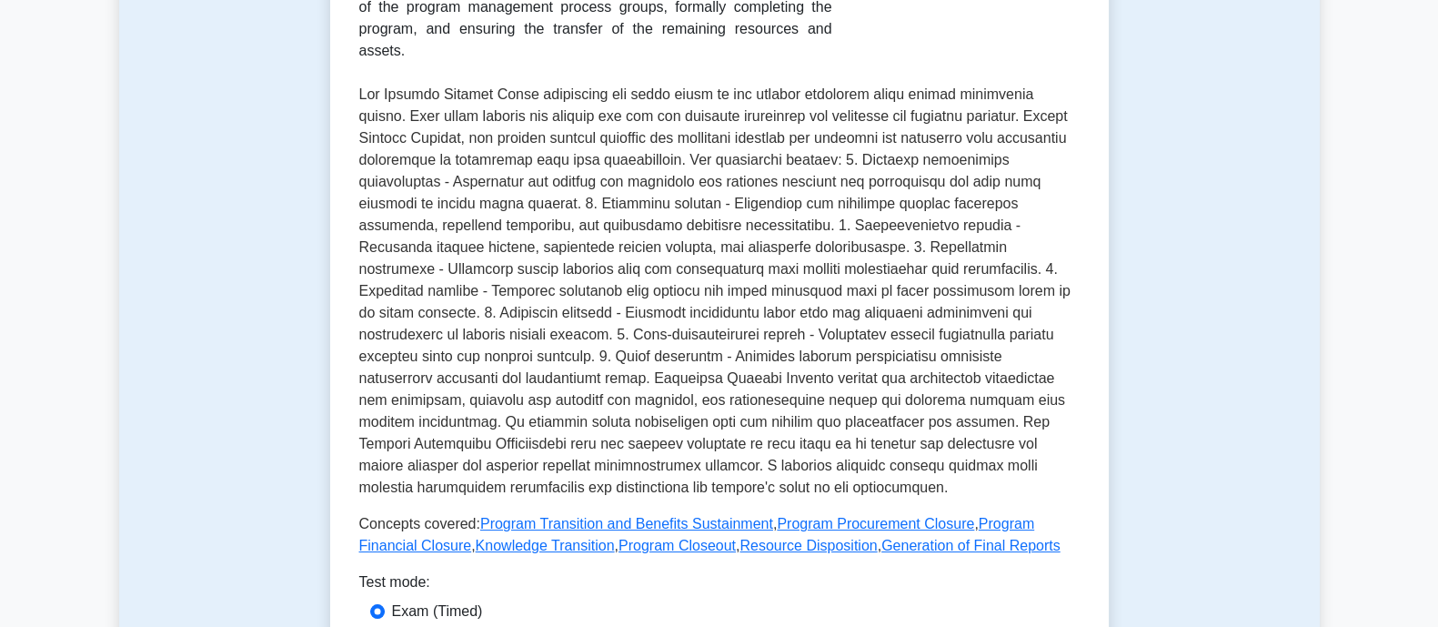
scroll to position [454, 0]
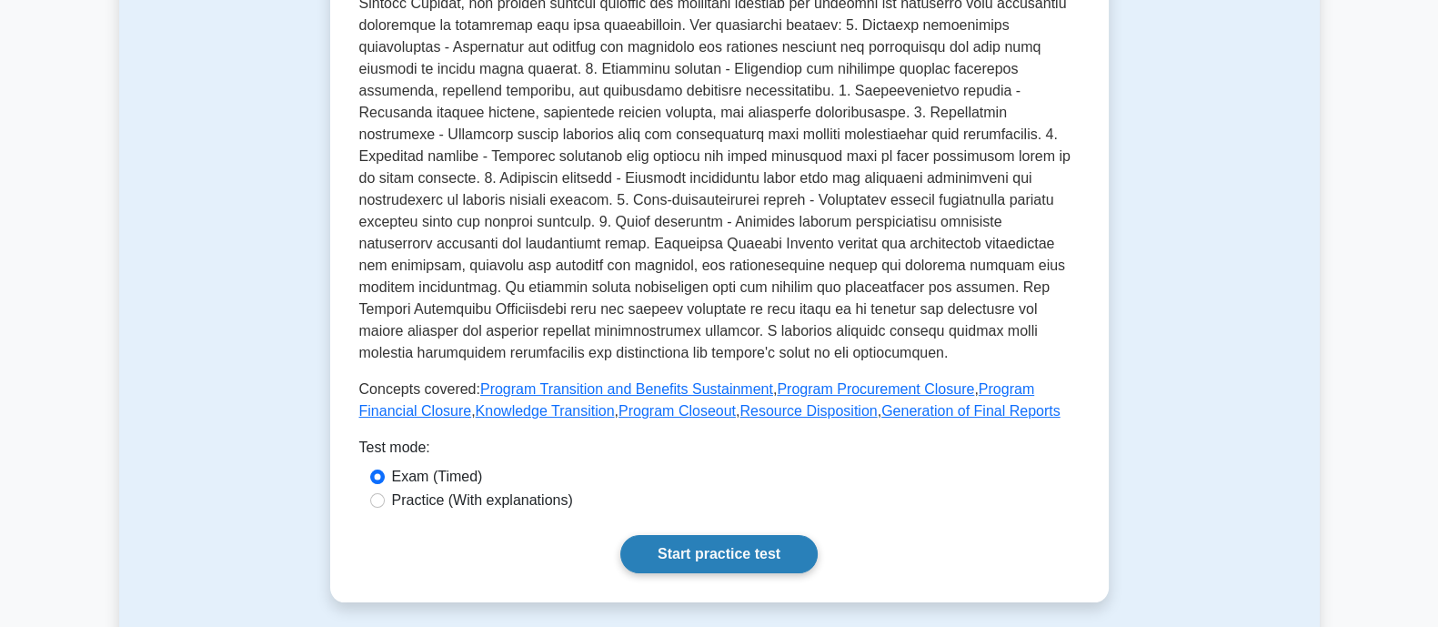
click at [728, 535] on link "Start practice test" at bounding box center [718, 554] width 197 height 38
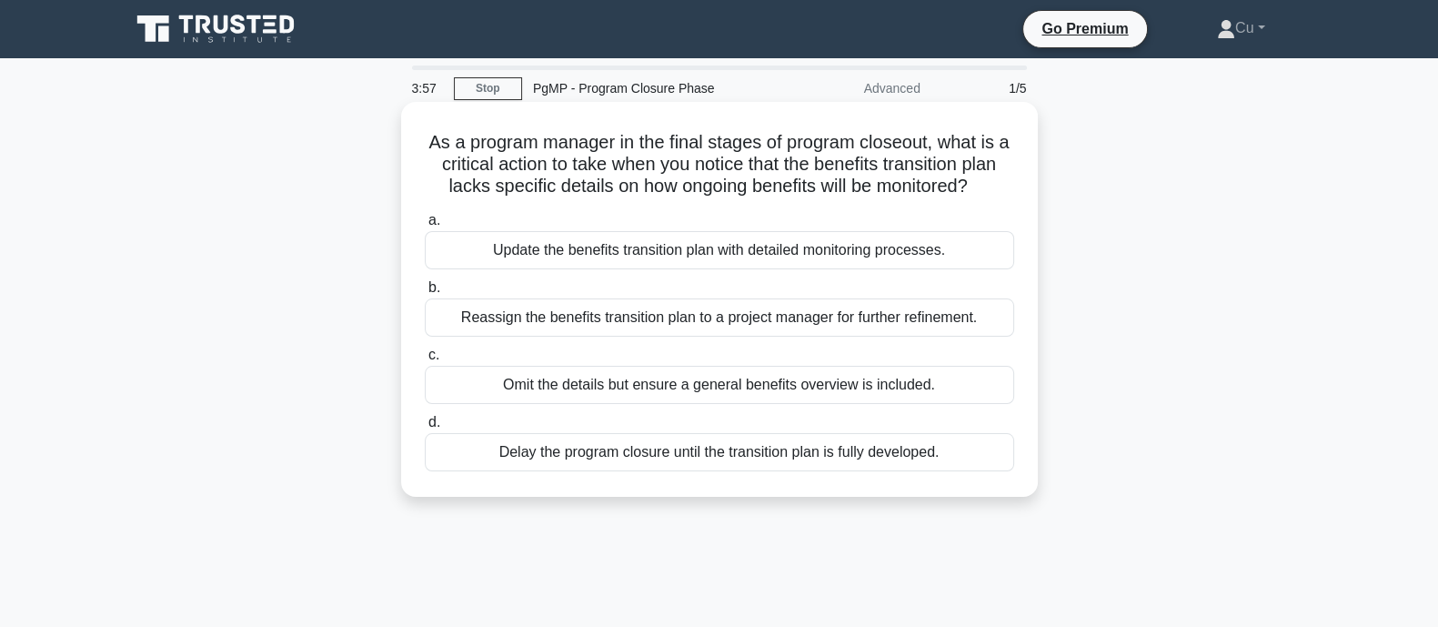
click at [574, 269] on div "Update the benefits transition plan with detailed monitoring processes." at bounding box center [719, 250] width 589 height 38
click at [425, 226] on input "a. Update the benefits transition plan with detailed monitoring processes." at bounding box center [425, 221] width 0 height 12
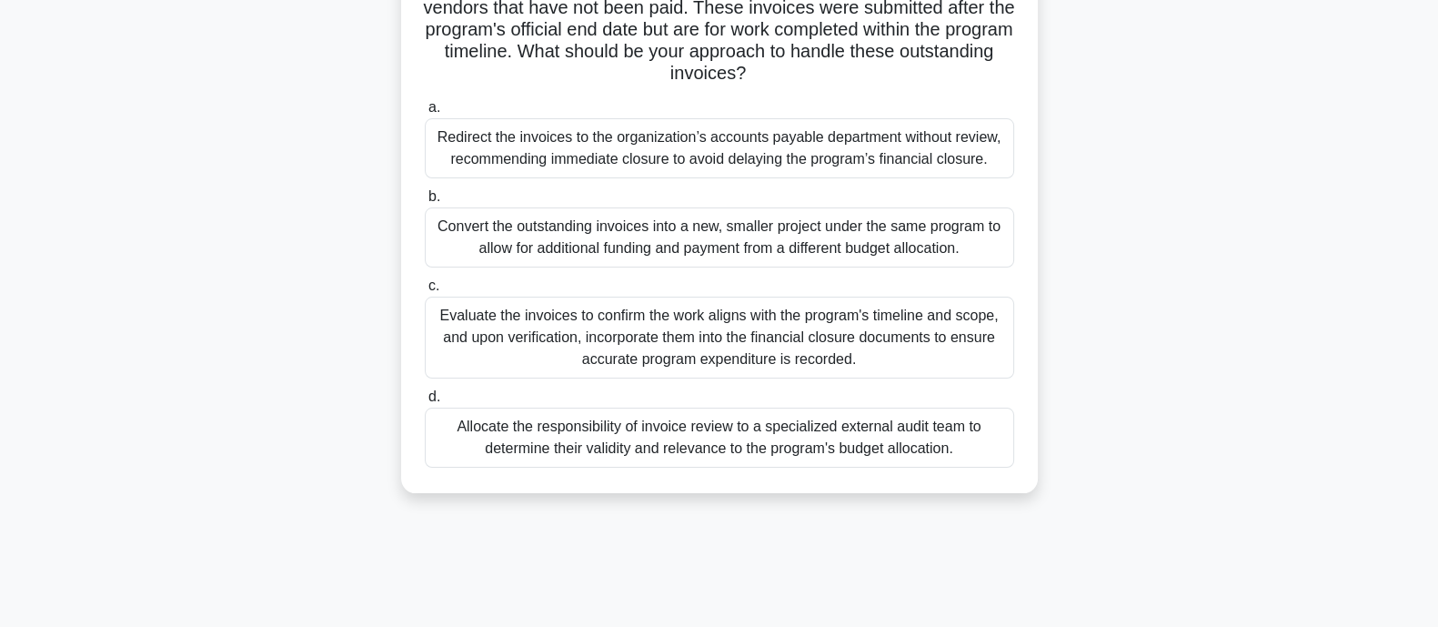
scroll to position [341, 0]
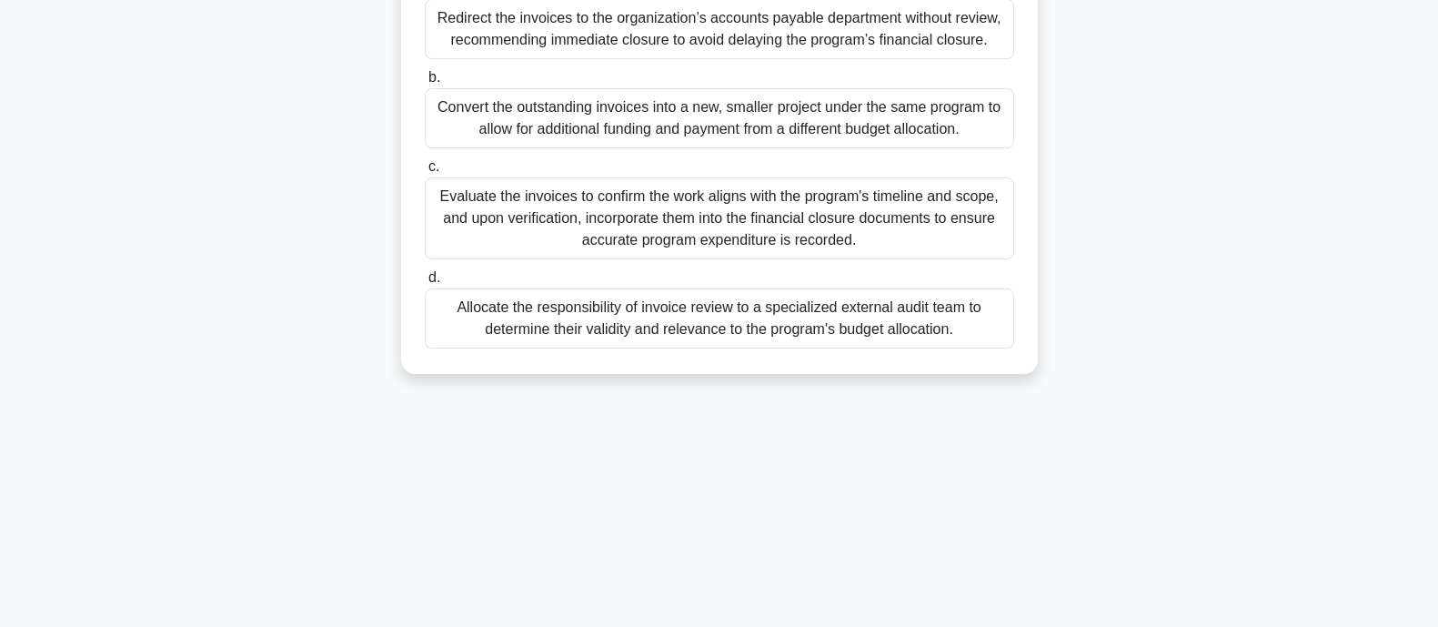
click at [632, 220] on div "Evaluate the invoices to confirm the work aligns with the program's timeline an…" at bounding box center [719, 218] width 589 height 82
click at [425, 173] on input "c. Evaluate the invoices to confirm the work aligns with the program's timeline…" at bounding box center [425, 167] width 0 height 12
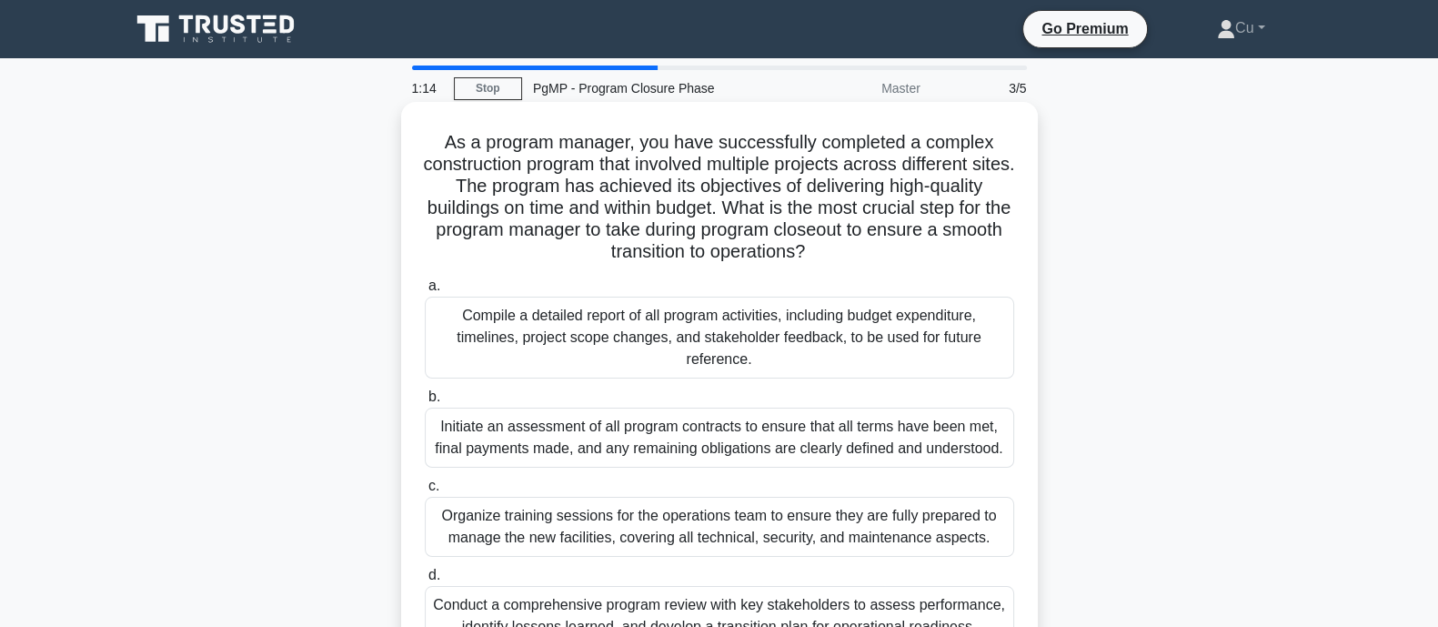
scroll to position [226, 0]
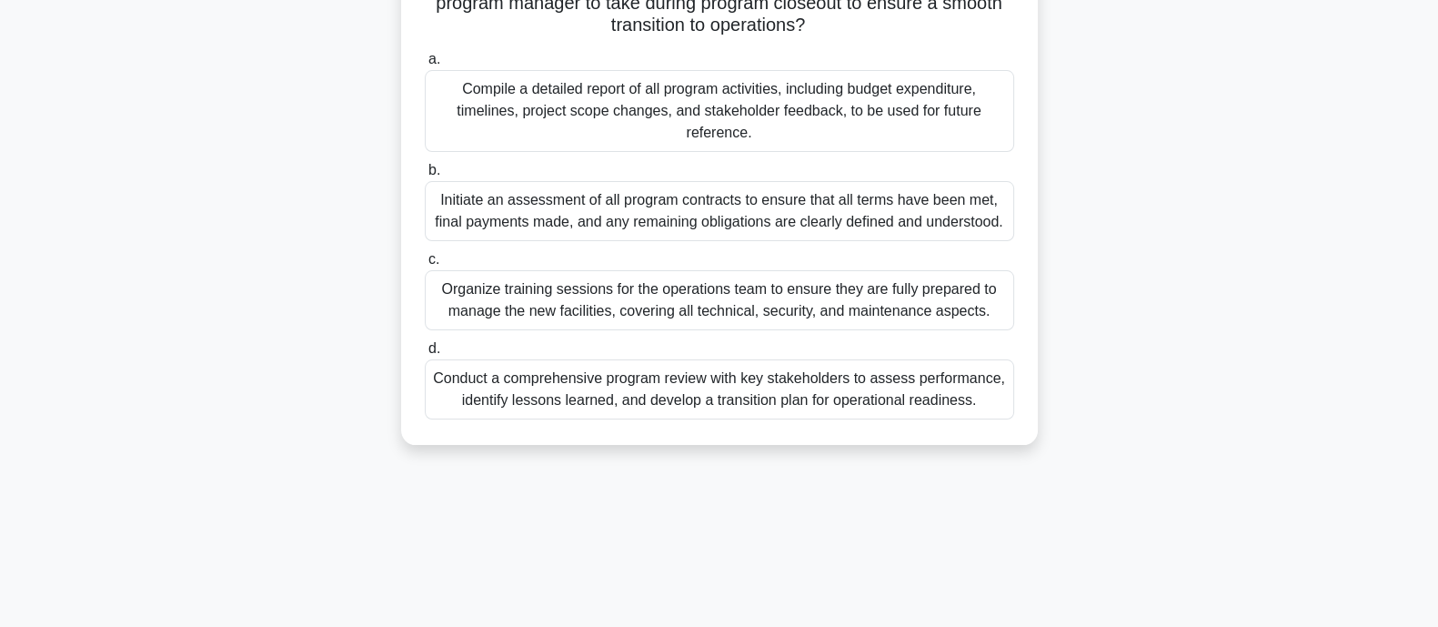
click at [612, 307] on div "Organize training sessions for the operations team to ensure they are fully pre…" at bounding box center [719, 300] width 589 height 60
click at [425, 266] on input "c. Organize training sessions for the operations team to ensure they are fully …" at bounding box center [425, 260] width 0 height 12
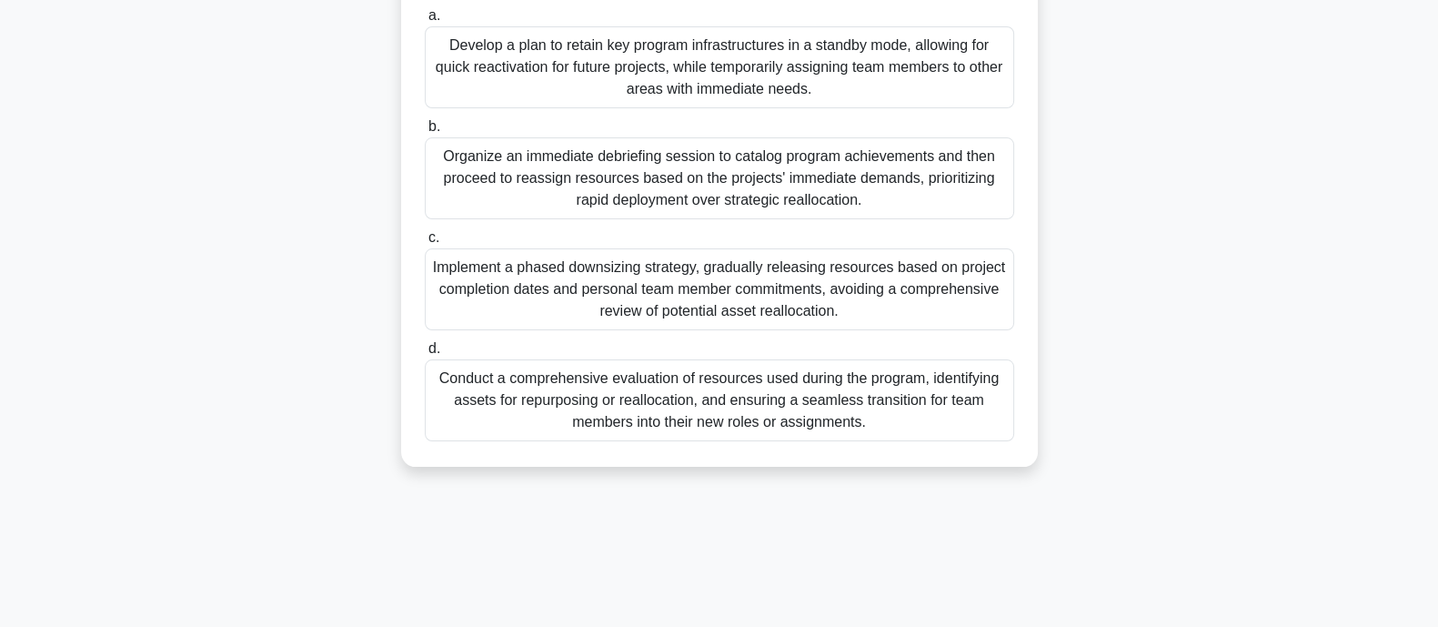
click at [719, 402] on div "Conduct a comprehensive evaluation of resources used during the program, identi…" at bounding box center [719, 400] width 589 height 82
click at [425, 355] on input "d. Conduct a comprehensive evaluation of resources used during the program, ide…" at bounding box center [425, 349] width 0 height 12
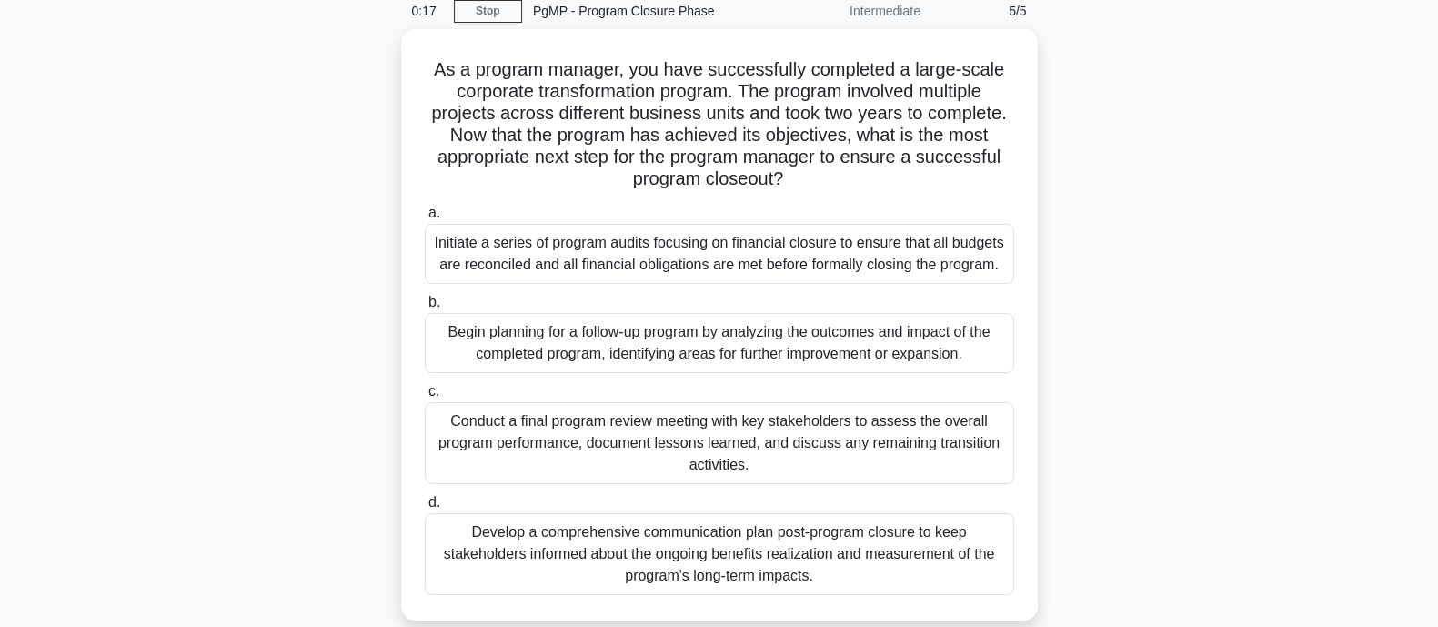
scroll to position [113, 0]
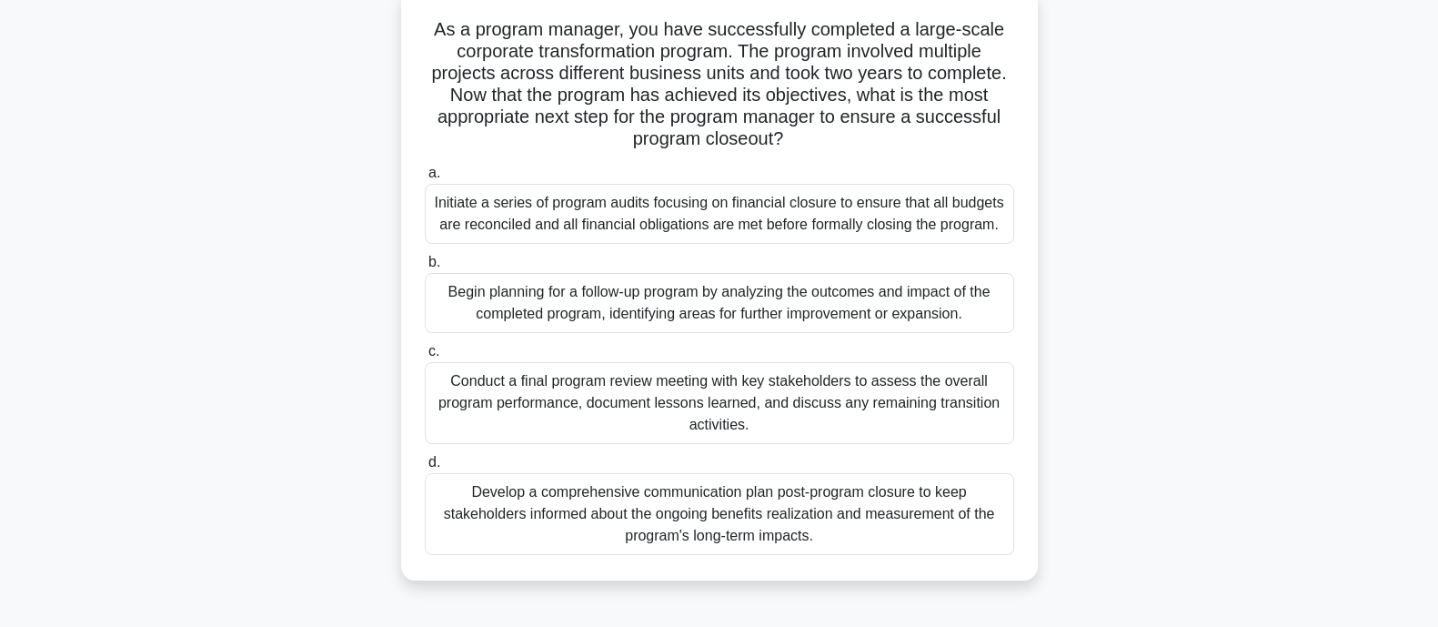
click at [909, 397] on div "Conduct a final program review meeting with key stakeholders to assess the over…" at bounding box center [719, 403] width 589 height 82
click at [425, 357] on input "c. Conduct a final program review meeting with key stakeholders to assess the o…" at bounding box center [425, 352] width 0 height 12
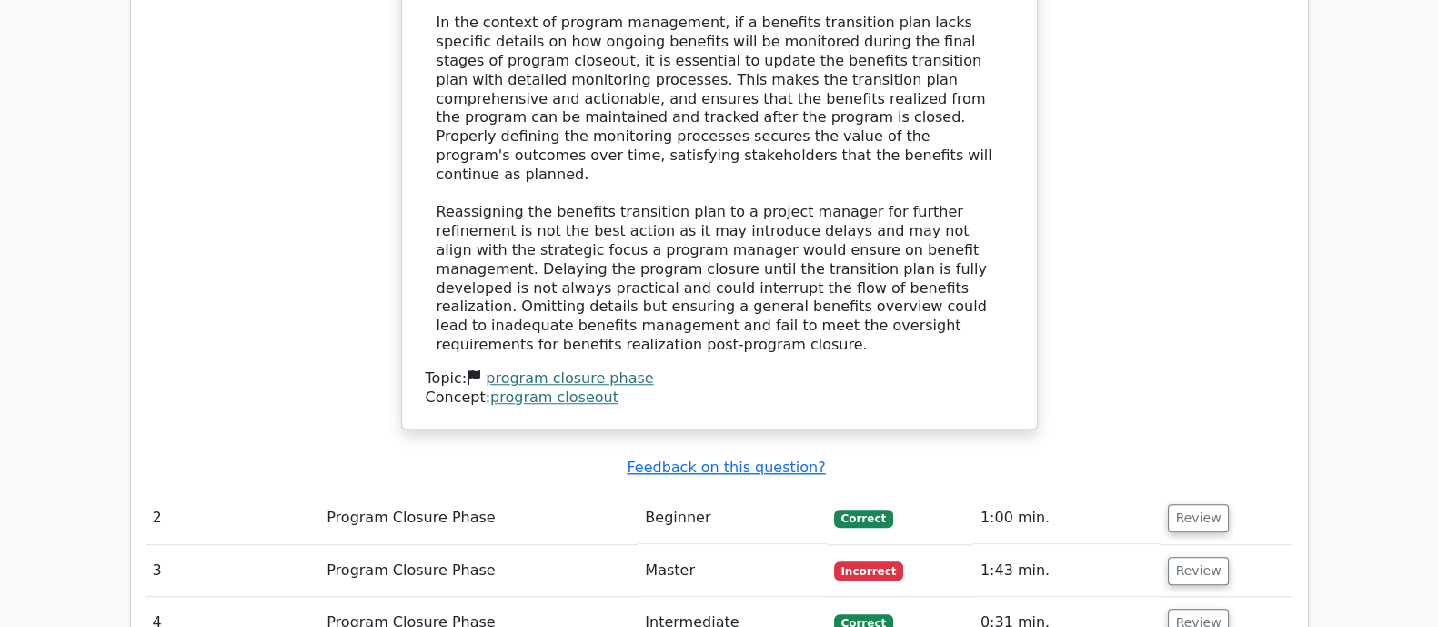
scroll to position [1933, 0]
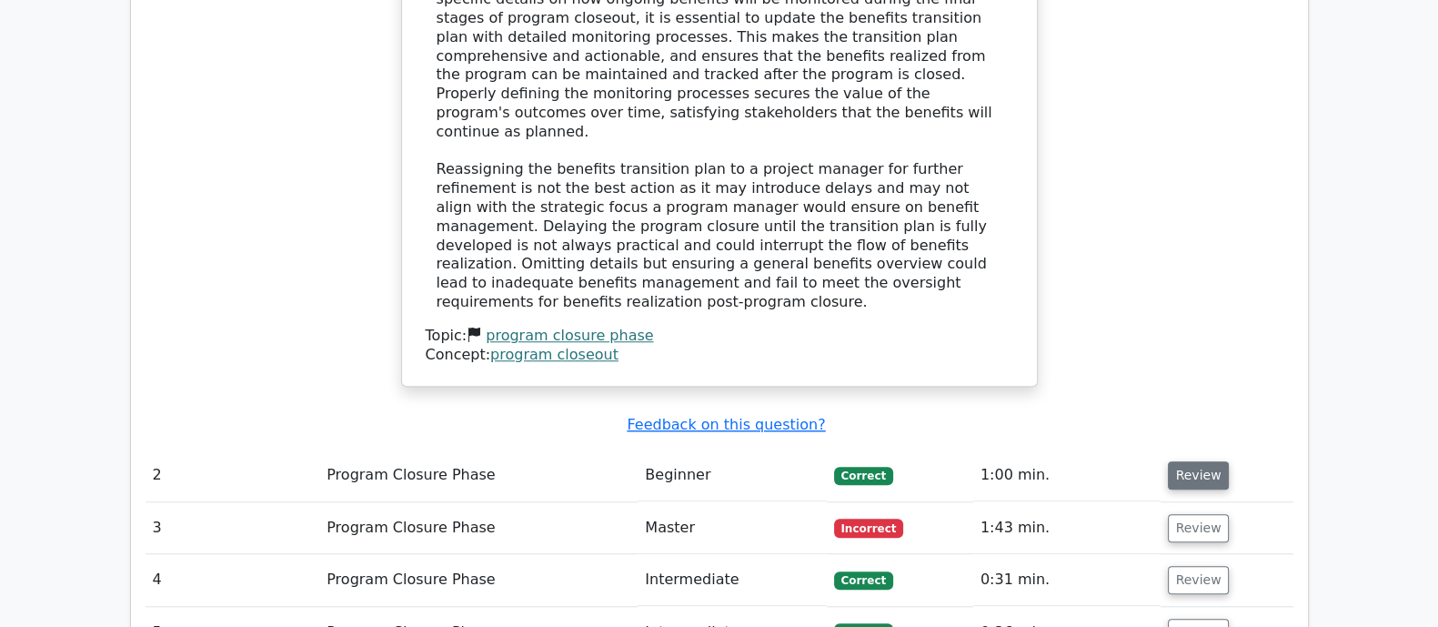
click at [1178, 461] on button "Review" at bounding box center [1199, 475] width 62 height 28
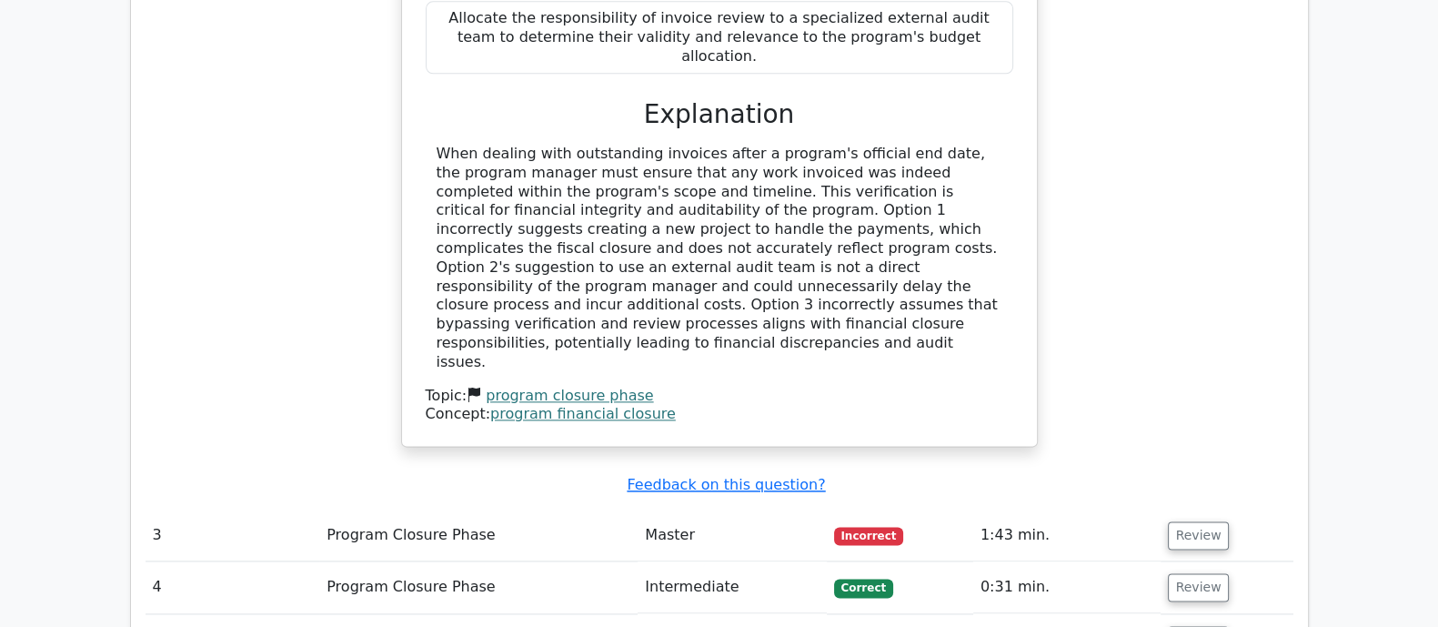
scroll to position [3069, 0]
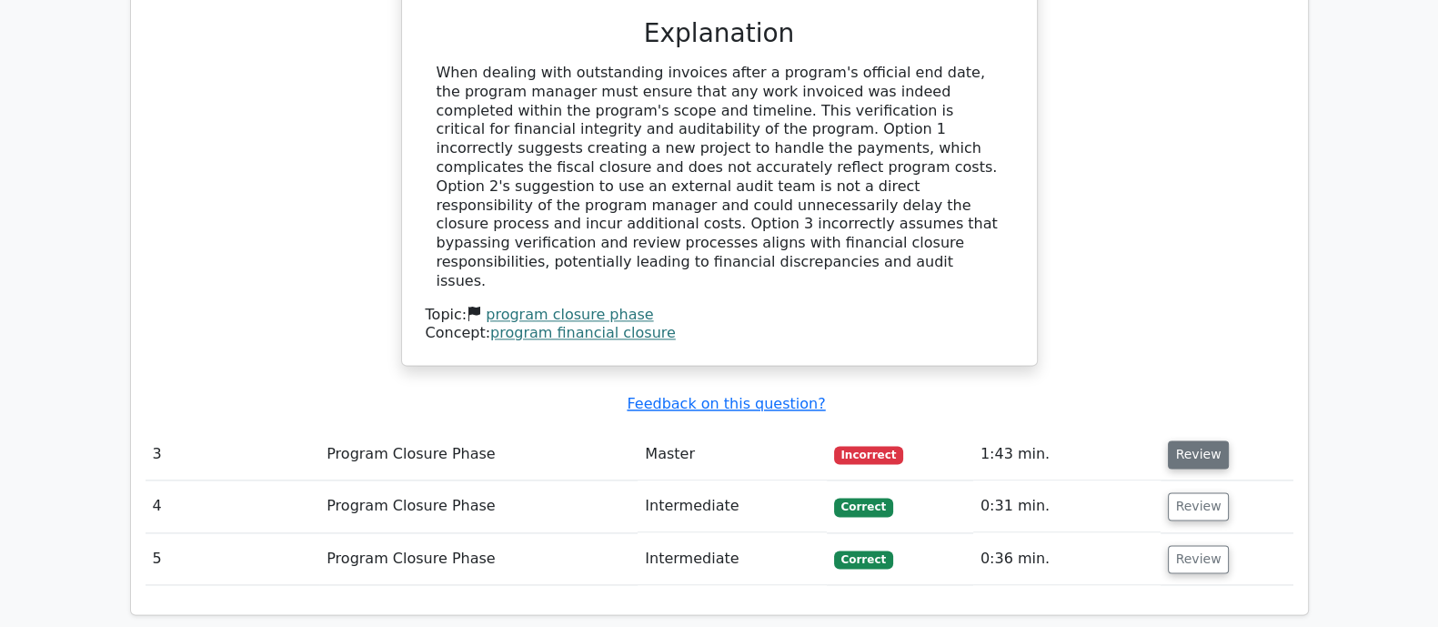
click at [1173, 440] on button "Review" at bounding box center [1199, 454] width 62 height 28
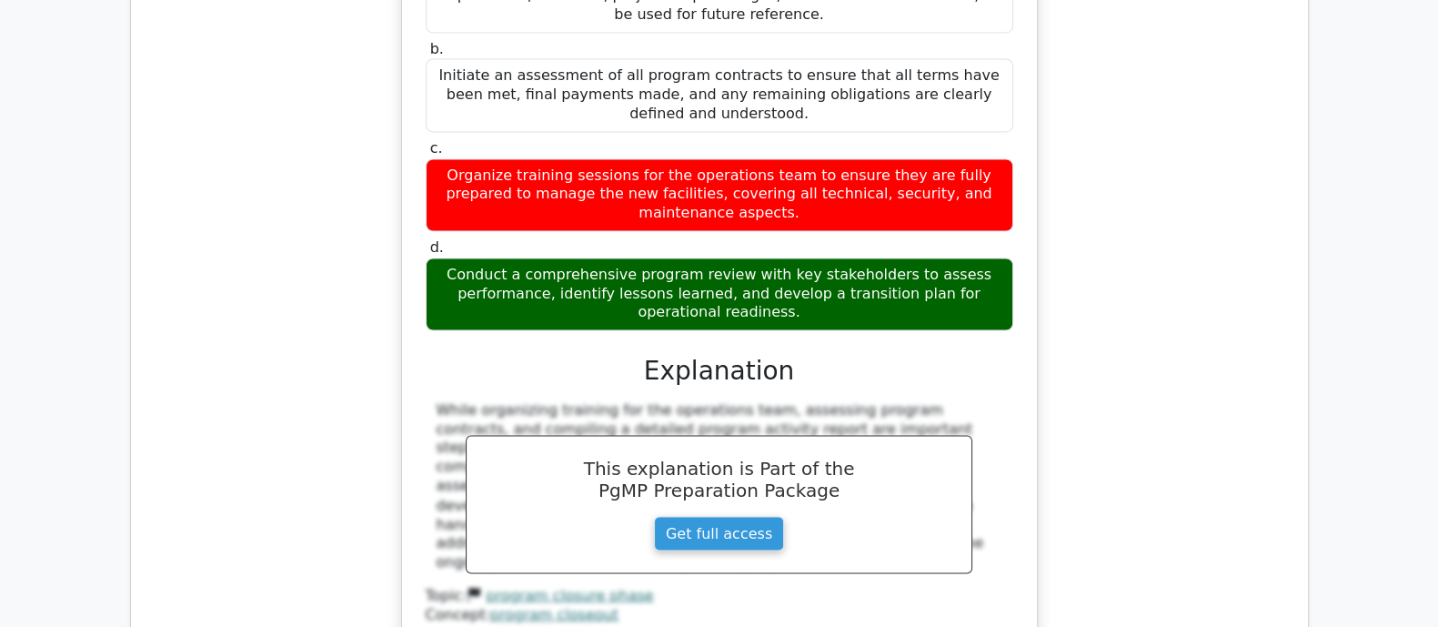
scroll to position [3979, 0]
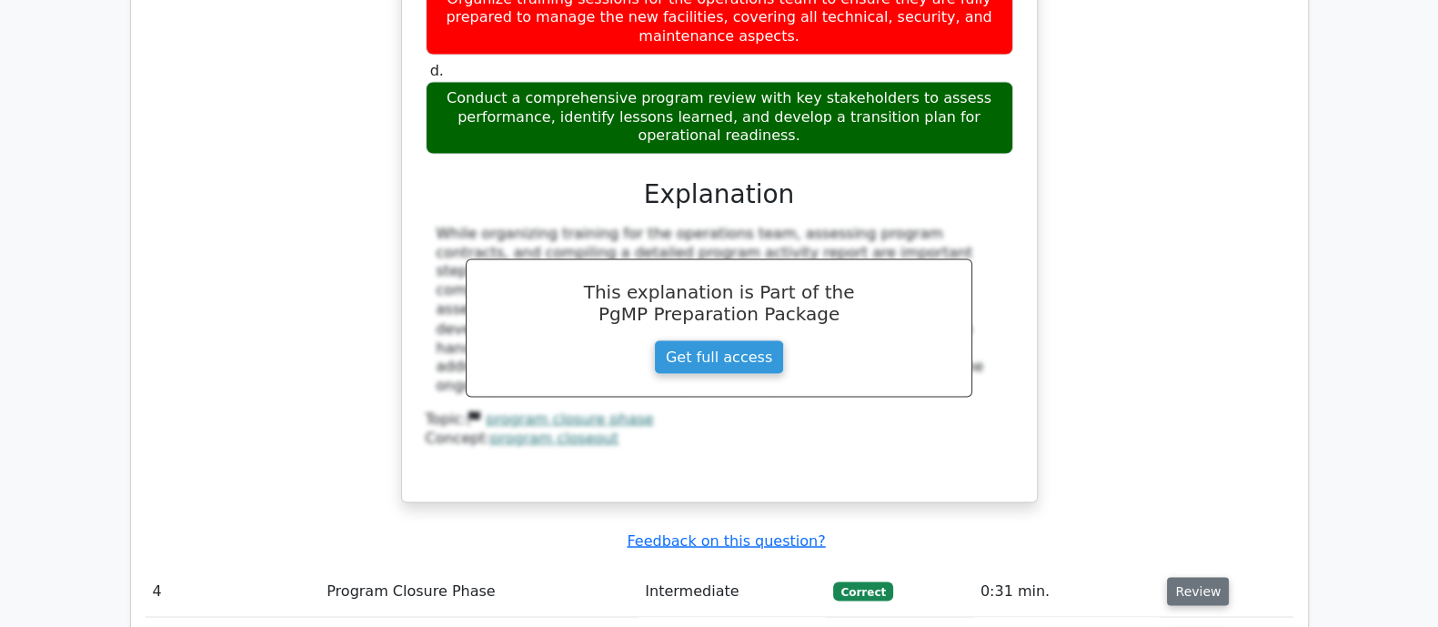
click at [1172, 577] on button "Review" at bounding box center [1198, 591] width 62 height 28
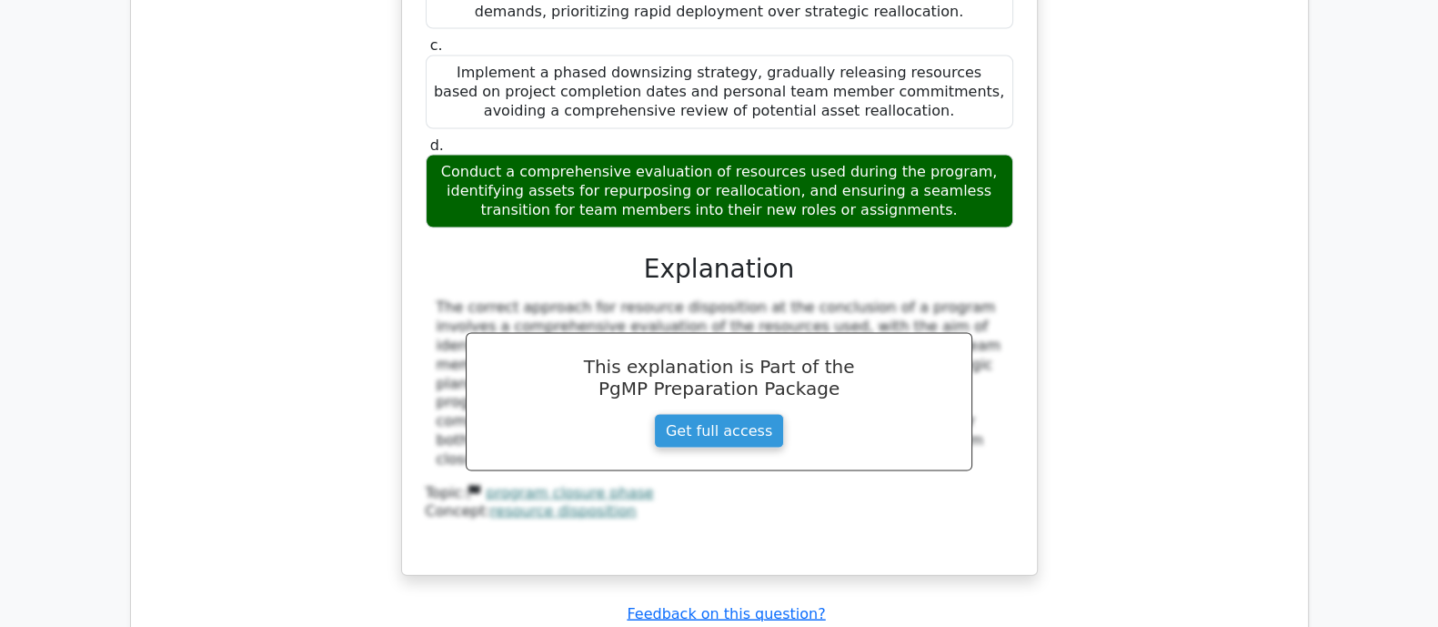
scroll to position [5003, 0]
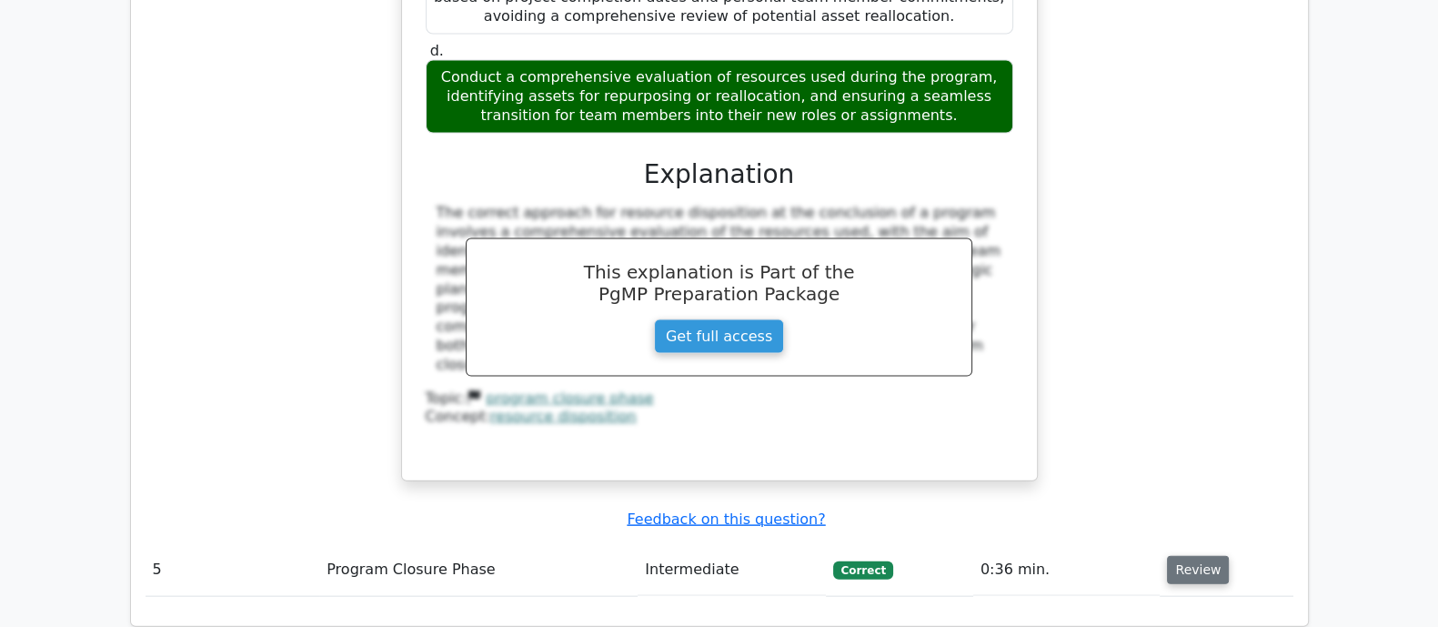
click at [1197, 556] on button "Review" at bounding box center [1198, 570] width 62 height 28
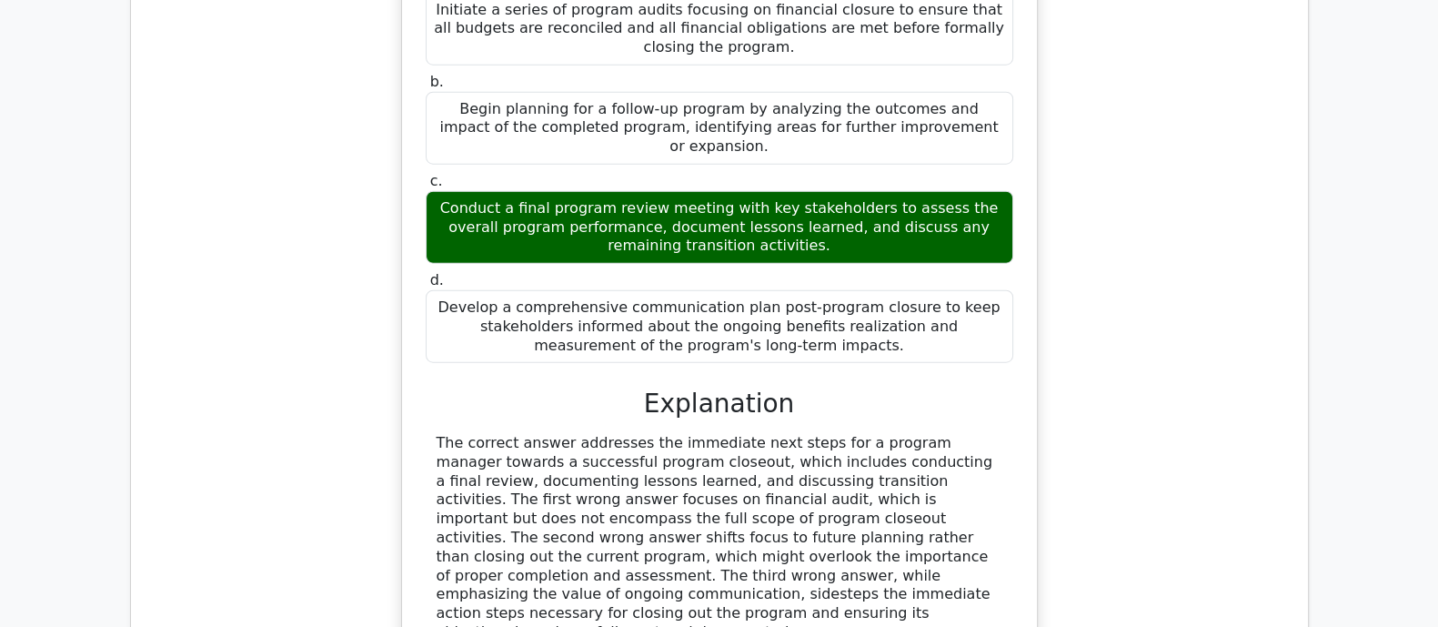
scroll to position [6355, 0]
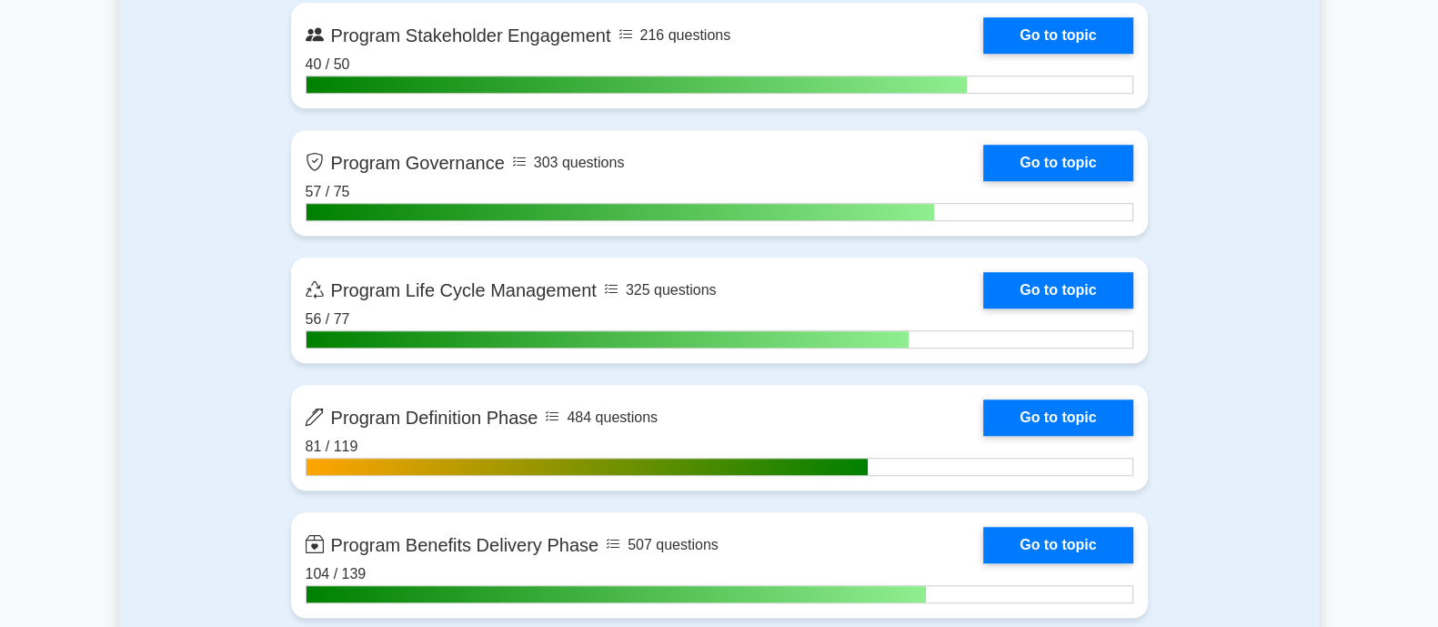
scroll to position [2160, 0]
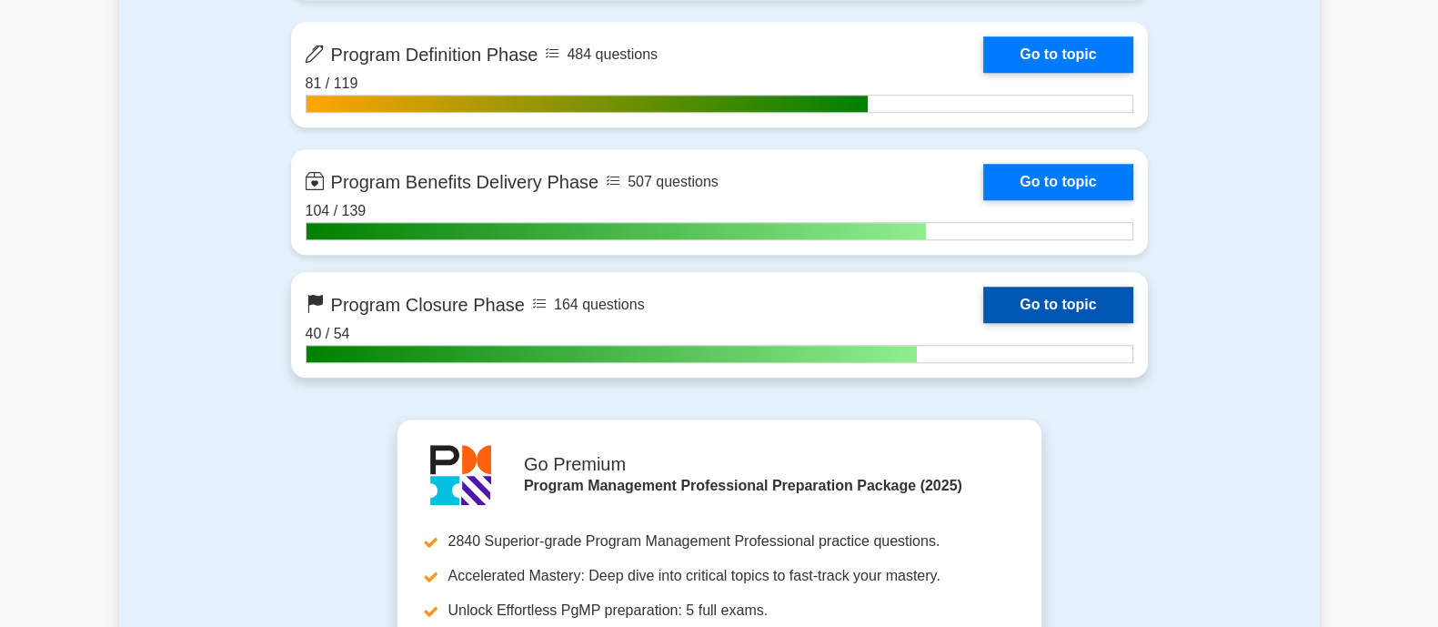
click at [1073, 296] on link "Go to topic" at bounding box center [1057, 305] width 149 height 36
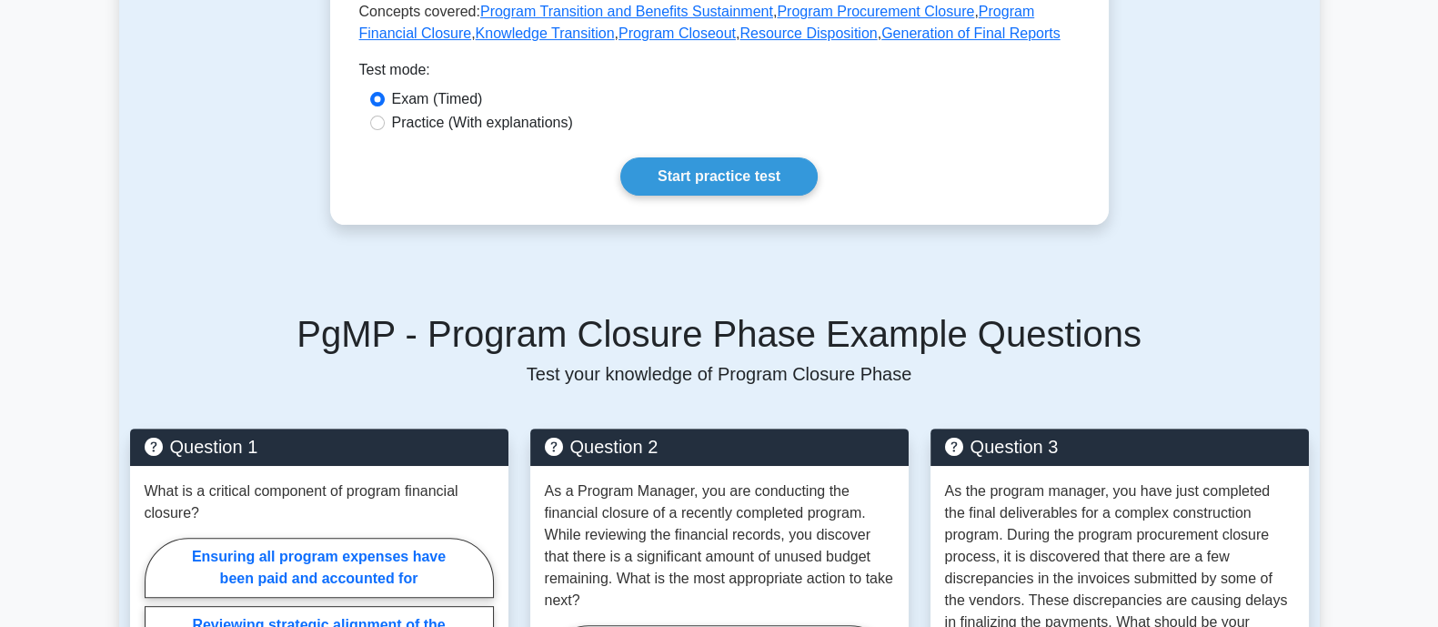
scroll to position [682, 0]
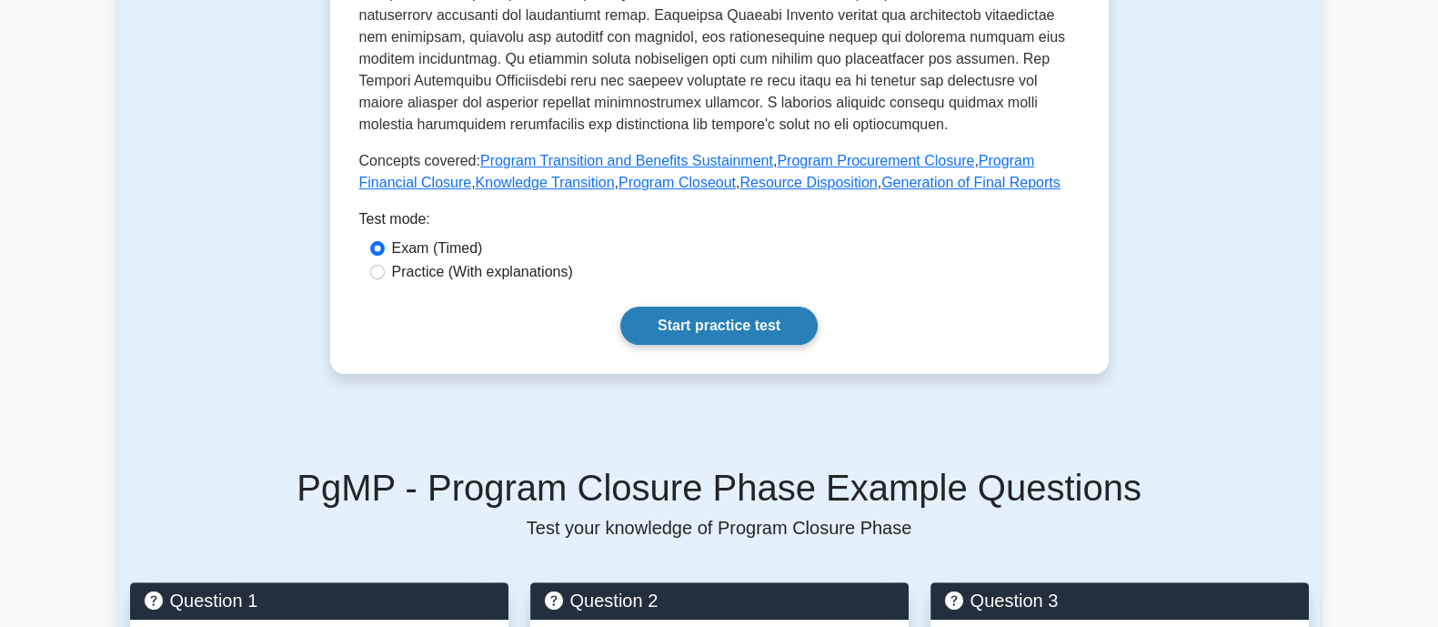
click at [739, 315] on link "Start practice test" at bounding box center [718, 326] width 197 height 38
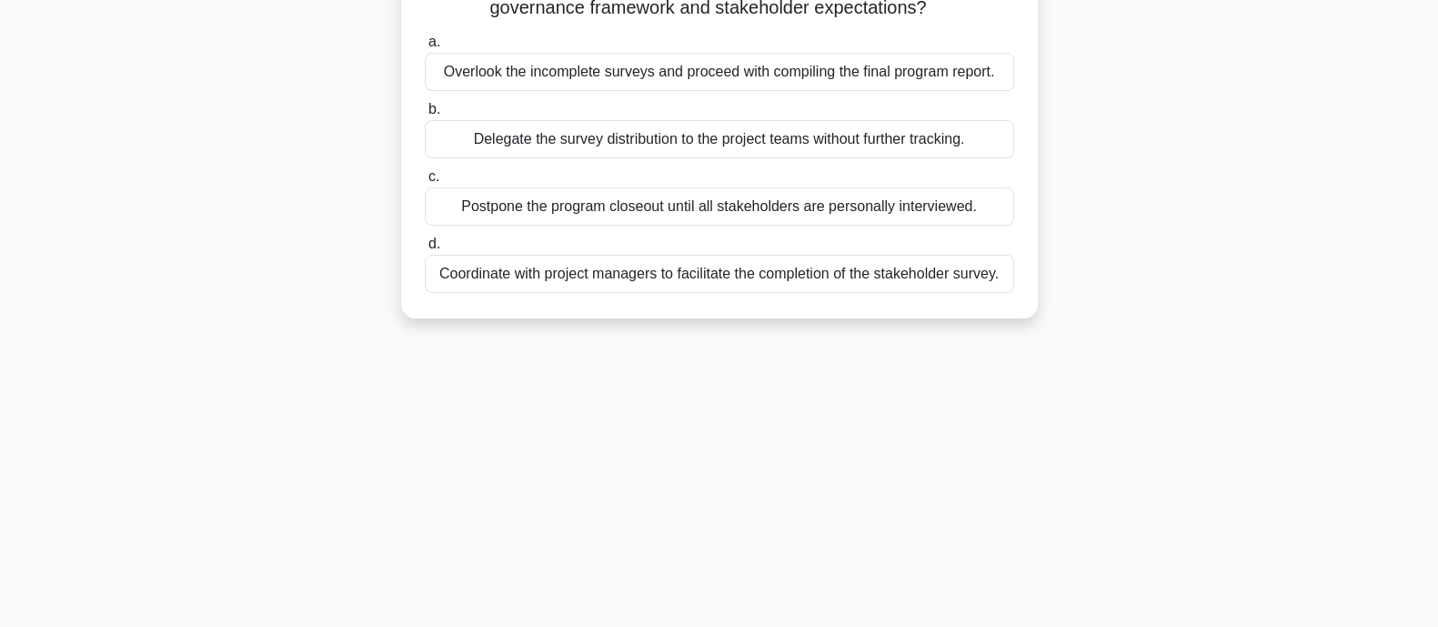
scroll to position [113, 0]
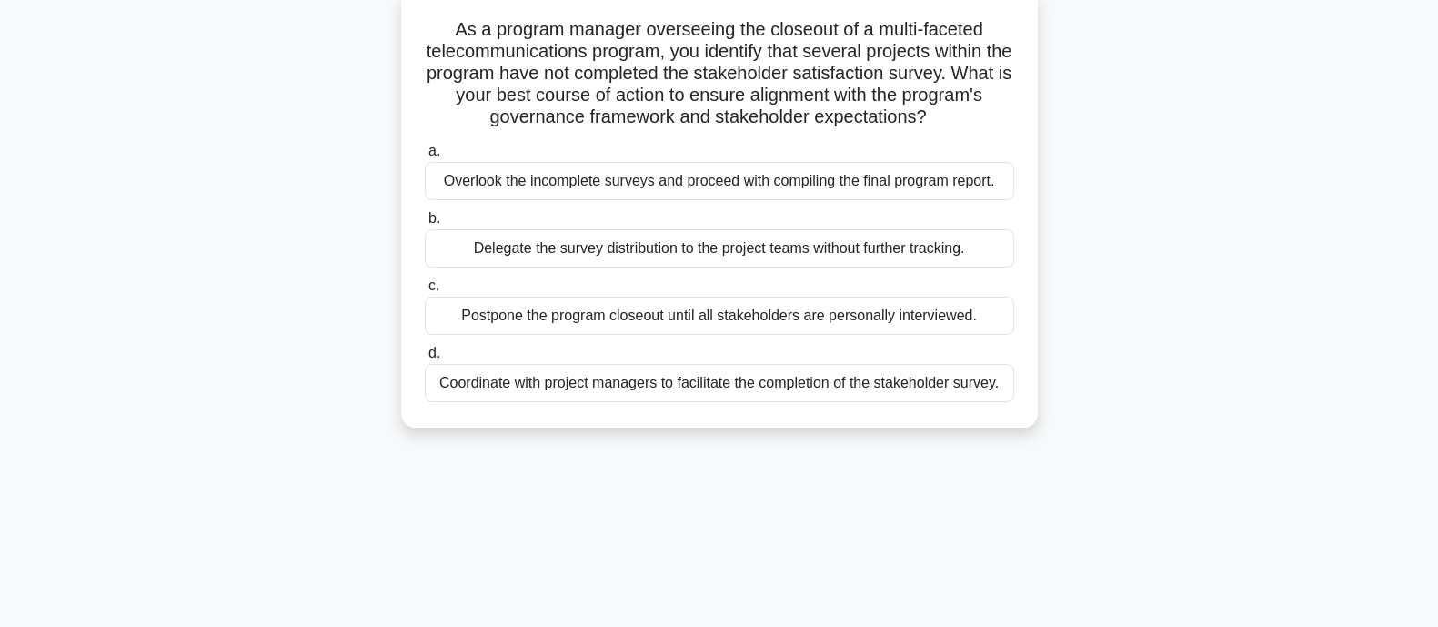
click at [712, 379] on div "Coordinate with project managers to facilitate the completion of the stakeholde…" at bounding box center [719, 383] width 589 height 38
click at [425, 359] on input "d. Coordinate with project managers to facilitate the completion of the stakeho…" at bounding box center [425, 353] width 0 height 12
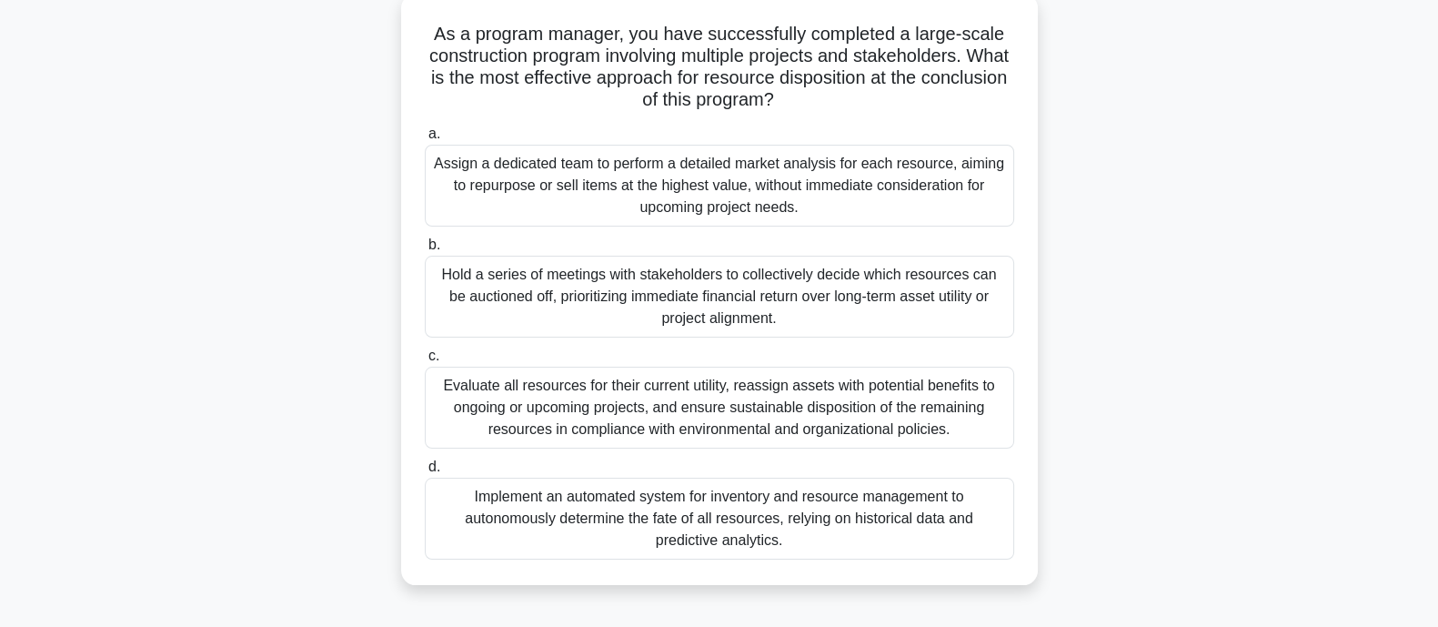
scroll to position [226, 0]
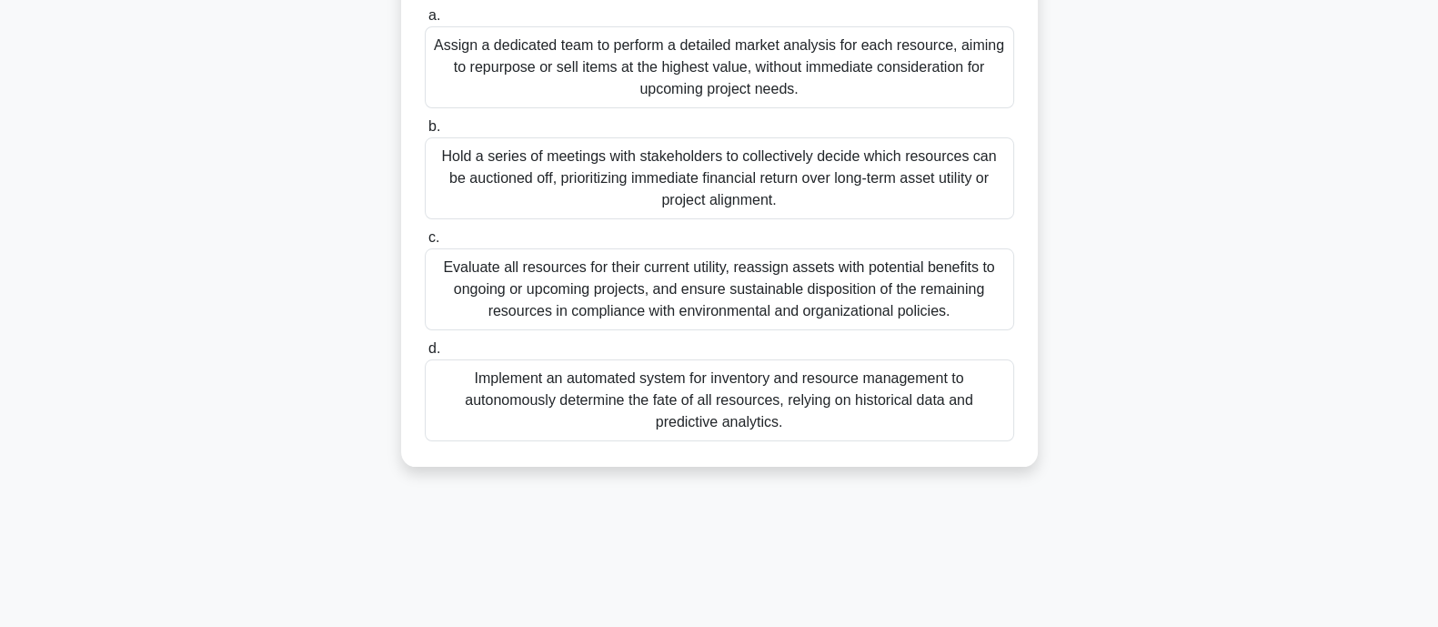
click at [833, 284] on div "Evaluate all resources for their current utility, reassign assets with potentia…" at bounding box center [719, 289] width 589 height 82
click at [425, 244] on input "c. Evaluate all resources for their current utility, reassign assets with poten…" at bounding box center [425, 238] width 0 height 12
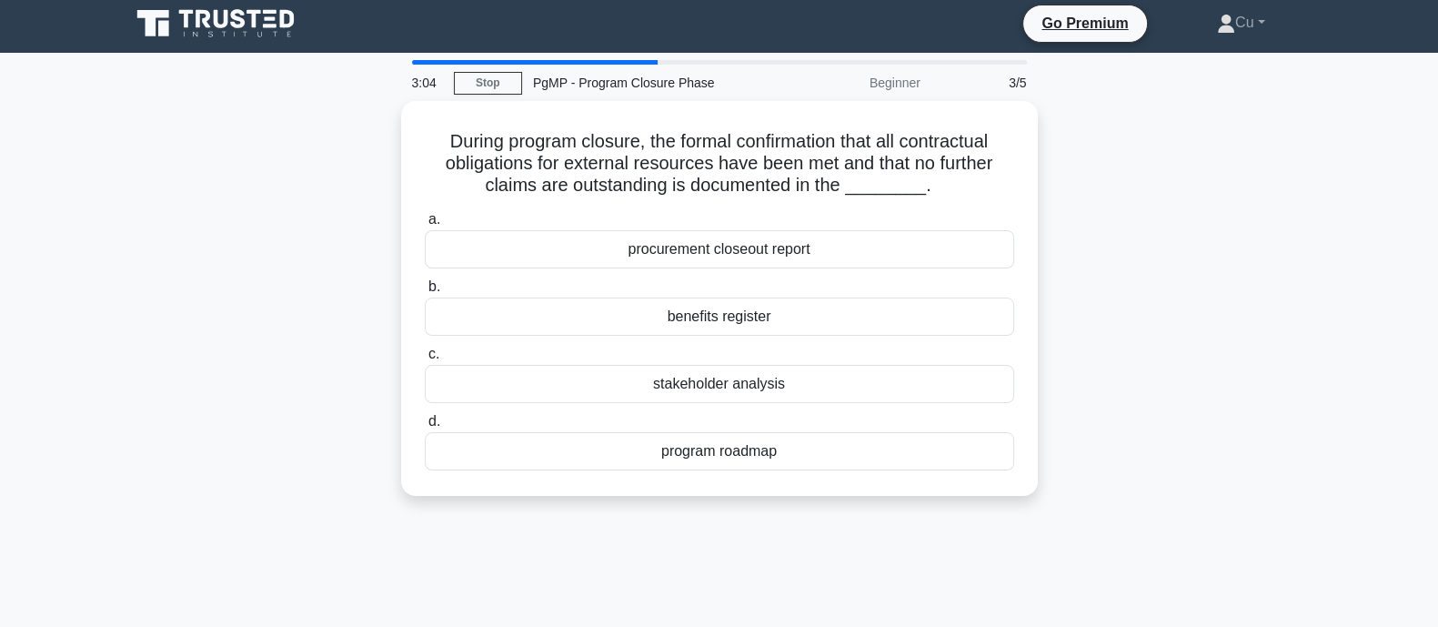
scroll to position [0, 0]
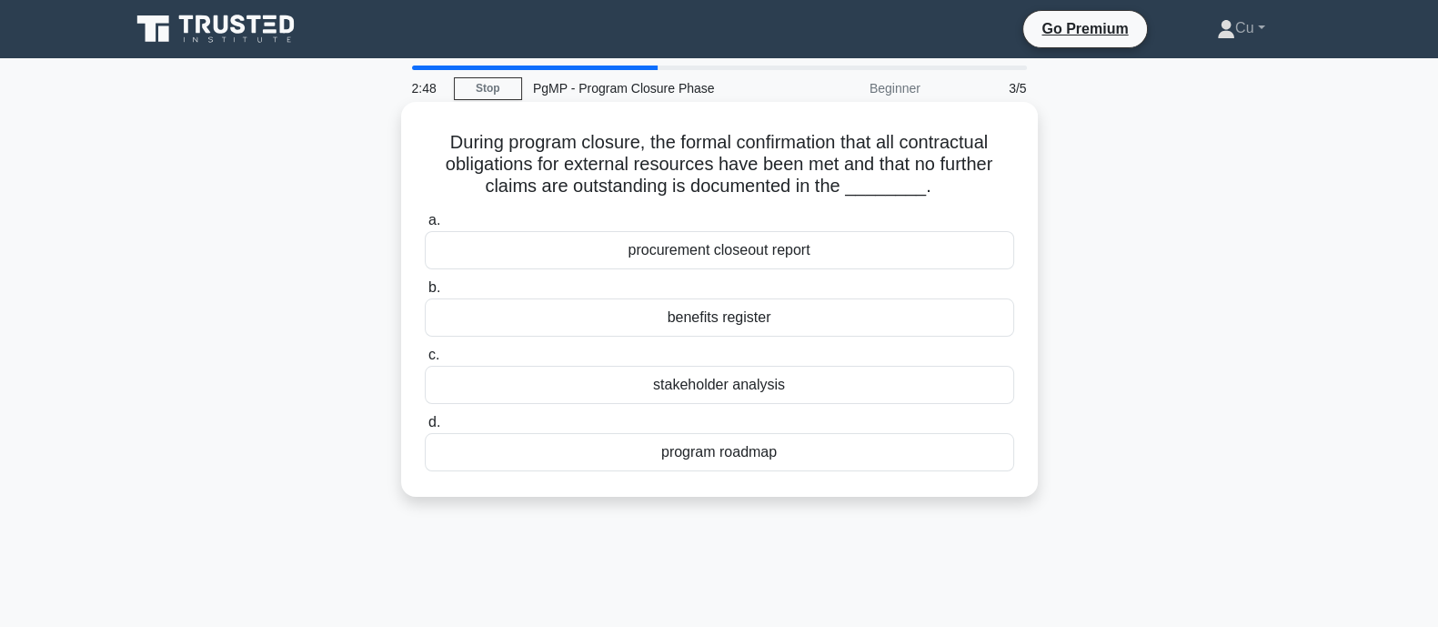
click at [777, 243] on div "procurement closeout report" at bounding box center [719, 250] width 589 height 38
click at [425, 226] on input "a. procurement closeout report" at bounding box center [425, 221] width 0 height 12
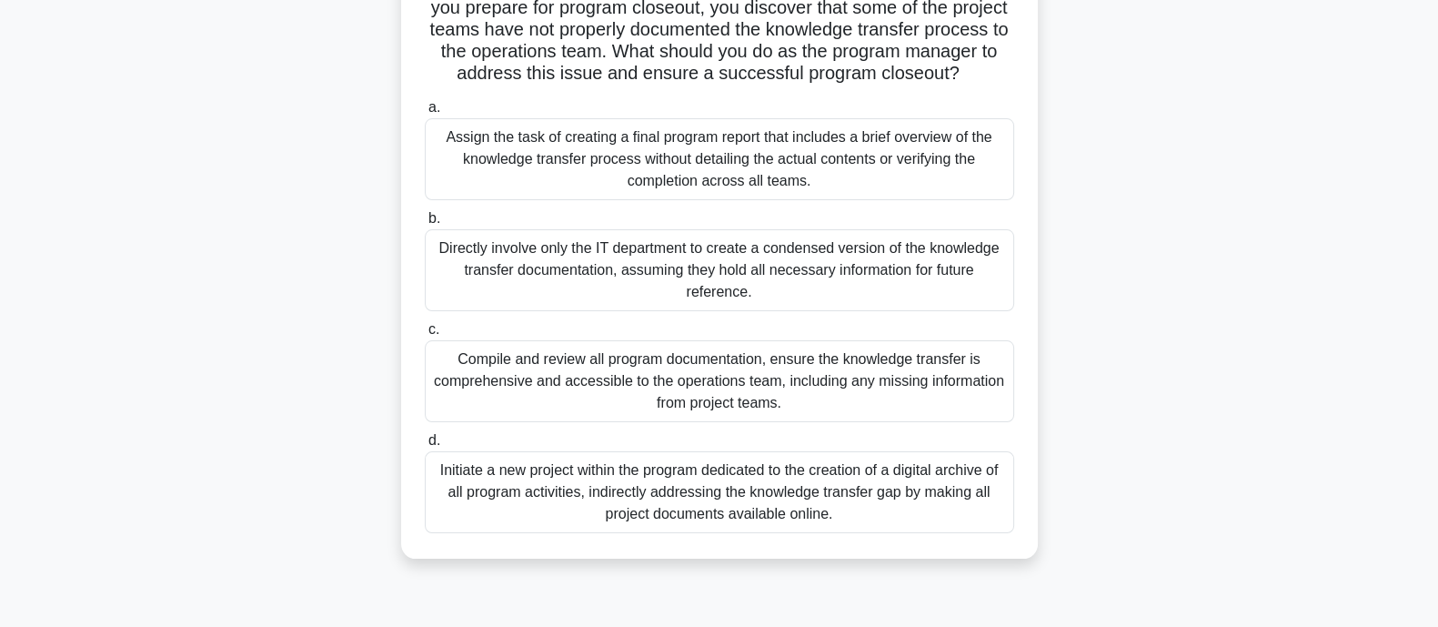
scroll to position [341, 0]
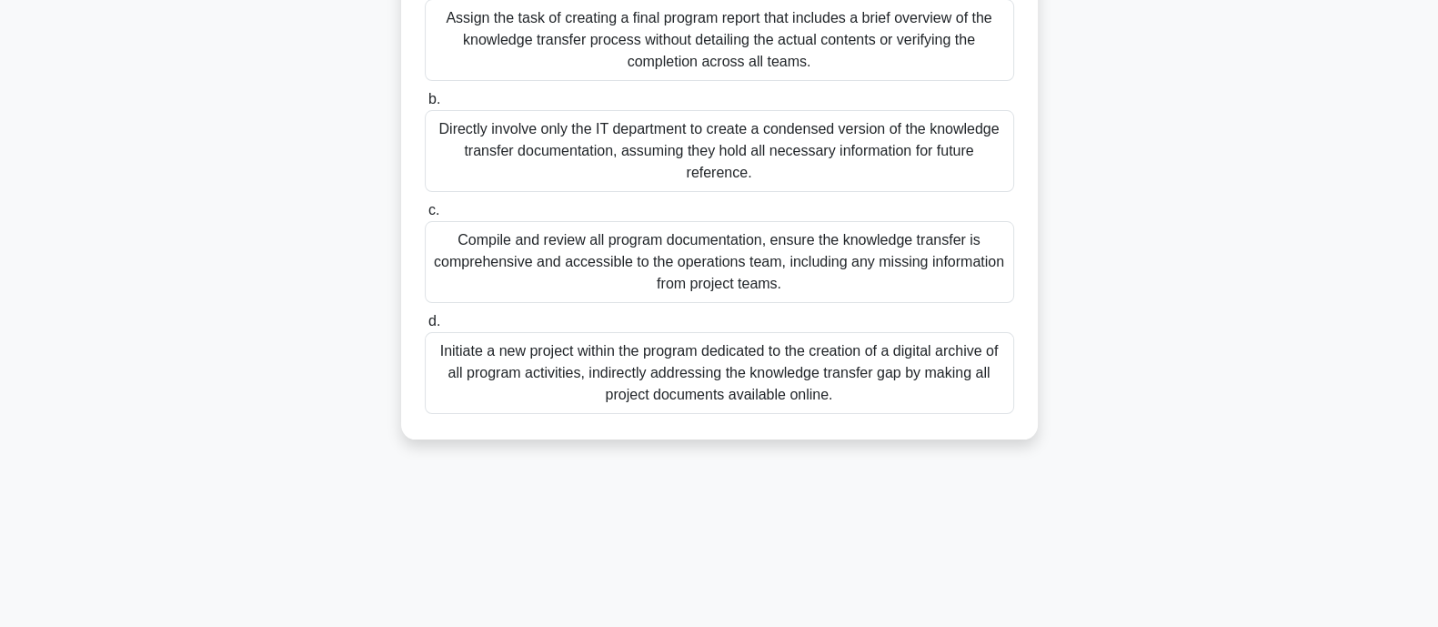
click at [800, 266] on div "Compile and review all program documentation, ensure the knowledge transfer is …" at bounding box center [719, 262] width 589 height 82
click at [425, 216] on input "c. Compile and review all program documentation, ensure the knowledge transfer …" at bounding box center [425, 211] width 0 height 12
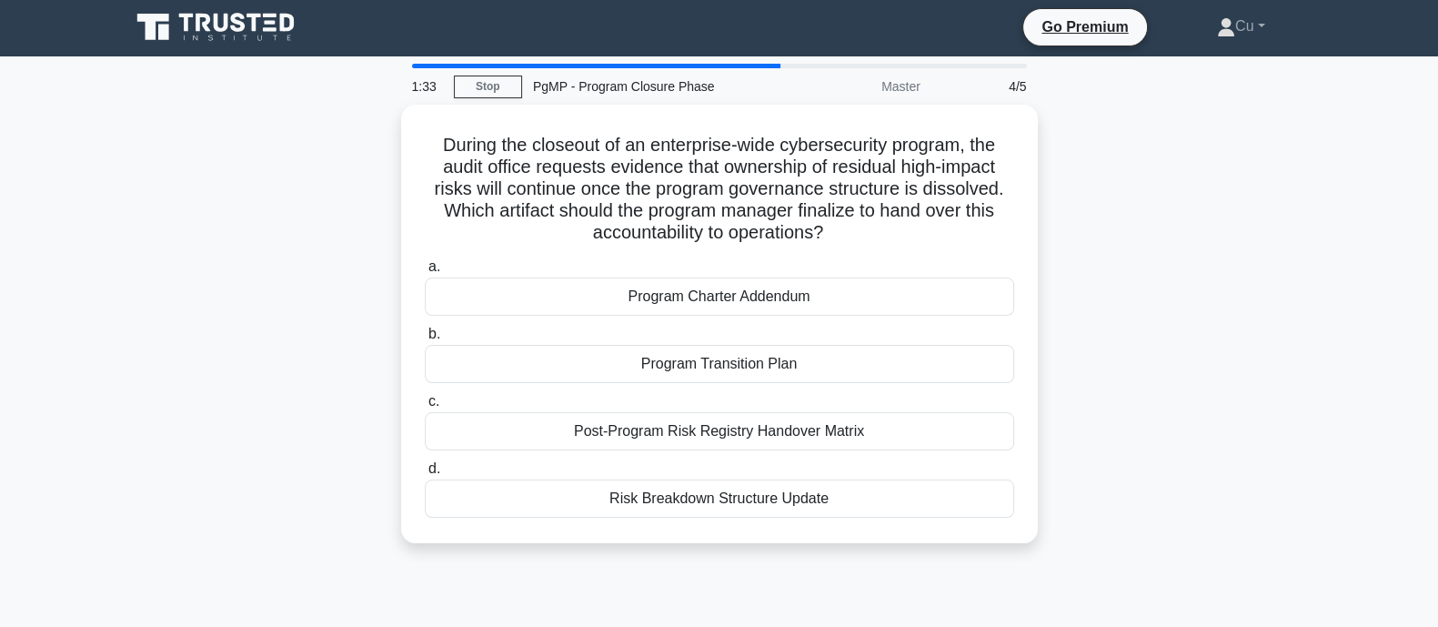
scroll to position [0, 0]
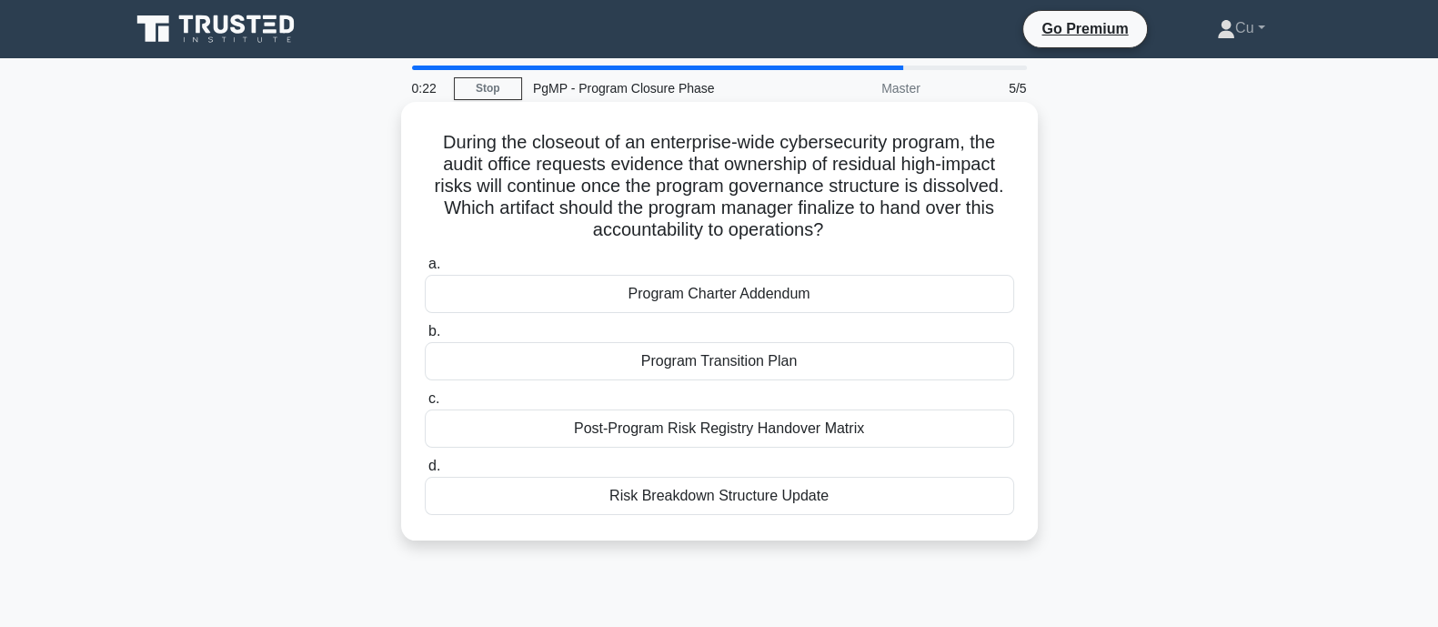
click at [685, 364] on div "Program Transition Plan" at bounding box center [719, 361] width 589 height 38
click at [425, 337] on input "b. Program Transition Plan" at bounding box center [425, 332] width 0 height 12
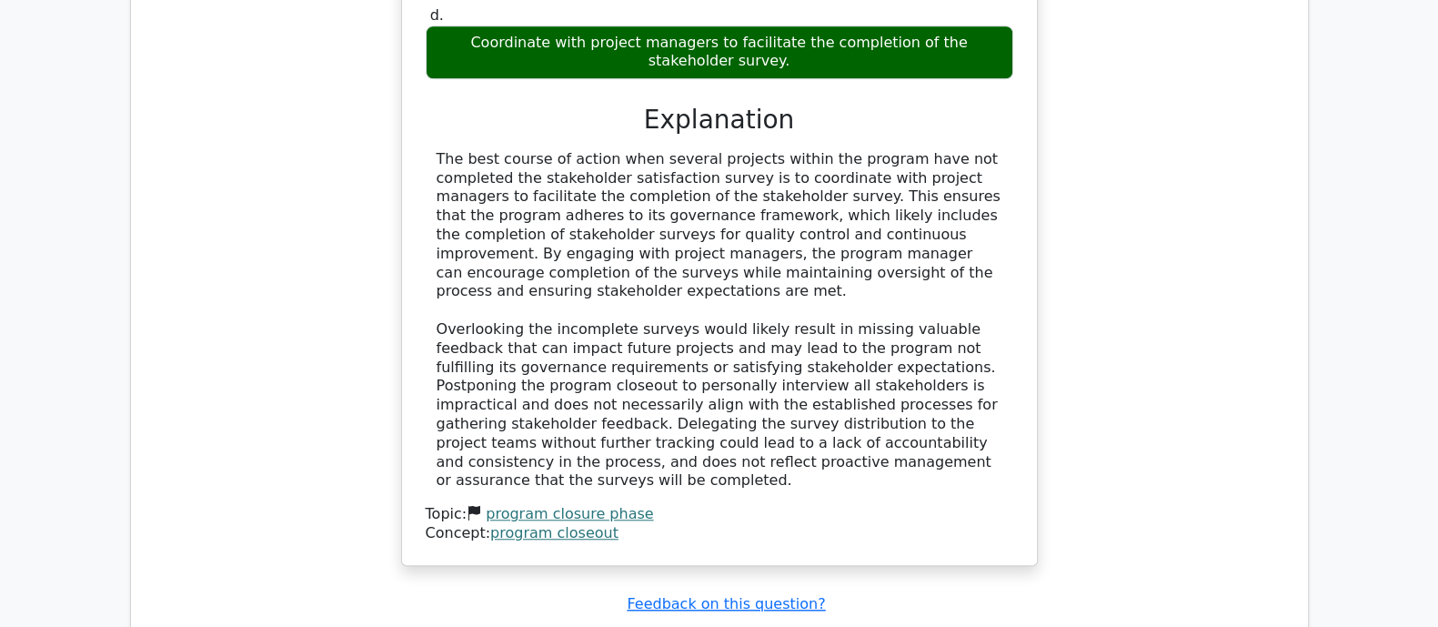
scroll to position [1933, 0]
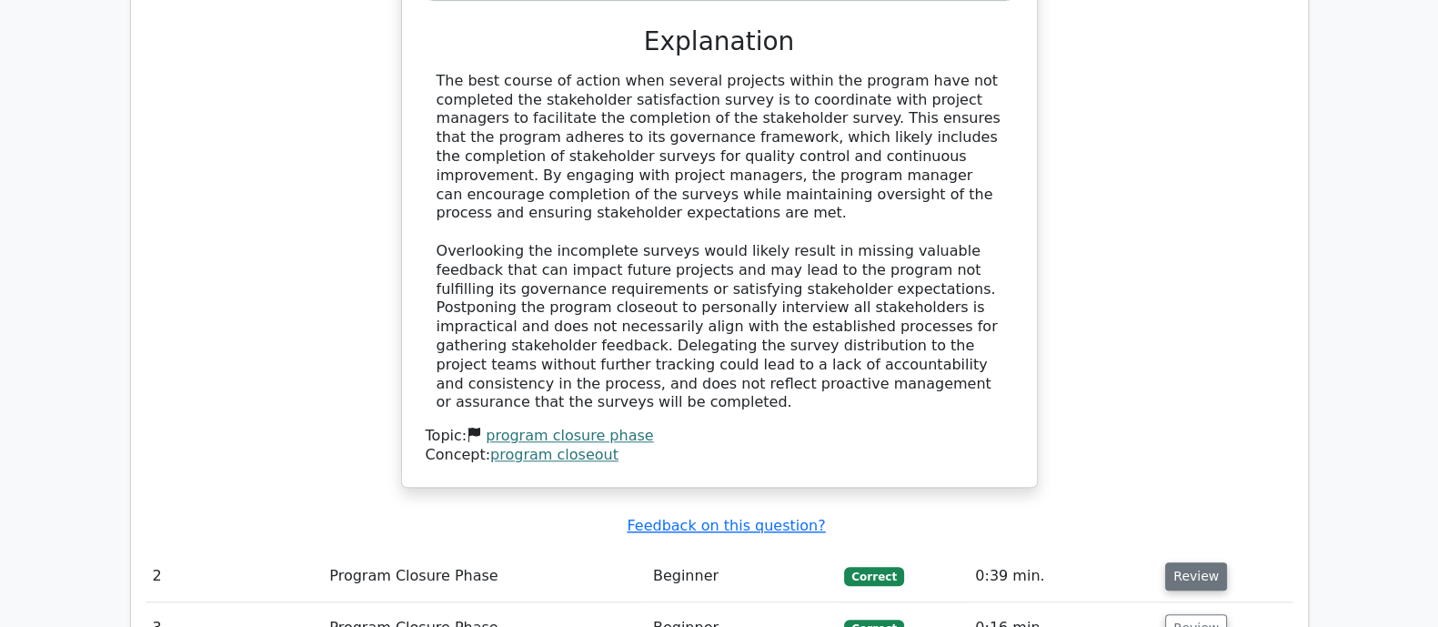
click at [1192, 562] on button "Review" at bounding box center [1196, 576] width 62 height 28
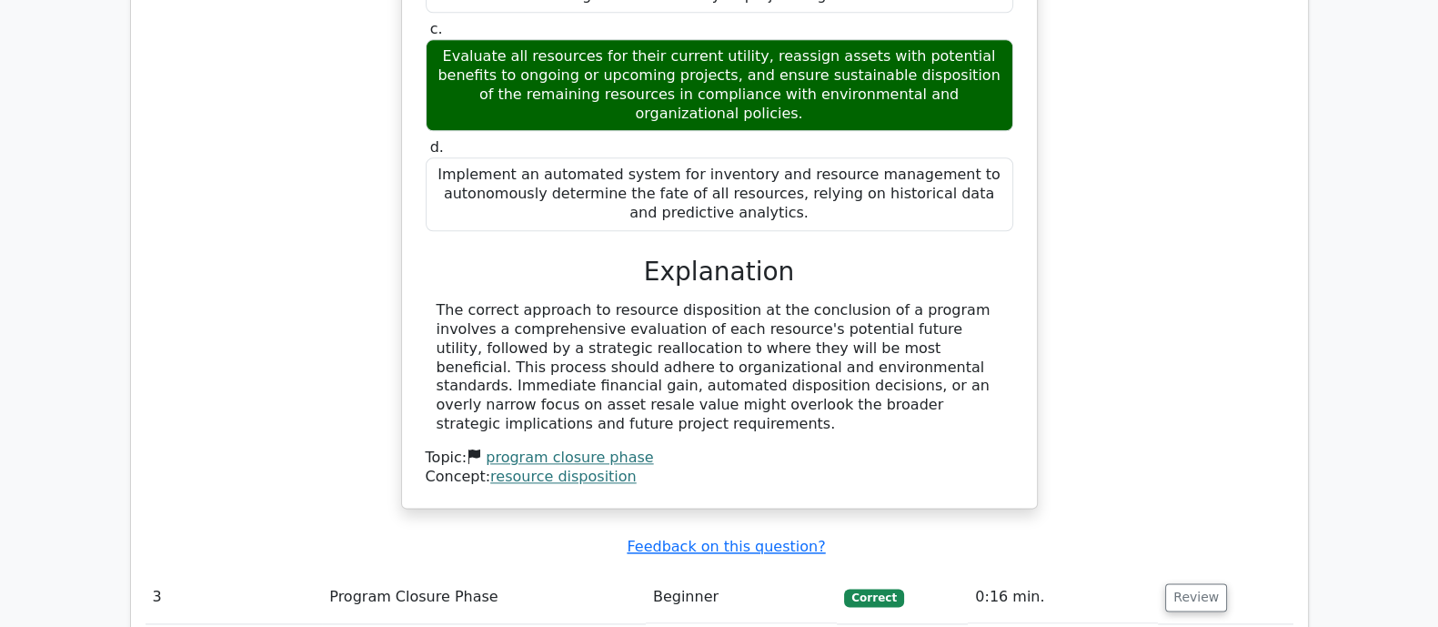
scroll to position [2842, 0]
click at [1206, 583] on button "Review" at bounding box center [1196, 597] width 62 height 28
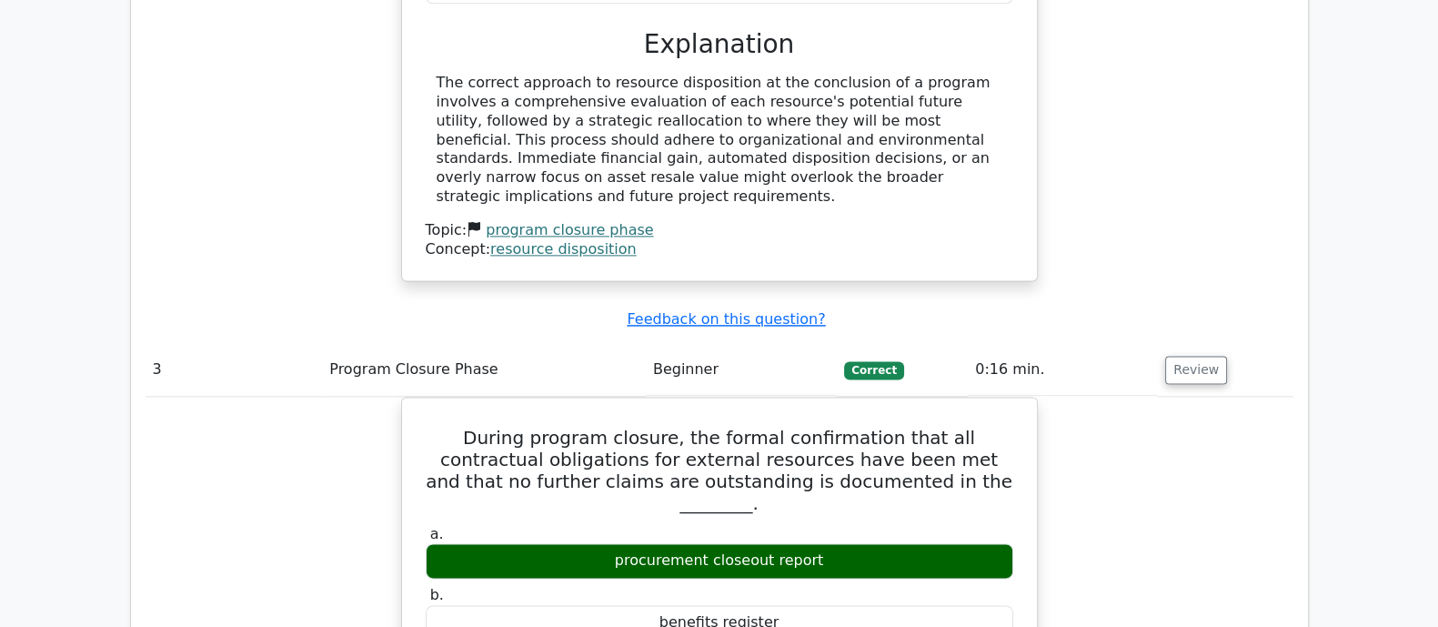
scroll to position [3637, 0]
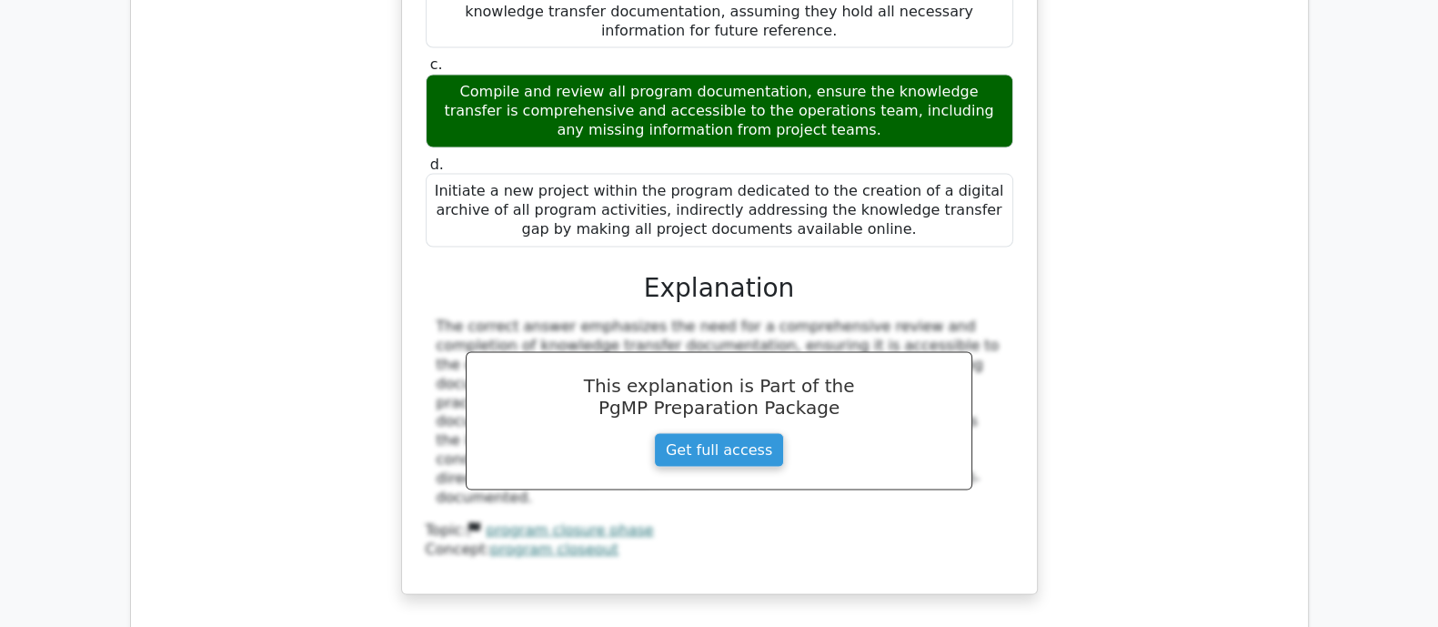
scroll to position [4889, 0]
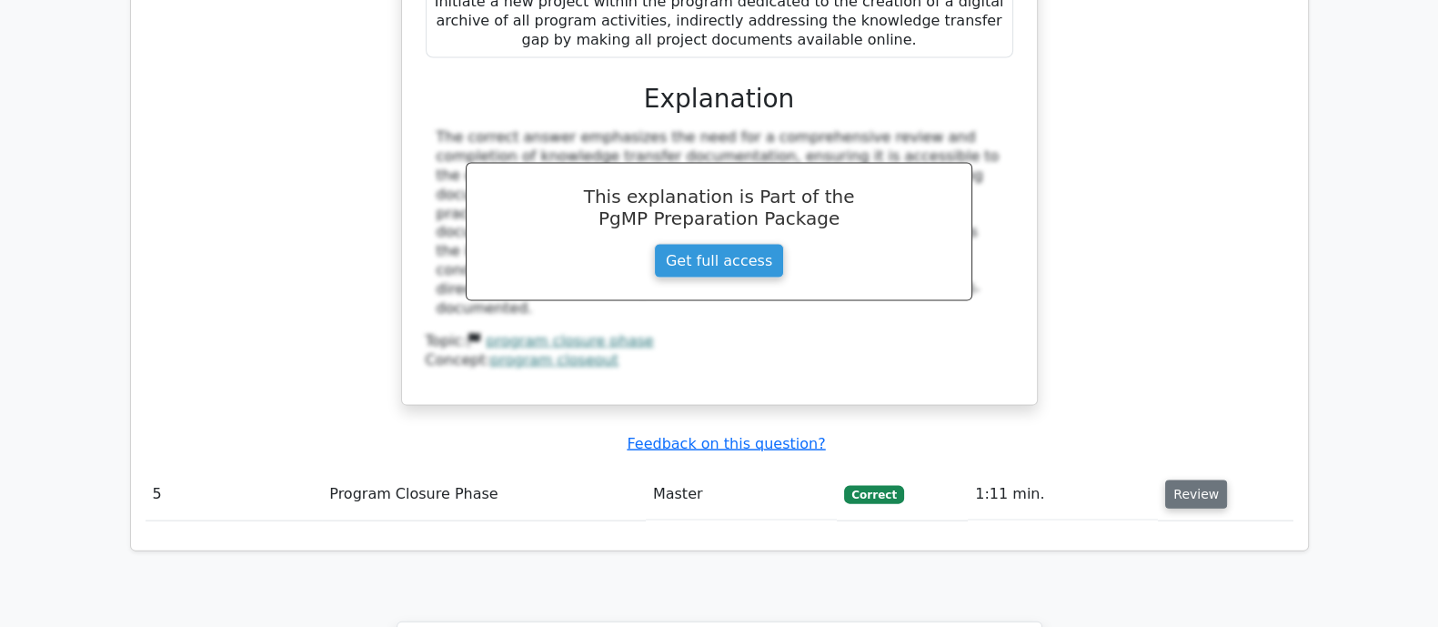
click at [1204, 480] on button "Review" at bounding box center [1196, 494] width 62 height 28
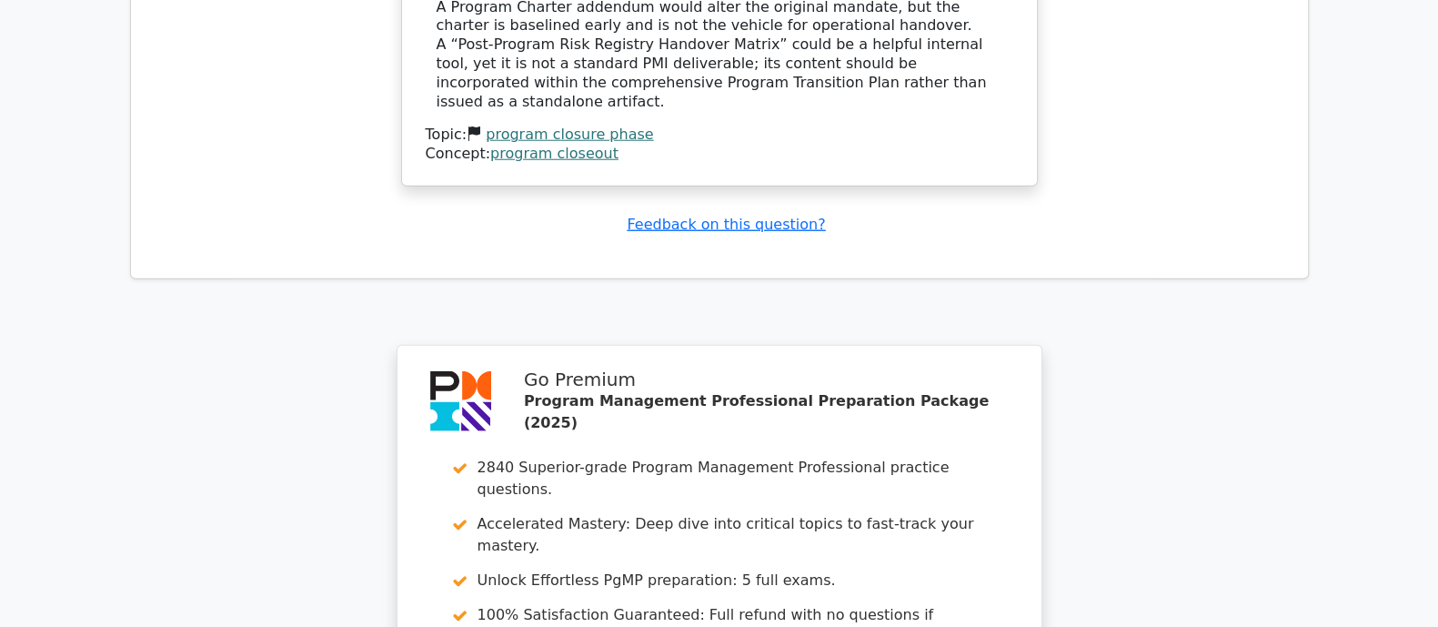
scroll to position [6225, 0]
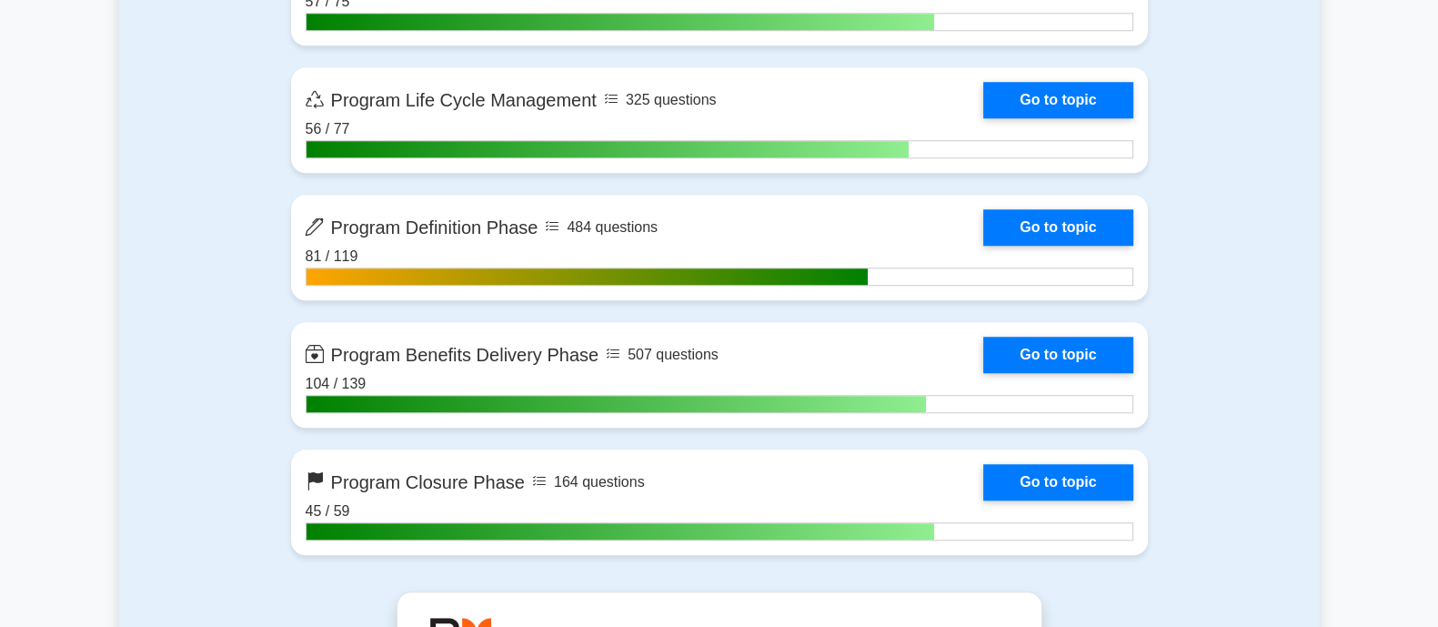
scroll to position [2274, 0]
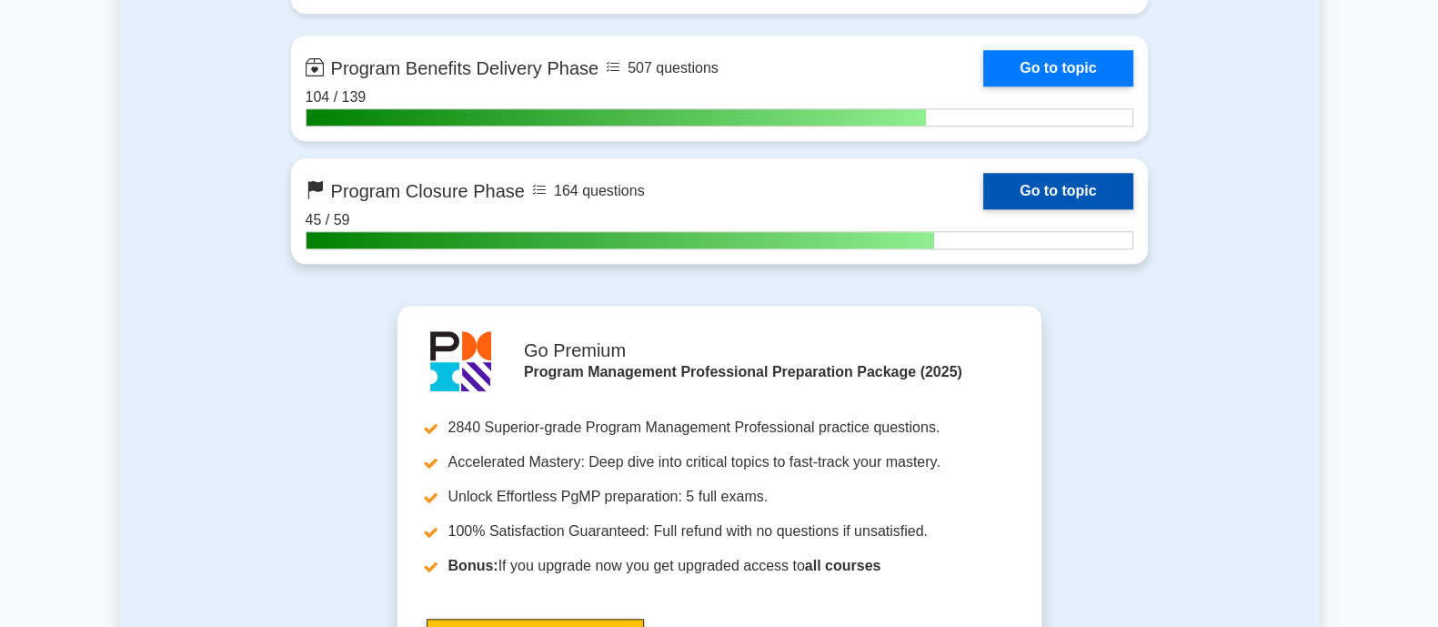
click at [1074, 195] on link "Go to topic" at bounding box center [1057, 191] width 149 height 36
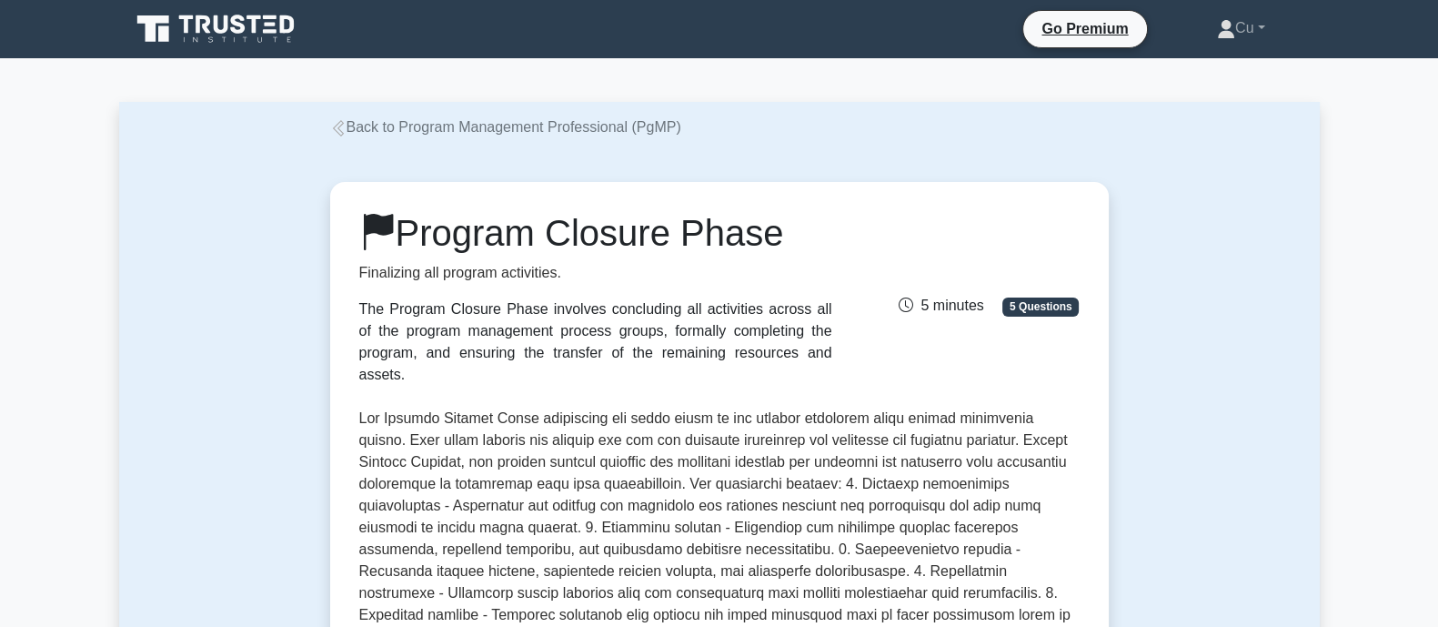
scroll to position [454, 0]
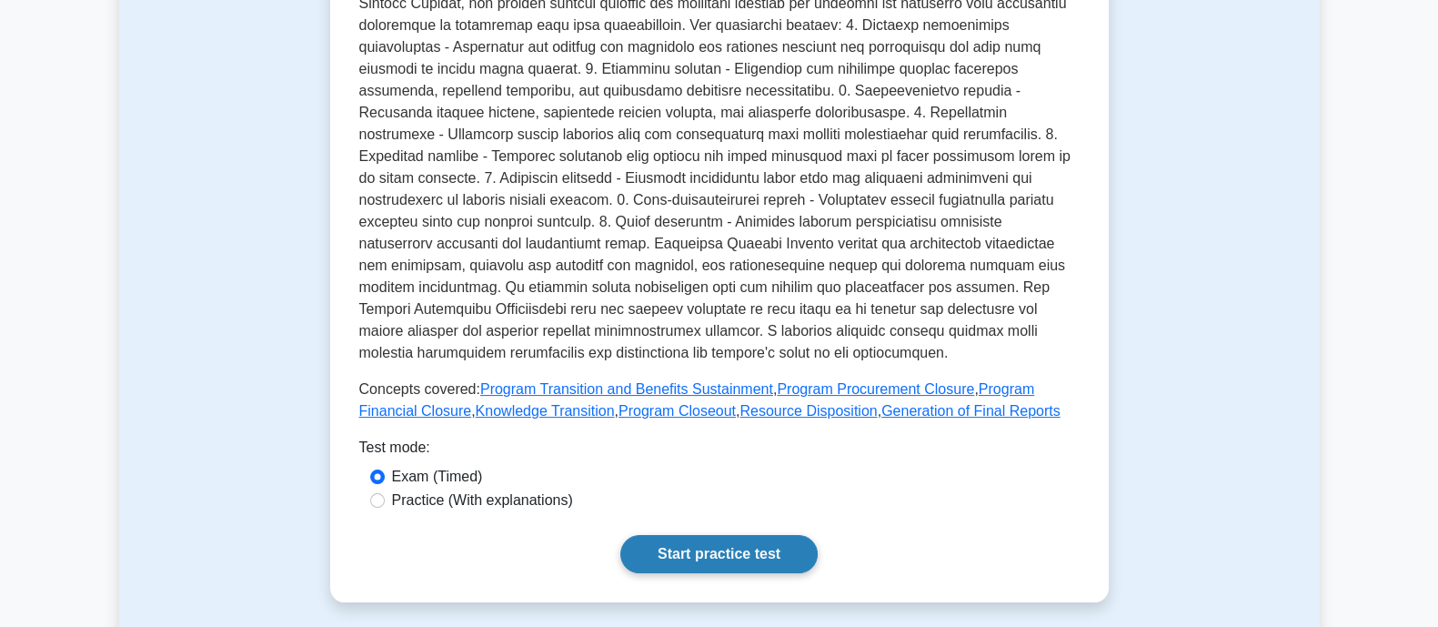
click at [732, 538] on link "Start practice test" at bounding box center [718, 554] width 197 height 38
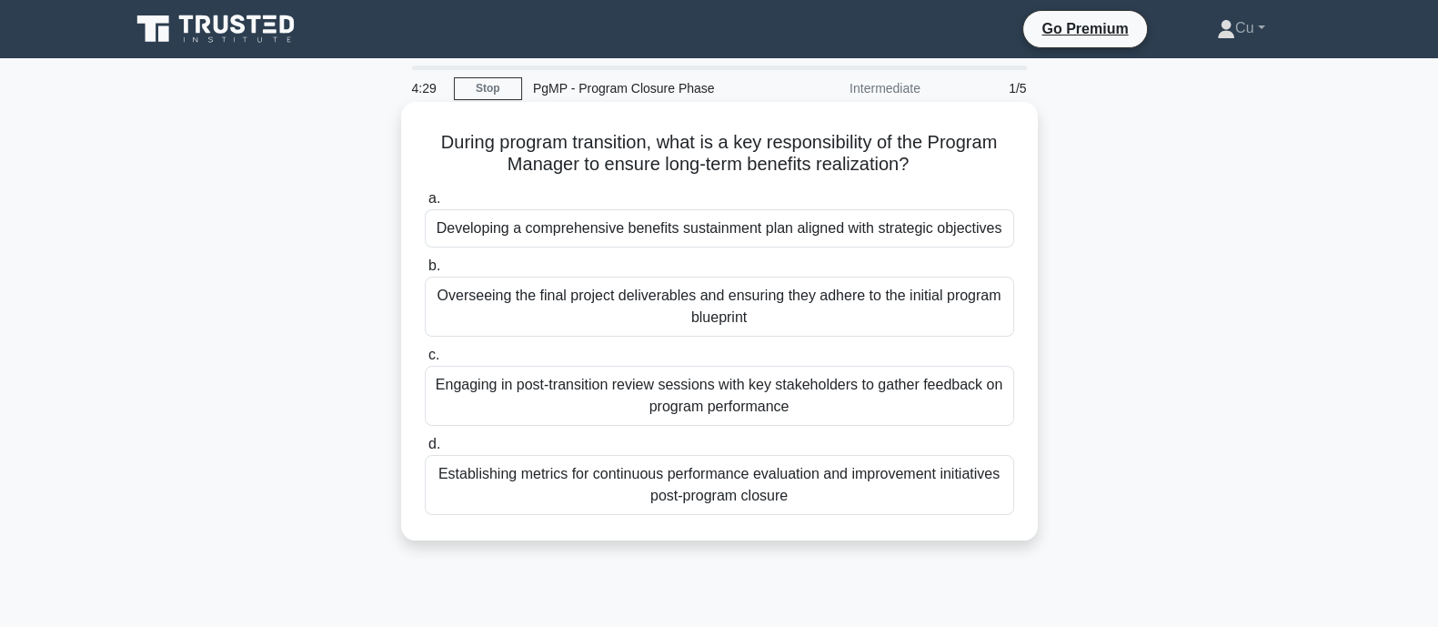
click at [542, 225] on div "Developing a comprehensive benefits sustainment plan aligned with strategic obj…" at bounding box center [719, 228] width 589 height 38
click at [425, 205] on input "a. Developing a comprehensive benefits sustainment plan aligned with strategic …" at bounding box center [425, 199] width 0 height 12
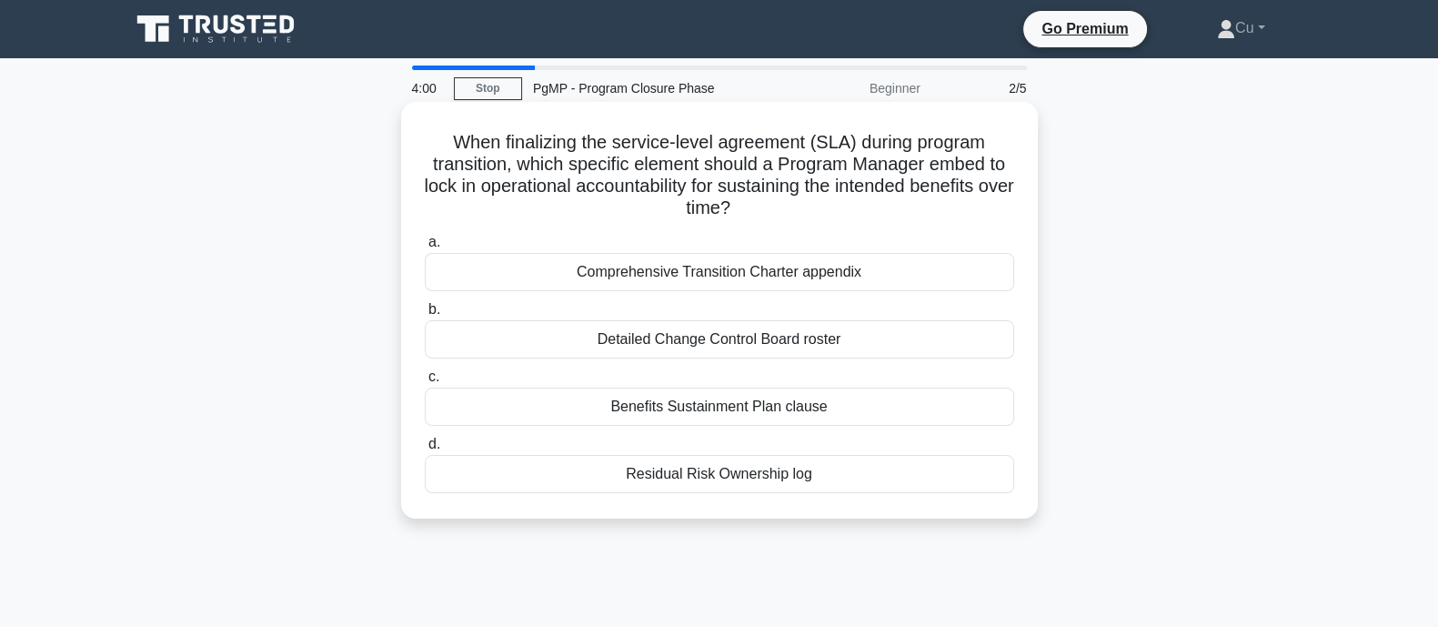
click at [817, 412] on div "Benefits Sustainment Plan clause" at bounding box center [719, 406] width 589 height 38
click at [425, 383] on input "c. Benefits Sustainment Plan clause" at bounding box center [425, 377] width 0 height 12
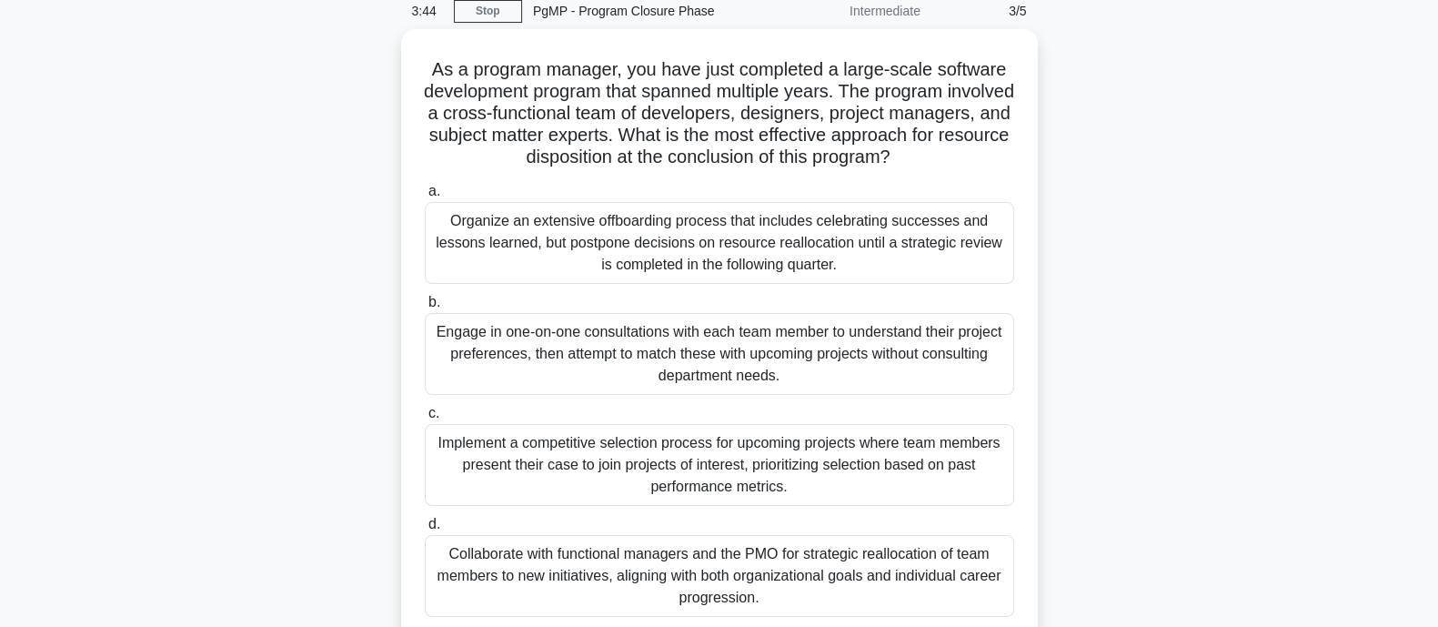
scroll to position [113, 0]
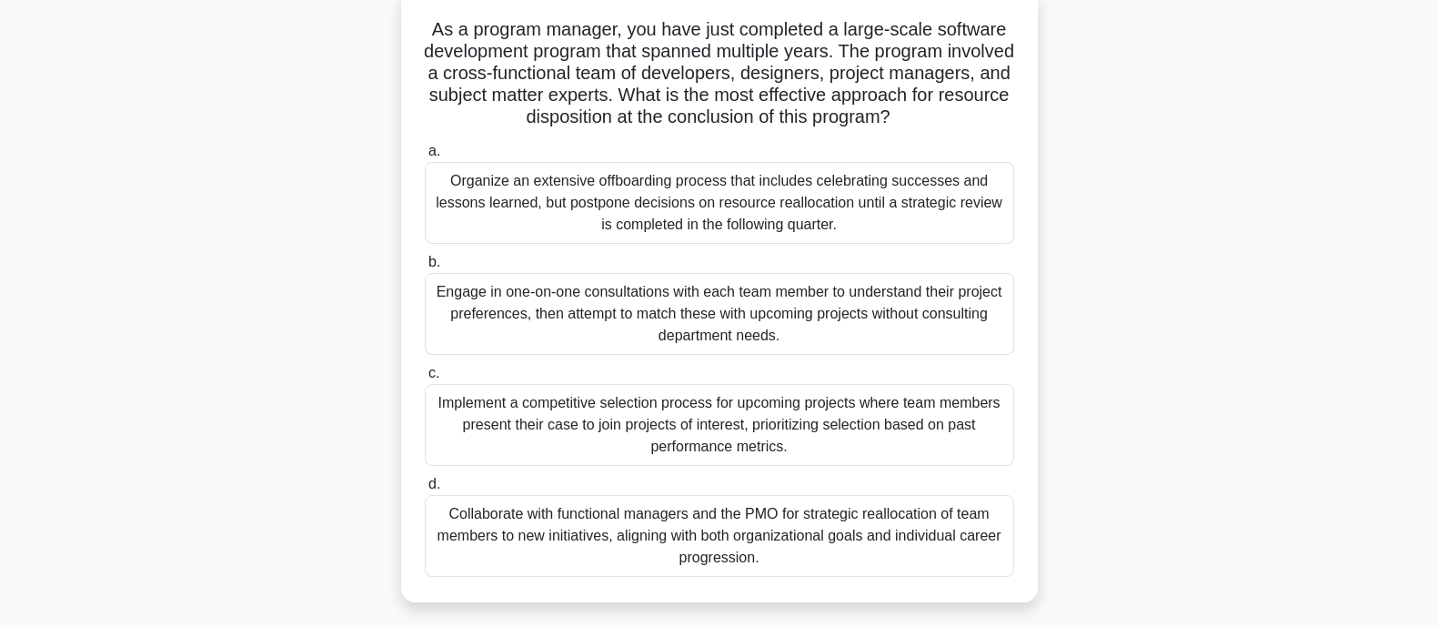
click at [538, 538] on div "Collaborate with functional managers and the PMO for strategic reallocation of …" at bounding box center [719, 536] width 589 height 82
click at [425, 490] on input "d. Collaborate with functional managers and the PMO for strategic reallocation …" at bounding box center [425, 484] width 0 height 12
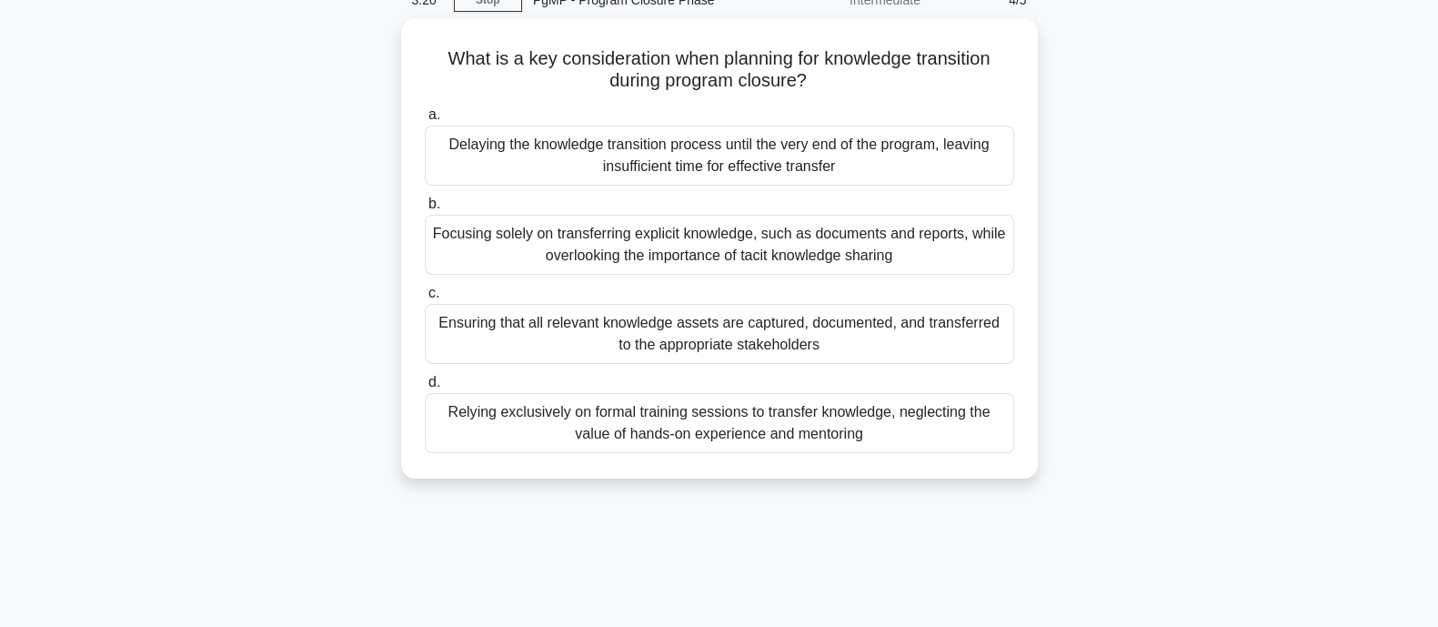
scroll to position [0, 0]
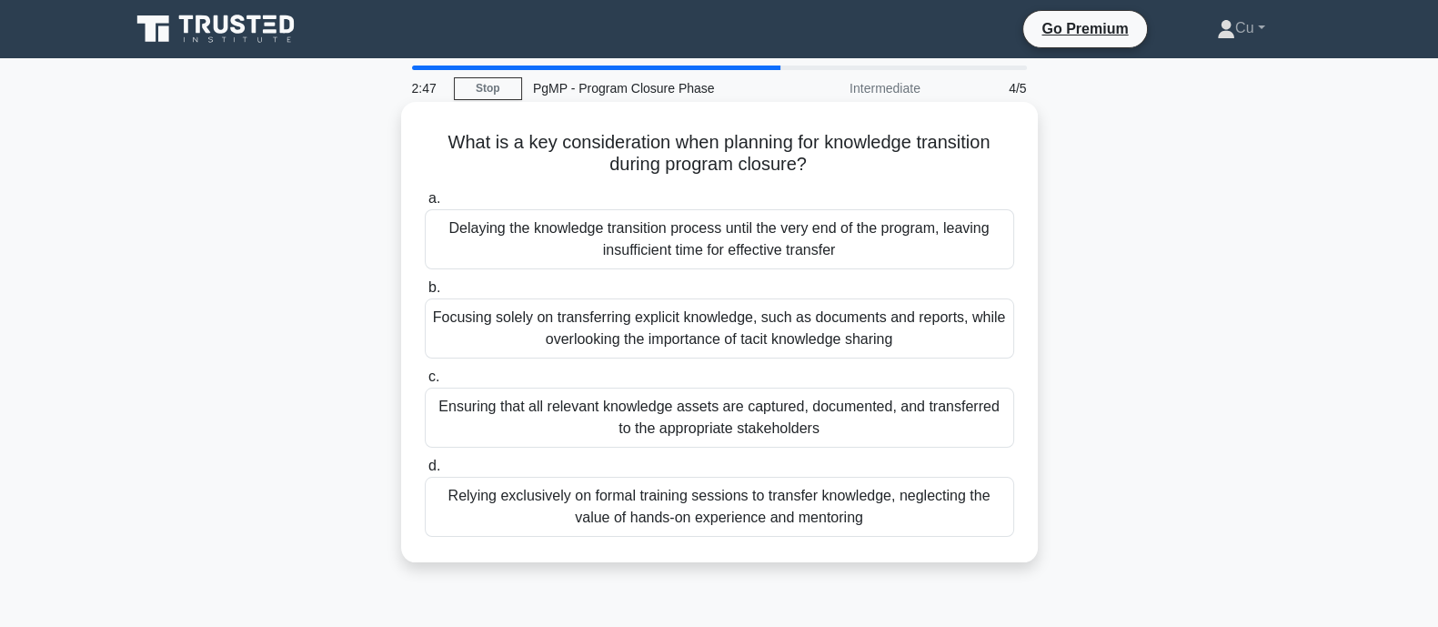
click at [723, 410] on div "Ensuring that all relevant knowledge assets are captured, documented, and trans…" at bounding box center [719, 417] width 589 height 60
click at [425, 383] on input "c. Ensuring that all relevant knowledge assets are captured, documented, and tr…" at bounding box center [425, 377] width 0 height 12
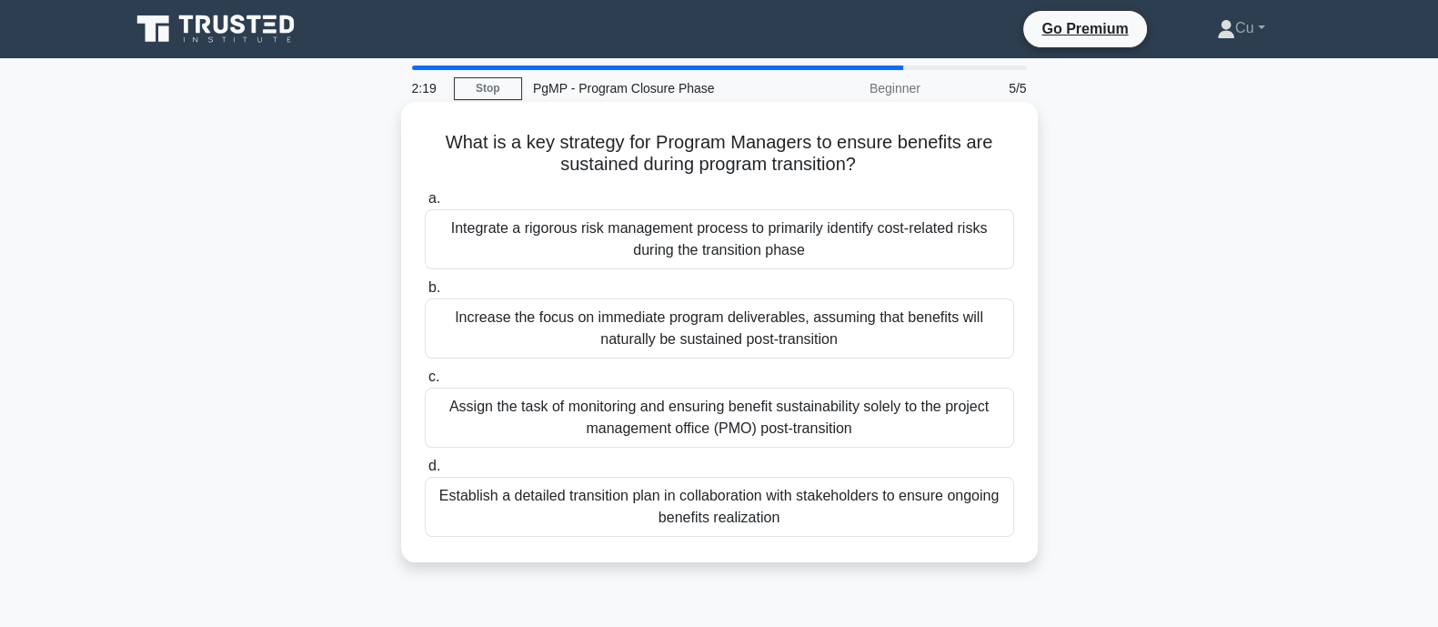
click at [760, 498] on div "Establish a detailed transition plan in collaboration with stakeholders to ensu…" at bounding box center [719, 507] width 589 height 60
click at [425, 472] on input "d. Establish a detailed transition plan in collaboration with stakeholders to e…" at bounding box center [425, 466] width 0 height 12
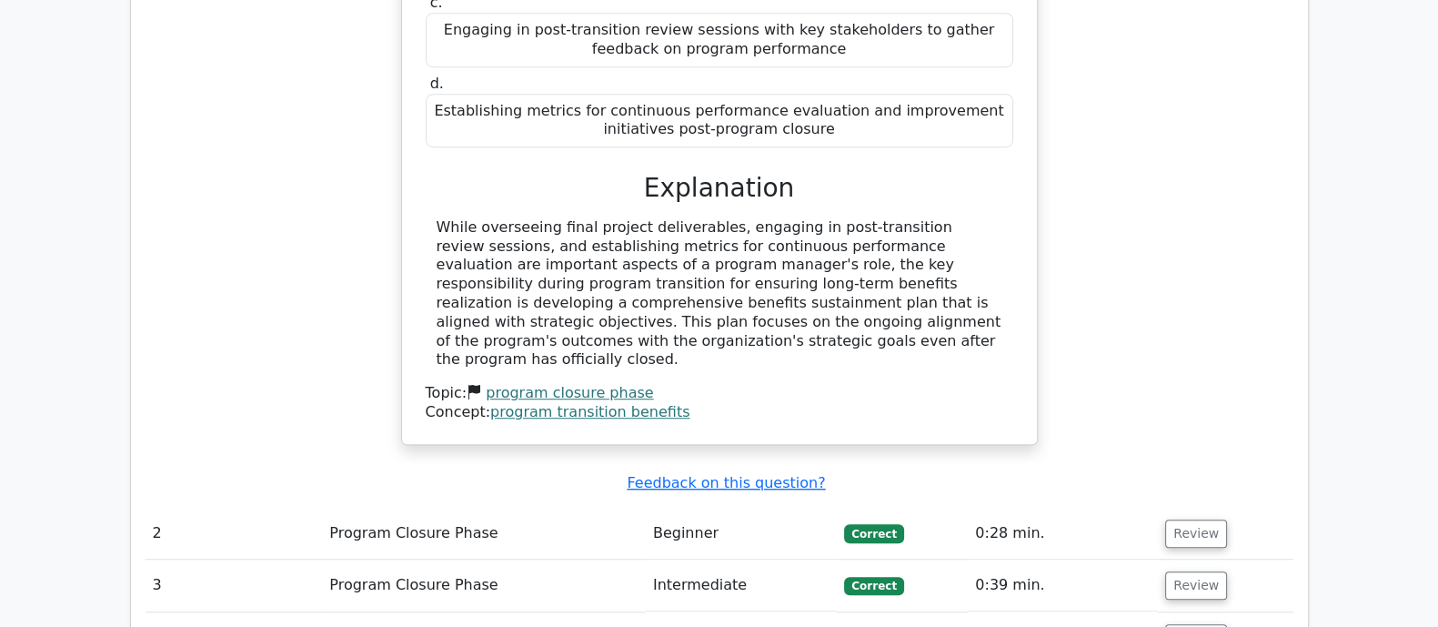
scroll to position [1705, 0]
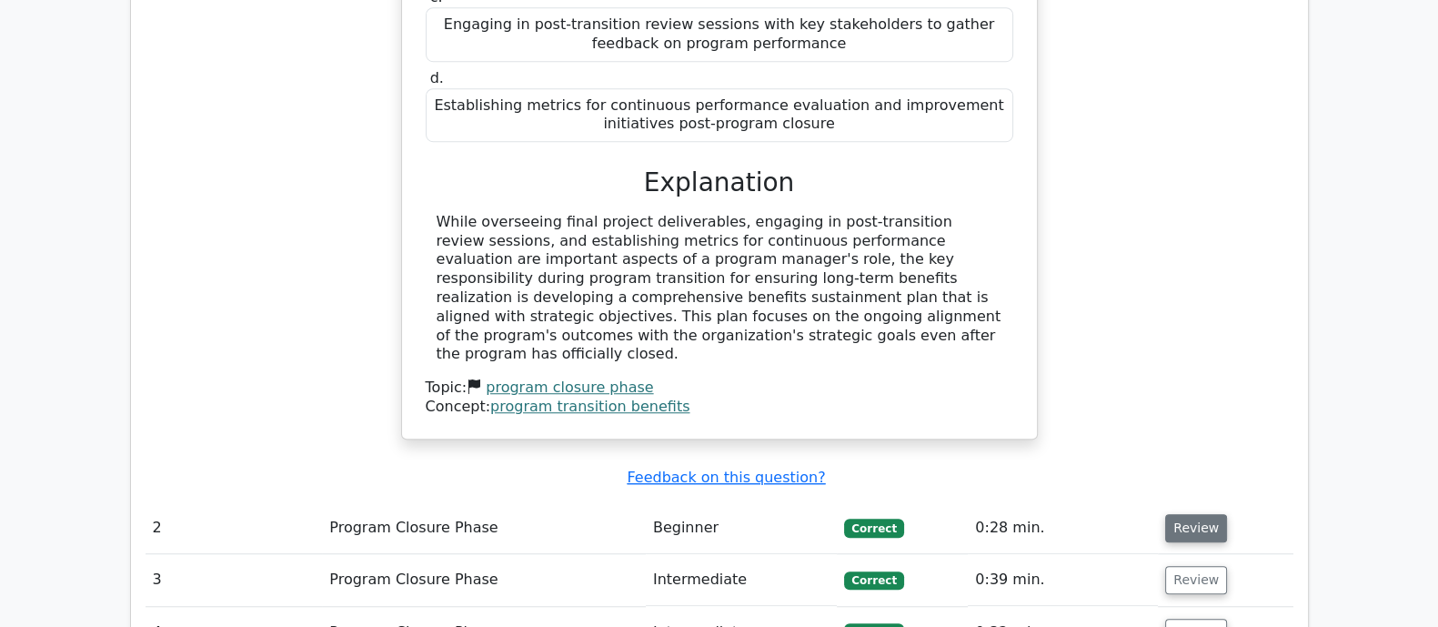
click at [1182, 514] on button "Review" at bounding box center [1196, 528] width 62 height 28
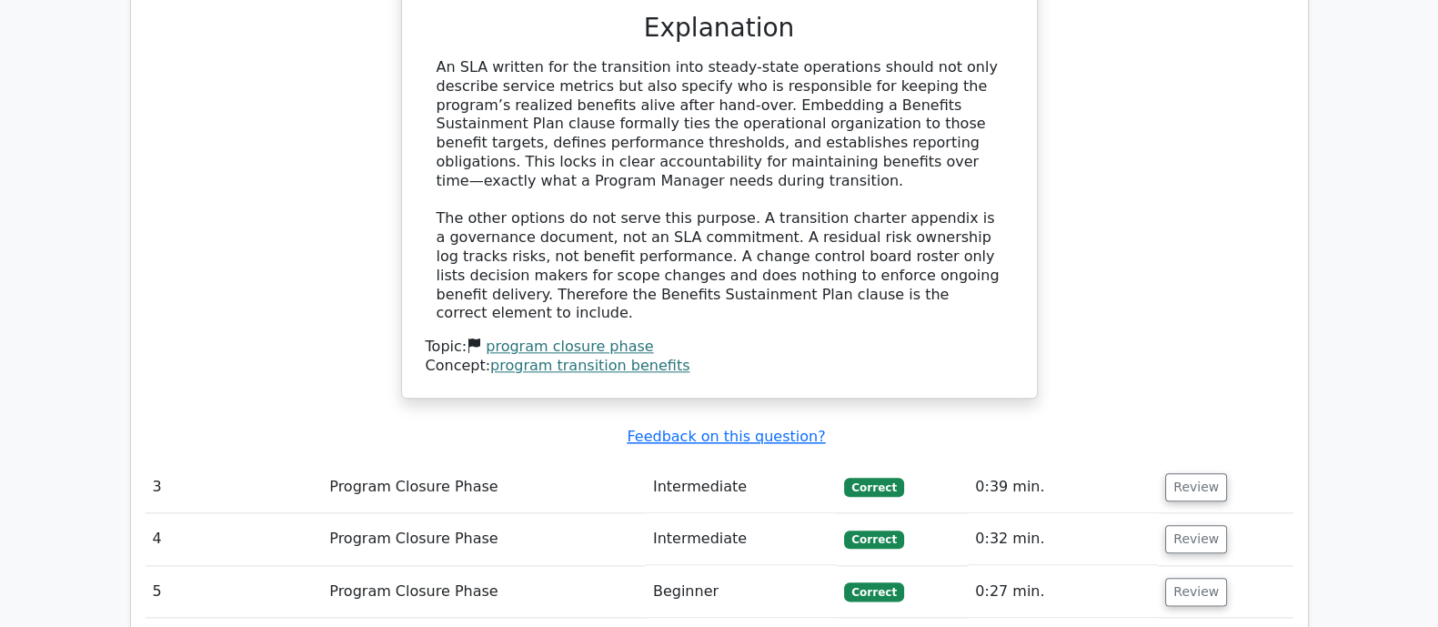
scroll to position [2729, 0]
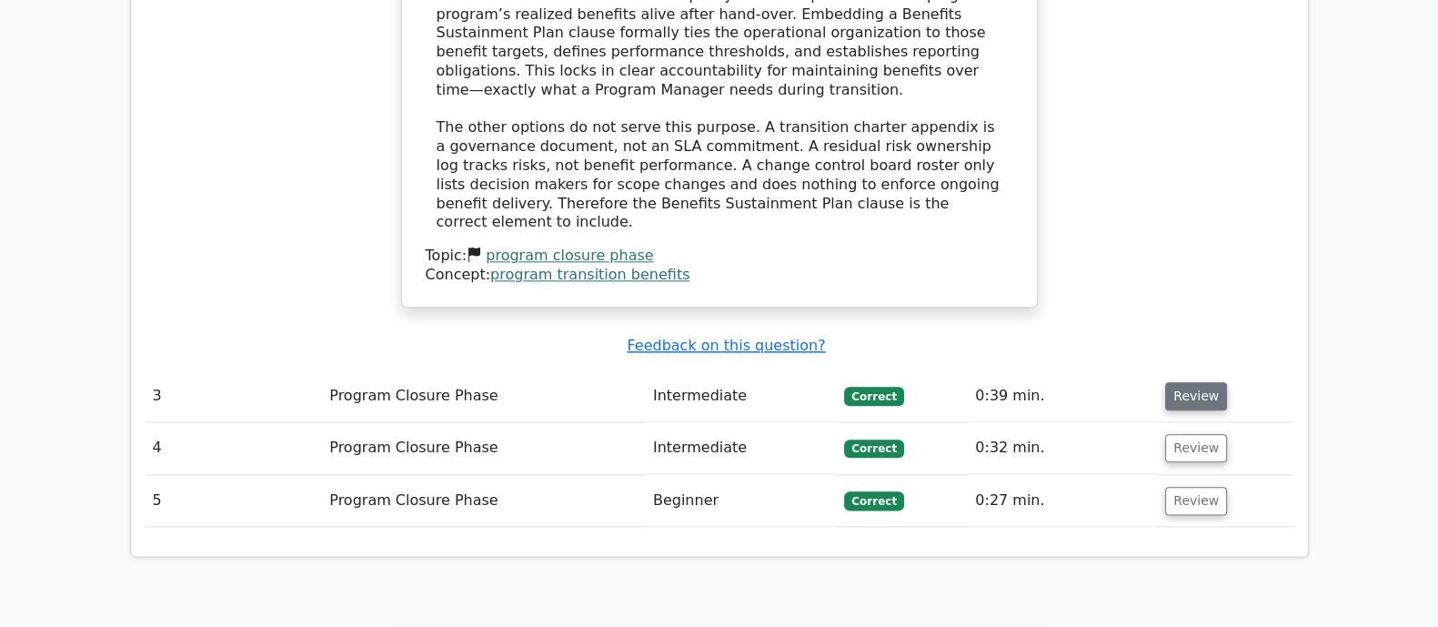
click at [1196, 382] on button "Review" at bounding box center [1196, 396] width 62 height 28
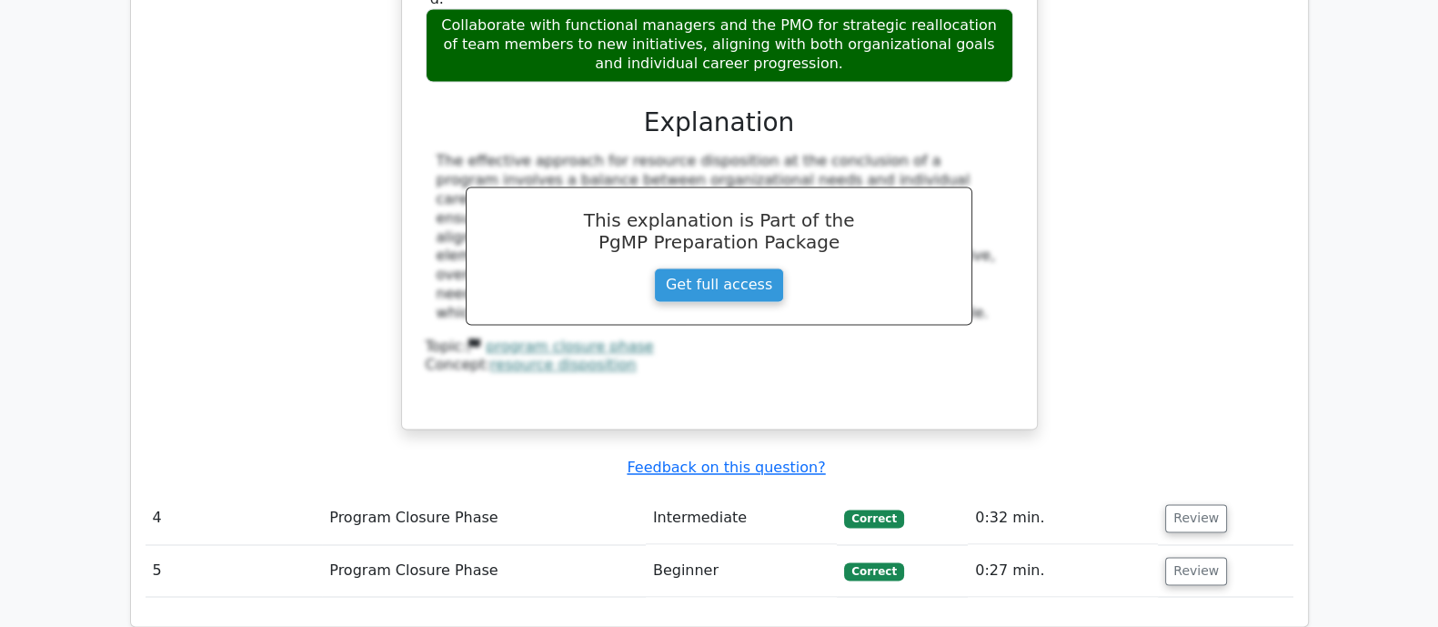
scroll to position [3637, 0]
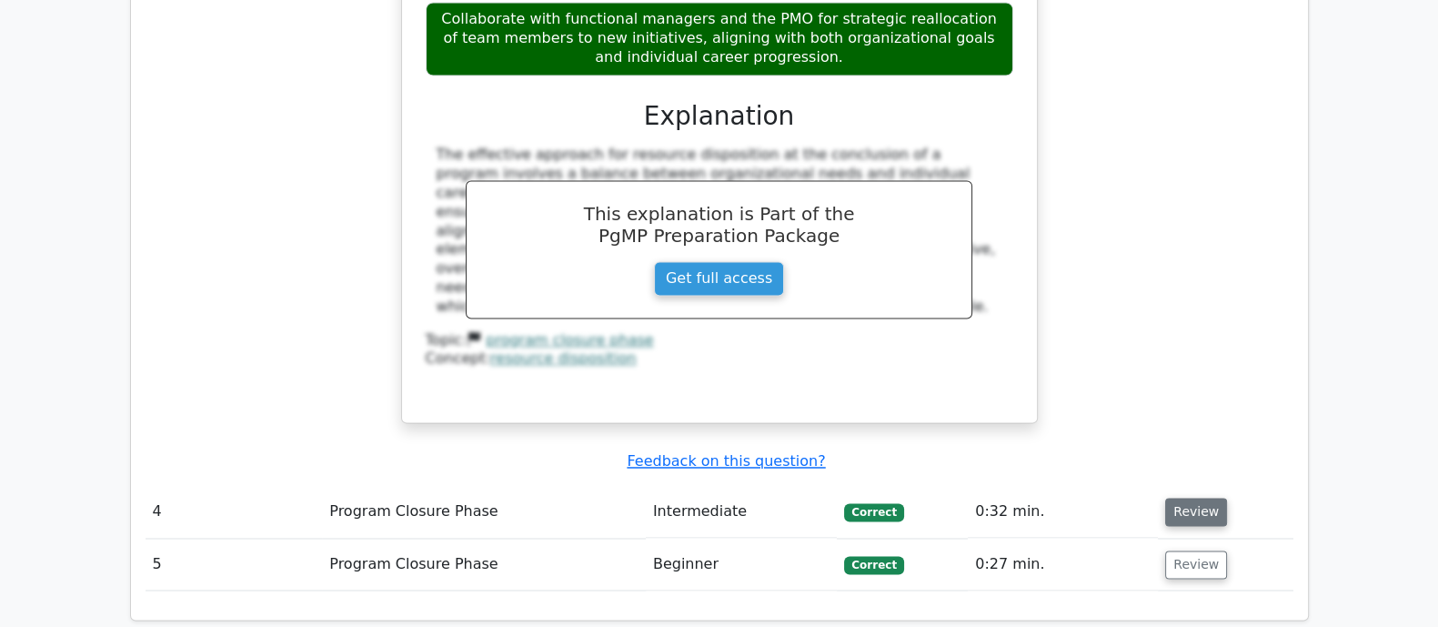
click at [1183, 498] on button "Review" at bounding box center [1196, 512] width 62 height 28
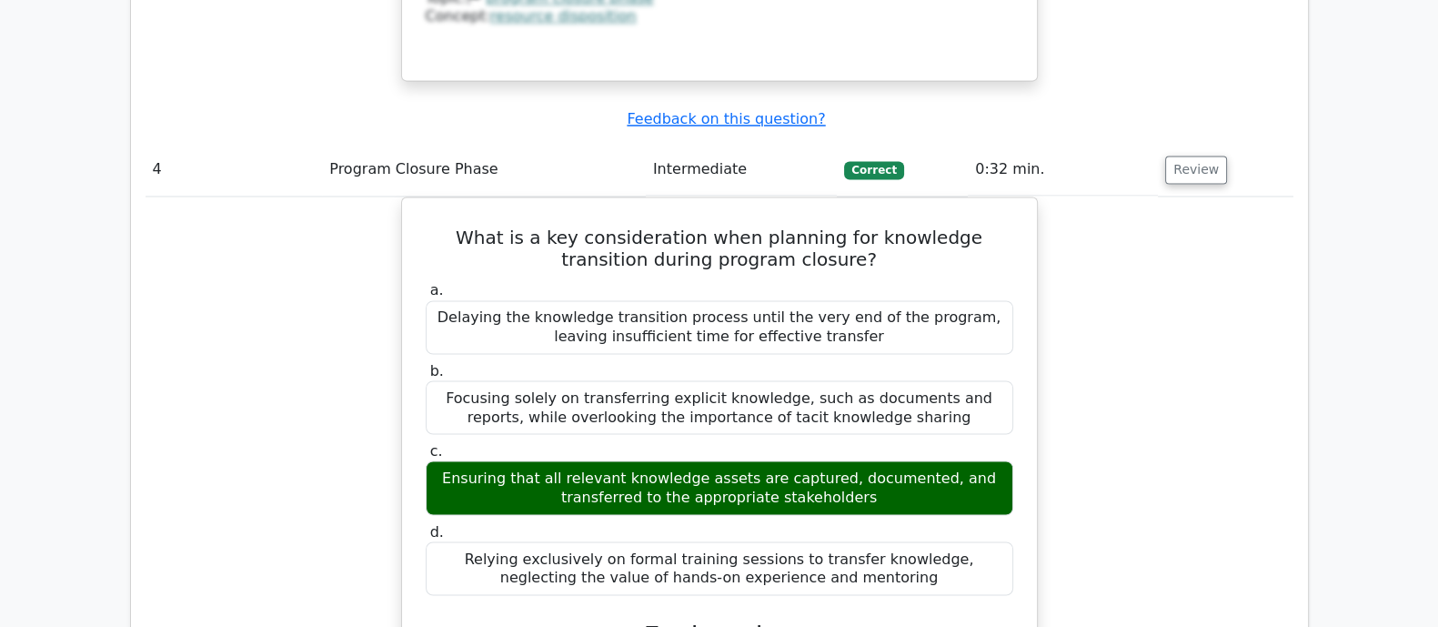
scroll to position [4434, 0]
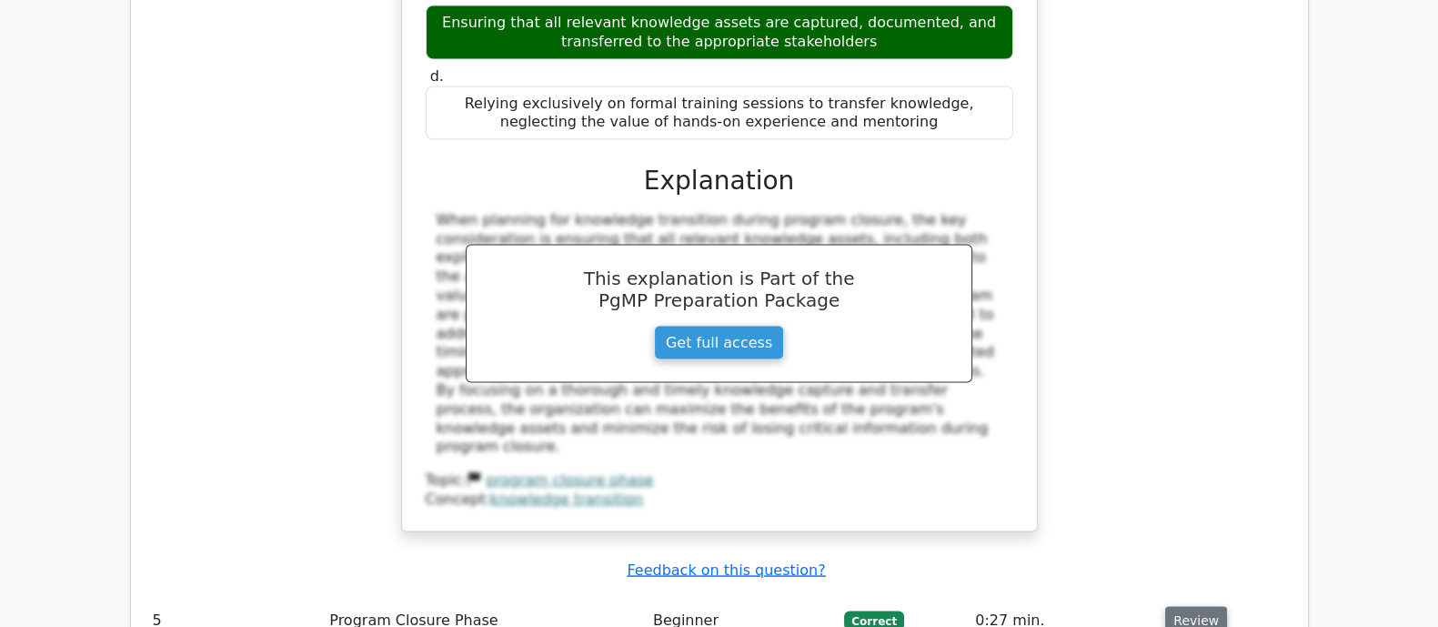
click at [1203, 607] on button "Review" at bounding box center [1196, 621] width 62 height 28
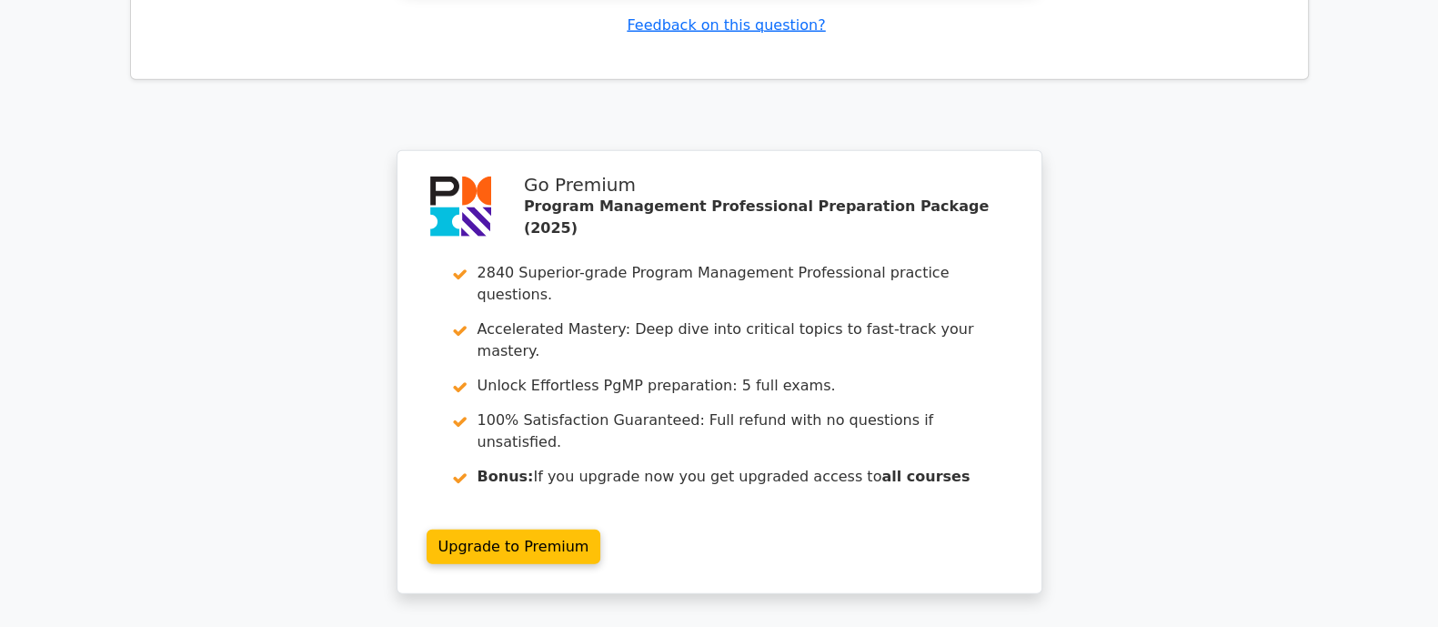
scroll to position [5871, 0]
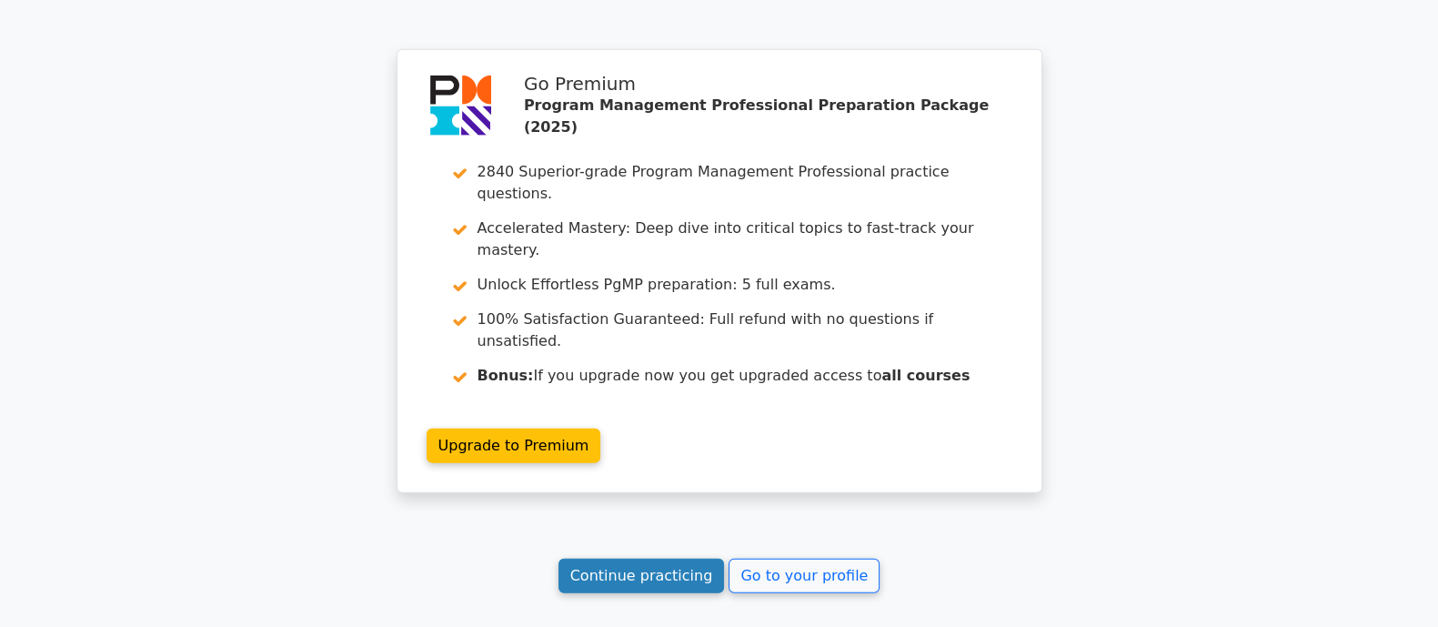
click at [615, 558] on link "Continue practicing" at bounding box center [641, 575] width 166 height 35
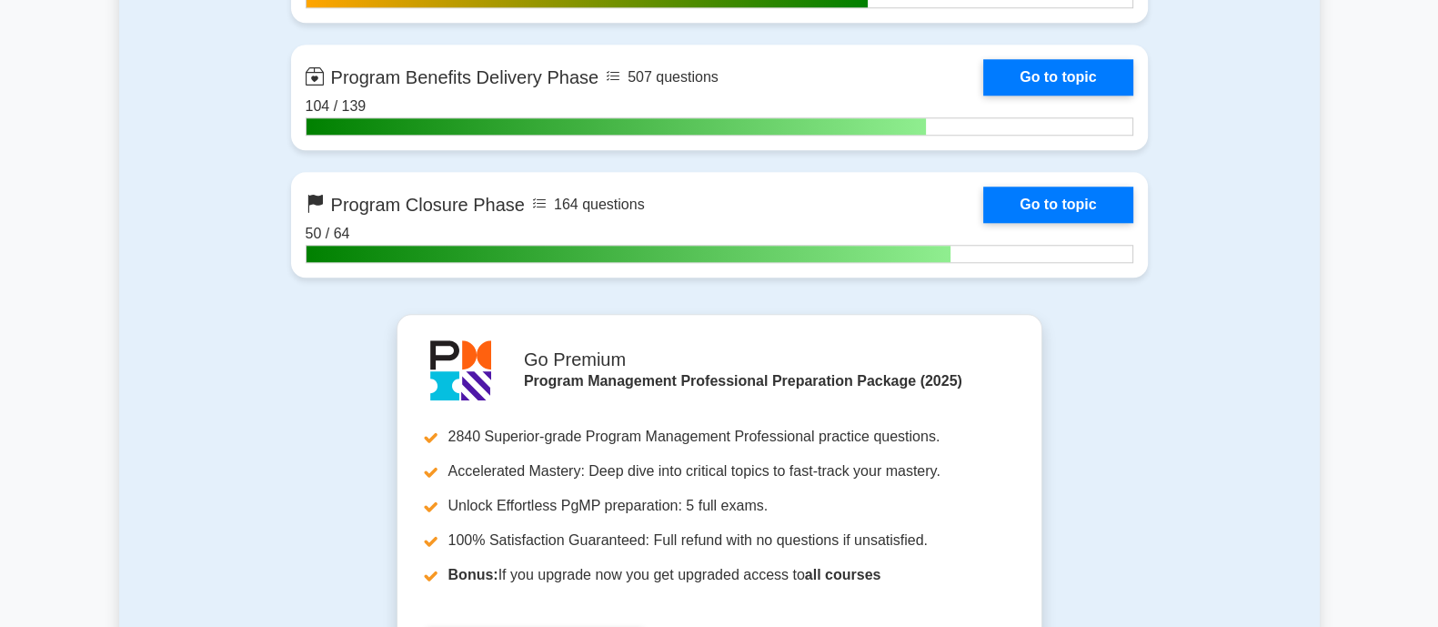
scroll to position [2274, 0]
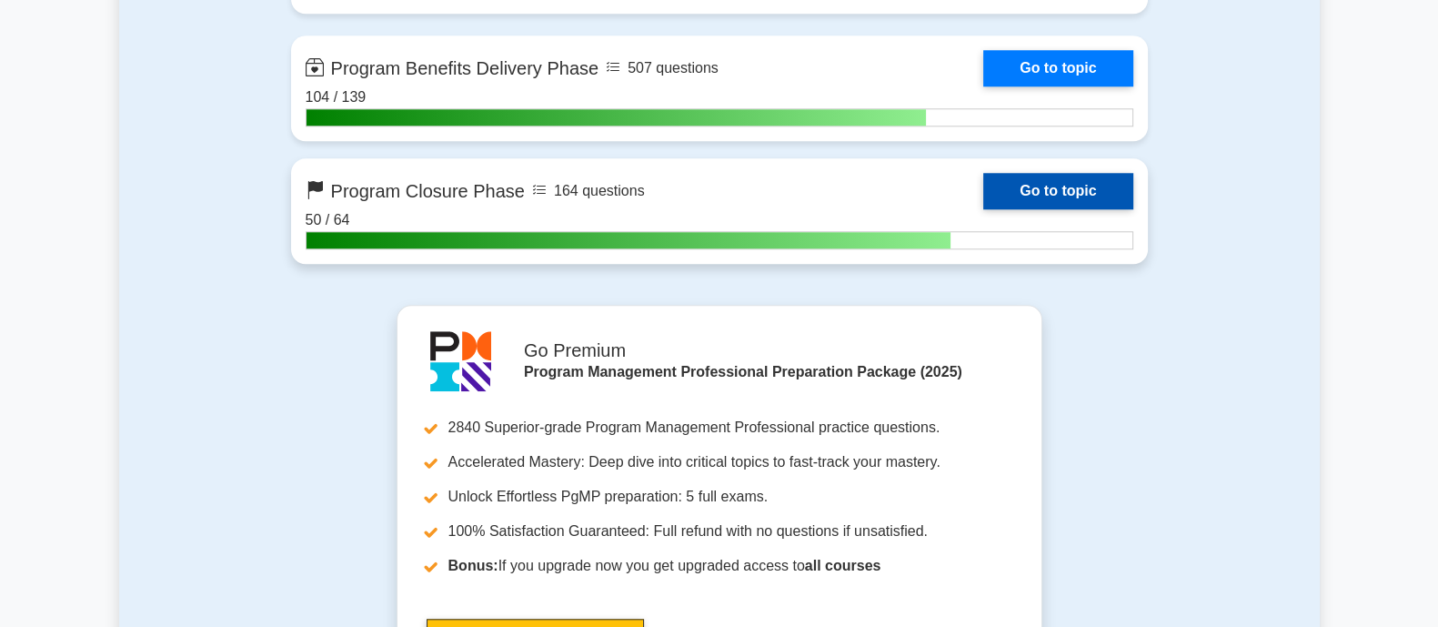
click at [1055, 188] on link "Go to topic" at bounding box center [1057, 191] width 149 height 36
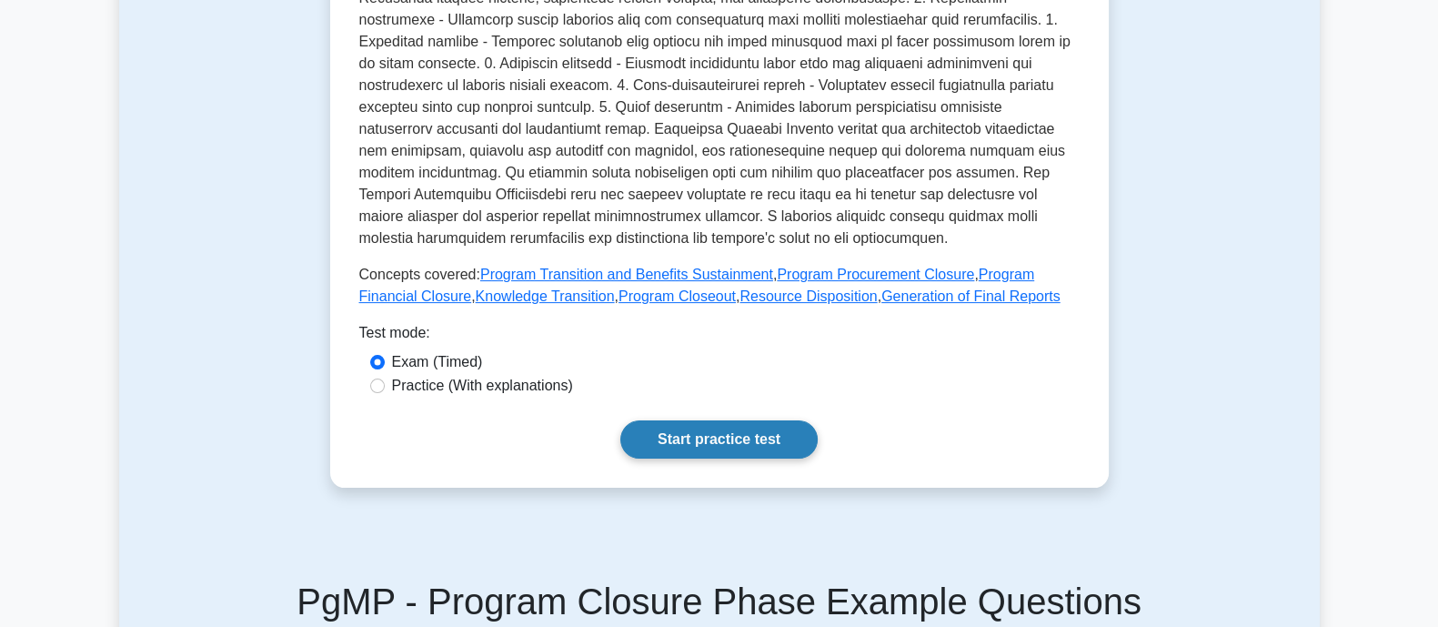
click at [678, 420] on link "Start practice test" at bounding box center [718, 439] width 197 height 38
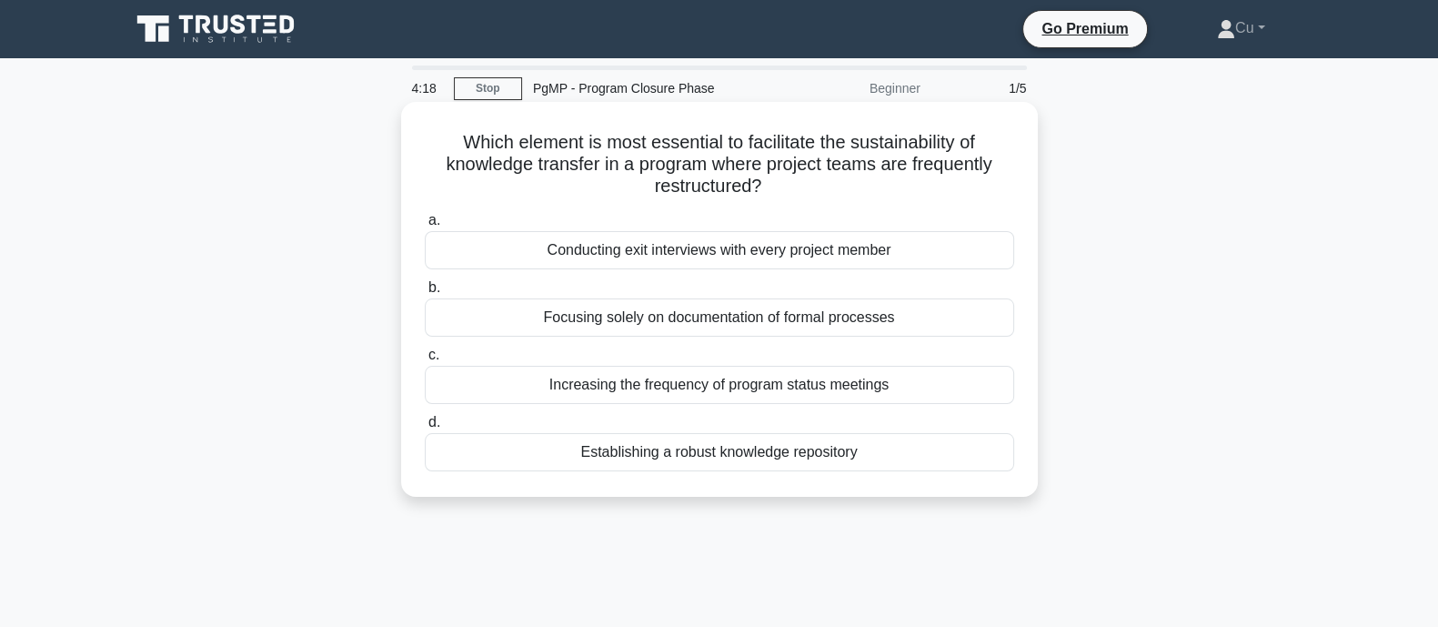
click at [691, 458] on div "Establishing a robust knowledge repository" at bounding box center [719, 452] width 589 height 38
click at [425, 428] on input "d. Establishing a robust knowledge repository" at bounding box center [425, 423] width 0 height 12
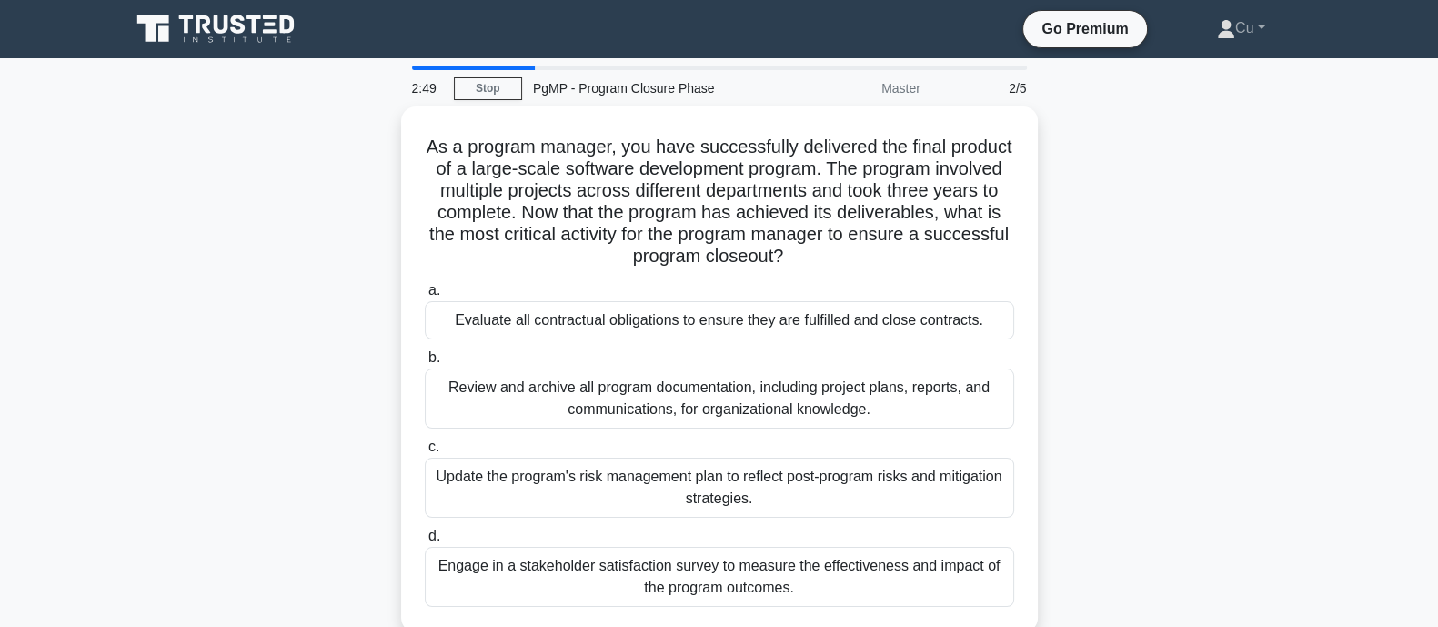
scroll to position [113, 0]
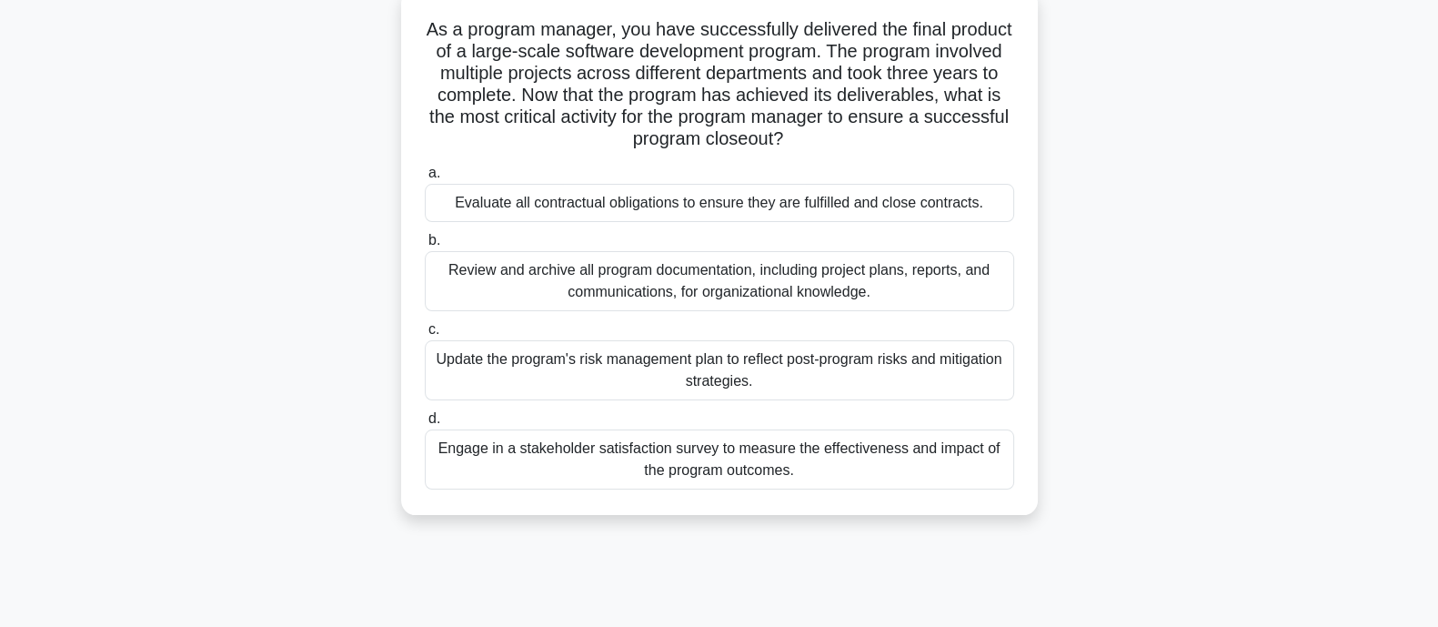
click at [656, 292] on div "Review and archive all program documentation, including project plans, reports,…" at bounding box center [719, 281] width 589 height 60
click at [425, 246] on input "b. Review and archive all program documentation, including project plans, repor…" at bounding box center [425, 241] width 0 height 12
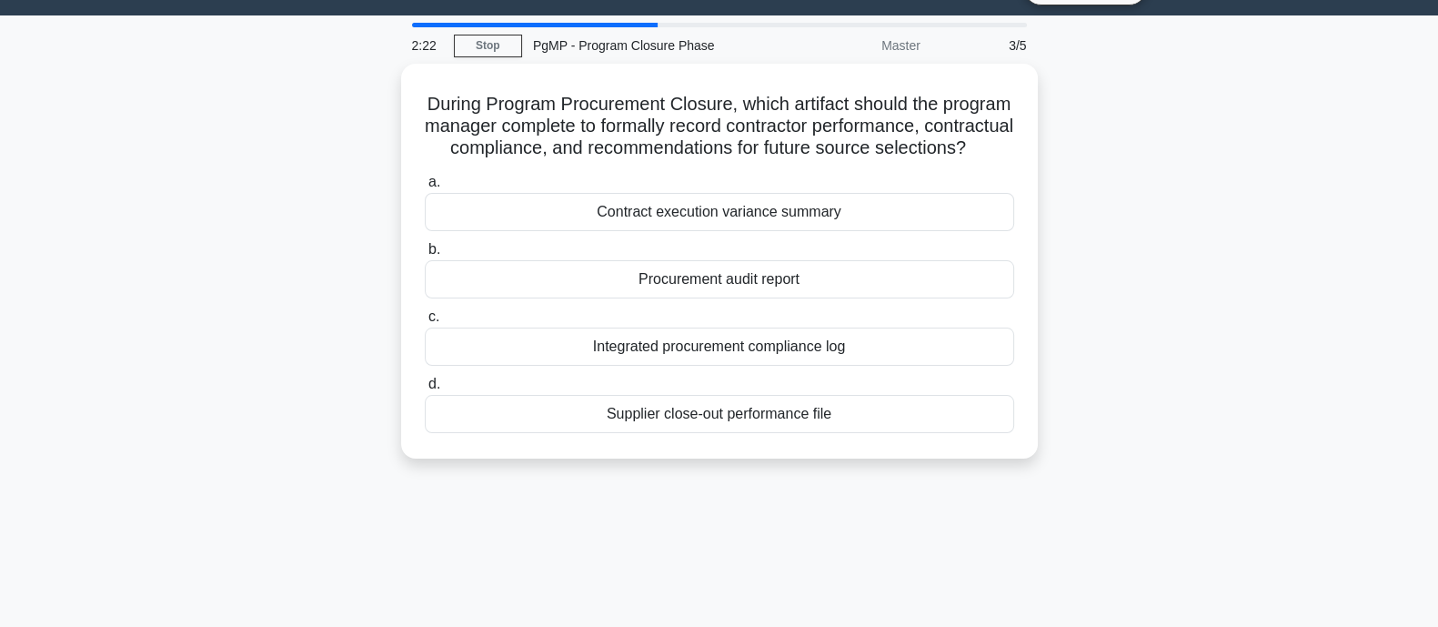
scroll to position [0, 0]
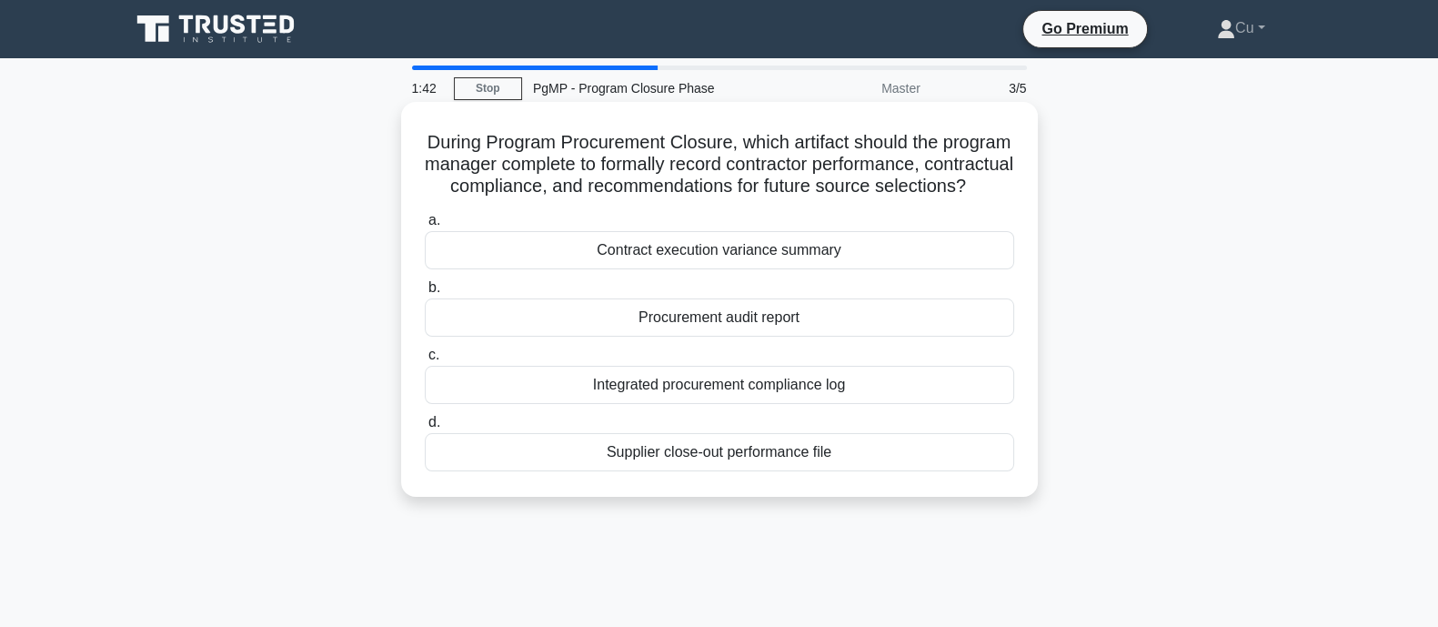
click at [621, 471] on div "Supplier close-out performance file" at bounding box center [719, 452] width 589 height 38
click at [425, 428] on input "d. Supplier close-out performance file" at bounding box center [425, 423] width 0 height 12
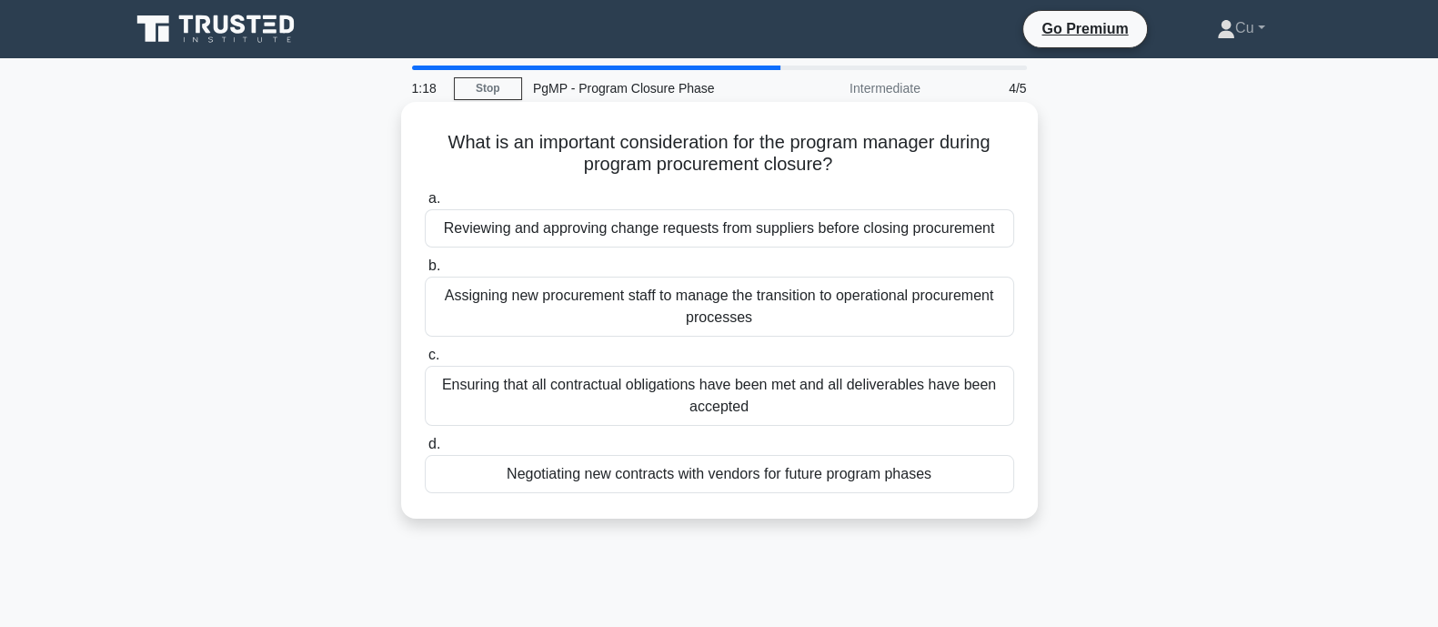
click at [929, 402] on div "Ensuring that all contractual obligations have been met and all deliverables ha…" at bounding box center [719, 396] width 589 height 60
click at [425, 361] on input "c. Ensuring that all contractual obligations have been met and all deliverables…" at bounding box center [425, 355] width 0 height 12
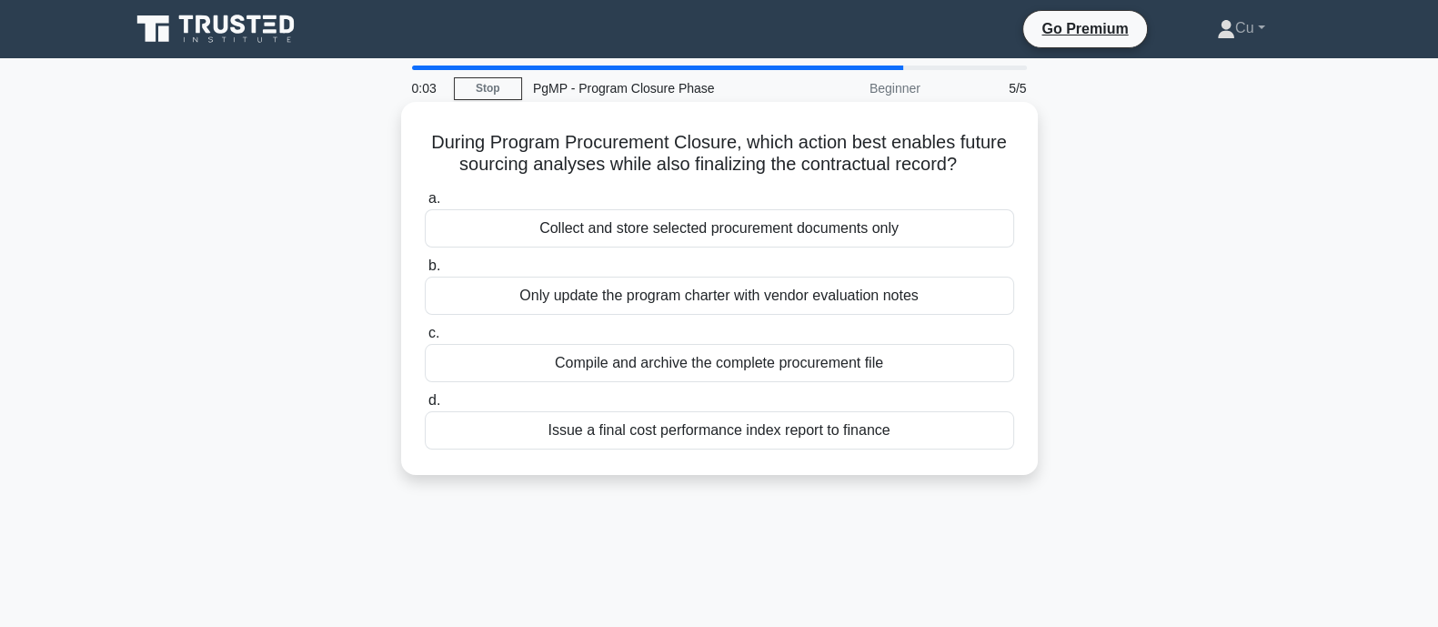
click at [779, 367] on div "Compile and archive the complete procurement file" at bounding box center [719, 363] width 589 height 38
click at [425, 339] on input "c. Compile and archive the complete procurement file" at bounding box center [425, 333] width 0 height 12
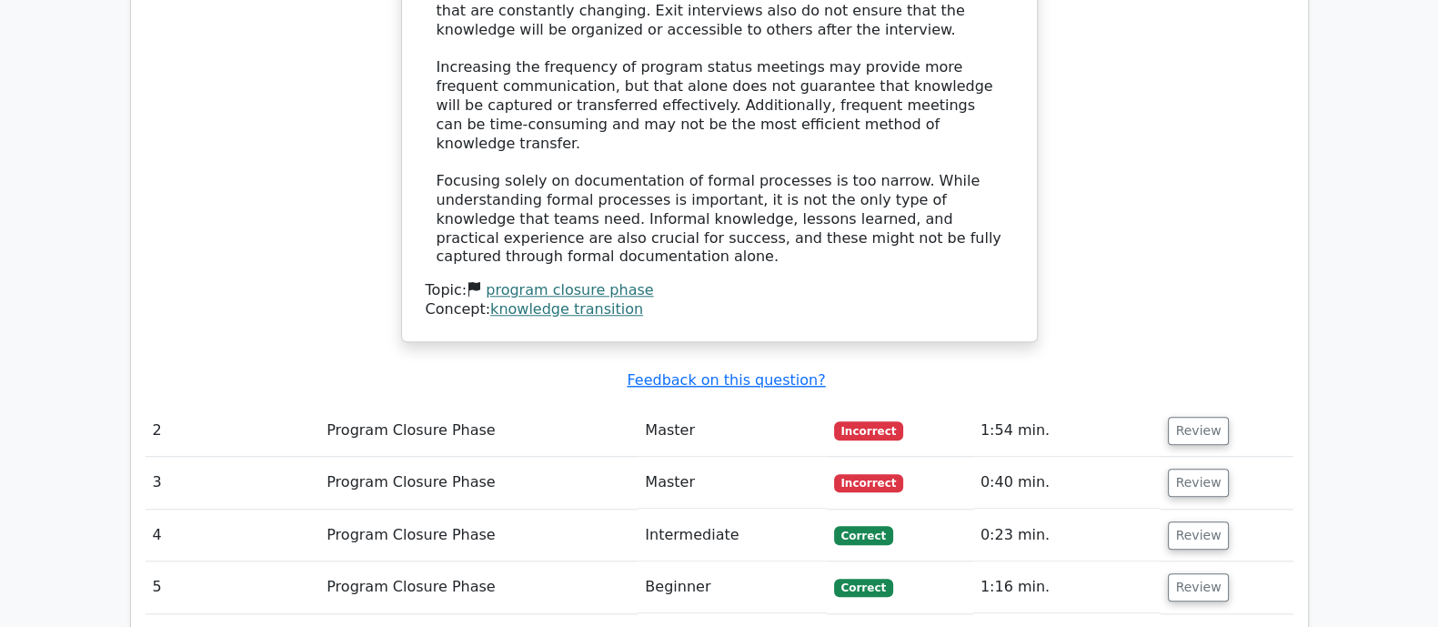
scroll to position [2160, 0]
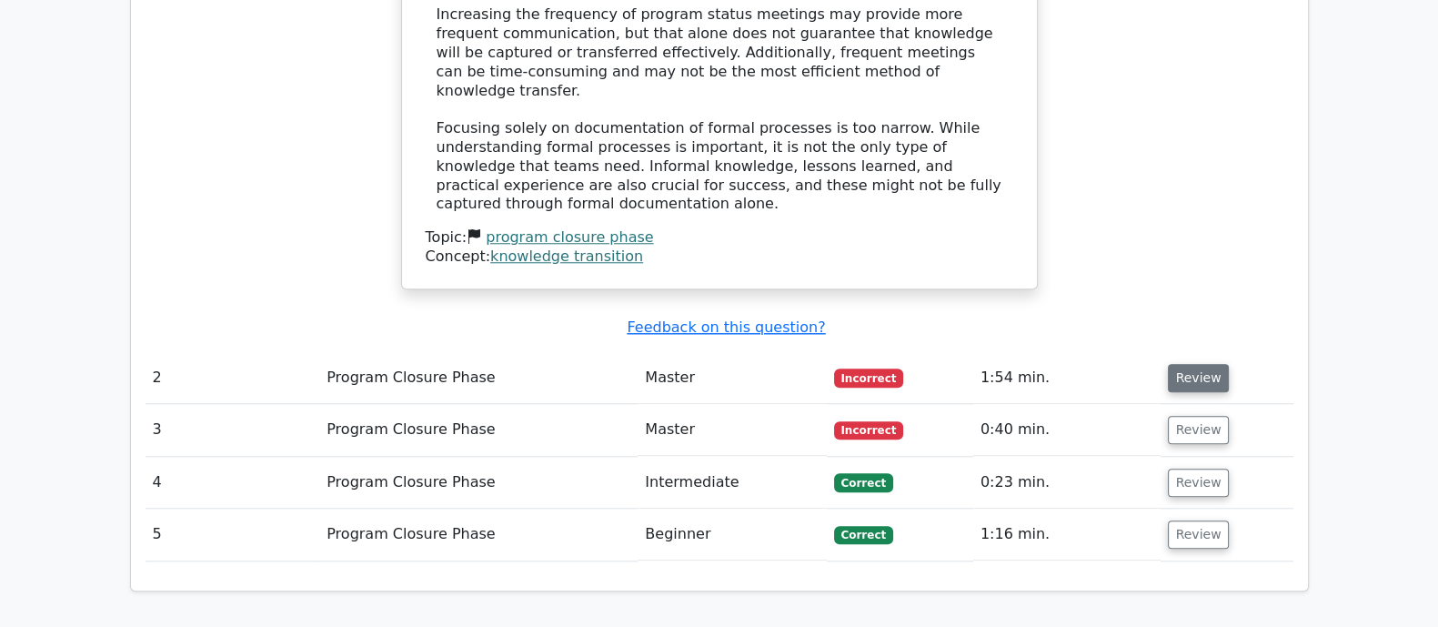
click at [1200, 364] on button "Review" at bounding box center [1199, 378] width 62 height 28
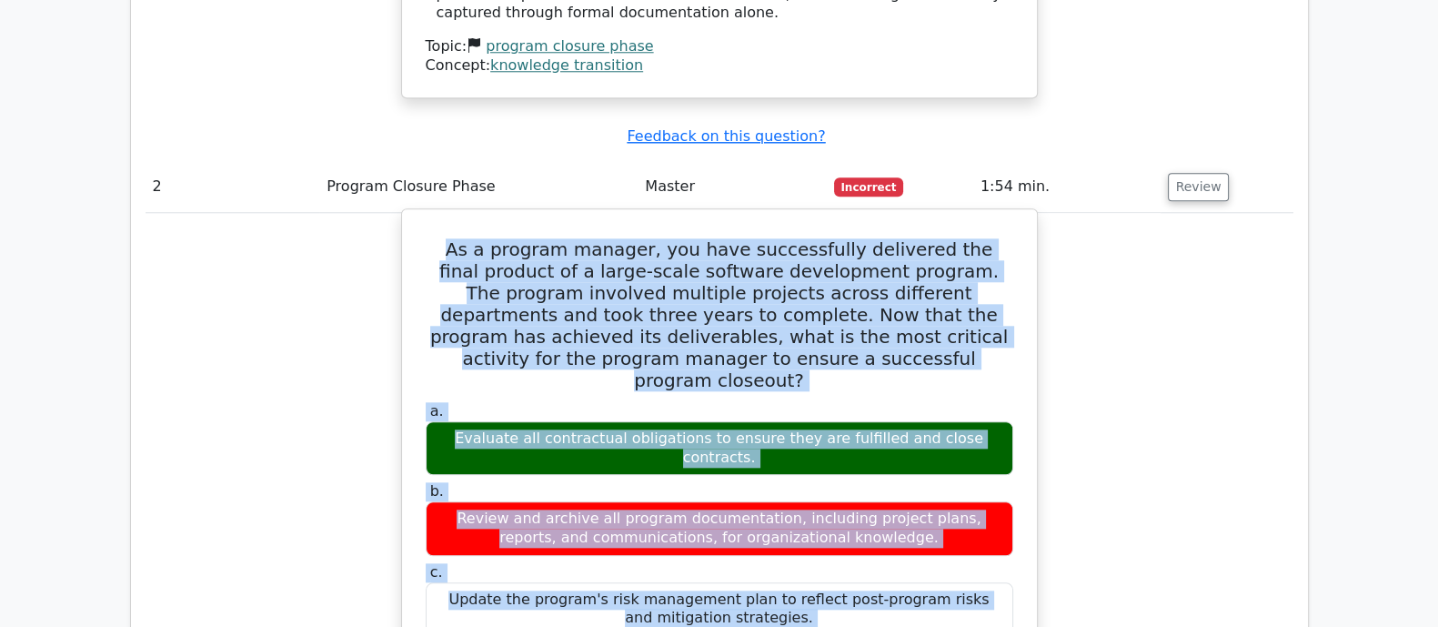
scroll to position [2388, 0]
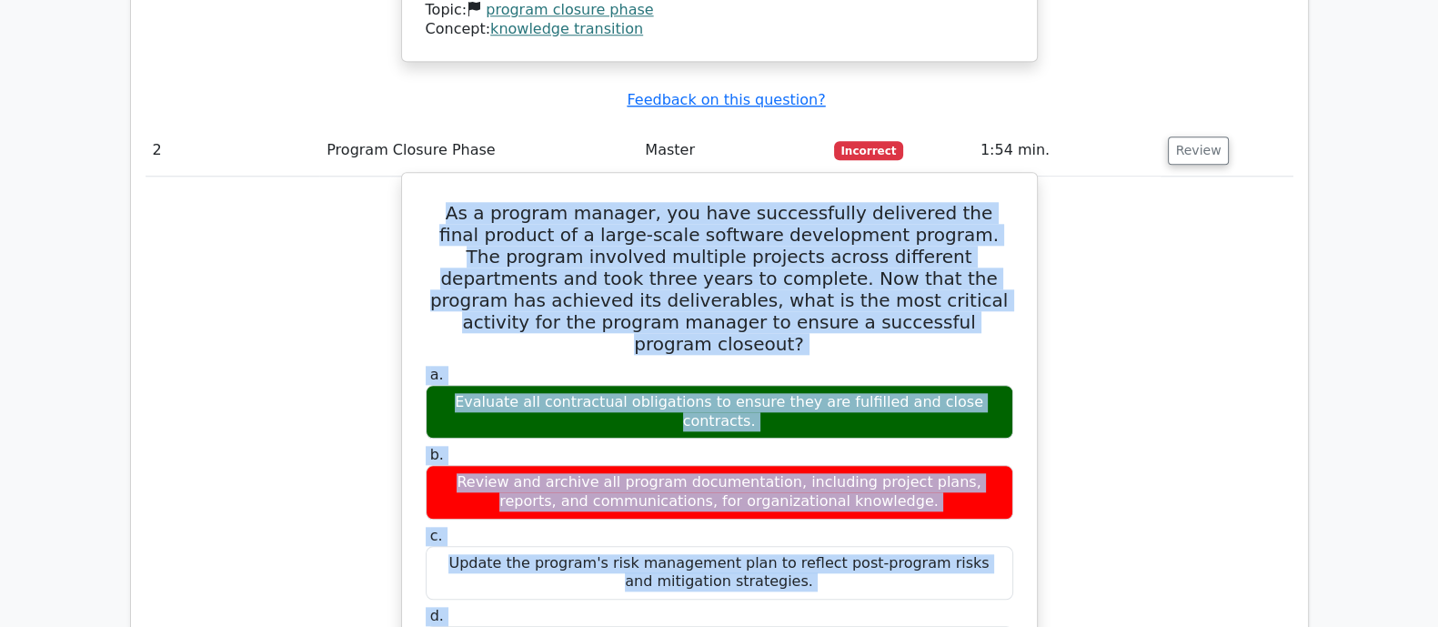
drag, startPoint x: 455, startPoint y: 224, endPoint x: 856, endPoint y: 515, distance: 495.6
click at [856, 515] on div "As a program manager, you have successfully delivered the final product of a la…" at bounding box center [719, 574] width 620 height 789
copy div "As a program manager, you have successfully delivered the final product of a la…"
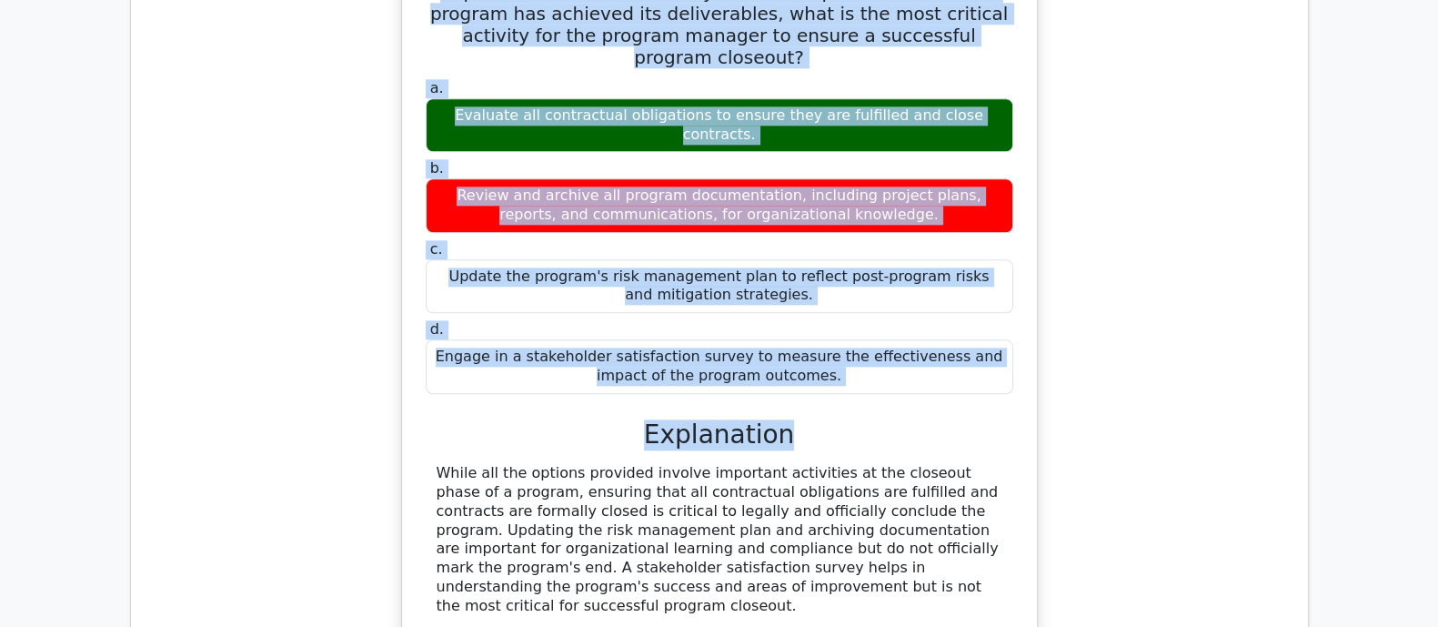
scroll to position [2729, 0]
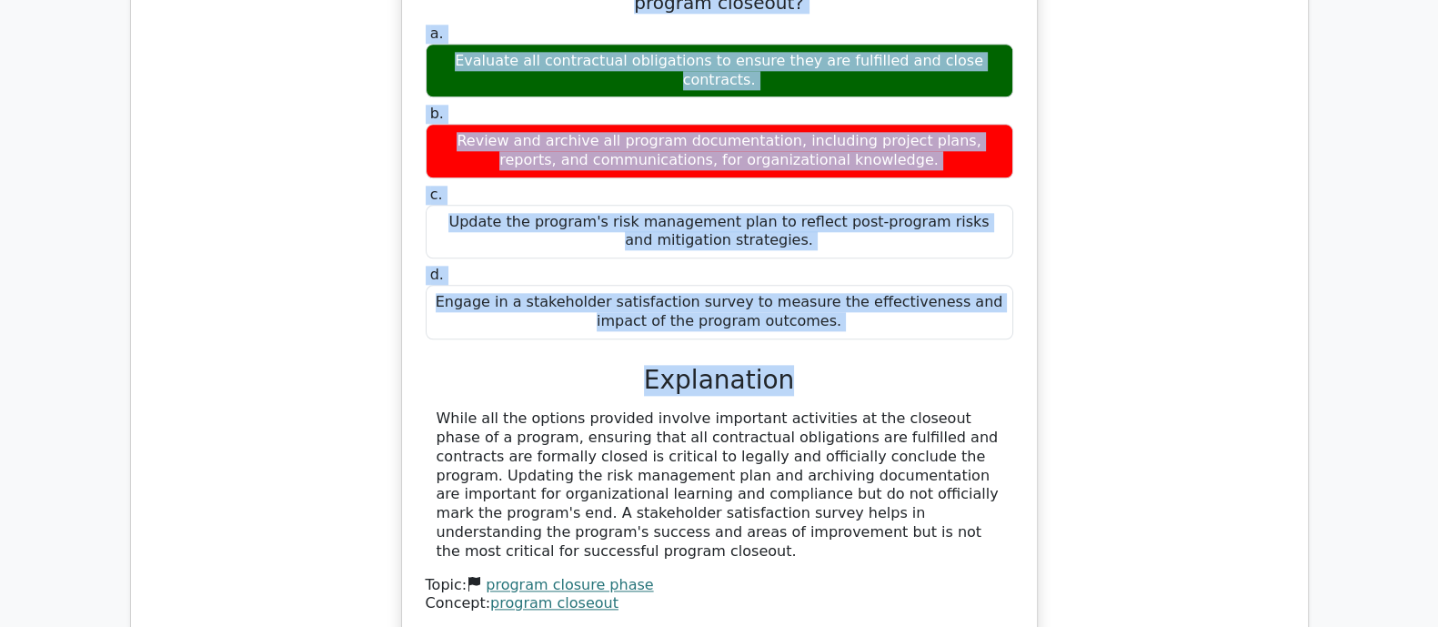
drag, startPoint x: 654, startPoint y: 234, endPoint x: 941, endPoint y: 389, distance: 326.8
click at [941, 389] on div "a. Evaluate all contractual obligations to ensure they are fulfilled and close …" at bounding box center [719, 317] width 591 height 592
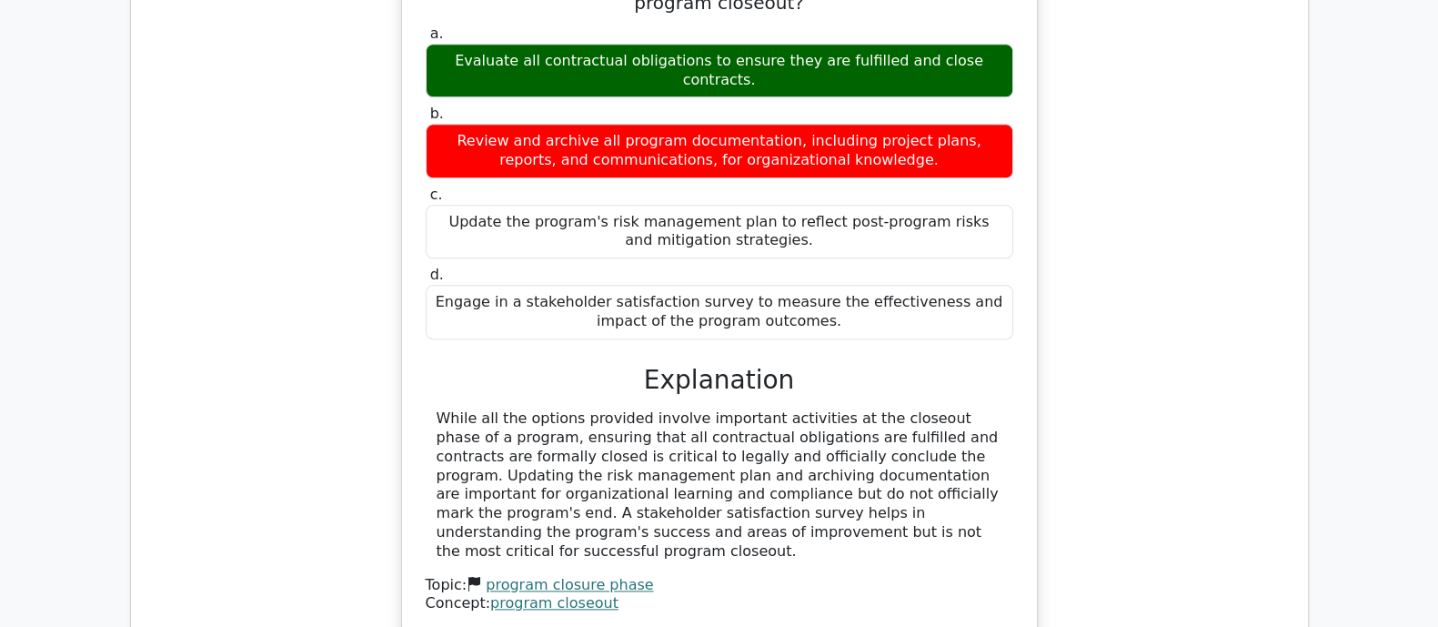
click at [931, 594] on div "Concept: program closeout" at bounding box center [720, 603] width 588 height 19
drag, startPoint x: 655, startPoint y: 227, endPoint x: 935, endPoint y: 380, distance: 319.1
click at [935, 380] on div "a. Evaluate all contractual obligations to ensure they are fulfilled and close …" at bounding box center [719, 317] width 591 height 592
copy div "Explanation While all the options provided involve important activities at the …"
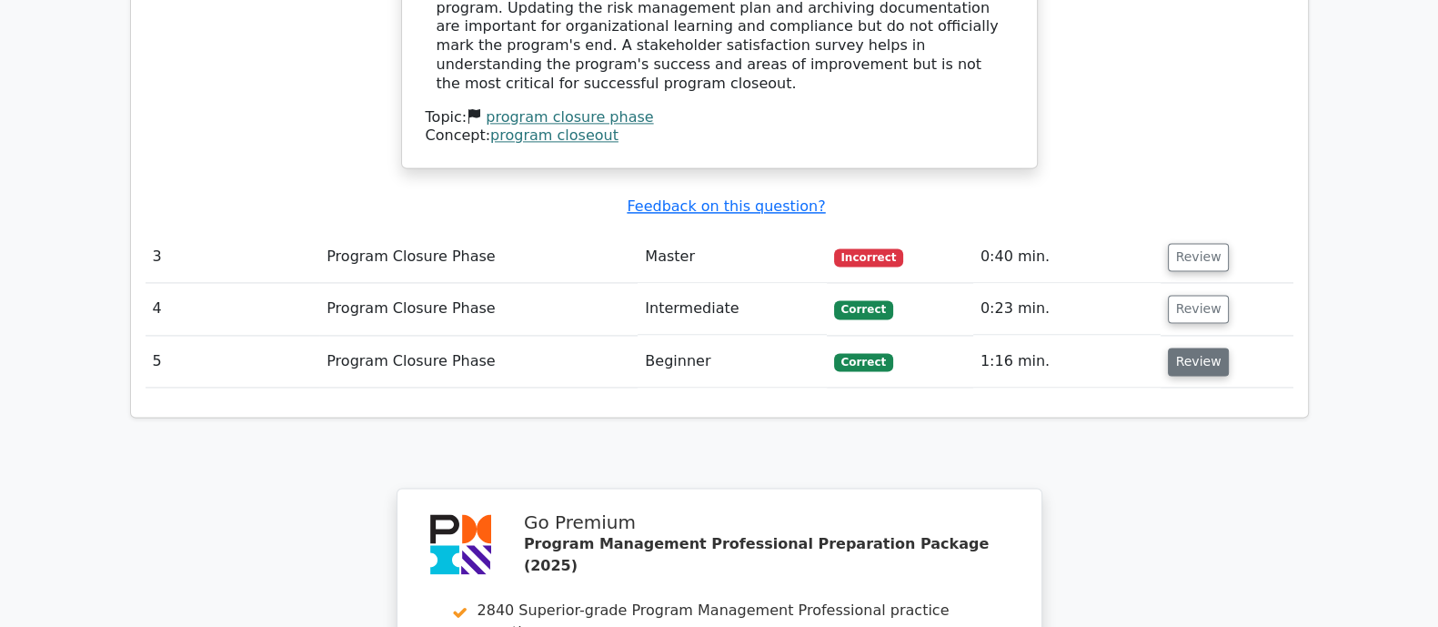
scroll to position [3069, 0]
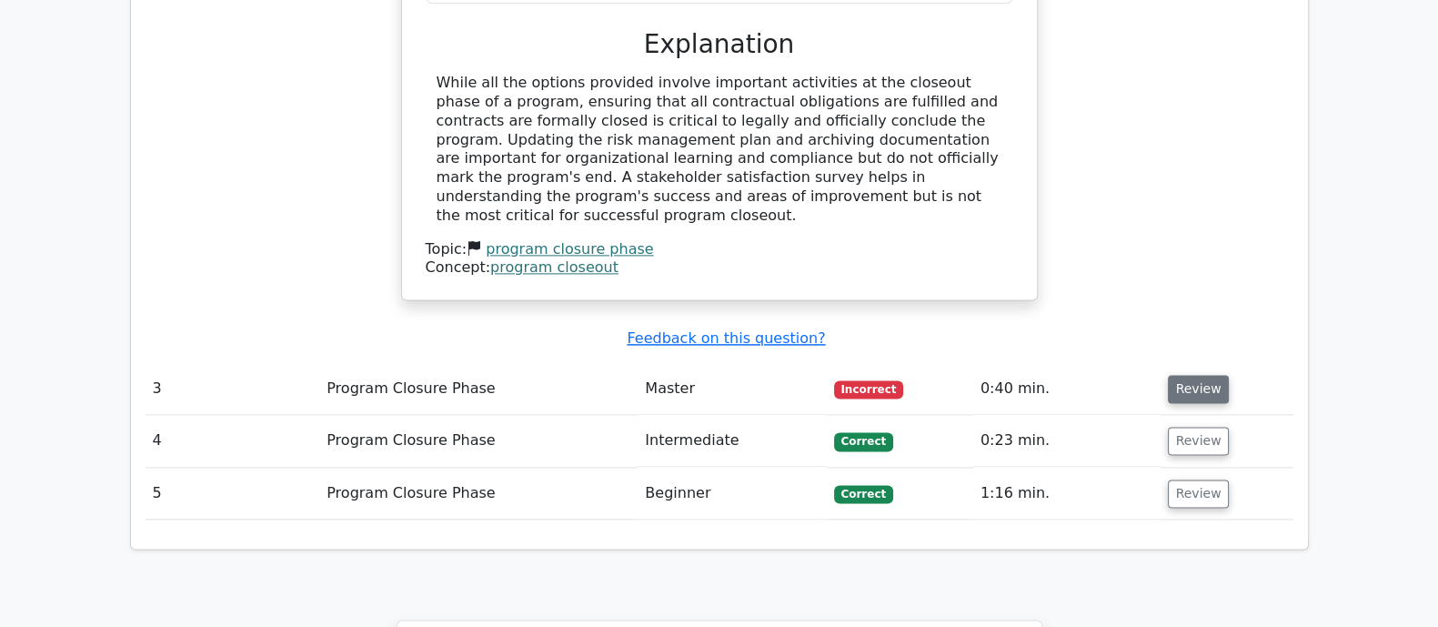
click at [1210, 375] on button "Review" at bounding box center [1199, 389] width 62 height 28
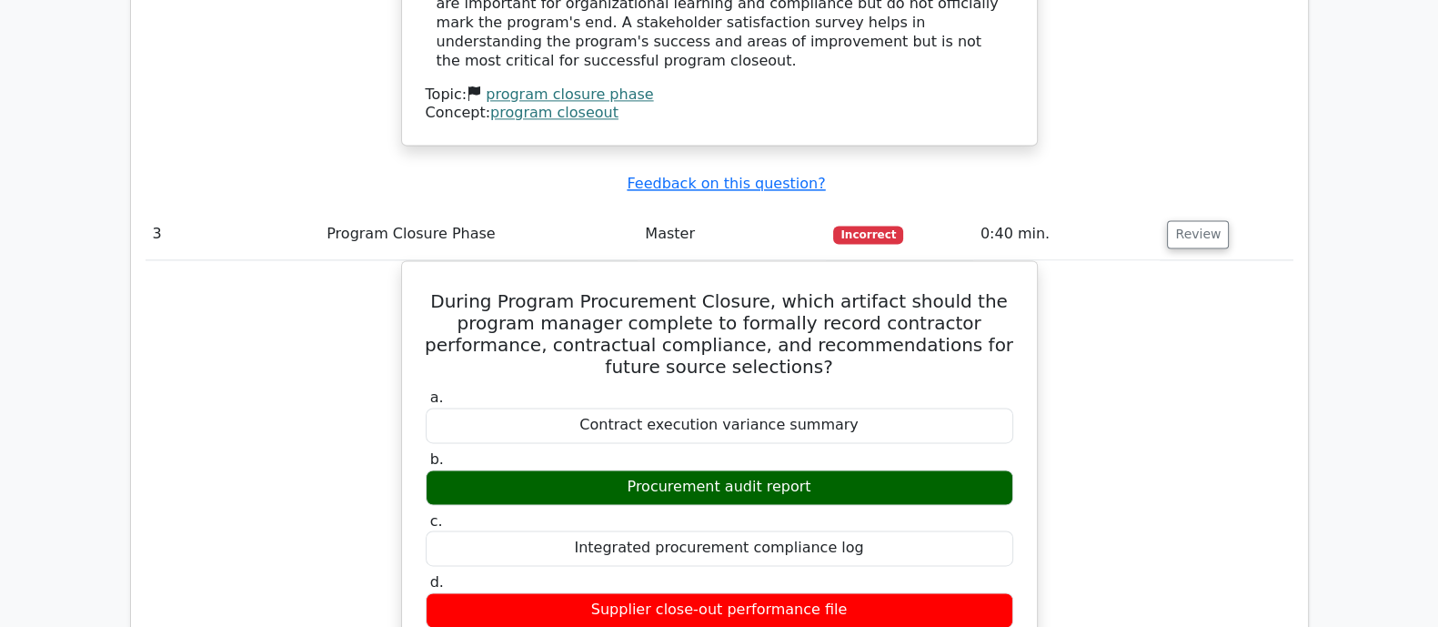
scroll to position [3296, 0]
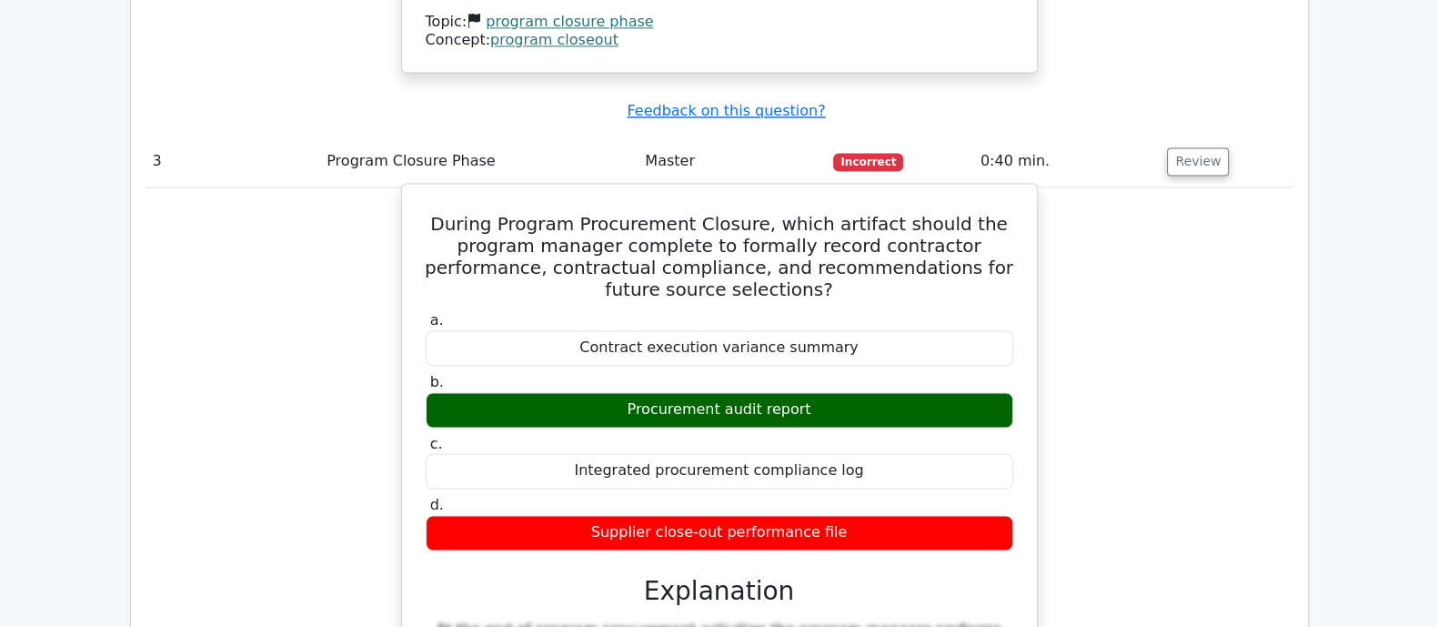
drag, startPoint x: 454, startPoint y: 58, endPoint x: 904, endPoint y: 361, distance: 542.6
click at [904, 361] on div "During Program Procurement Closure, which artifact should the program manager c…" at bounding box center [719, 590] width 620 height 799
copy div "During Program Procurement Closure, which artifact should the program manager c…"
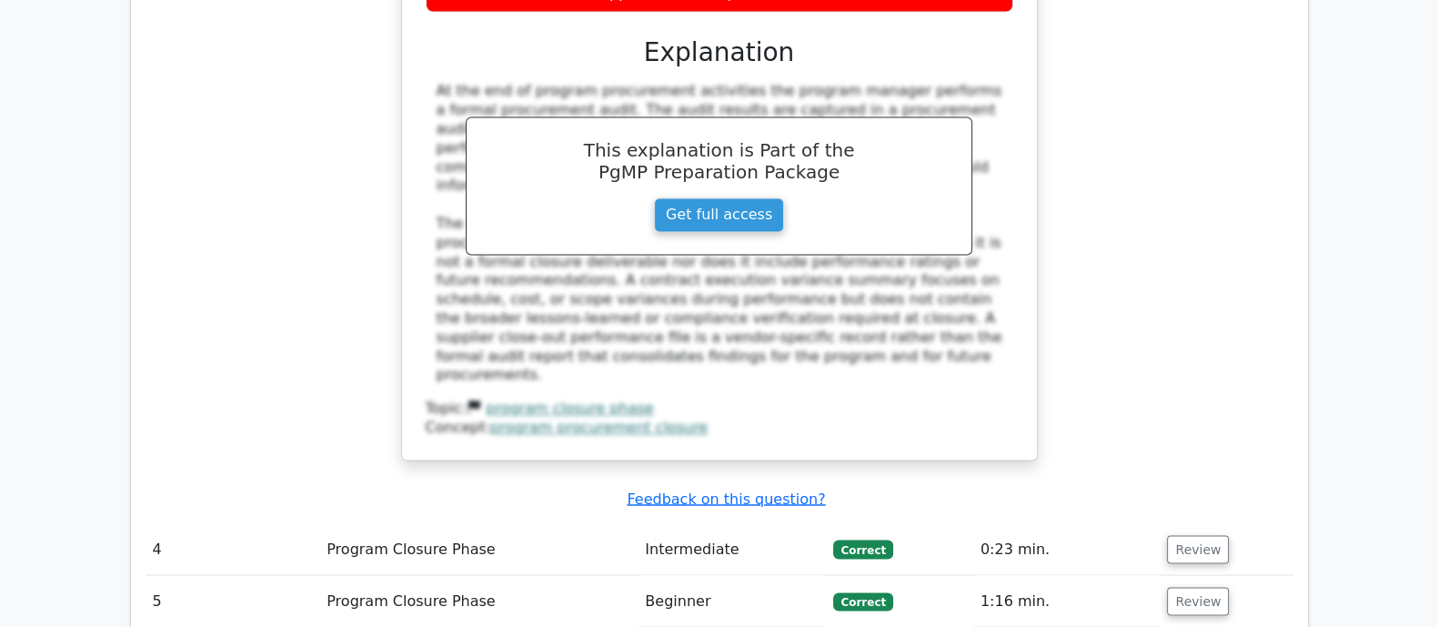
scroll to position [3866, 0]
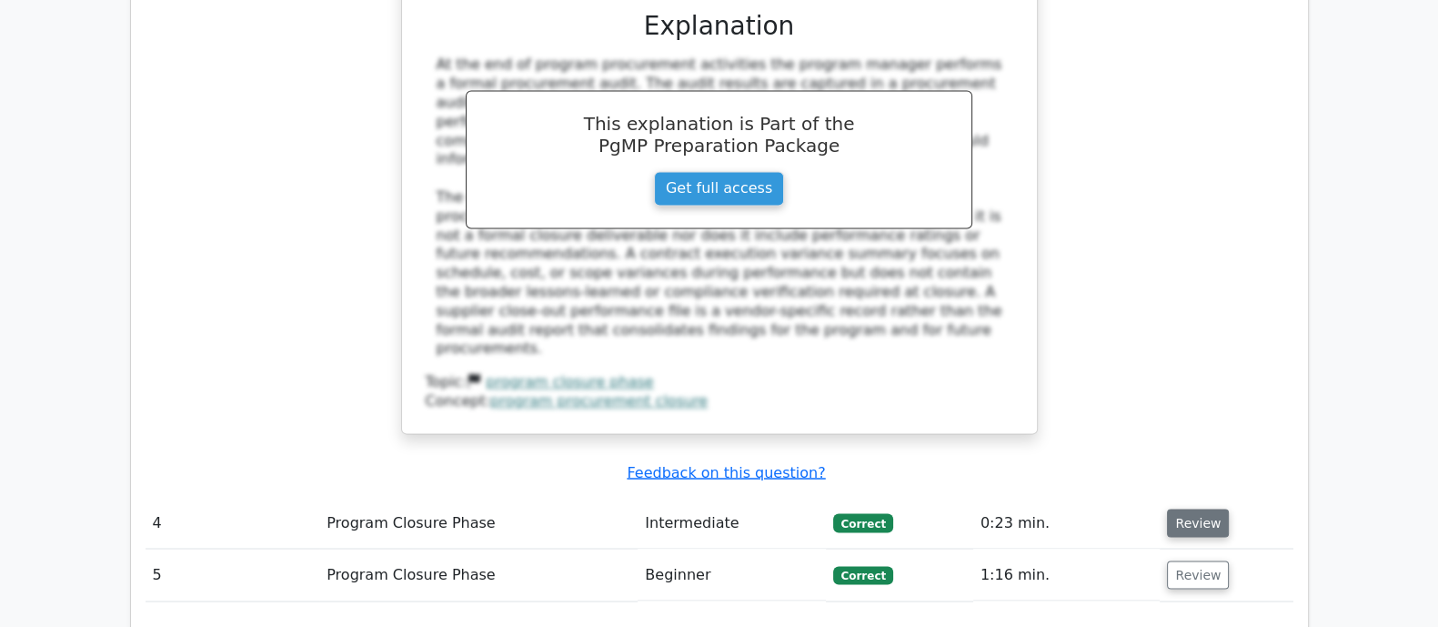
click at [1204, 508] on button "Review" at bounding box center [1198, 522] width 62 height 28
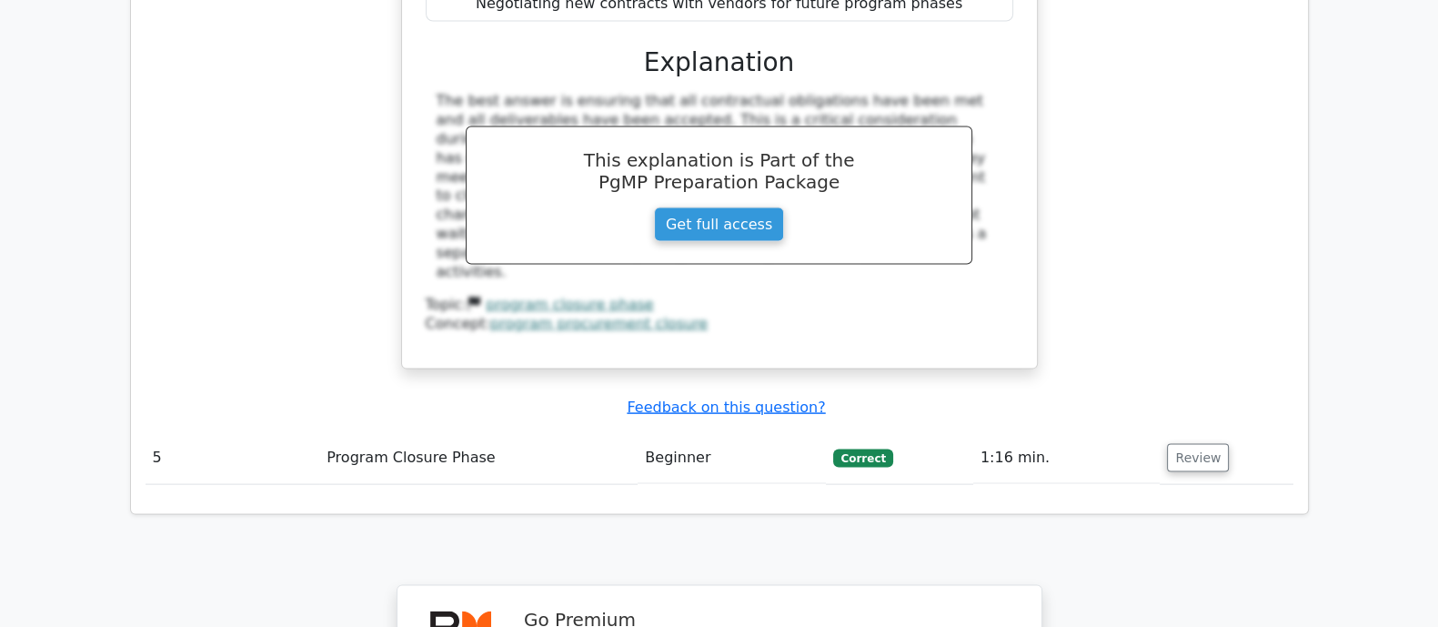
scroll to position [4775, 0]
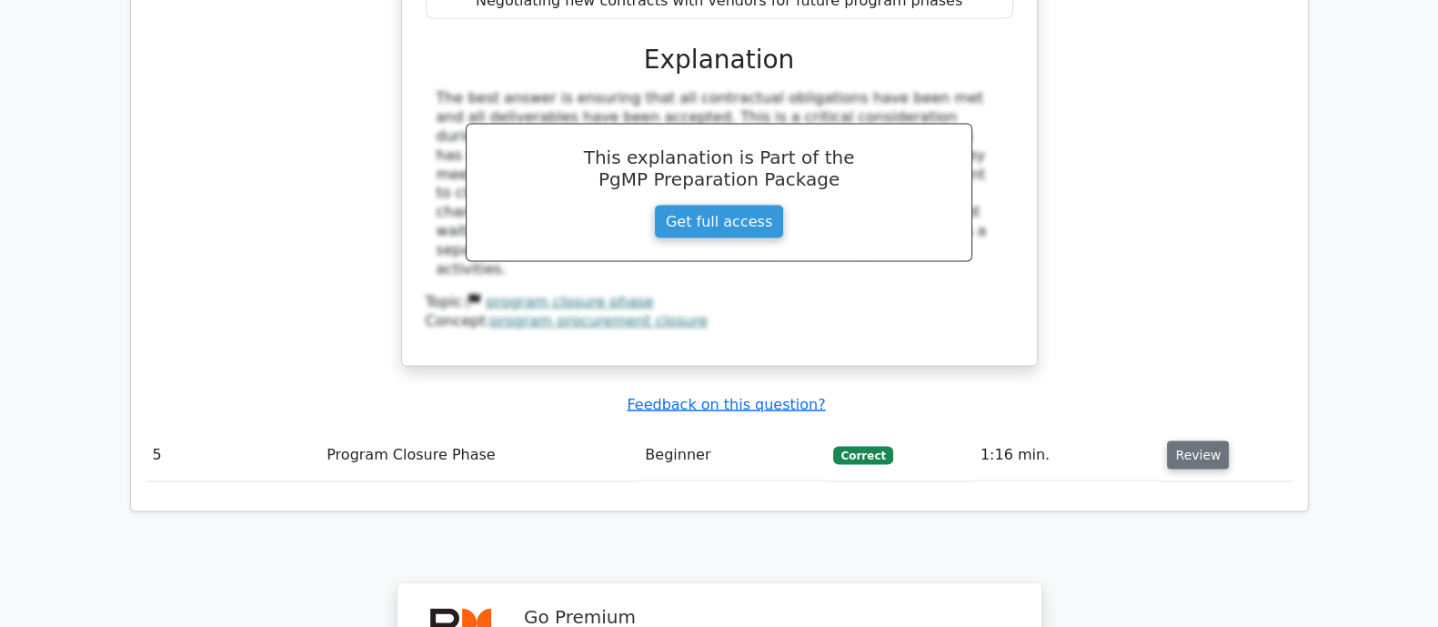
click at [1175, 441] on button "Review" at bounding box center [1198, 455] width 62 height 28
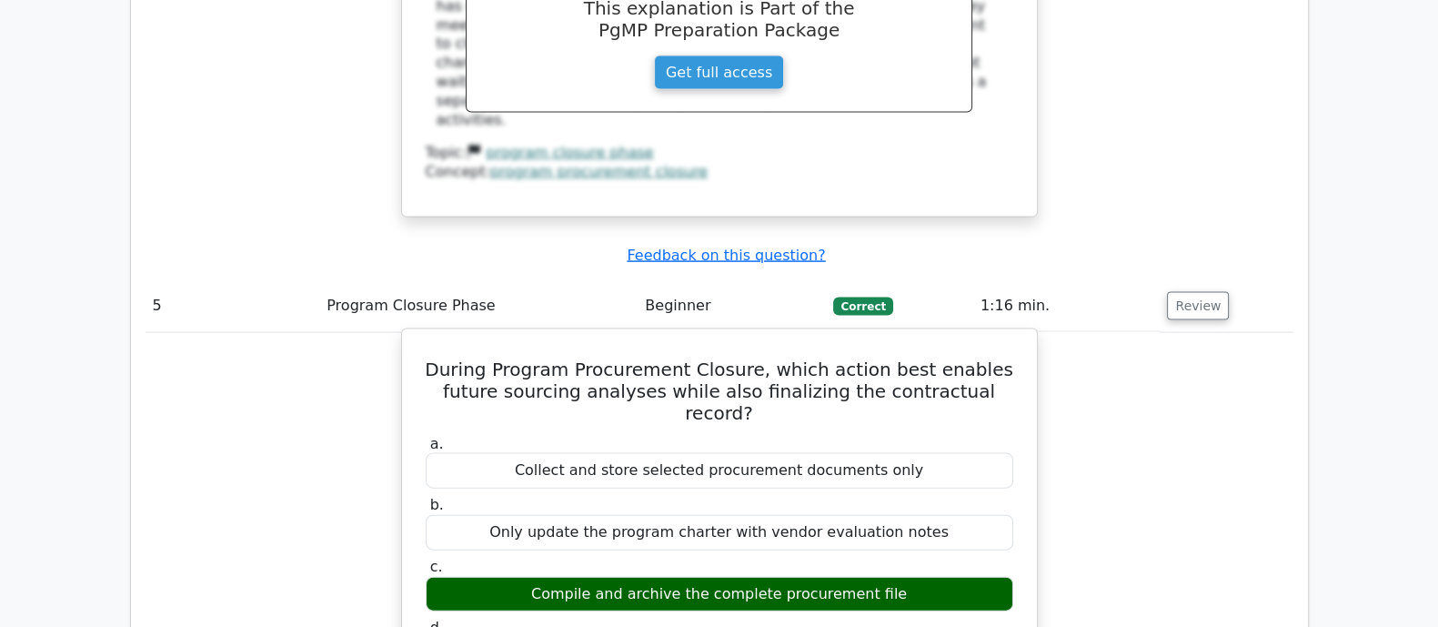
scroll to position [4889, 0]
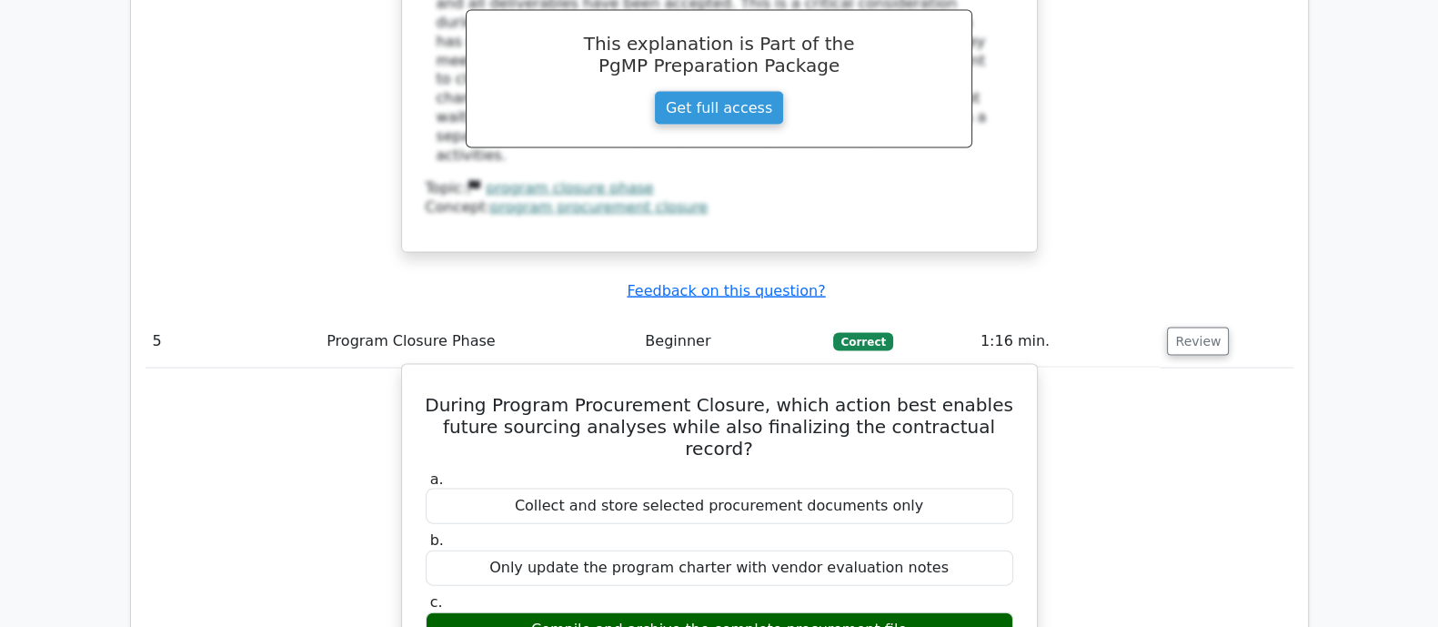
drag, startPoint x: 428, startPoint y: 175, endPoint x: 900, endPoint y: 429, distance: 537.2
copy div "During Program Procurement Closure, which action best enables future sourcing a…"
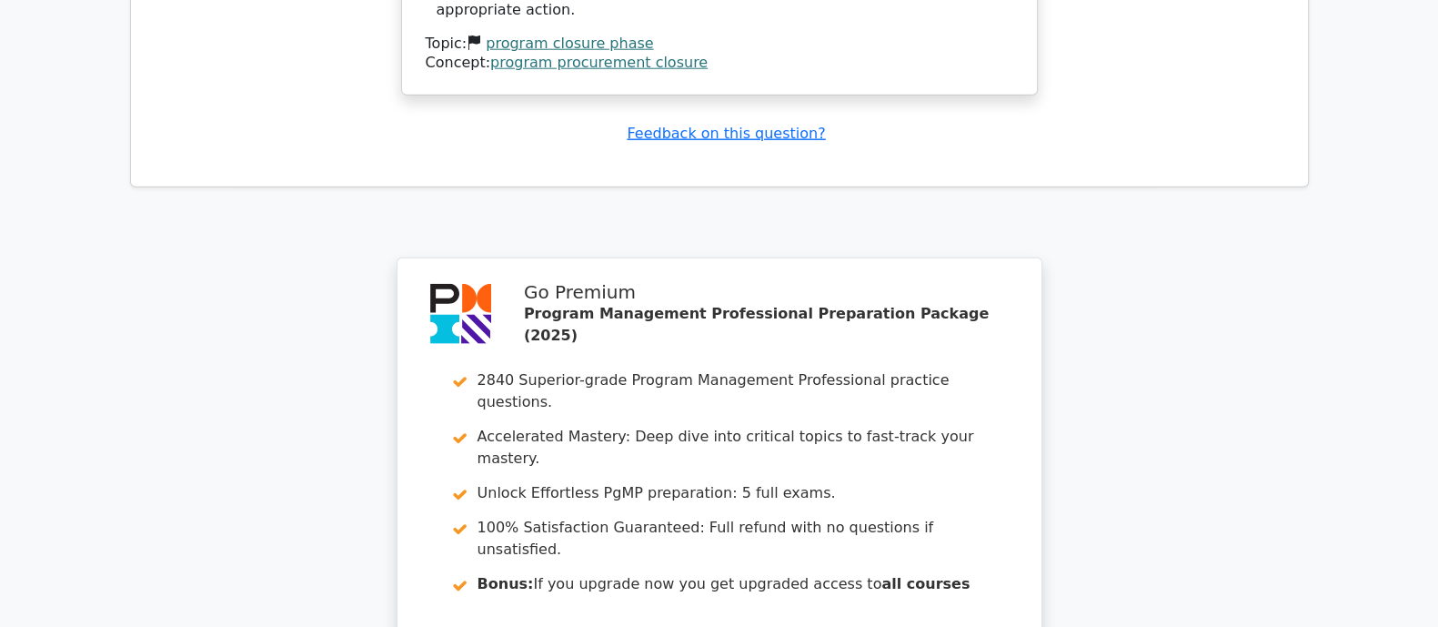
scroll to position [6010, 0]
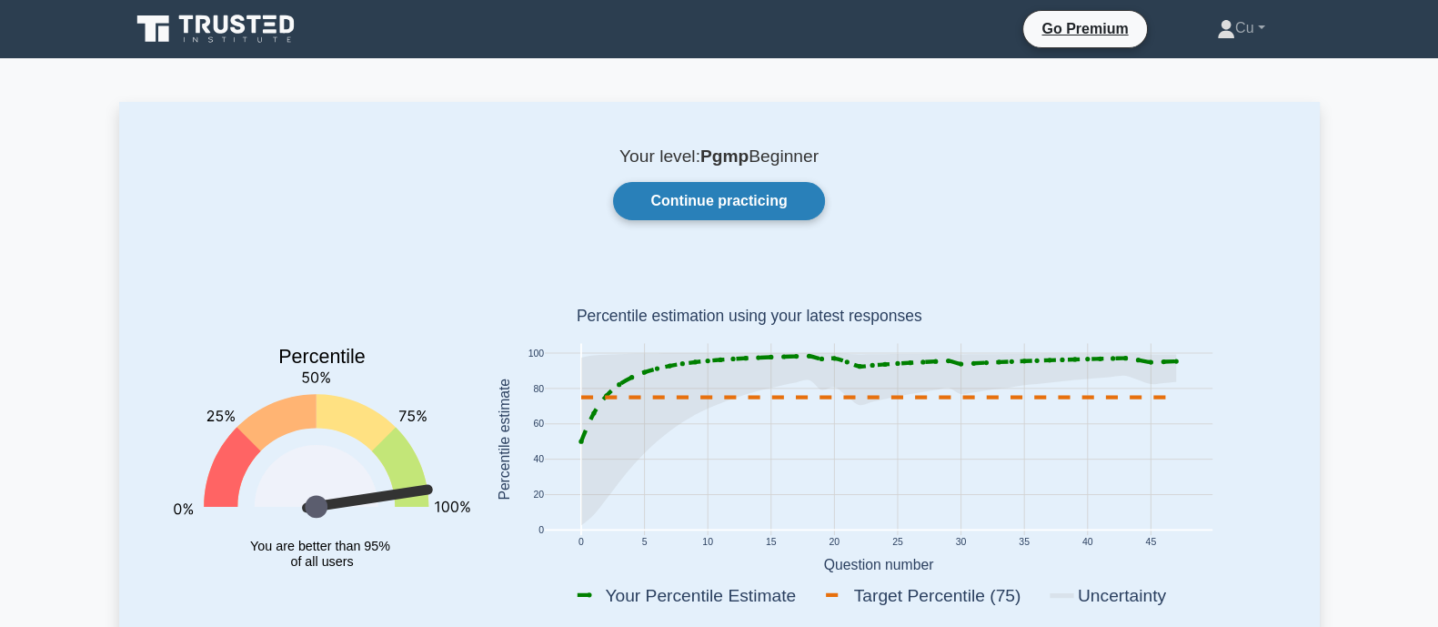
click at [664, 193] on link "Continue practicing" at bounding box center [718, 201] width 211 height 38
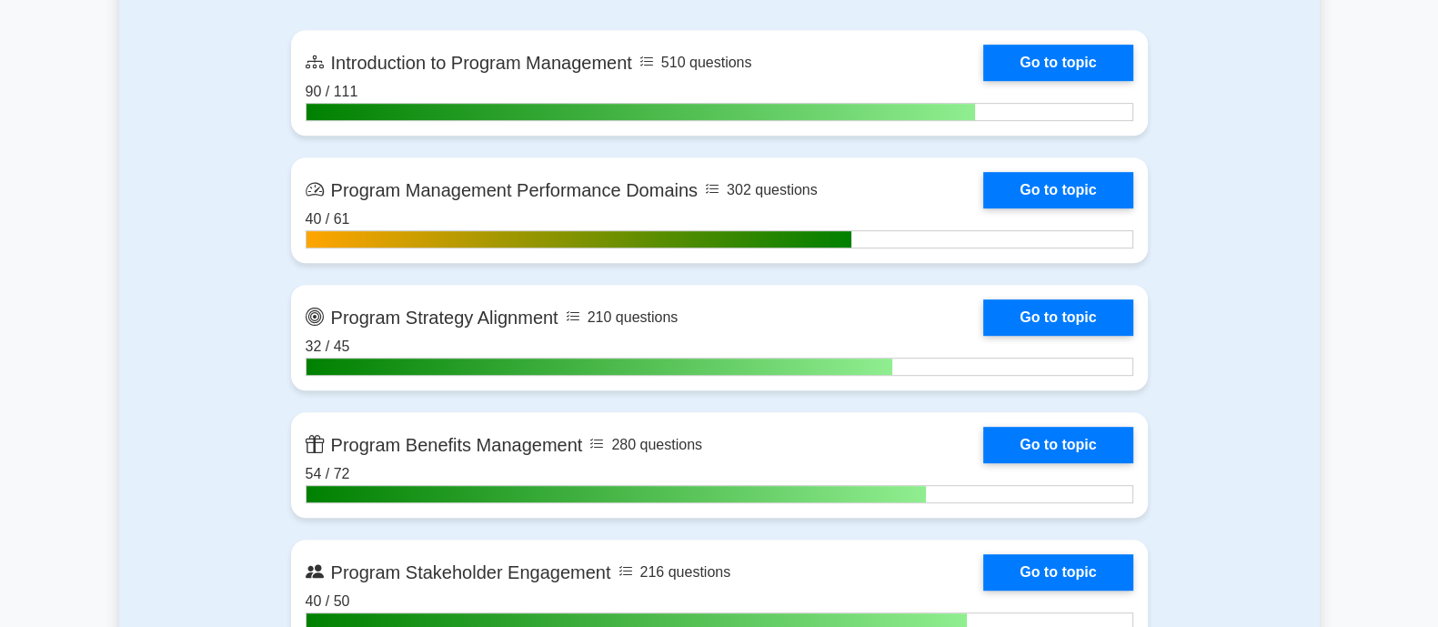
scroll to position [1137, 0]
